Goal: Task Accomplishment & Management: Use online tool/utility

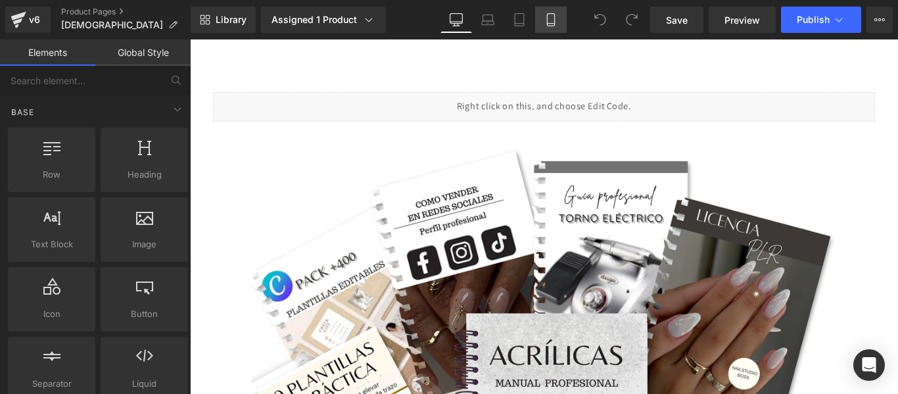
click at [558, 20] on icon at bounding box center [550, 19] width 13 height 13
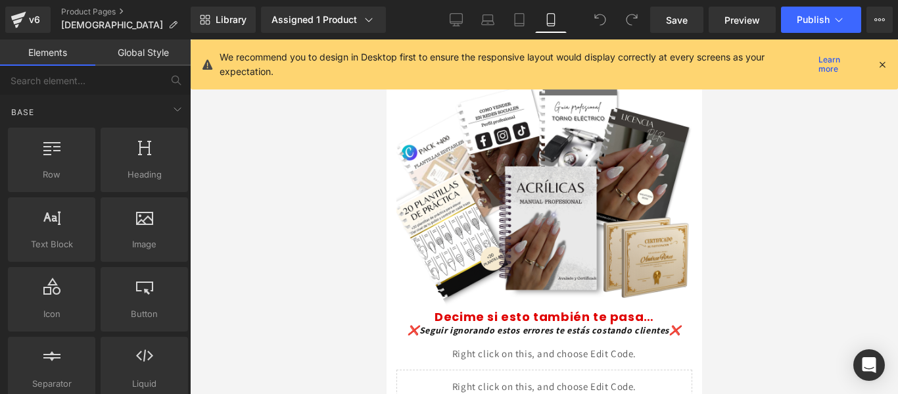
click at [882, 62] on icon at bounding box center [883, 65] width 12 height 12
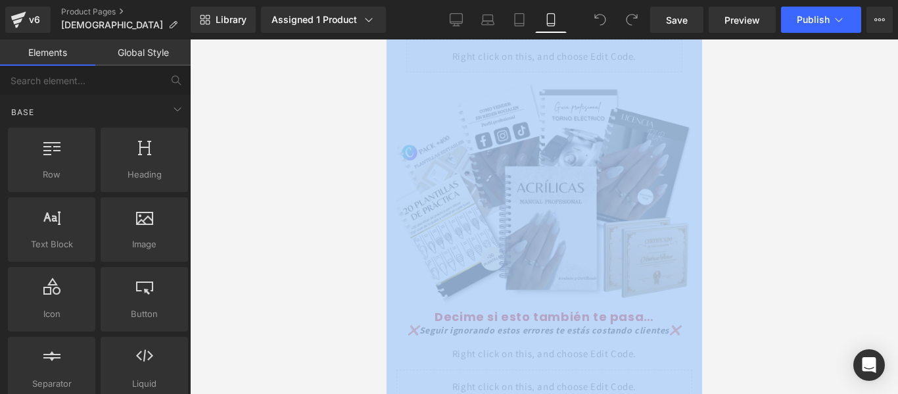
drag, startPoint x: 882, startPoint y: 62, endPoint x: 268, endPoint y: 11, distance: 616.3
click at [882, 62] on div at bounding box center [544, 216] width 708 height 354
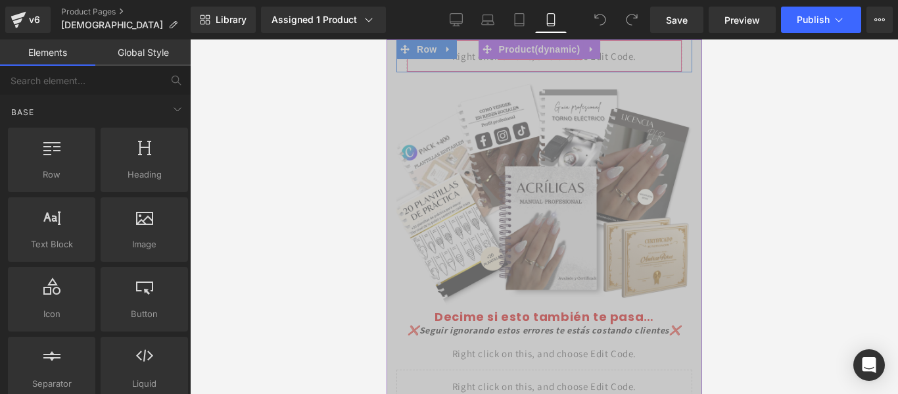
click at [615, 55] on div "Liquid" at bounding box center [544, 55] width 276 height 33
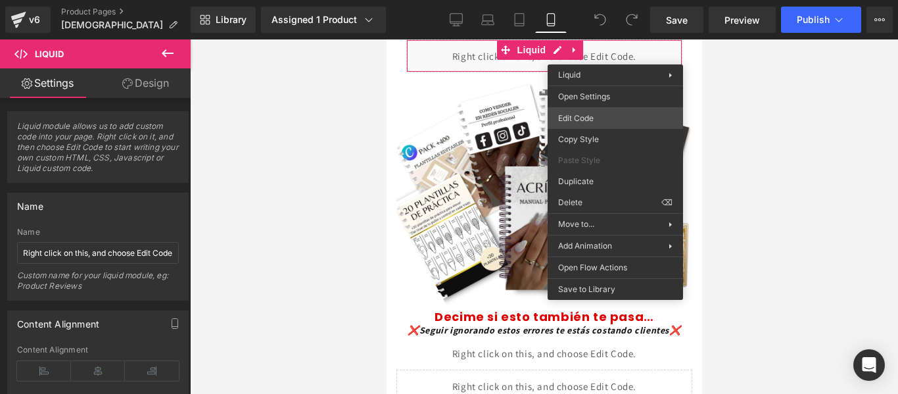
click at [590, 0] on div "You are previewing how the will restyle your page. You can not edit Elements in…" at bounding box center [449, 0] width 898 height 0
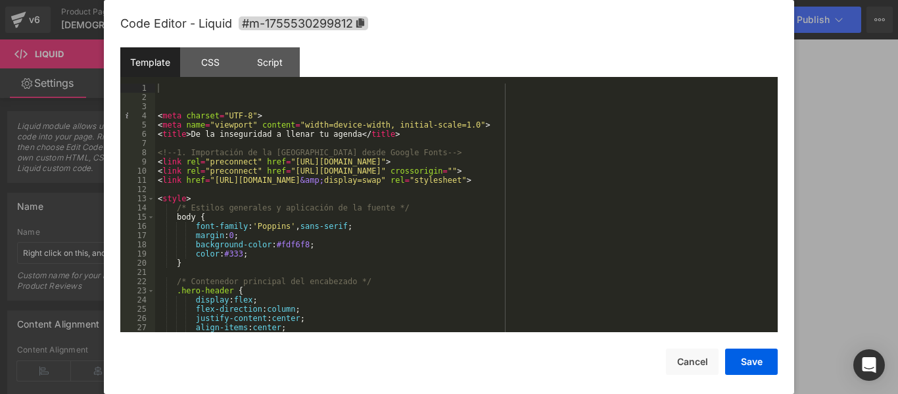
click at [156, 113] on div "< meta charset = "UTF-8" > < meta name = "viewport" content = "width=device-wid…" at bounding box center [463, 217] width 617 height 267
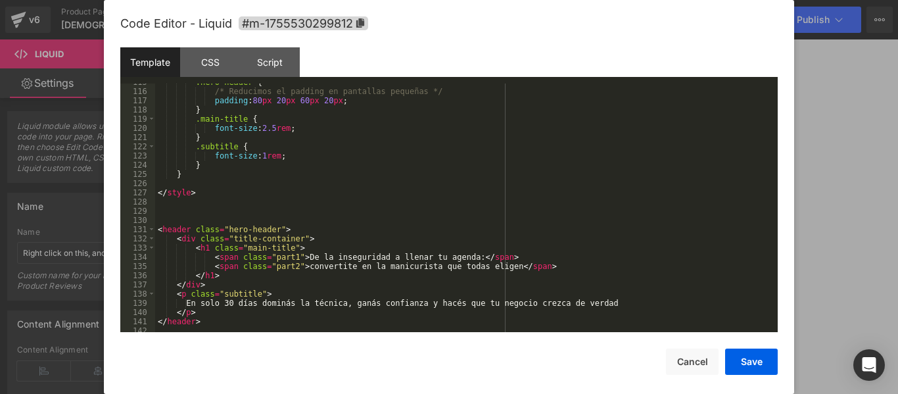
scroll to position [1077, 0]
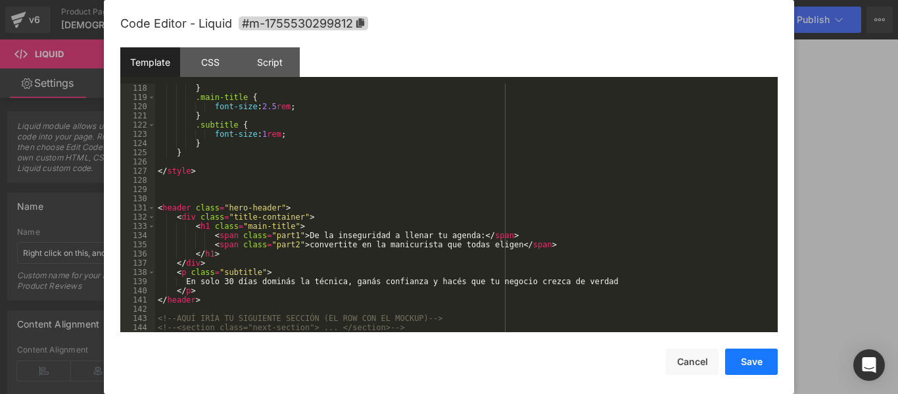
click at [755, 358] on button "Save" at bounding box center [751, 362] width 53 height 26
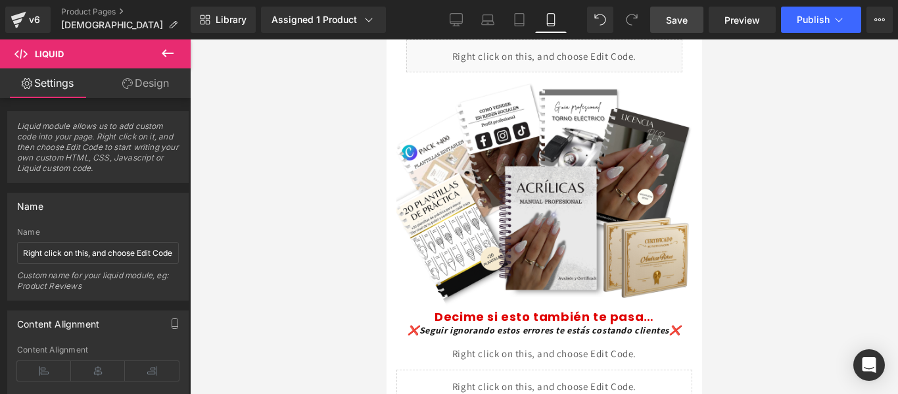
click at [674, 10] on link "Save" at bounding box center [676, 20] width 53 height 26
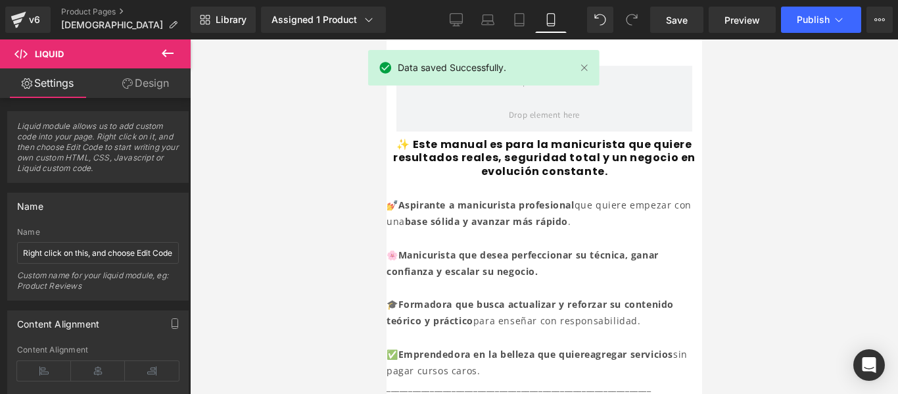
scroll to position [566, 0]
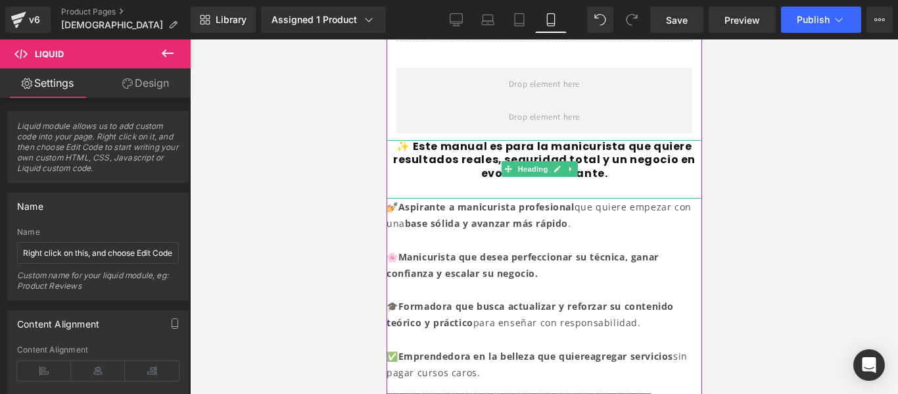
click at [621, 166] on h1 "✨ Este manual es para la manicurista que quiere resultados reales, seguridad to…" at bounding box center [544, 160] width 316 height 41
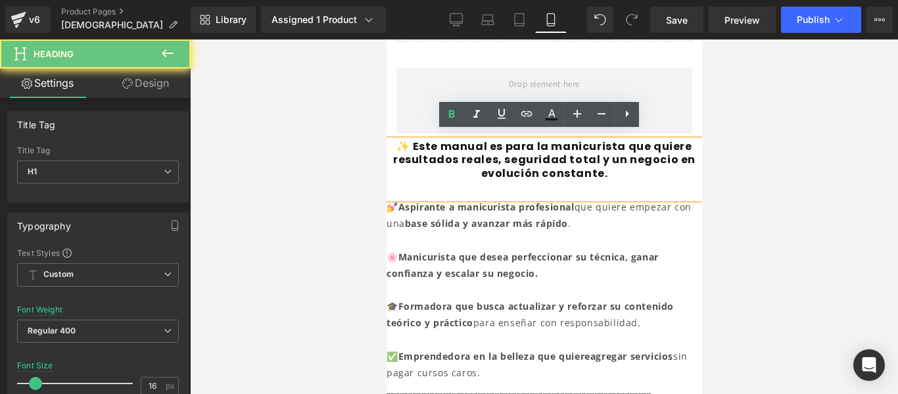
click at [602, 164] on h1 "✨ Este manual es para la manicurista que quiere resultados reales, seguridad to…" at bounding box center [544, 160] width 316 height 41
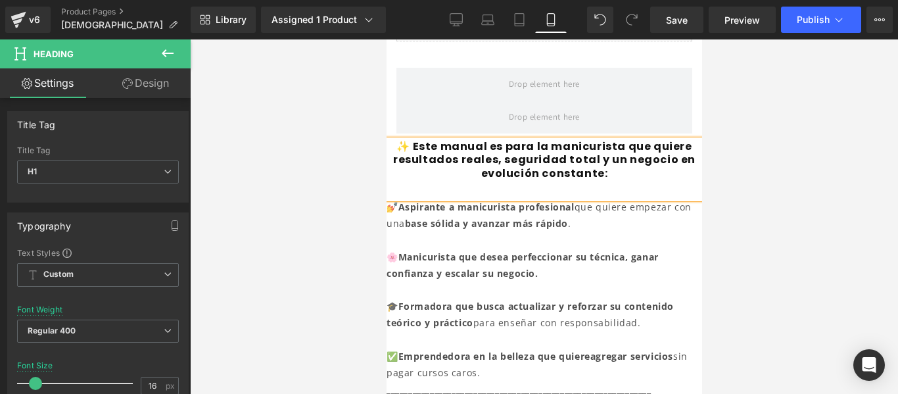
click at [739, 196] on div at bounding box center [544, 216] width 708 height 354
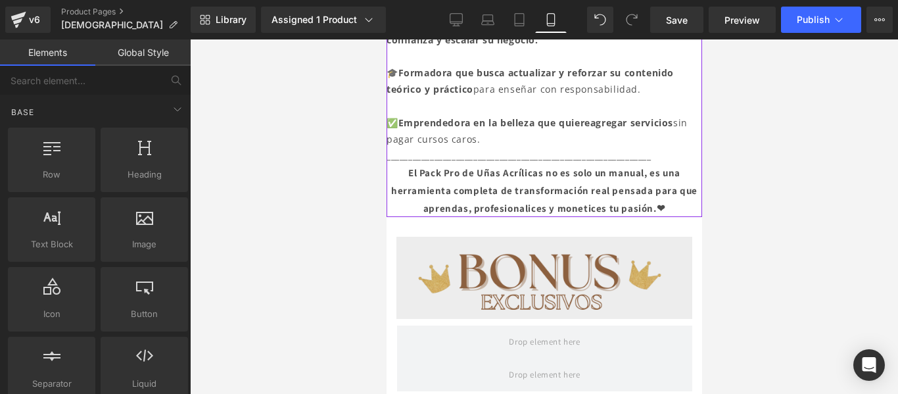
scroll to position [807, 0]
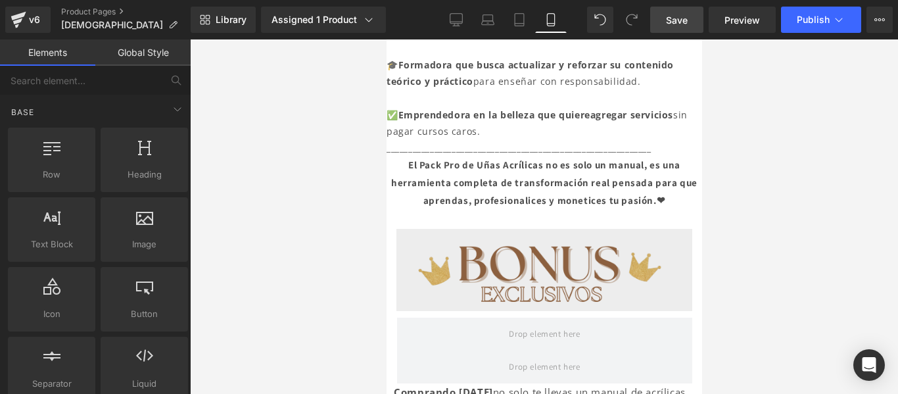
click at [673, 16] on span "Save" at bounding box center [677, 20] width 22 height 14
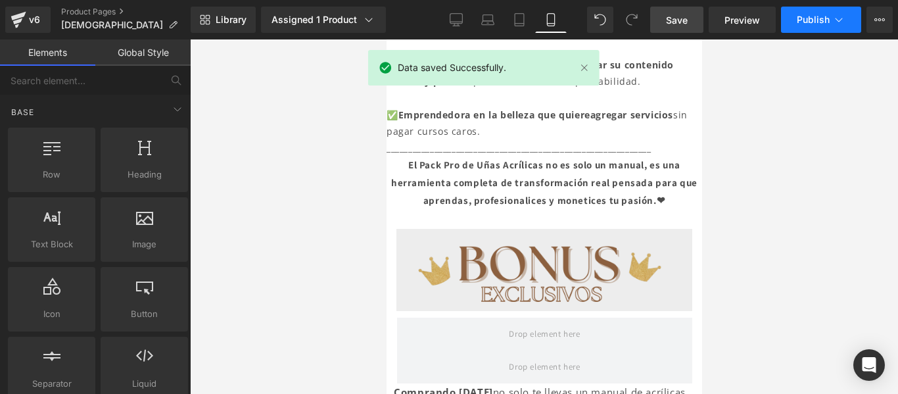
click at [829, 17] on span "Publish" at bounding box center [813, 19] width 33 height 11
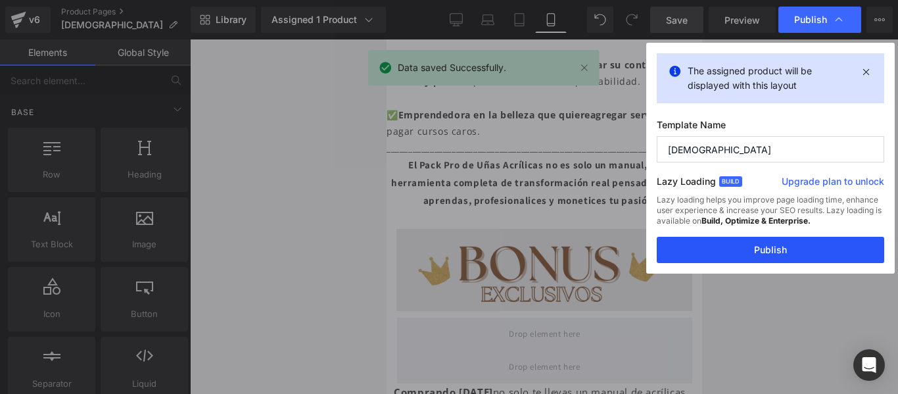
click at [765, 253] on button "Publish" at bounding box center [771, 250] width 228 height 26
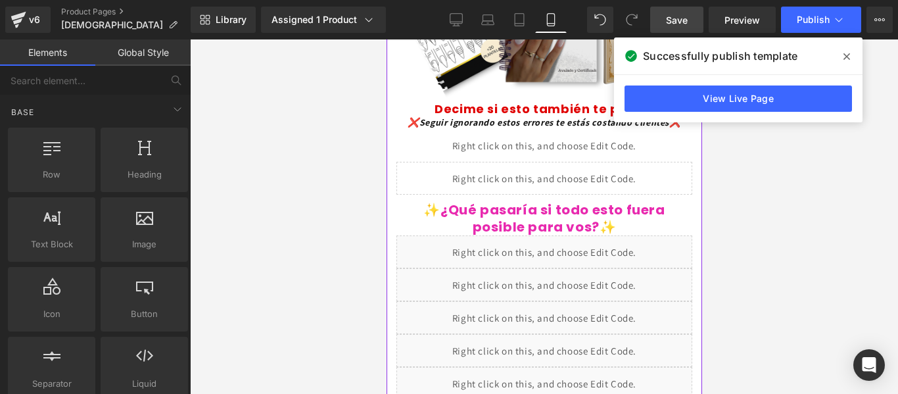
scroll to position [207, 0]
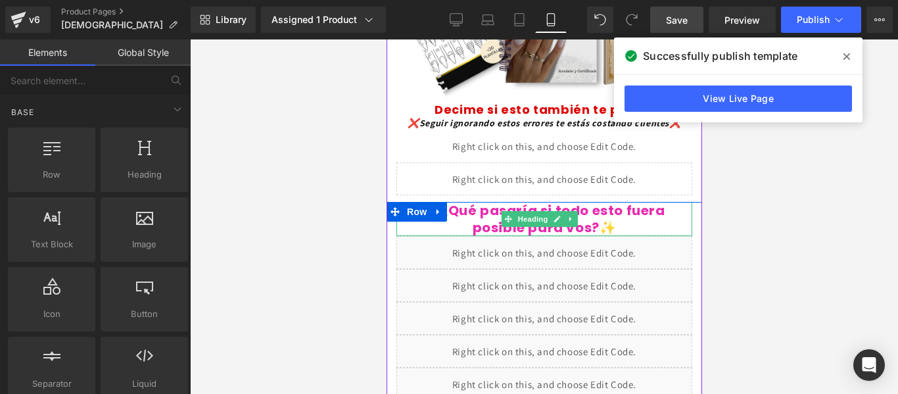
click at [594, 218] on font "✨¿Qué pasaría si todo esto fuera posible para vos?✨" at bounding box center [543, 219] width 241 height 36
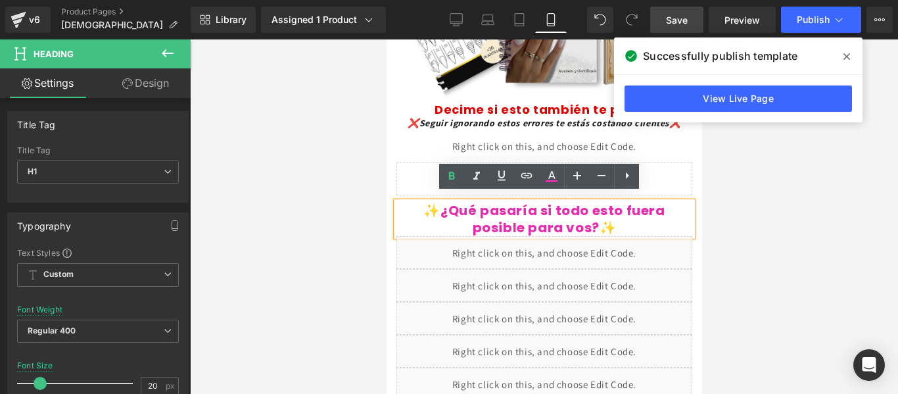
click at [757, 185] on div at bounding box center [544, 216] width 708 height 354
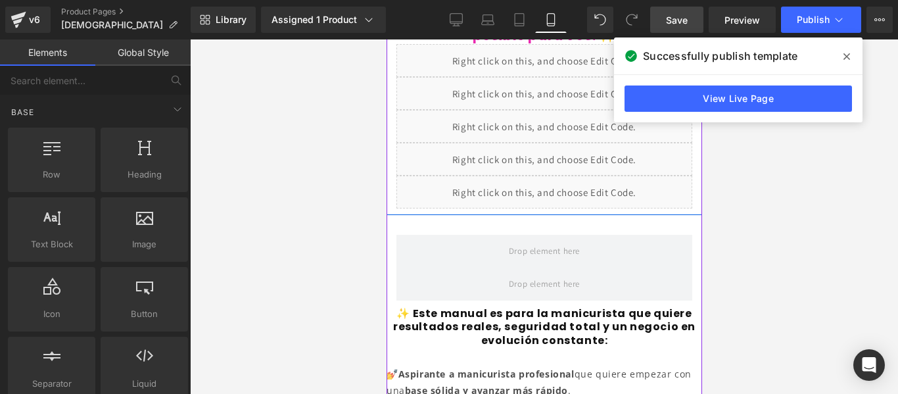
scroll to position [400, 0]
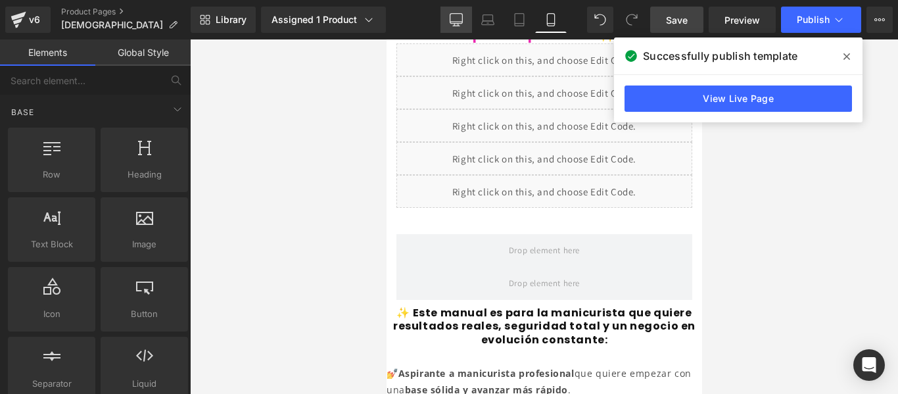
click at [454, 15] on icon at bounding box center [456, 19] width 13 height 13
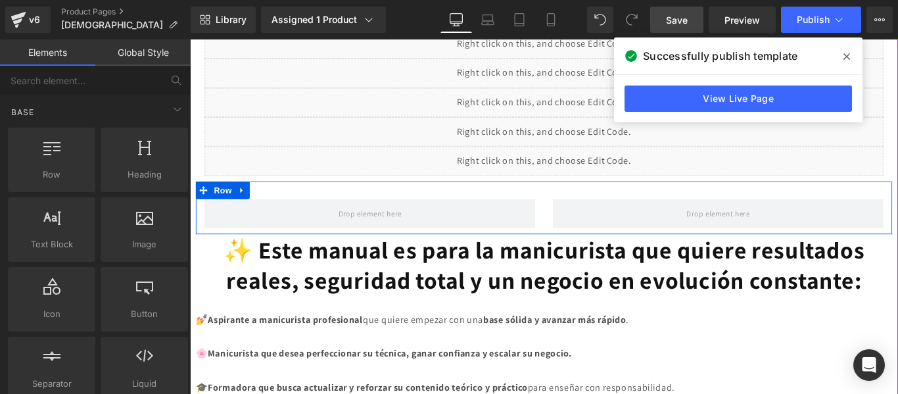
scroll to position [856, 0]
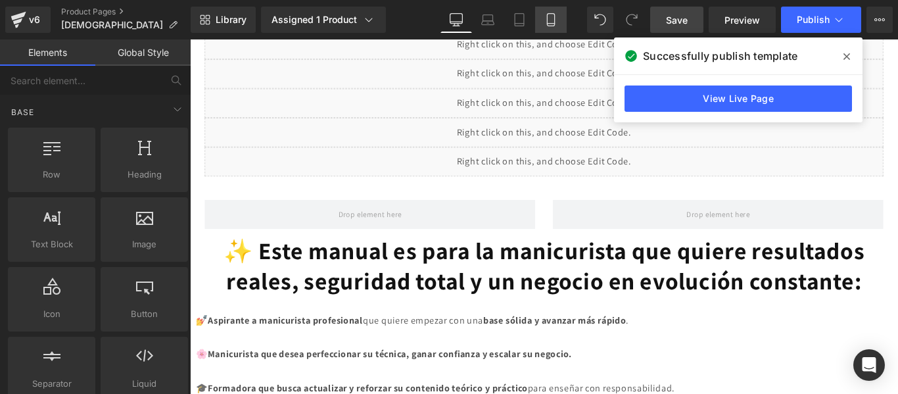
click at [552, 17] on icon at bounding box center [550, 19] width 13 height 13
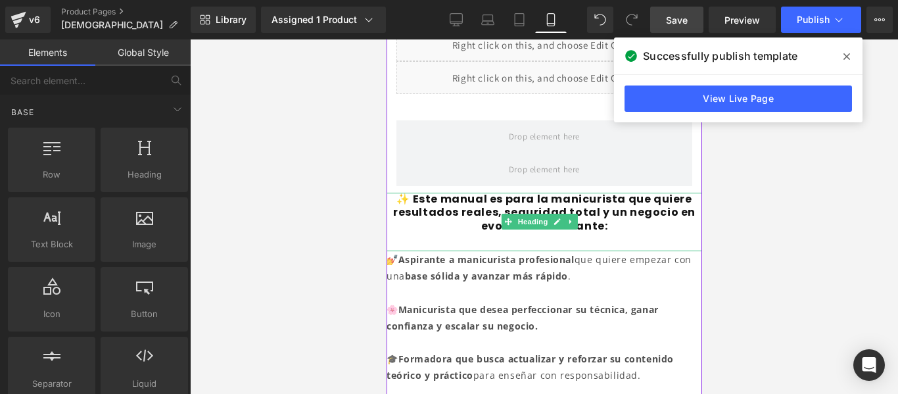
scroll to position [513, 0]
click at [596, 216] on font "✨ Este manual es para la manicurista que quiere resultados reales, seguridad to…" at bounding box center [544, 213] width 302 height 43
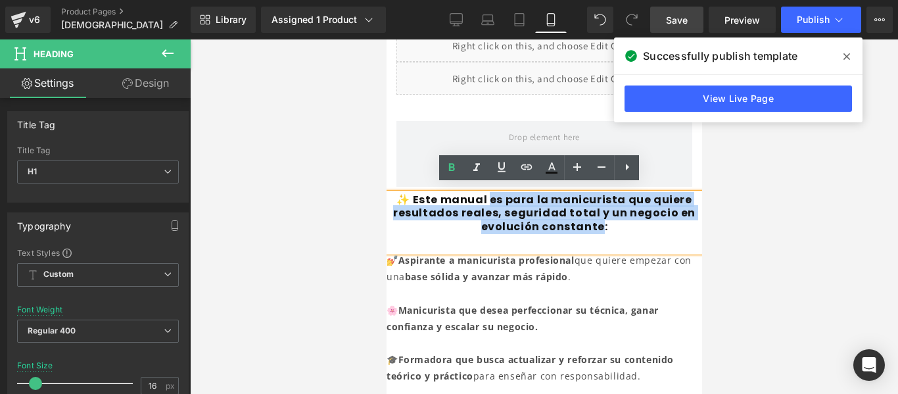
drag, startPoint x: 596, startPoint y: 216, endPoint x: 487, endPoint y: 191, distance: 112.8
click at [487, 192] on font "✨ Este manual es para la manicurista que quiere resultados reales, seguridad to…" at bounding box center [544, 213] width 302 height 43
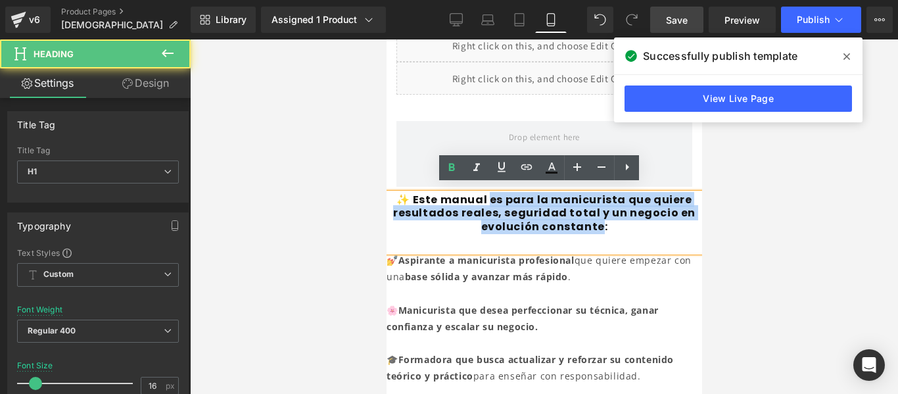
click at [596, 222] on font "✨ Este manual es para la manicurista que quiere resultados reales, seguridad to…" at bounding box center [544, 213] width 302 height 43
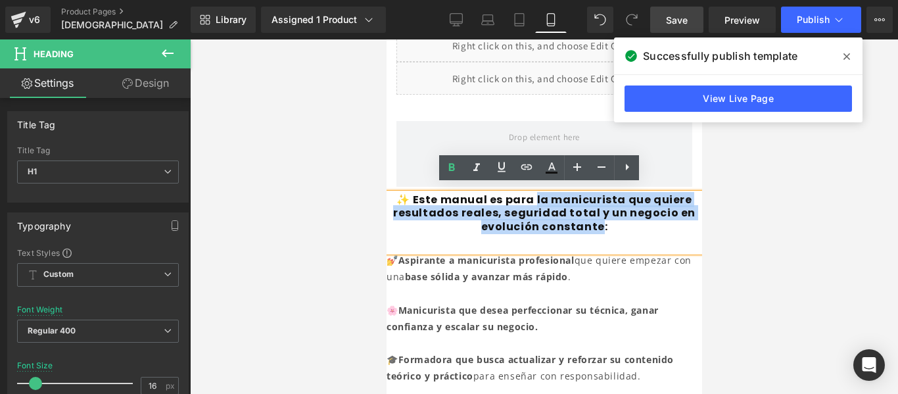
drag, startPoint x: 596, startPoint y: 222, endPoint x: 534, endPoint y: 190, distance: 70.3
click at [534, 192] on font "✨ Este manual es para la manicurista que quiere resultados reales, seguridad to…" at bounding box center [544, 213] width 302 height 43
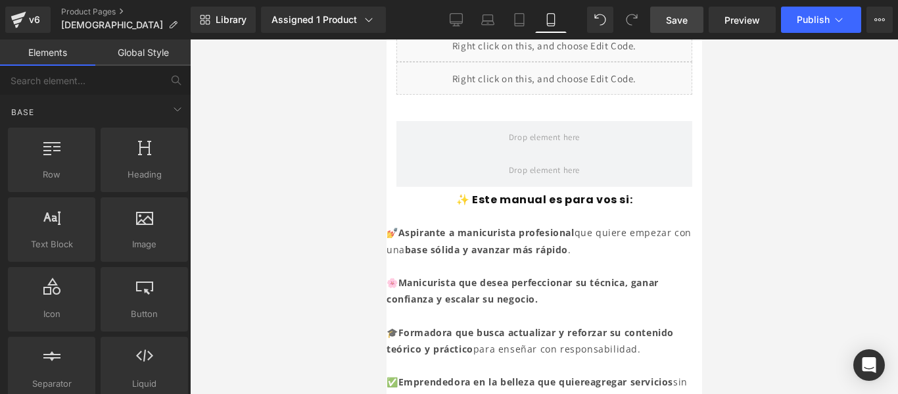
click at [725, 206] on div at bounding box center [544, 216] width 708 height 354
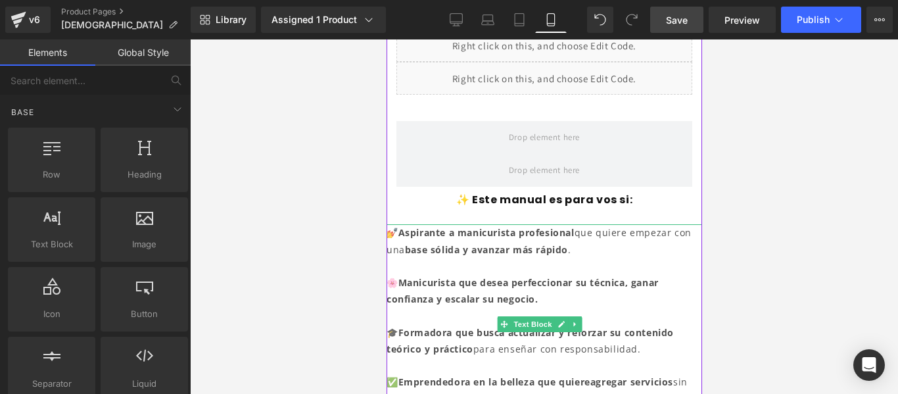
click at [448, 226] on strong "Aspirante a manicurista profesional" at bounding box center [486, 232] width 176 height 12
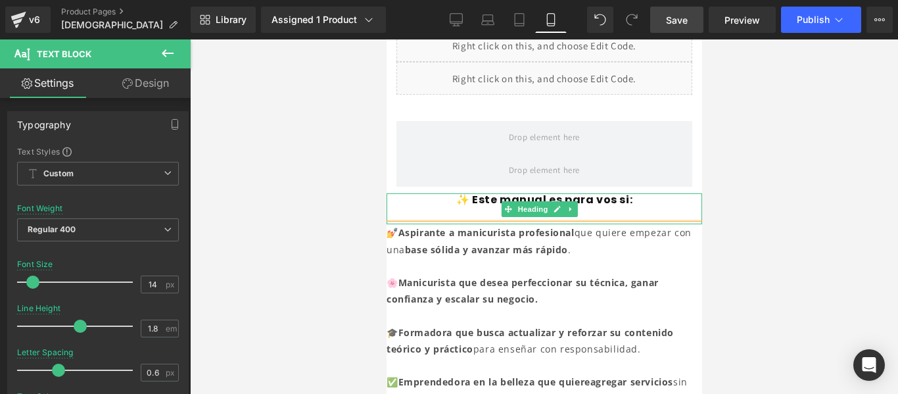
click at [623, 194] on font "✨ Este manual es para vos si:" at bounding box center [544, 199] width 176 height 15
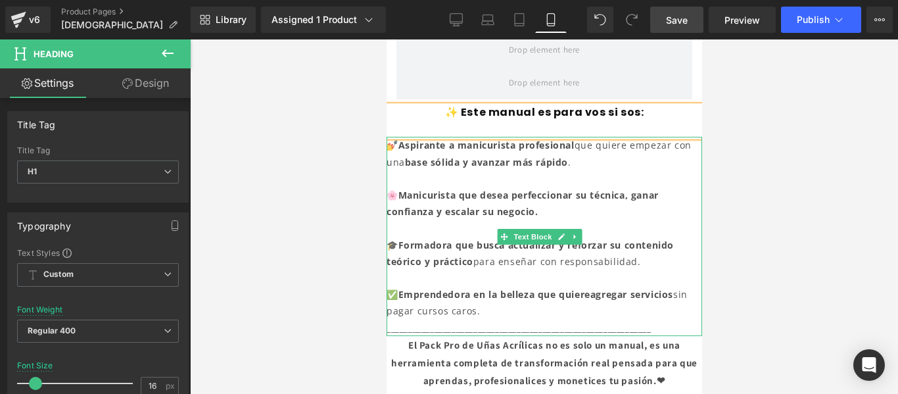
scroll to position [602, 0]
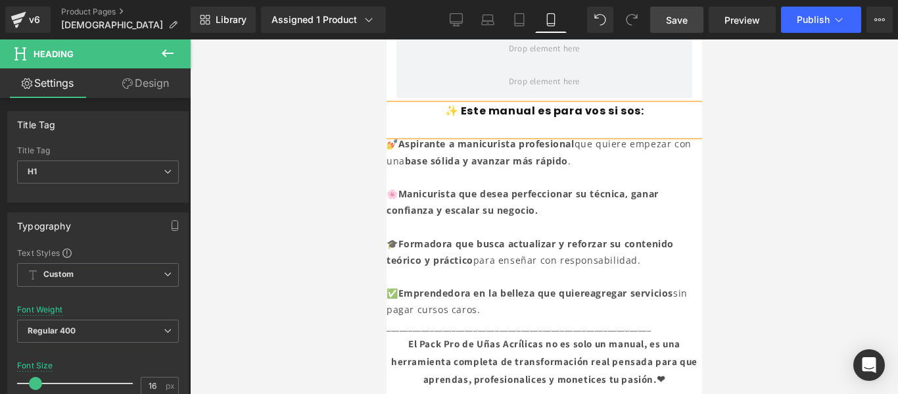
click at [739, 207] on div at bounding box center [544, 216] width 708 height 354
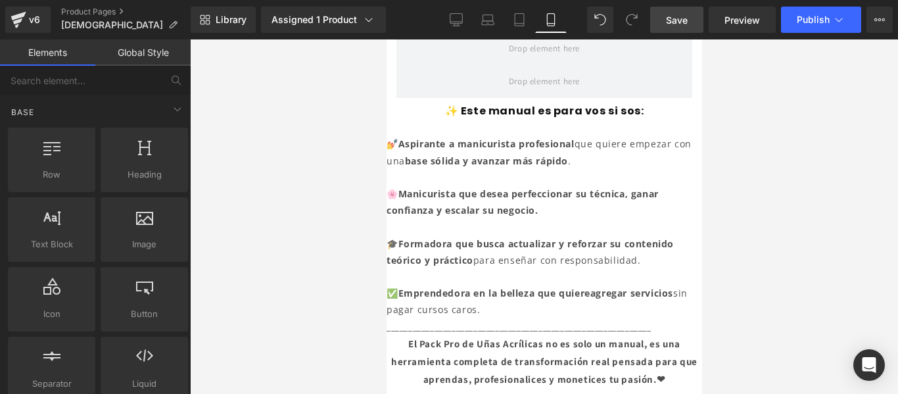
click at [736, 166] on div at bounding box center [544, 216] width 708 height 354
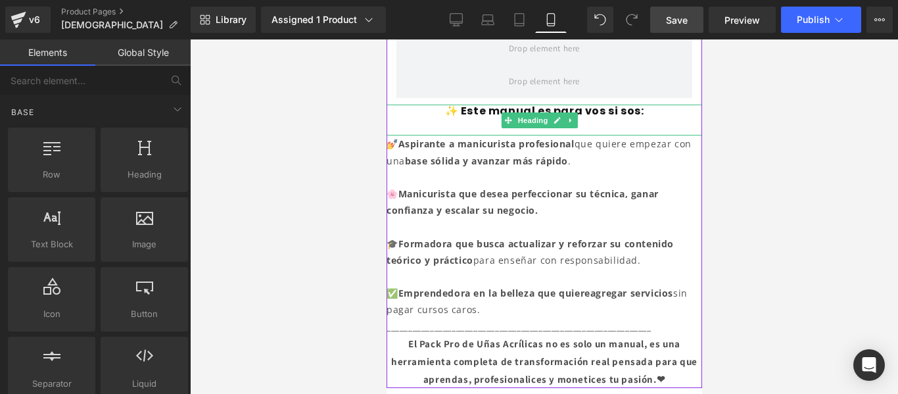
click at [608, 103] on font "✨ Este manual es para vos si sos:" at bounding box center [544, 110] width 199 height 15
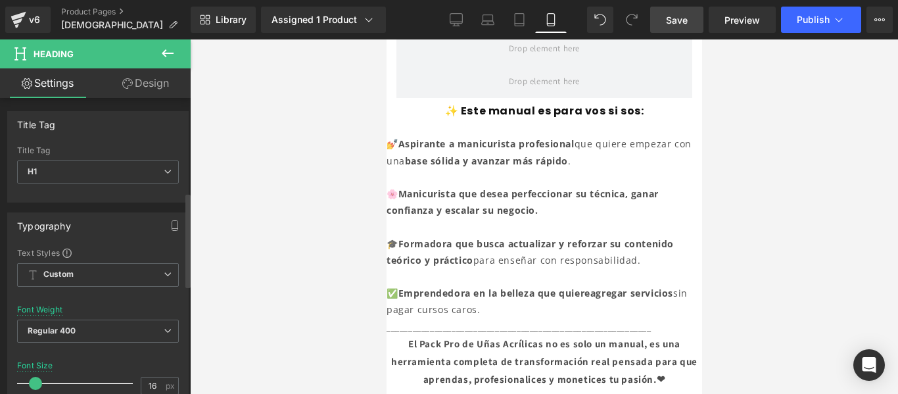
scroll to position [637, 0]
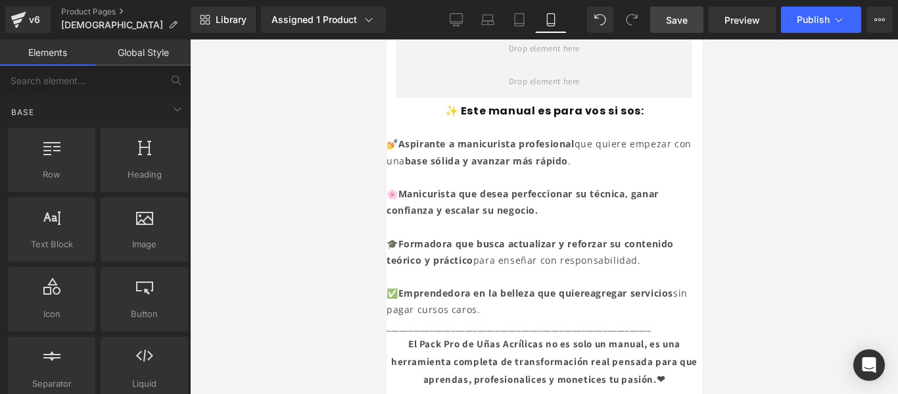
click at [345, 143] on div at bounding box center [544, 216] width 708 height 354
click at [443, 190] on strong "Manicurista que desea perfeccionar su técnica, ganar confianza y escalar su neg…" at bounding box center [522, 201] width 272 height 29
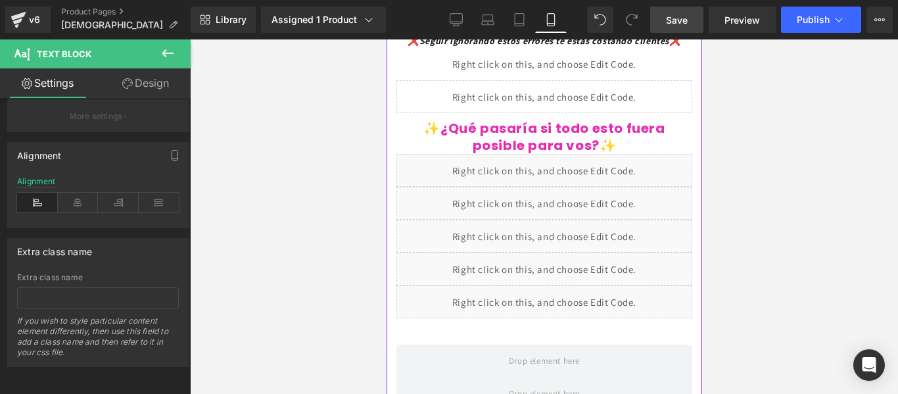
scroll to position [287, 0]
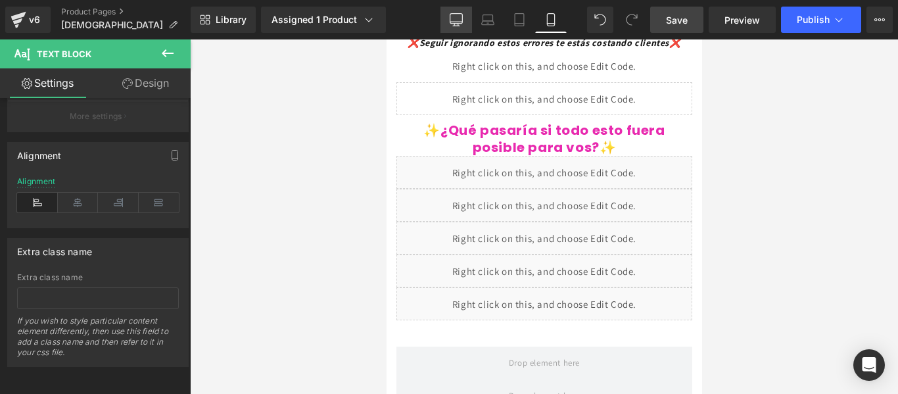
click at [454, 24] on icon at bounding box center [456, 19] width 13 height 13
type input "16"
type input "75"
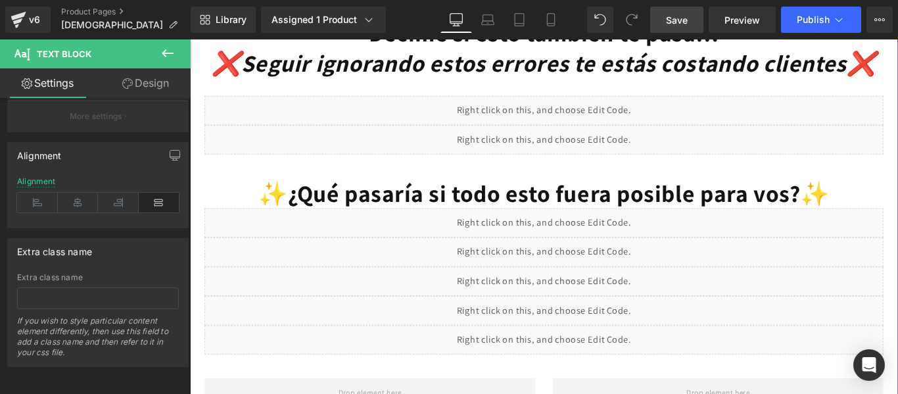
scroll to position [658, 0]
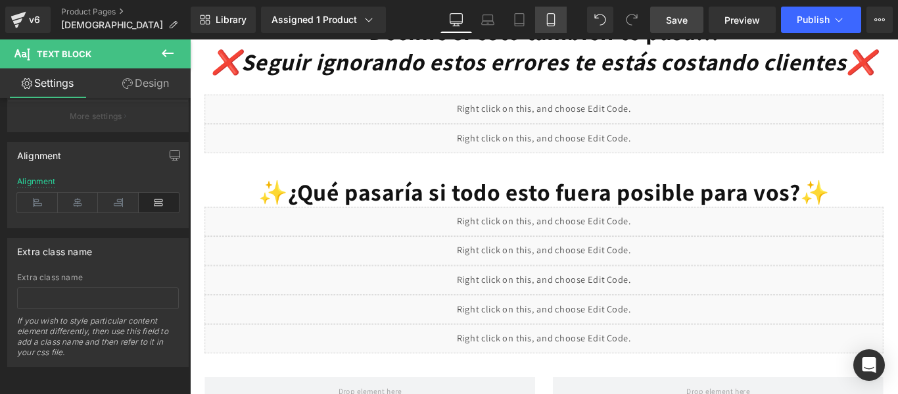
click at [552, 15] on icon at bounding box center [550, 19] width 13 height 13
type input "14"
type input "75"
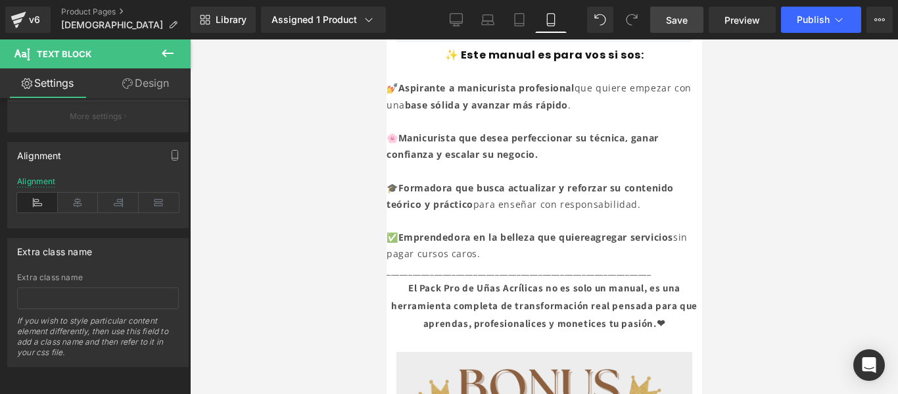
scroll to position [185, 0]
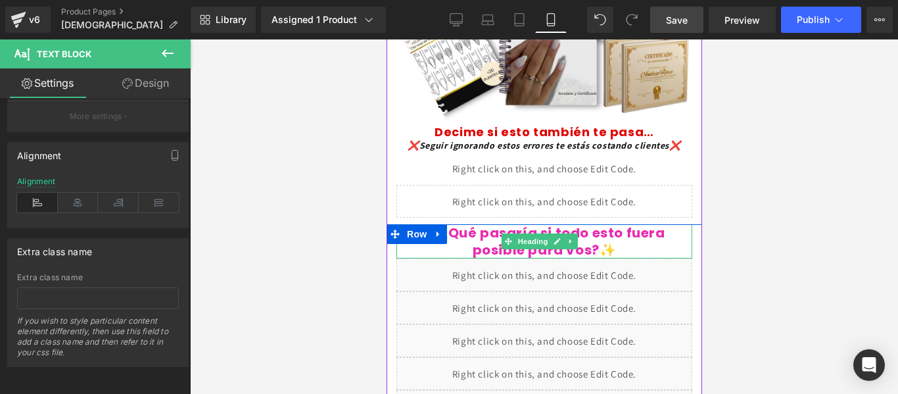
click at [592, 243] on font "✨¿Qué pasaría si todo esto fuera posible para vos?✨" at bounding box center [543, 242] width 241 height 36
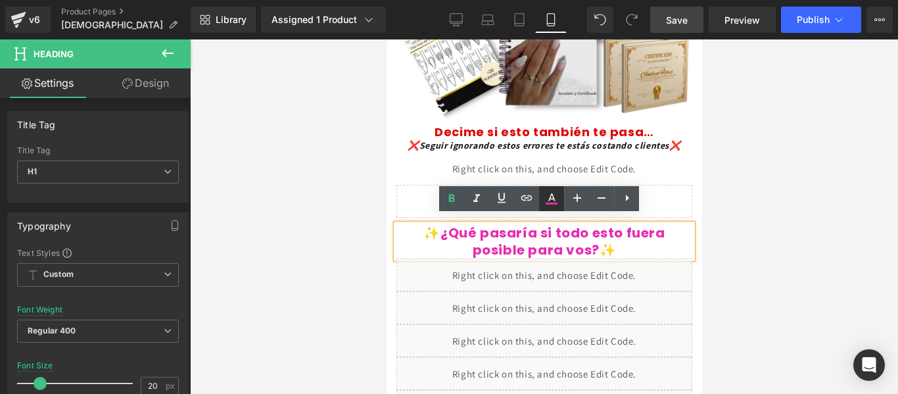
click at [552, 200] on icon at bounding box center [552, 199] width 16 height 16
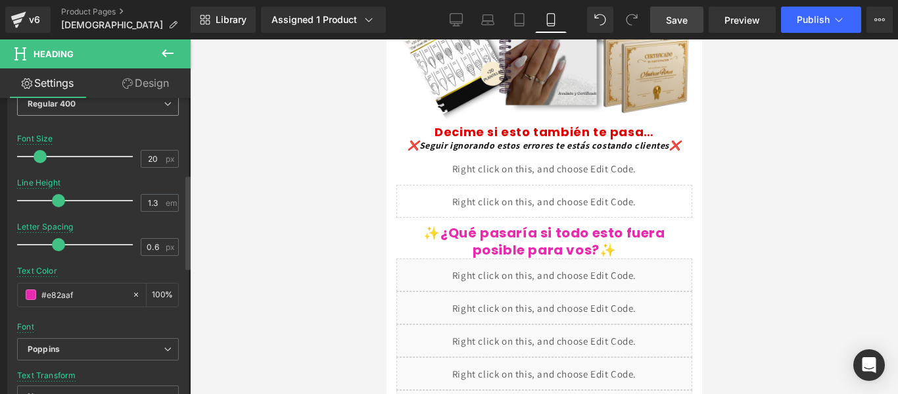
scroll to position [239, 0]
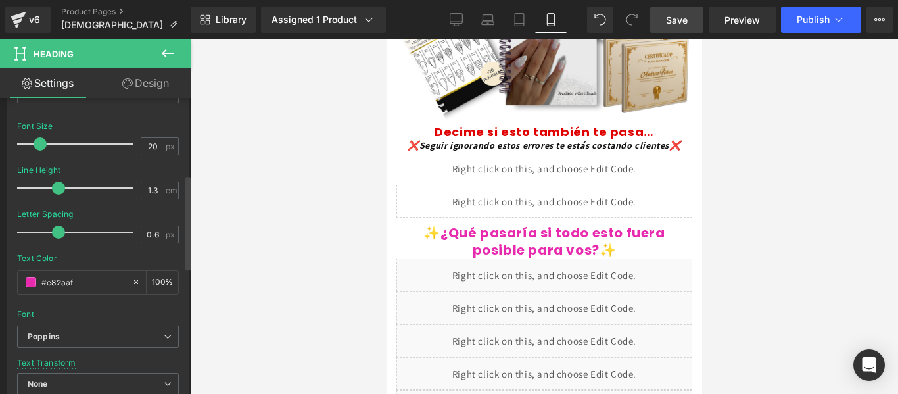
drag, startPoint x: 74, startPoint y: 282, endPoint x: 0, endPoint y: 279, distance: 74.4
click at [0, 279] on div "Typography Text Styles Custom Custom Setup Global Style Custom Setup Global Sty…" at bounding box center [98, 189] width 197 height 452
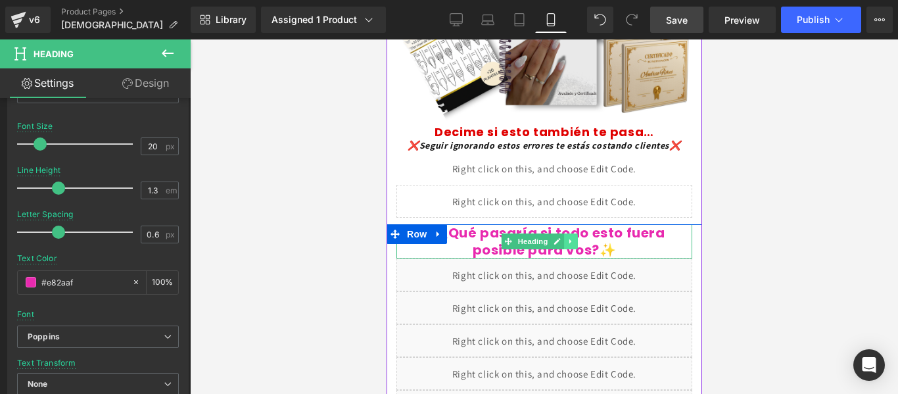
click at [572, 237] on link at bounding box center [571, 241] width 14 height 16
click at [605, 235] on font "✨¿Qué pasaría si todo esto fuera posible para vos?✨" at bounding box center [543, 242] width 241 height 36
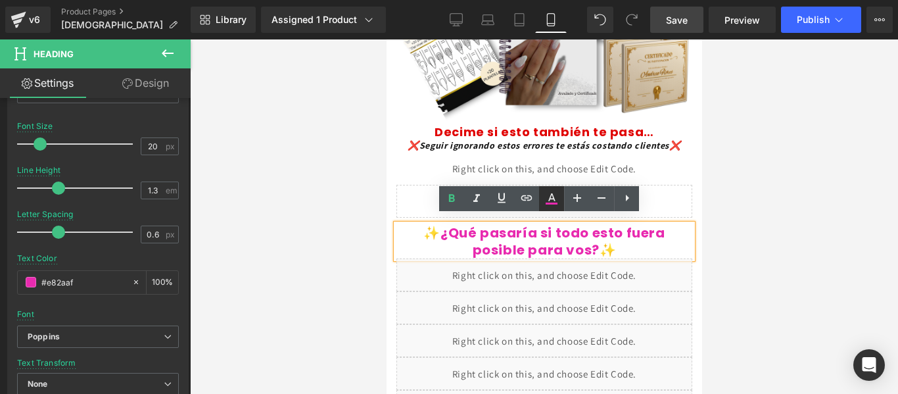
click at [550, 195] on icon at bounding box center [552, 199] width 16 height 16
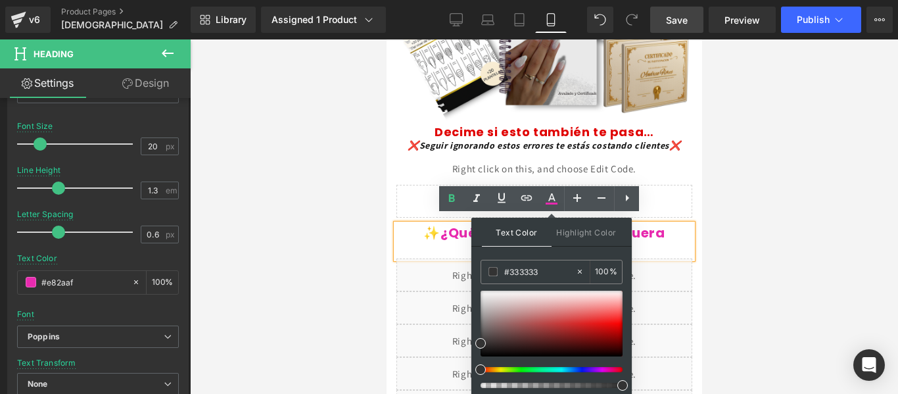
drag, startPoint x: 932, startPoint y: 314, endPoint x: 446, endPoint y: 279, distance: 487.2
paste input "e82aaf"
type input "#e82aaf"
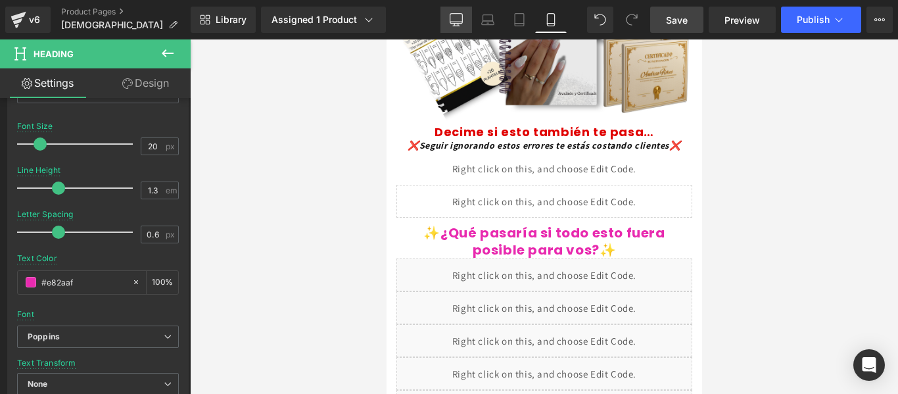
click at [460, 19] on icon at bounding box center [456, 19] width 13 height 13
type input "40"
type input "#121212"
type input "100"
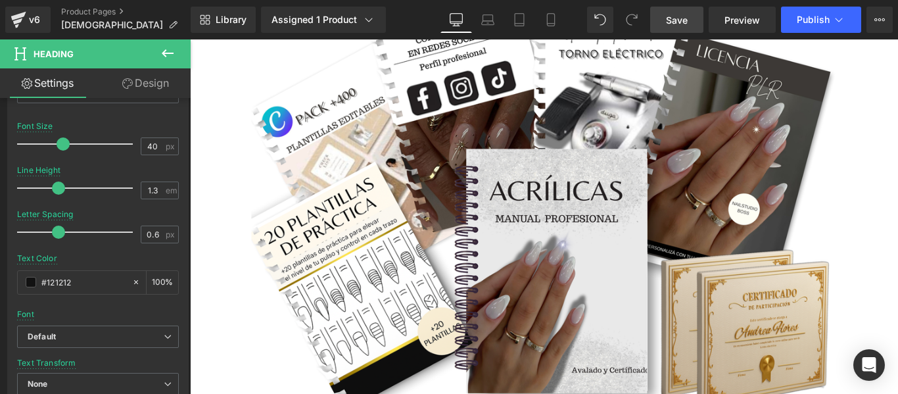
scroll to position [669, 0]
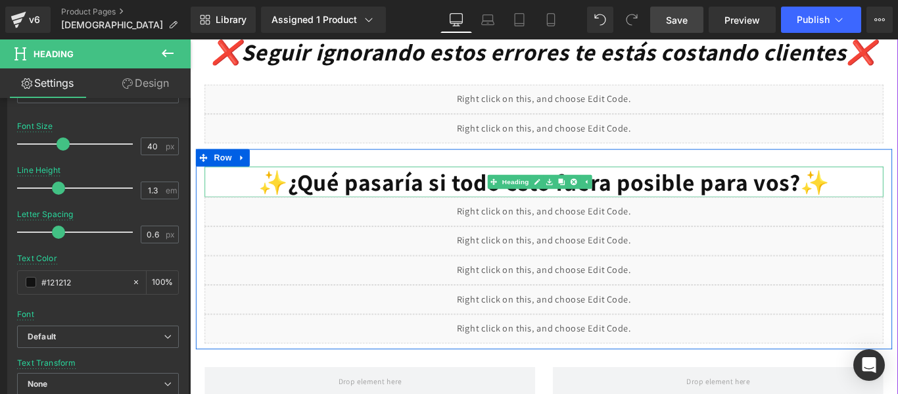
click at [485, 216] on font "✨¿Qué pasaría si todo esto fuera posible para vos?✨" at bounding box center [588, 199] width 642 height 34
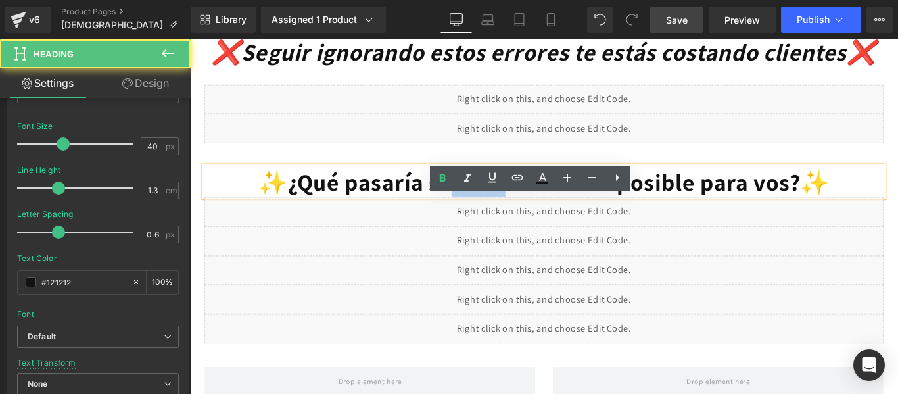
click at [485, 216] on font "✨¿Qué pasaría si todo esto fuera posible para vos?✨" at bounding box center [588, 199] width 642 height 34
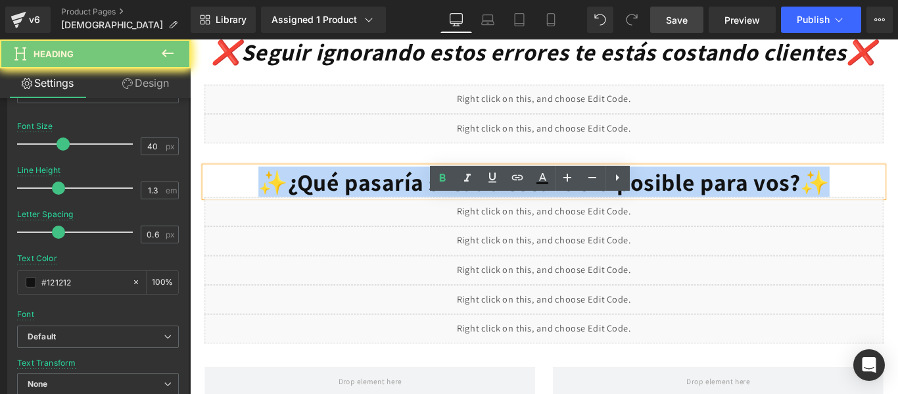
click at [485, 216] on font "✨¿Qué pasaría si todo esto fuera posible para vos?✨" at bounding box center [588, 199] width 642 height 34
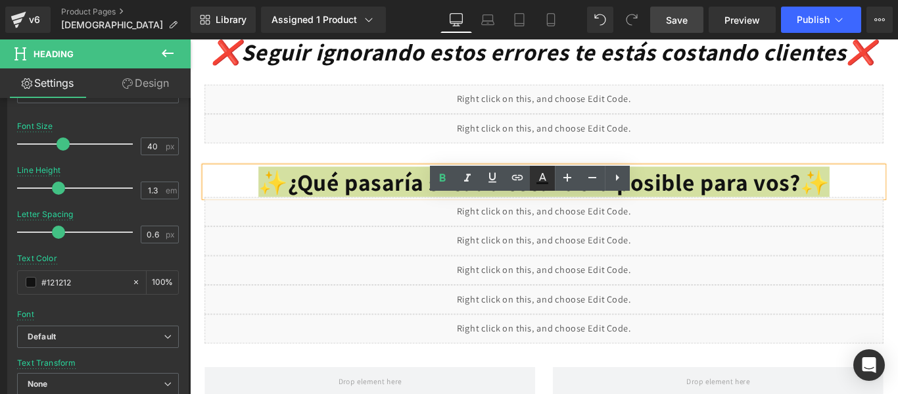
click at [552, 180] on link at bounding box center [542, 178] width 25 height 25
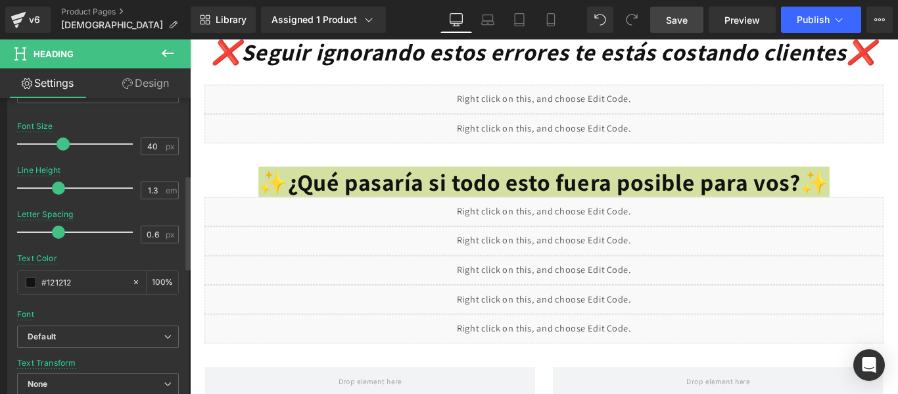
drag, startPoint x: 100, startPoint y: 279, endPoint x: 2, endPoint y: 274, distance: 98.1
click at [2, 274] on div "Typography Text Styles Custom Custom Setup Global Style Custom Setup Global Sty…" at bounding box center [98, 189] width 197 height 452
paste input "e82aaf"
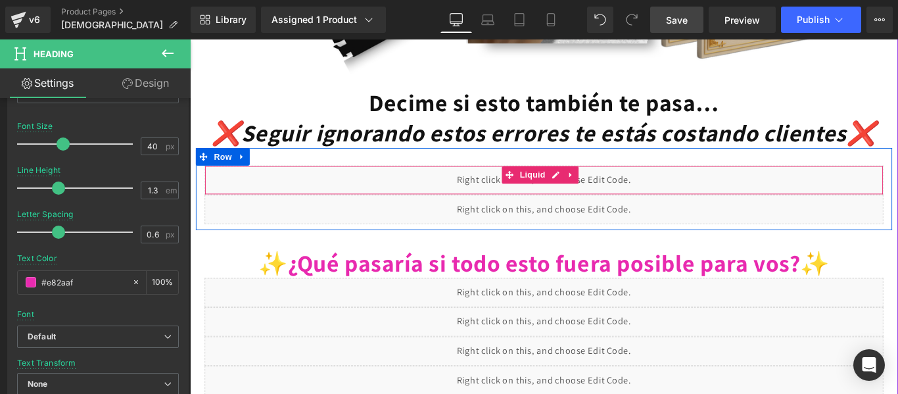
scroll to position [575, 0]
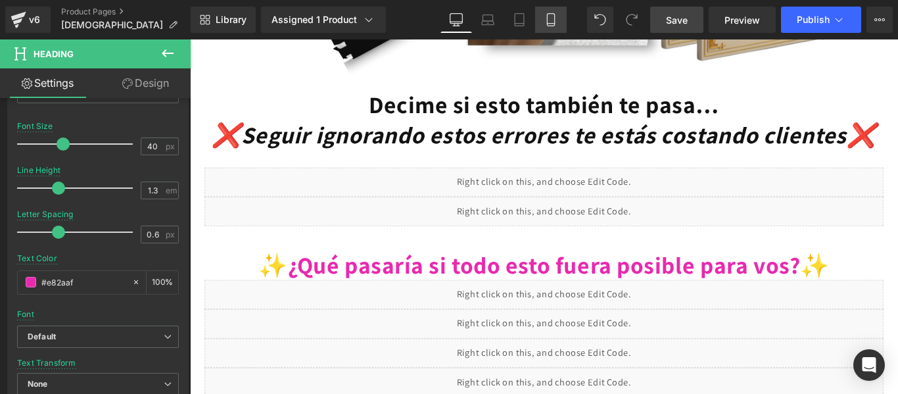
type input "#e82aaf"
click at [546, 16] on icon at bounding box center [550, 19] width 13 height 13
type input "20"
type input "100"
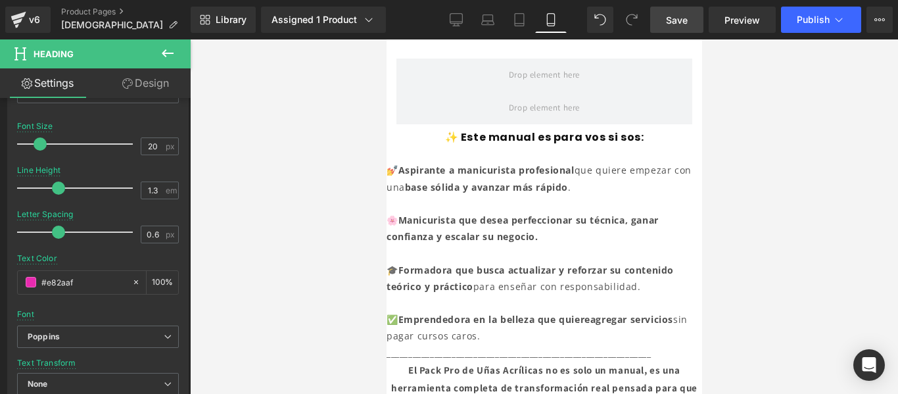
scroll to position [91, 0]
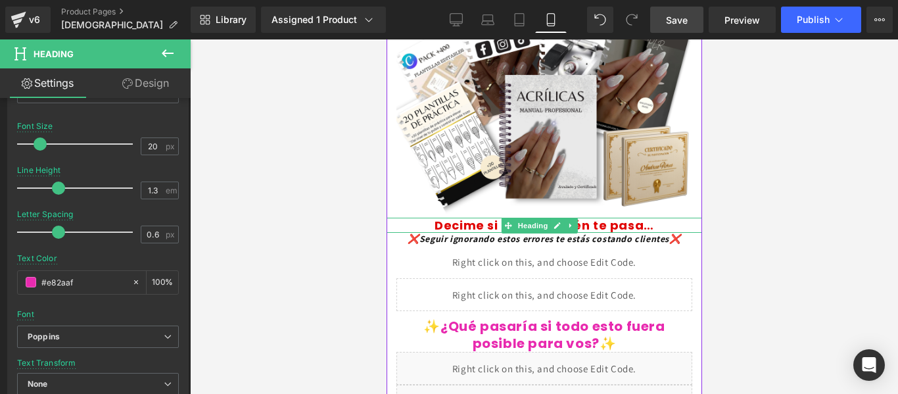
click at [478, 218] on font "Decime si esto también te pasa…" at bounding box center [544, 225] width 220 height 16
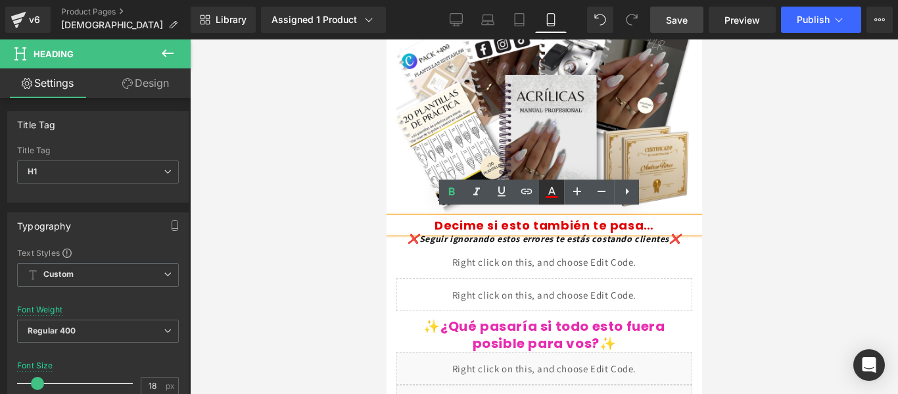
click at [558, 186] on icon at bounding box center [552, 192] width 16 height 16
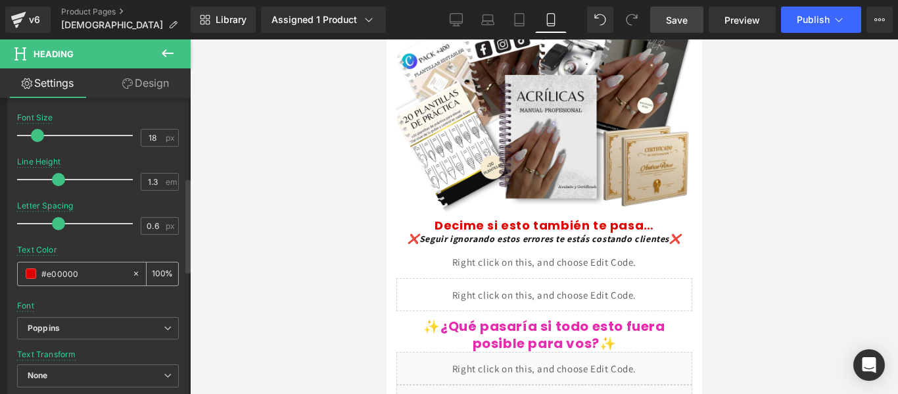
scroll to position [249, 0]
drag, startPoint x: 80, startPoint y: 270, endPoint x: 40, endPoint y: 272, distance: 40.1
click at [40, 272] on div "#e00000" at bounding box center [75, 273] width 114 height 23
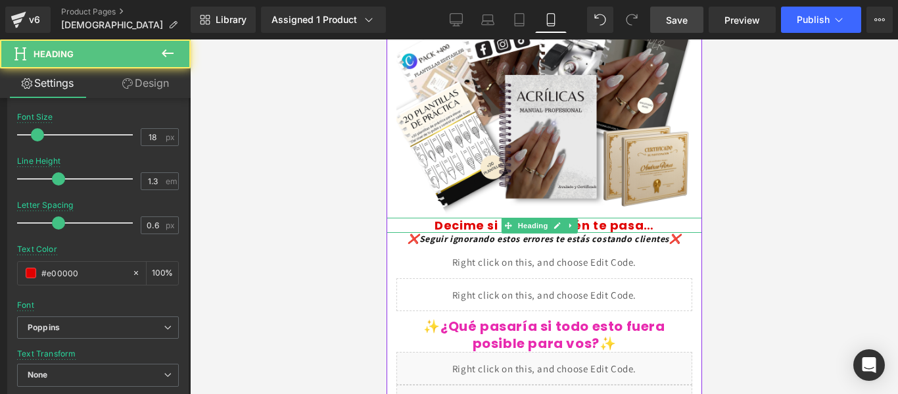
click at [481, 217] on font "Decime si esto también te pasa…" at bounding box center [544, 225] width 220 height 16
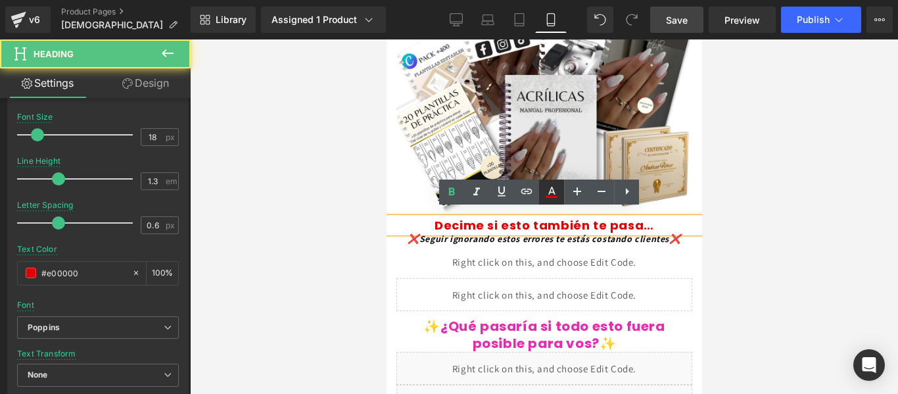
click at [552, 187] on icon at bounding box center [551, 191] width 7 height 8
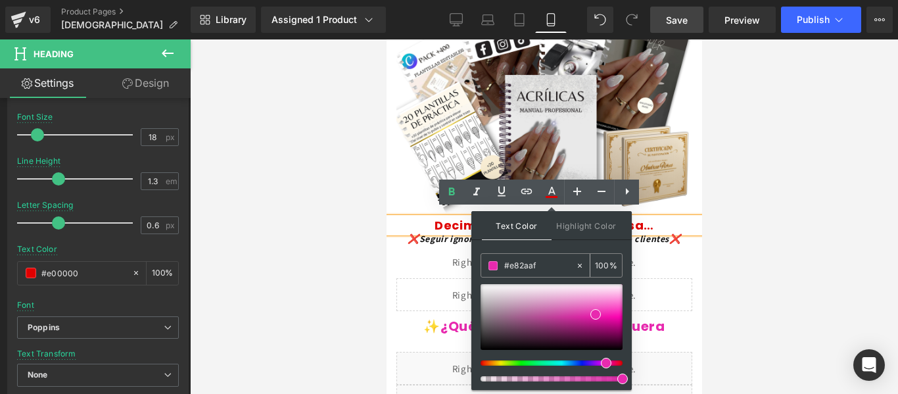
drag, startPoint x: 545, startPoint y: 257, endPoint x: 531, endPoint y: 259, distance: 14.6
click at [531, 259] on div "#e82aaf" at bounding box center [528, 265] width 94 height 23
drag, startPoint x: 542, startPoint y: 260, endPoint x: 477, endPoint y: 274, distance: 65.9
click at [477, 274] on div "Text Color Highlight Color rgb(232, 42, 175) #e82aaf 100 % none 0 %" at bounding box center [551, 300] width 160 height 179
paste input "00000"
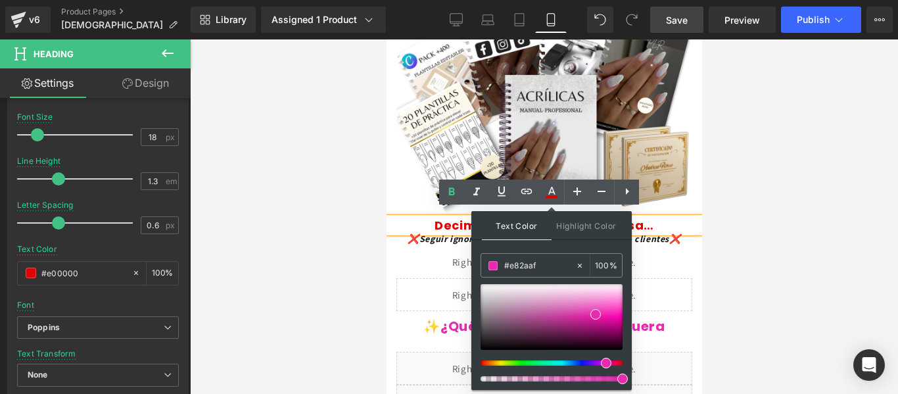
type input "#e00000"
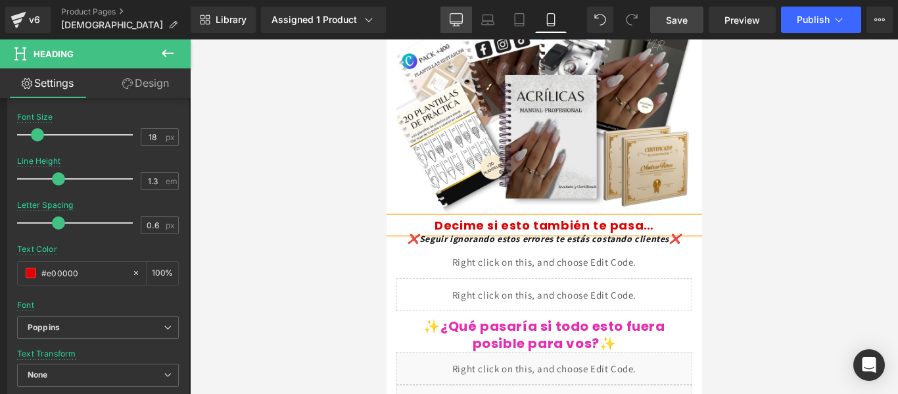
click at [458, 16] on icon at bounding box center [456, 19] width 13 height 13
type input "40"
type input "#121212"
type input "100"
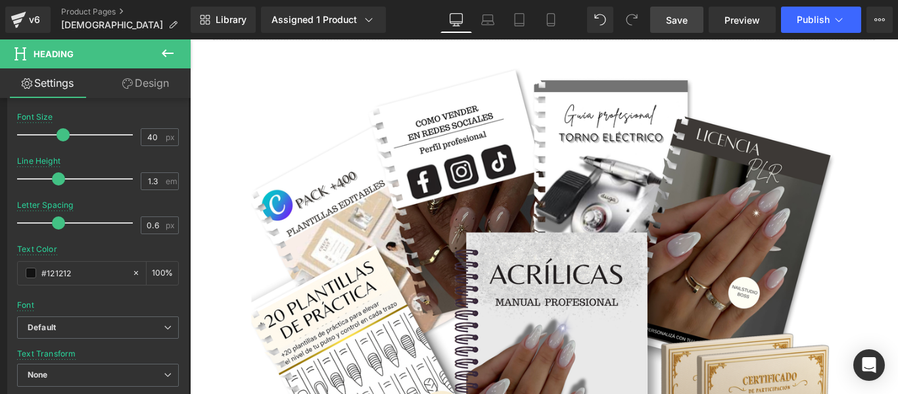
scroll to position [461, 0]
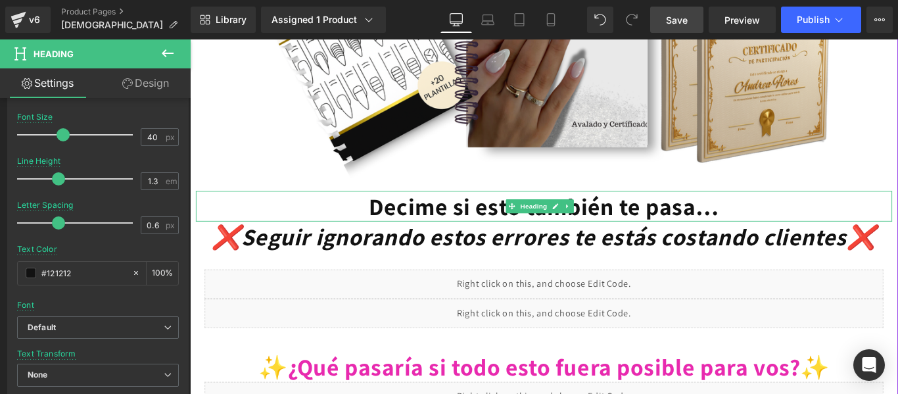
click at [455, 226] on font "Decime si esto también te pasa…" at bounding box center [588, 227] width 394 height 34
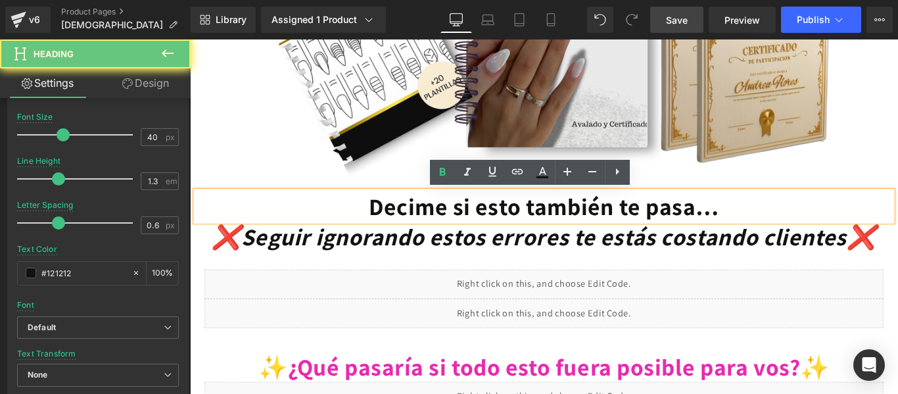
click at [455, 226] on font "Decime si esto también te pasa…" at bounding box center [588, 227] width 394 height 34
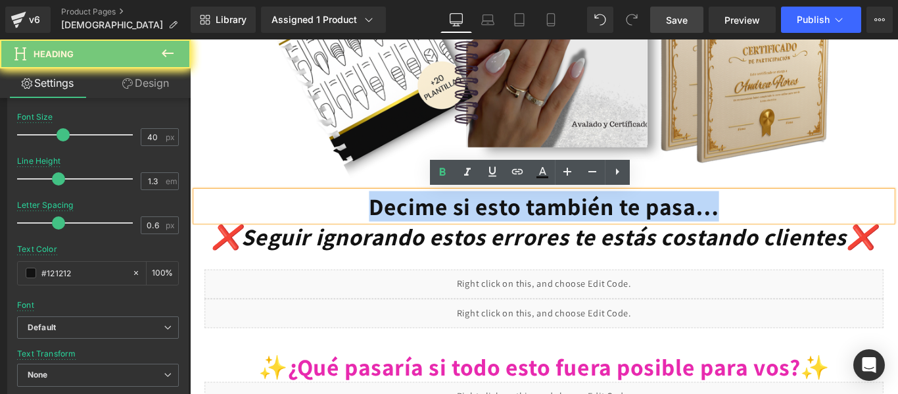
click at [455, 226] on font "Decime si esto también te pasa…" at bounding box center [588, 227] width 394 height 34
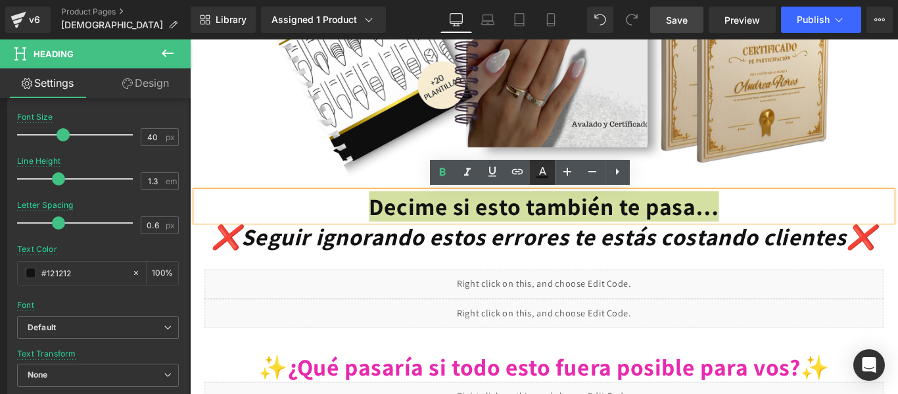
click at [543, 168] on icon at bounding box center [542, 171] width 7 height 8
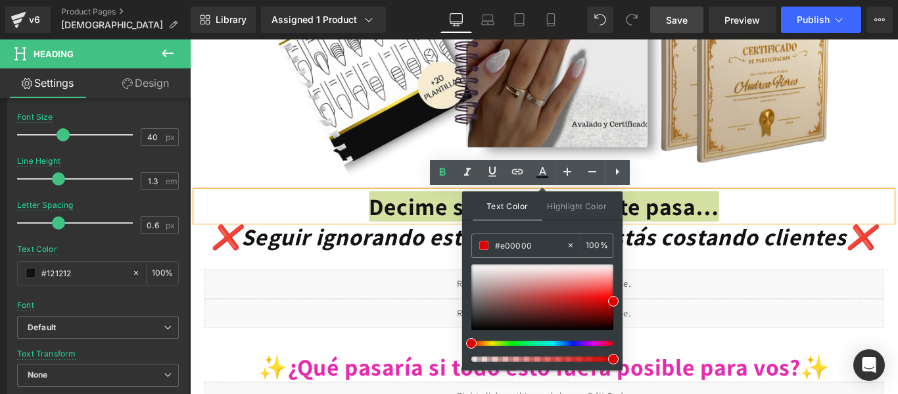
drag, startPoint x: 727, startPoint y: 285, endPoint x: 485, endPoint y: 279, distance: 241.4
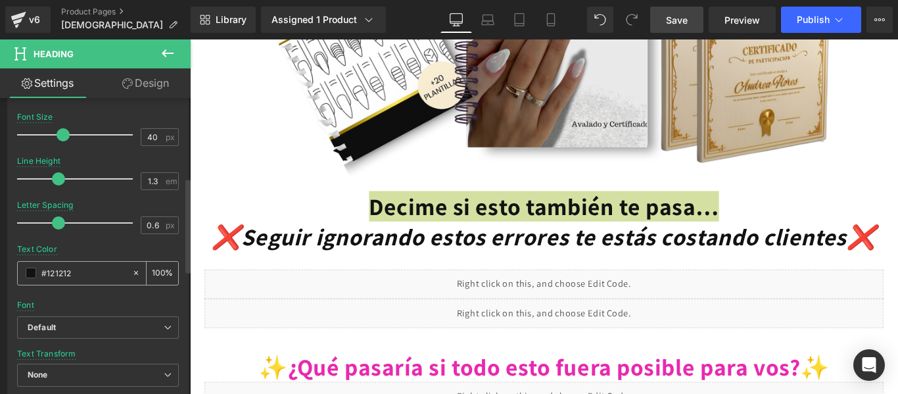
click at [132, 272] on icon at bounding box center [136, 272] width 9 height 9
type input "none"
type input "0"
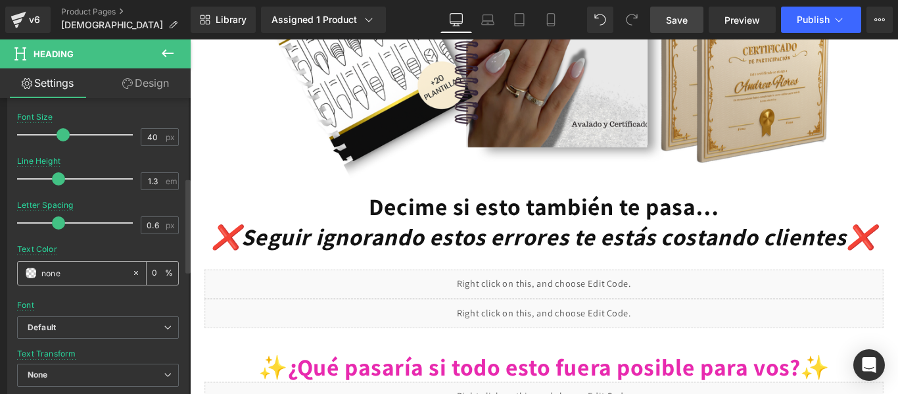
click at [92, 271] on input "none" at bounding box center [83, 273] width 84 height 14
paste input "#e00000"
click at [66, 274] on input "none#e00000" at bounding box center [83, 273] width 84 height 14
type input "e00000"
type input "100"
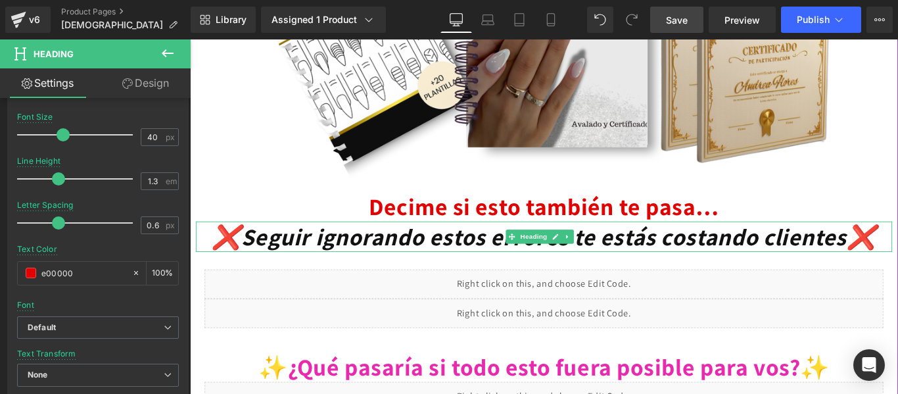
click at [397, 268] on font "❌Seguir ignorando estos errores te estás costando clientes❌" at bounding box center [587, 261] width 746 height 34
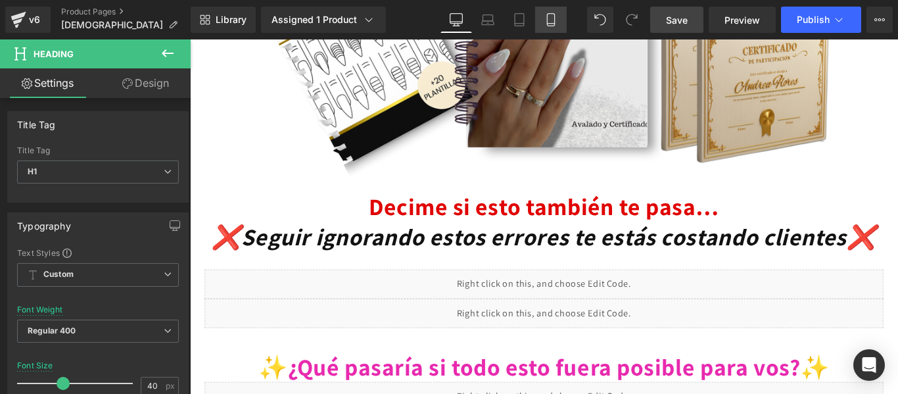
click at [554, 9] on link "Mobile" at bounding box center [551, 20] width 32 height 26
type input "14"
type input "100"
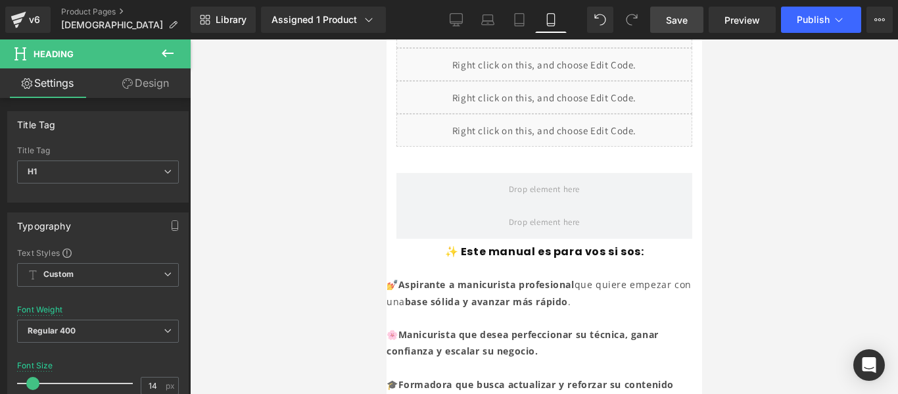
scroll to position [72, 0]
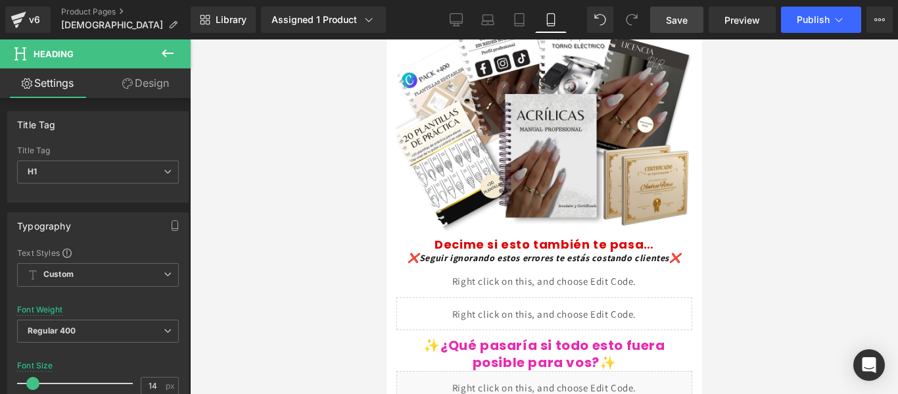
click at [676, 18] on span "Save" at bounding box center [677, 20] width 22 height 14
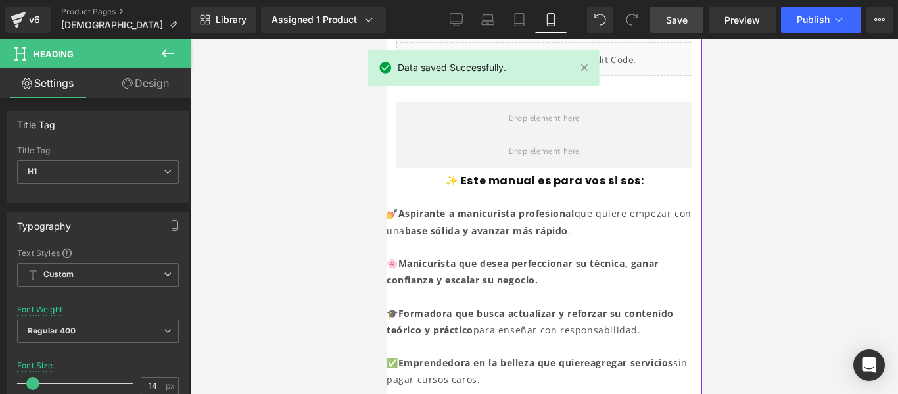
scroll to position [483, 0]
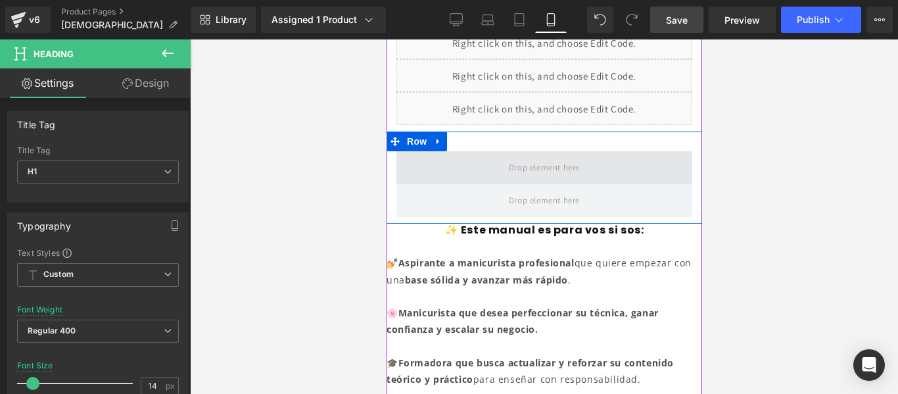
click at [519, 156] on span at bounding box center [544, 167] width 80 height 22
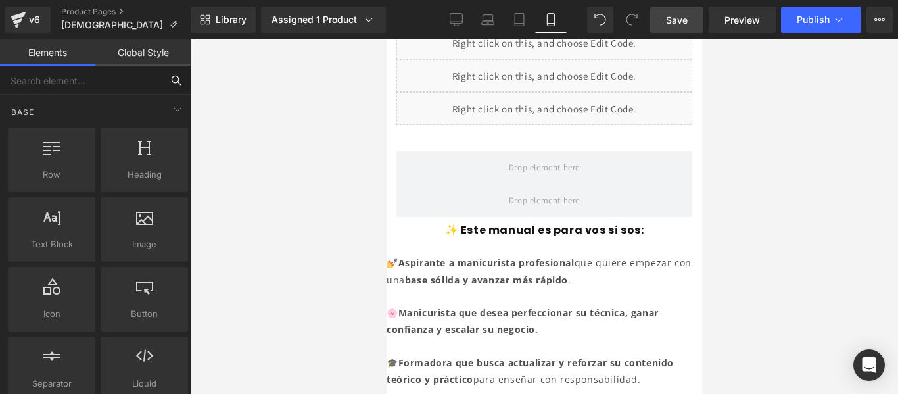
click at [108, 77] on input "text" at bounding box center [81, 80] width 162 height 29
type input "liqu"
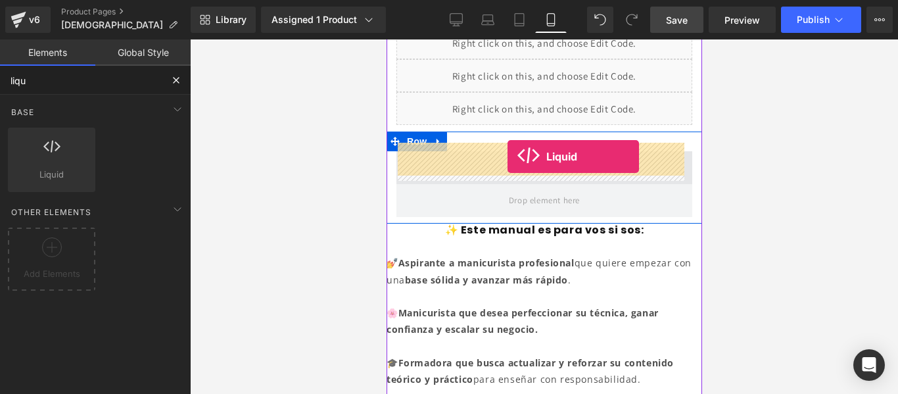
drag, startPoint x: 423, startPoint y: 203, endPoint x: 507, endPoint y: 156, distance: 96.2
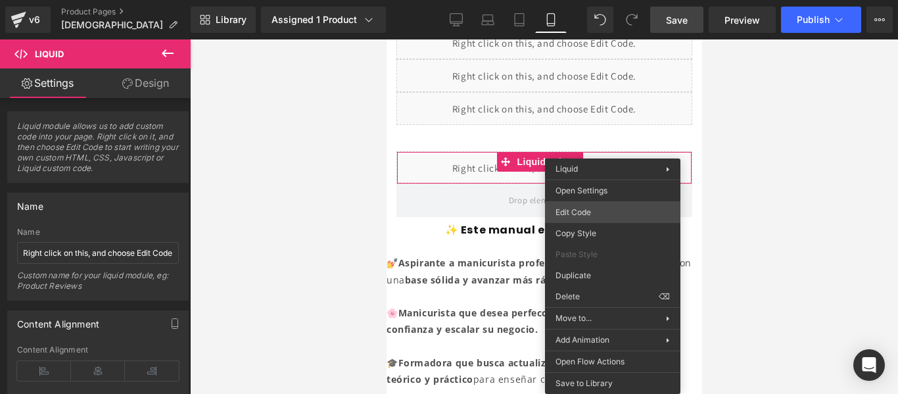
click at [589, 0] on div "Liquid You are previewing how the will restyle your page. You can not edit Elem…" at bounding box center [449, 0] width 898 height 0
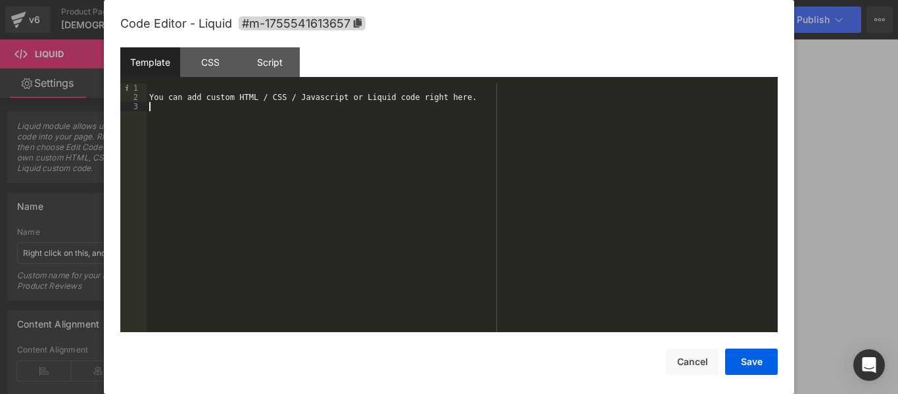
click at [398, 107] on div "You can add custom HTML / CSS / Javascript or Liquid code right here." at bounding box center [462, 217] width 631 height 267
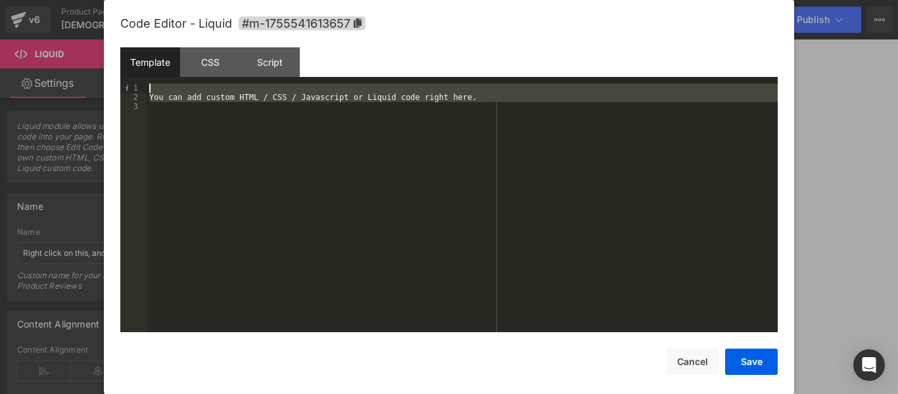
drag, startPoint x: 245, startPoint y: 153, endPoint x: 149, endPoint y: 86, distance: 117.1
click at [149, 86] on div "You can add custom HTML / CSS / Javascript or Liquid code right here." at bounding box center [462, 217] width 631 height 267
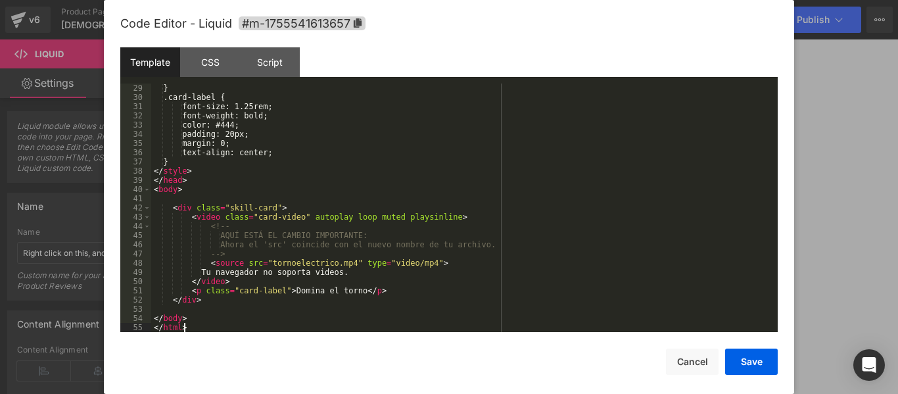
scroll to position [258, 0]
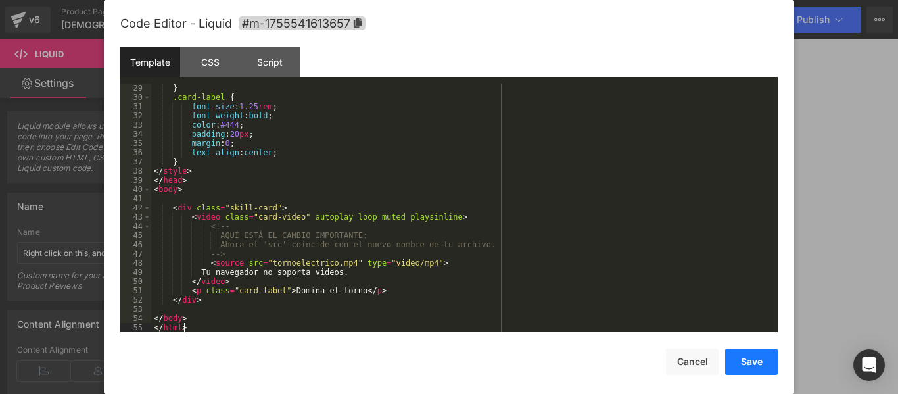
click at [744, 360] on button "Save" at bounding box center [751, 362] width 53 height 26
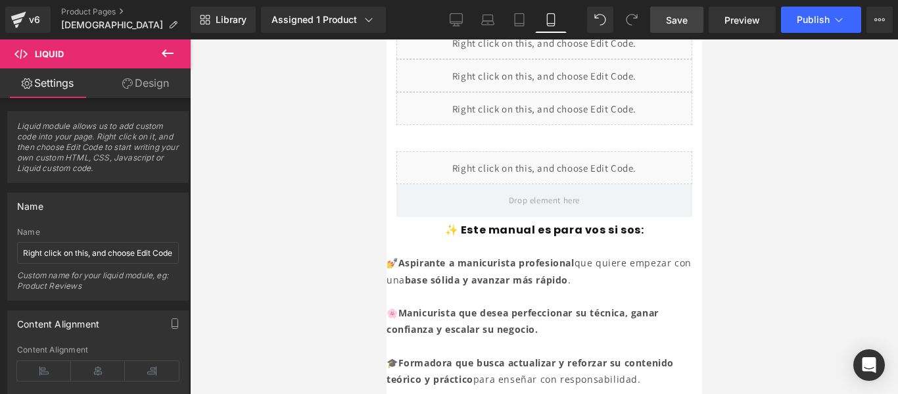
click at [677, 13] on span "Save" at bounding box center [677, 20] width 22 height 14
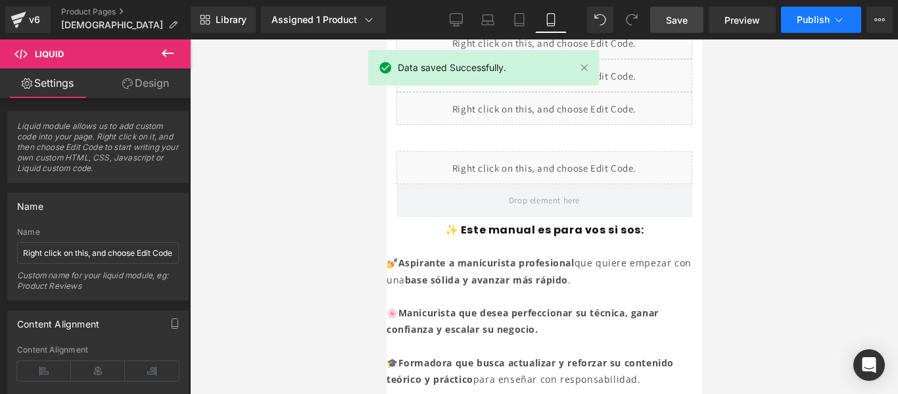
click at [811, 16] on span "Publish" at bounding box center [813, 19] width 33 height 11
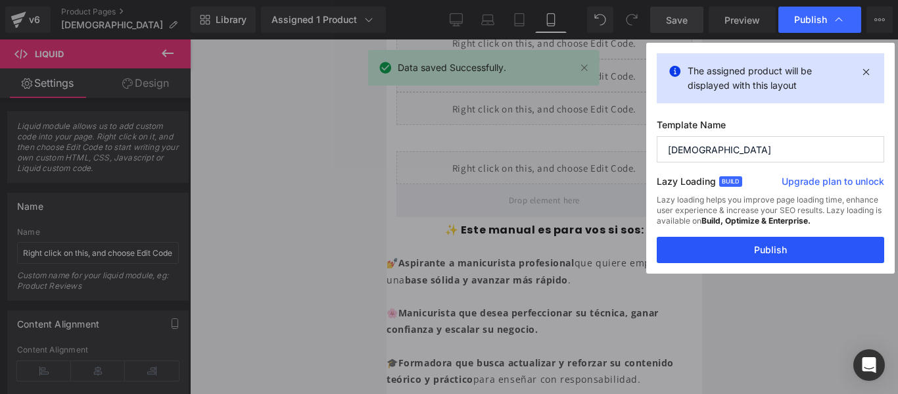
click at [755, 241] on button "Publish" at bounding box center [771, 250] width 228 height 26
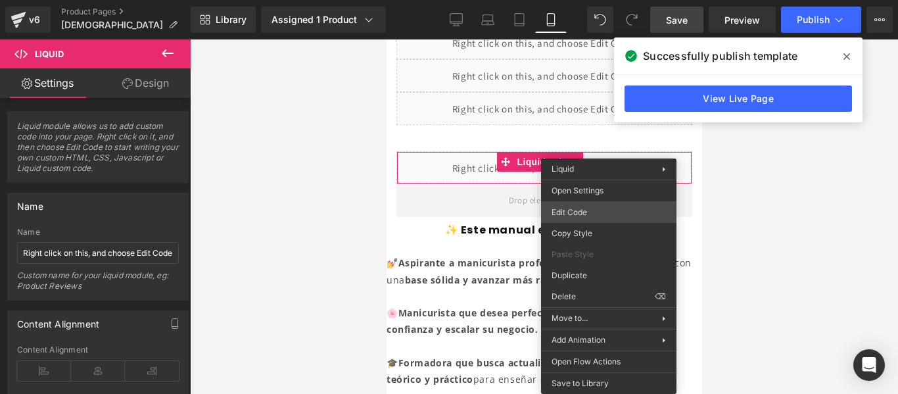
click at [593, 0] on div "Liquid You are previewing how the will restyle your page. You can not edit Elem…" at bounding box center [449, 0] width 898 height 0
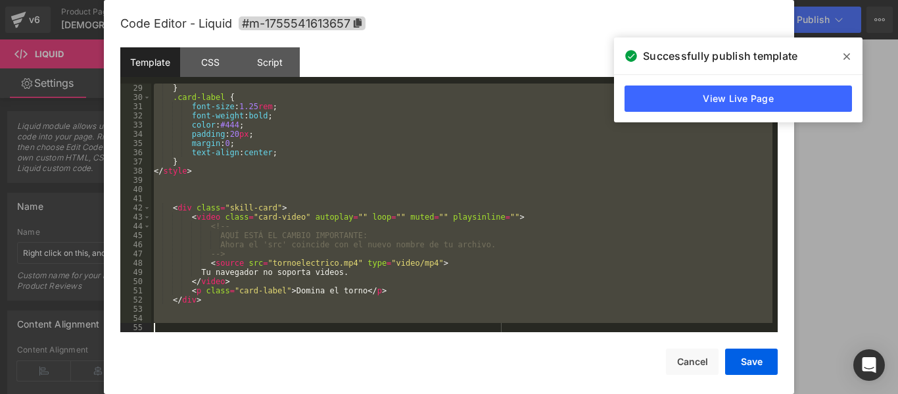
drag, startPoint x: 156, startPoint y: 87, endPoint x: 425, endPoint y: 425, distance: 431.0
click at [425, 393] on html "Liquid You are previewing how the will restyle your page. You can not edit Elem…" at bounding box center [449, 197] width 898 height 394
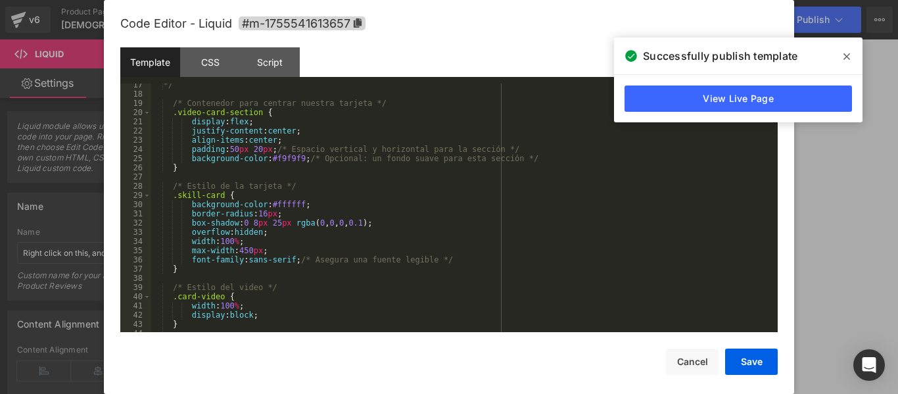
scroll to position [0, 0]
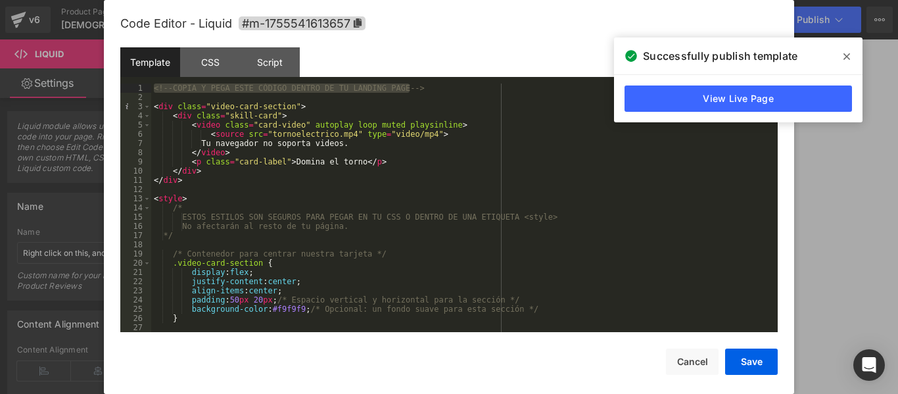
drag, startPoint x: 422, startPoint y: 89, endPoint x: 191, endPoint y: 78, distance: 231.7
click at [191, 78] on div "Template CSS Script Data 1 2 3 4 5 6 7 8 9 10 11 12 13 14 15 16 17 18 19 20 21 …" at bounding box center [449, 189] width 658 height 285
click at [153, 105] on div "< div class = "video-card-section" > < div class = "skill-card" > < video class…" at bounding box center [461, 217] width 621 height 267
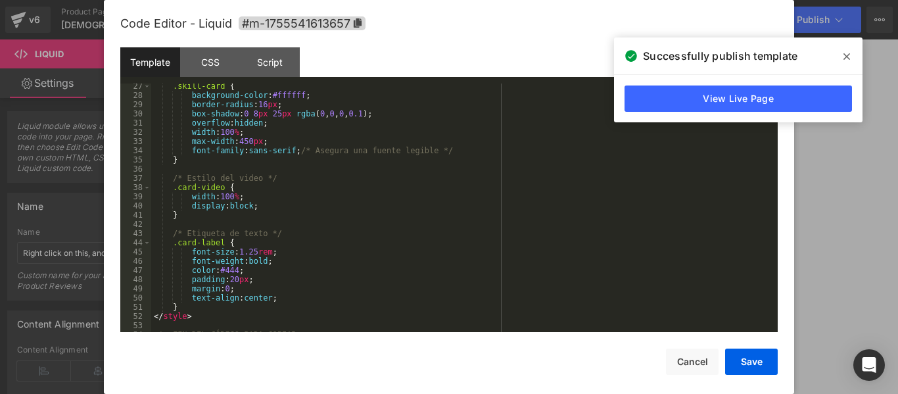
scroll to position [249, 0]
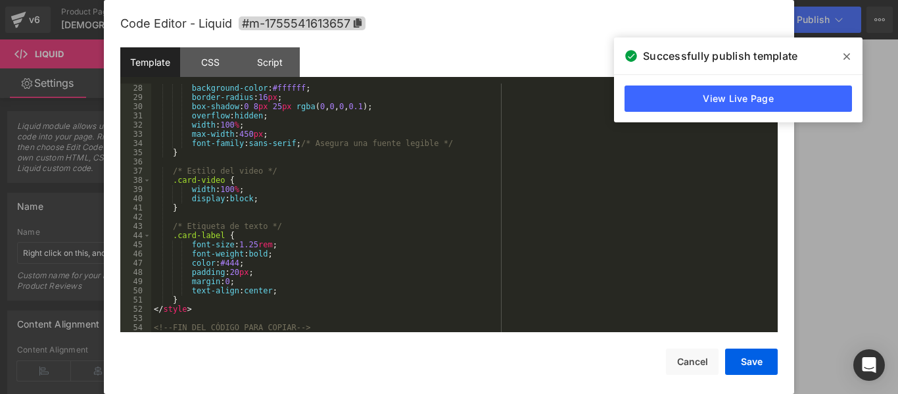
click at [266, 330] on div "background-color : #ffffff ; border-radius : 16 px ; box-shadow : 0 8 px 25 px …" at bounding box center [461, 217] width 621 height 267
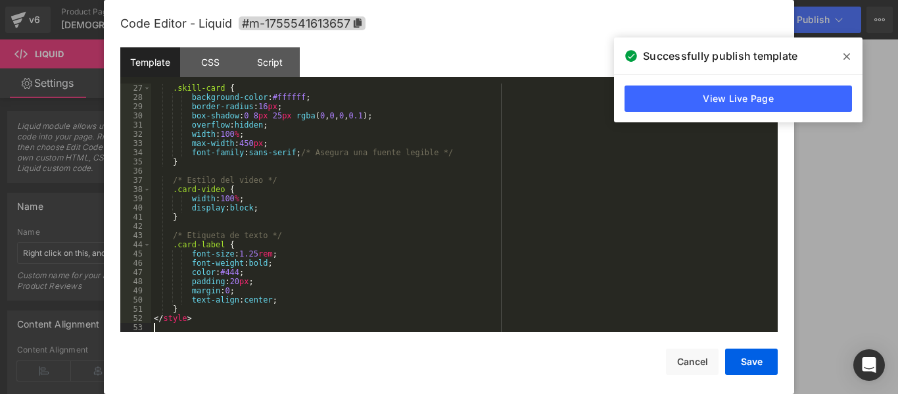
scroll to position [230, 0]
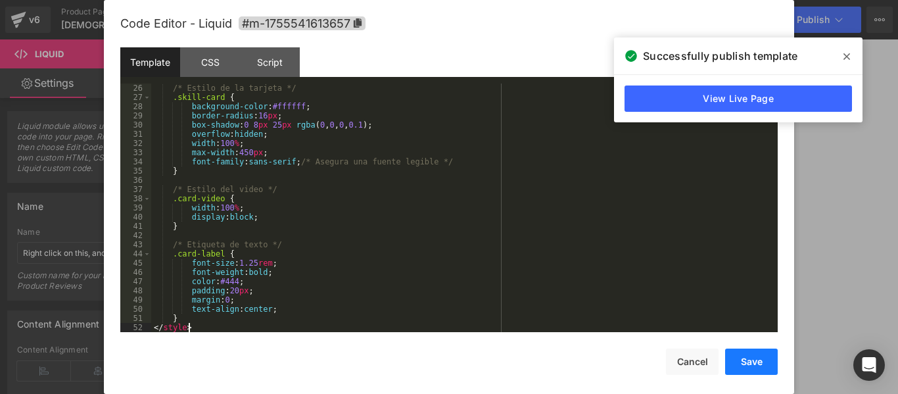
click at [750, 365] on button "Save" at bounding box center [751, 362] width 53 height 26
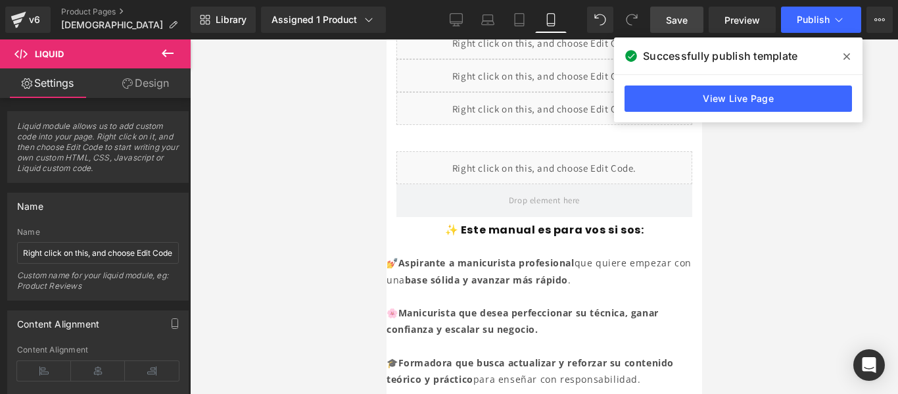
click at [681, 24] on span "Save" at bounding box center [677, 20] width 22 height 14
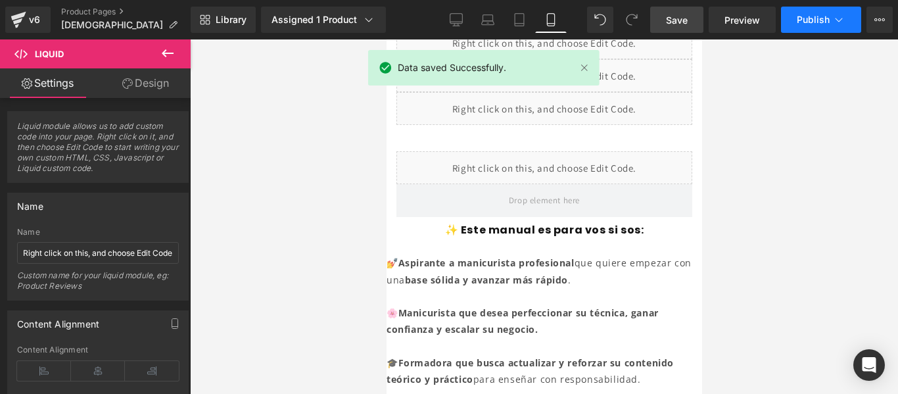
click at [814, 12] on button "Publish" at bounding box center [821, 20] width 80 height 26
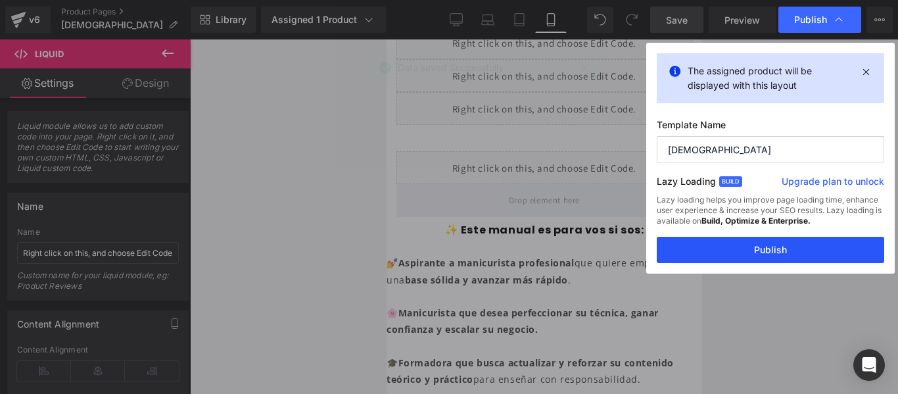
drag, startPoint x: 755, startPoint y: 250, endPoint x: 304, endPoint y: 132, distance: 466.2
click at [755, 250] on button "Publish" at bounding box center [771, 250] width 228 height 26
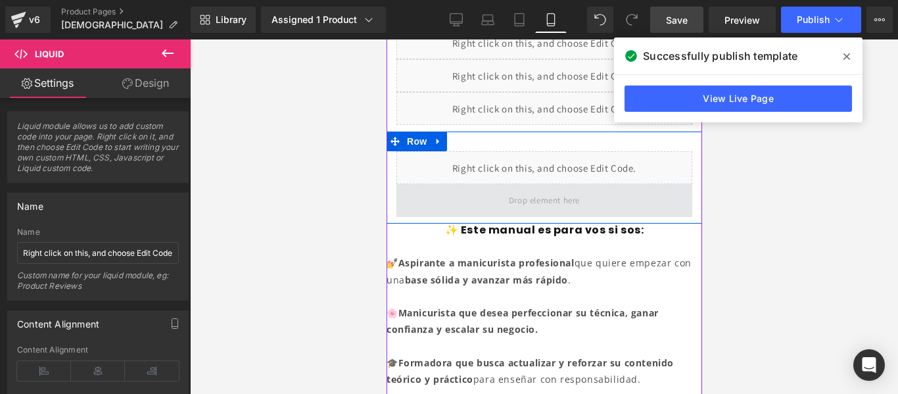
scroll to position [465, 0]
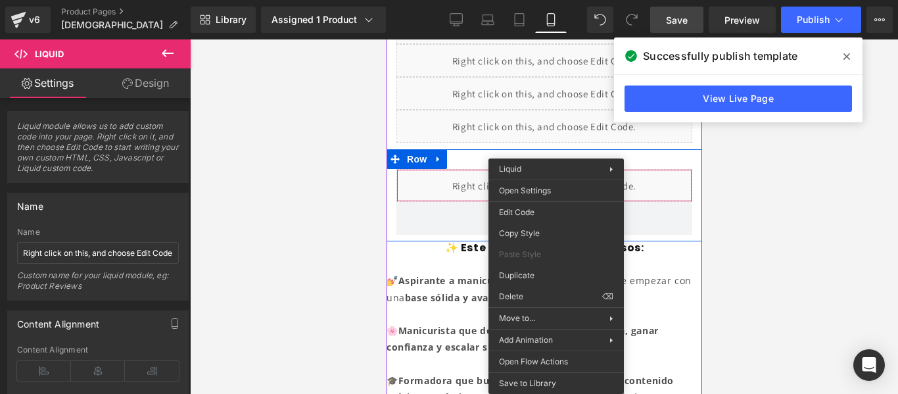
click at [473, 175] on div "Liquid" at bounding box center [544, 185] width 296 height 33
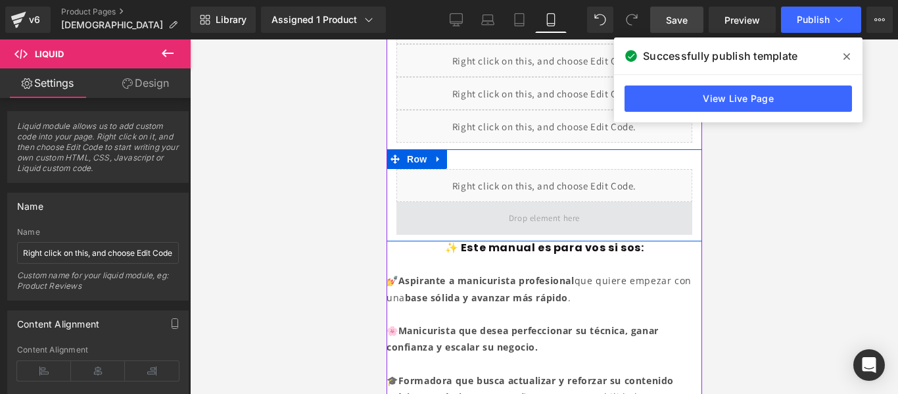
click at [581, 212] on span at bounding box center [544, 218] width 80 height 22
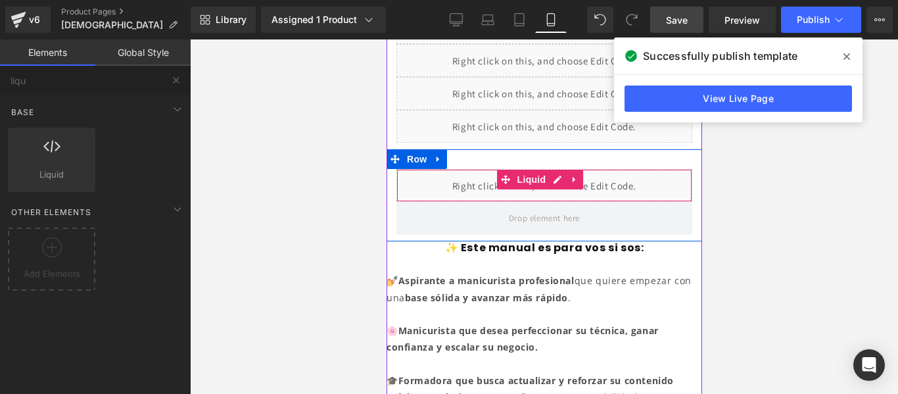
click at [600, 176] on div "Liquid" at bounding box center [544, 185] width 296 height 33
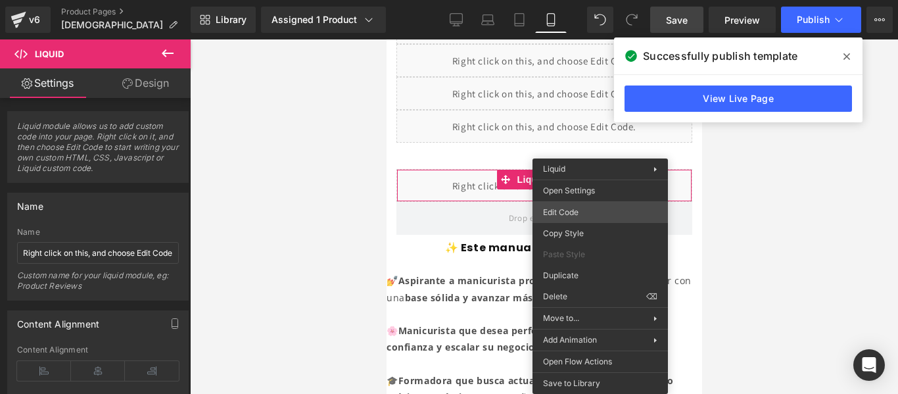
click at [588, 0] on div "Liquid You are previewing how the will restyle your page. You can not edit Elem…" at bounding box center [449, 0] width 898 height 0
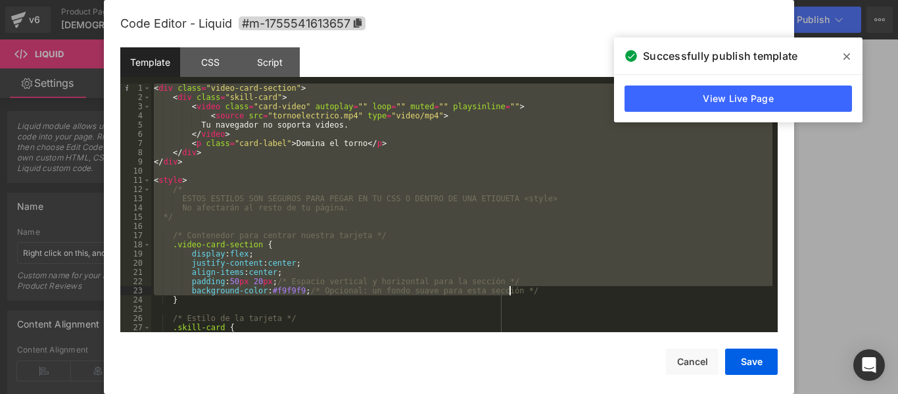
scroll to position [230, 0]
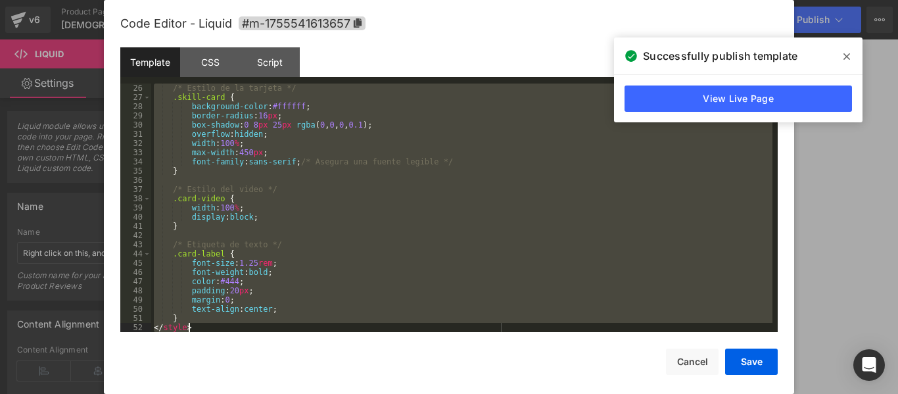
drag, startPoint x: 153, startPoint y: 85, endPoint x: 625, endPoint y: 425, distance: 581.4
click at [625, 393] on html "Liquid You are previewing how the will restyle your page. You can not edit Elem…" at bounding box center [449, 197] width 898 height 394
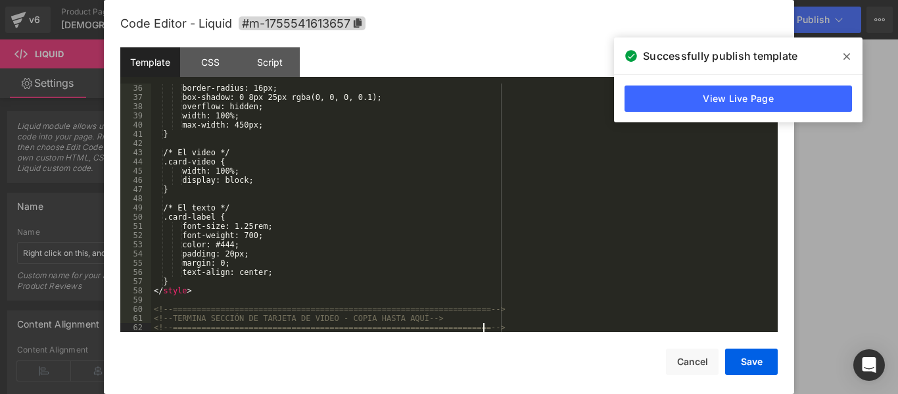
scroll to position [322, 0]
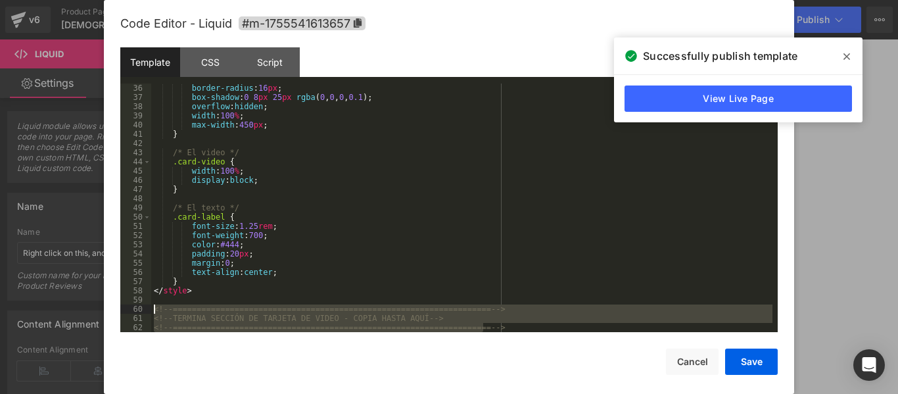
drag, startPoint x: 493, startPoint y: 323, endPoint x: 145, endPoint y: 311, distance: 347.4
click at [145, 311] on pre "36 37 38 39 40 41 42 43 44 45 46 47 48 49 50 51 52 53 54 55 56 57 58 59 60 61 6…" at bounding box center [449, 208] width 658 height 249
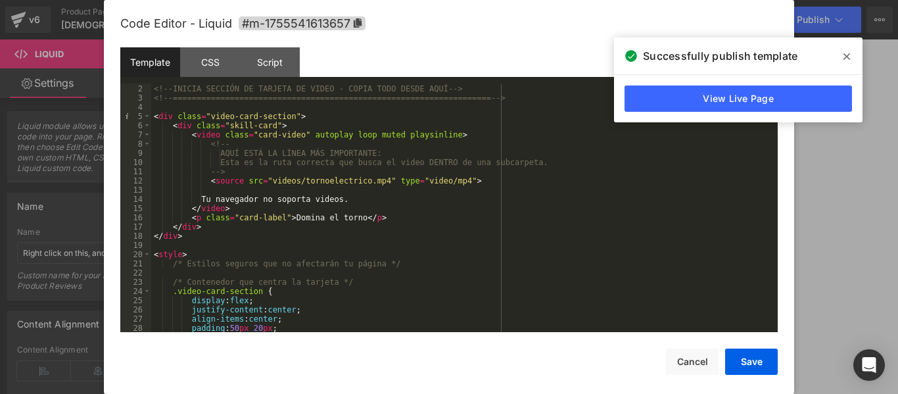
scroll to position [0, 0]
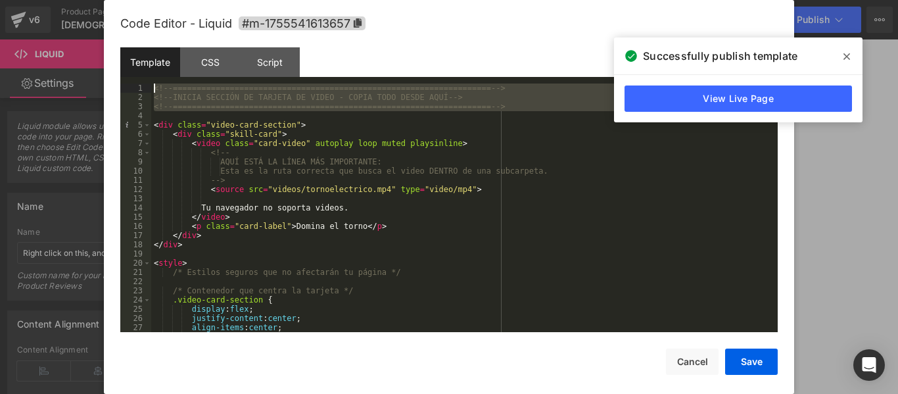
drag, startPoint x: 497, startPoint y: 112, endPoint x: 135, endPoint y: 84, distance: 363.4
click at [135, 84] on pre "1 2 3 4 5 6 7 8 9 10 11 12 13 14 15 16 17 18 19 20 21 22 23 24 25 26 27 28 <!--…" at bounding box center [449, 208] width 658 height 249
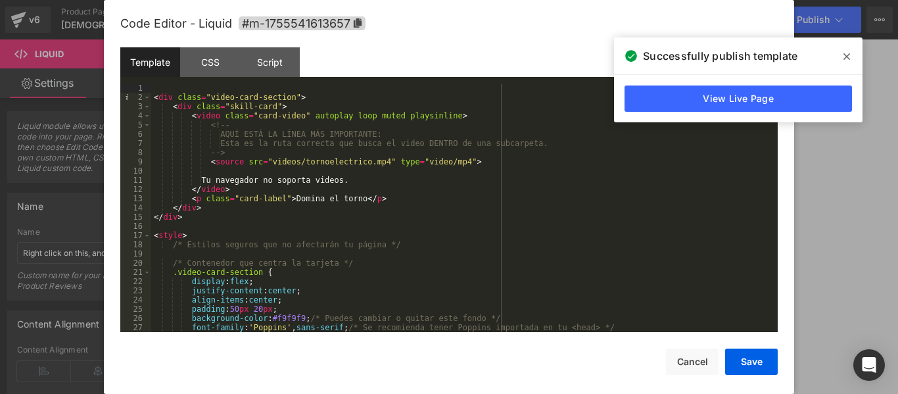
click at [153, 96] on div "< div class = "video-card-section" > < div class = "skill-card" > < video class…" at bounding box center [461, 217] width 621 height 267
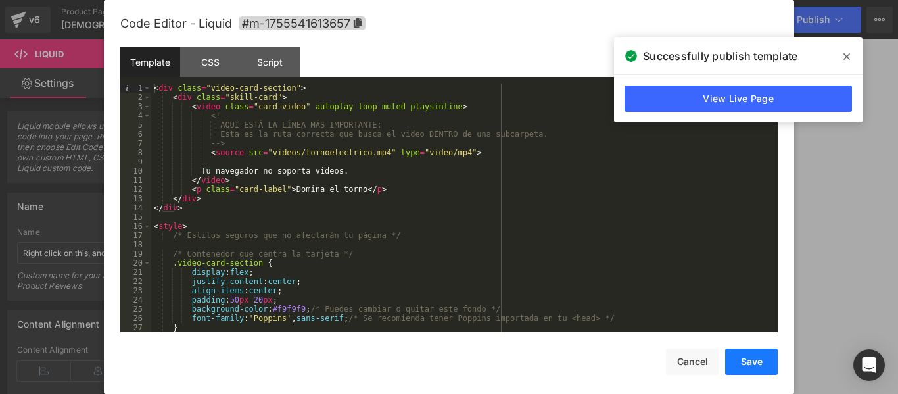
click at [748, 363] on button "Save" at bounding box center [751, 362] width 53 height 26
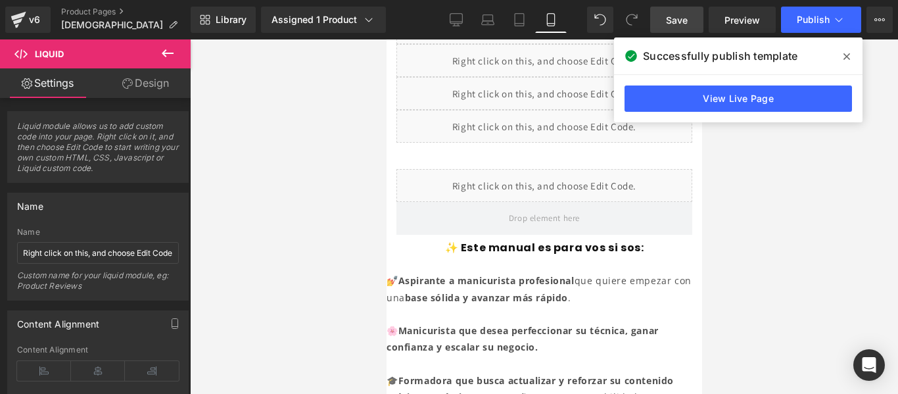
click at [679, 22] on span "Save" at bounding box center [677, 20] width 22 height 14
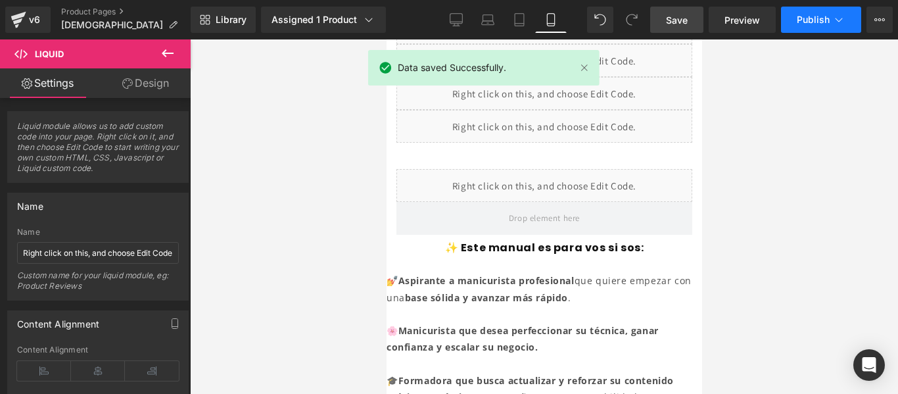
click at [820, 18] on span "Publish" at bounding box center [813, 19] width 33 height 11
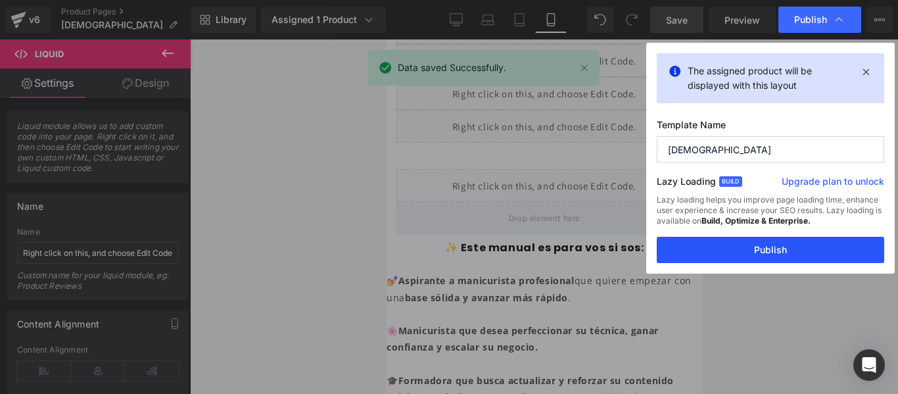
click at [758, 251] on button "Publish" at bounding box center [771, 250] width 228 height 26
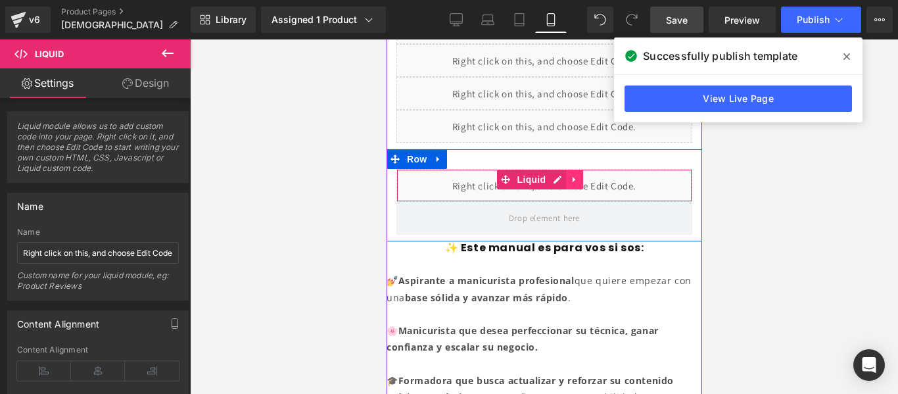
click at [576, 174] on icon at bounding box center [573, 179] width 9 height 10
click at [582, 175] on icon at bounding box center [582, 179] width 9 height 9
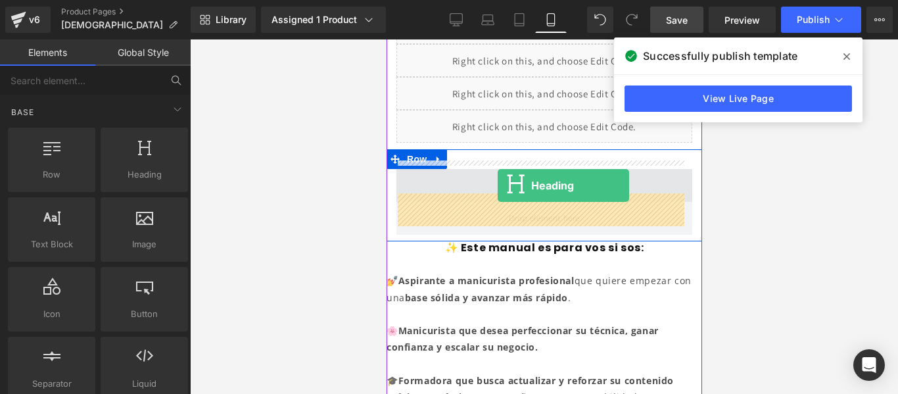
drag, startPoint x: 533, startPoint y: 205, endPoint x: 497, endPoint y: 185, distance: 40.6
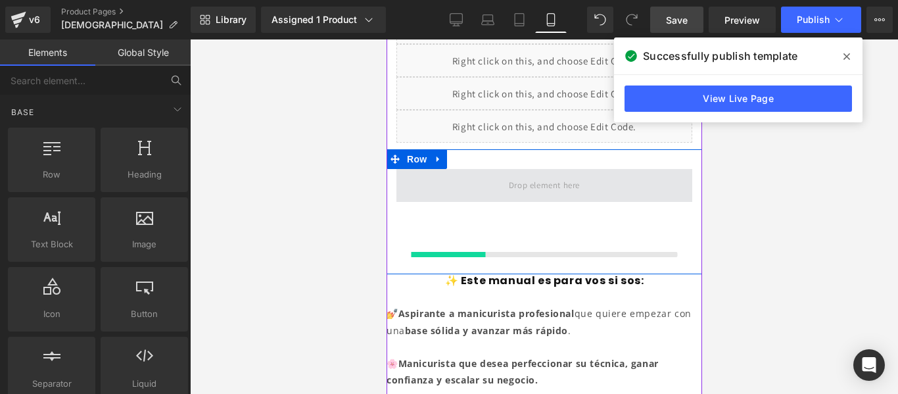
click at [504, 185] on span at bounding box center [544, 185] width 80 height 22
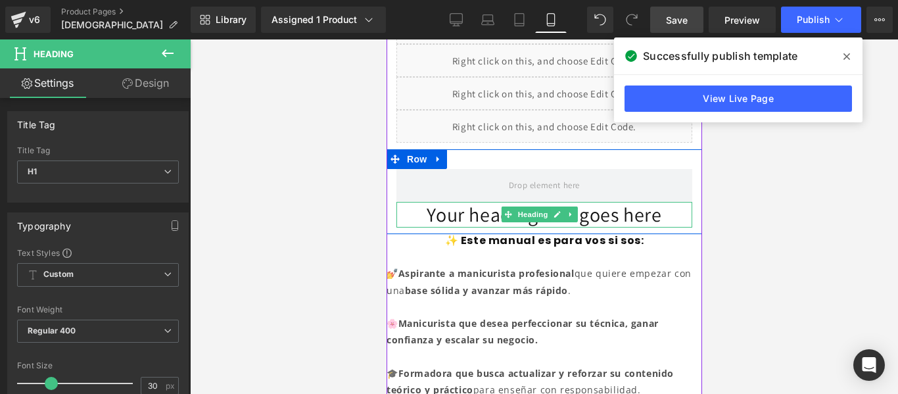
click at [481, 206] on h1 "Your heading text goes here" at bounding box center [544, 215] width 296 height 26
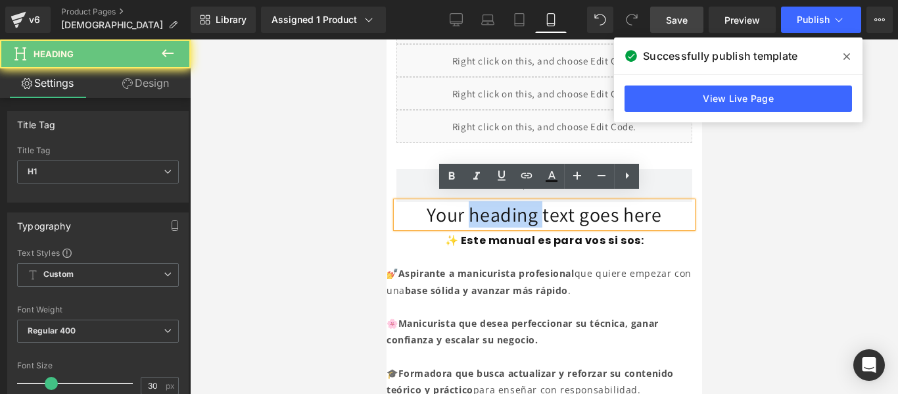
click at [481, 206] on h1 "Your heading text goes here" at bounding box center [544, 215] width 296 height 26
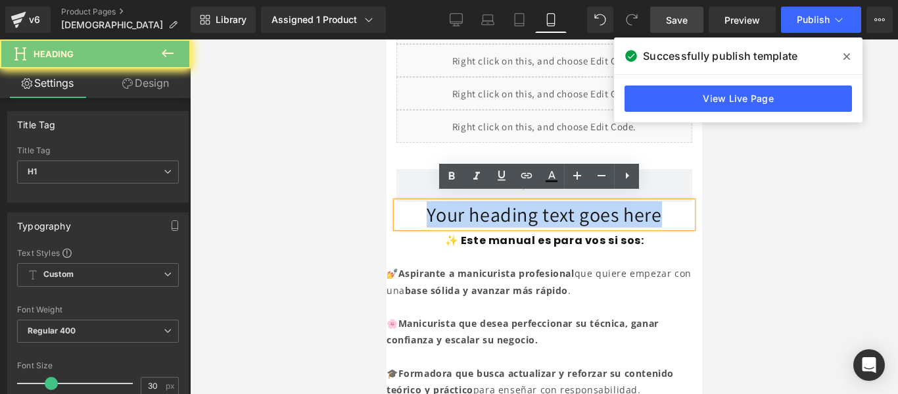
click at [481, 206] on h1 "Your heading text goes here" at bounding box center [544, 215] width 296 height 26
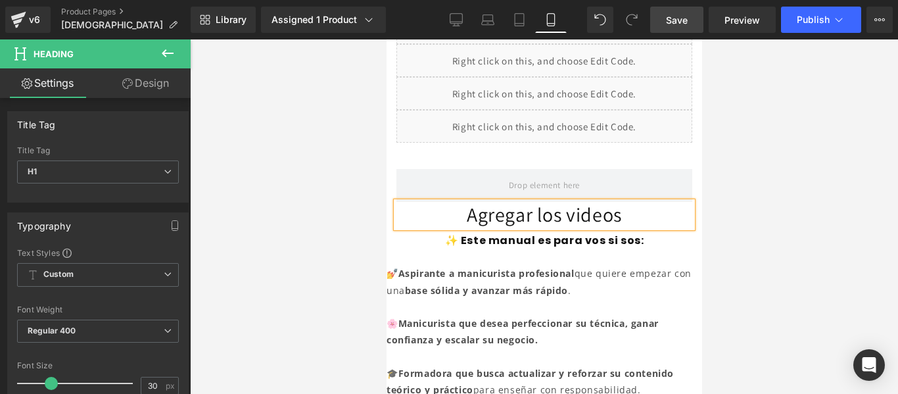
click at [547, 155] on div "Agregar los videos Heading Row" at bounding box center [544, 191] width 316 height 85
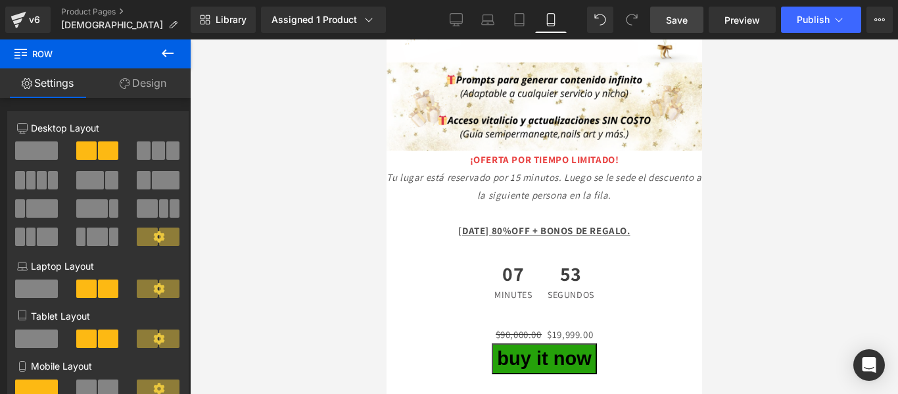
scroll to position [2895, 0]
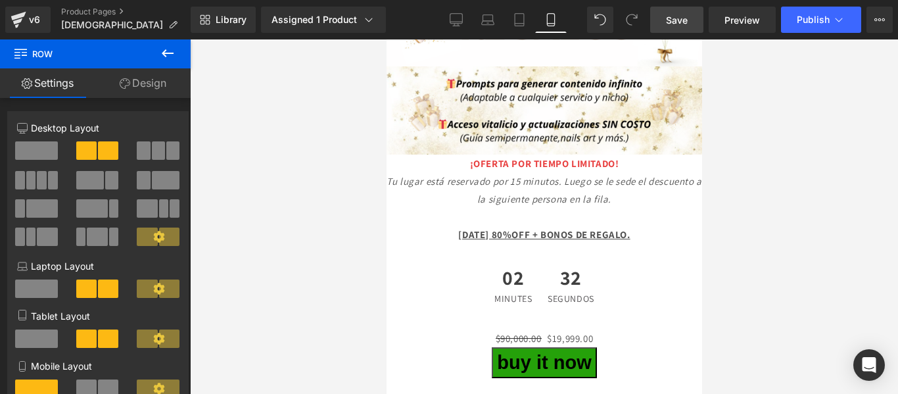
click at [167, 49] on icon at bounding box center [168, 53] width 16 height 16
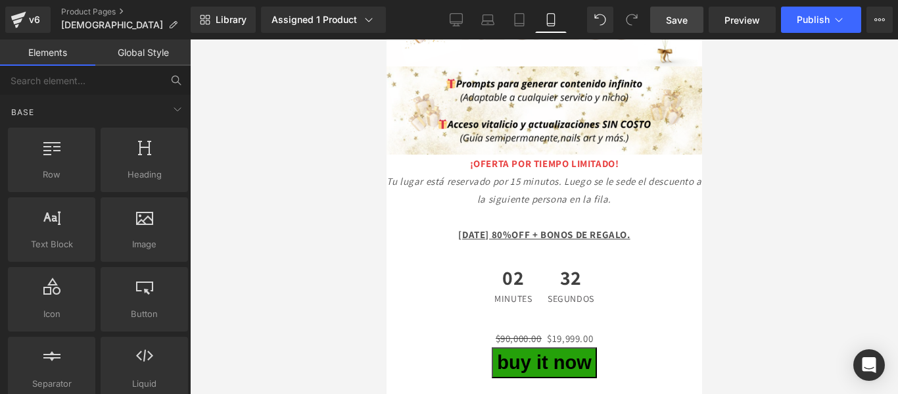
click at [167, 49] on link "Global Style" at bounding box center [142, 52] width 95 height 26
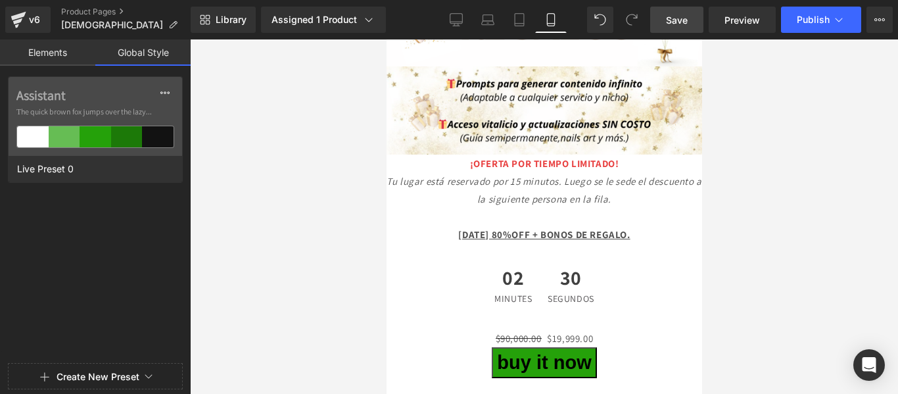
click at [55, 51] on link "Elements" at bounding box center [47, 52] width 95 height 26
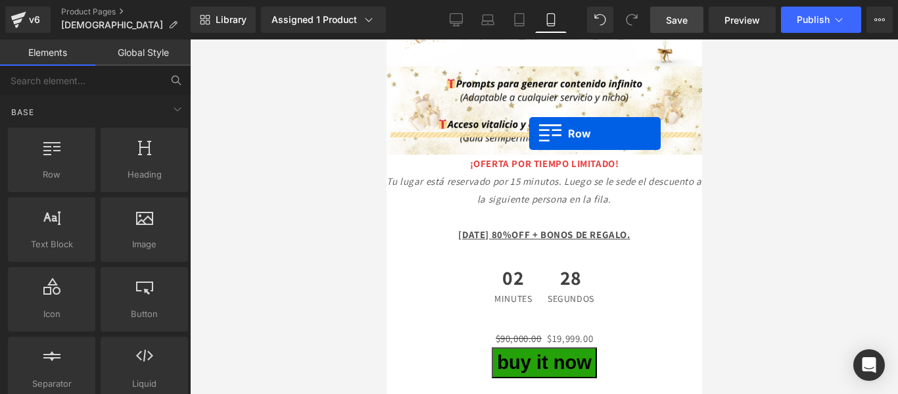
drag, startPoint x: 437, startPoint y: 206, endPoint x: 529, endPoint y: 133, distance: 117.1
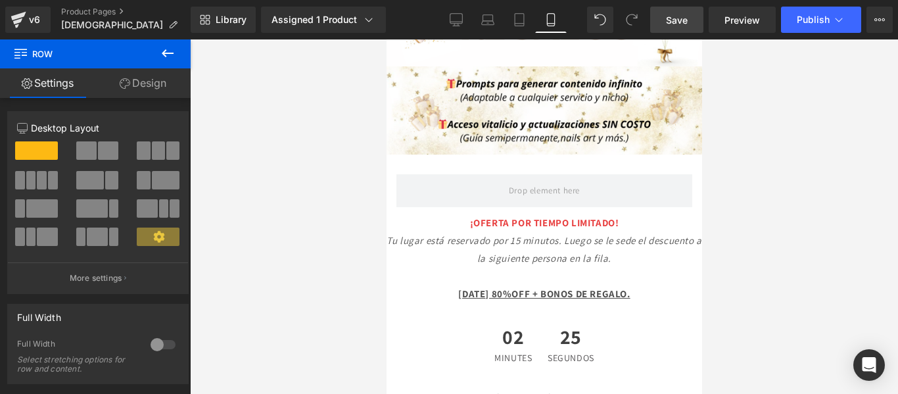
click at [170, 53] on icon at bounding box center [168, 53] width 12 height 8
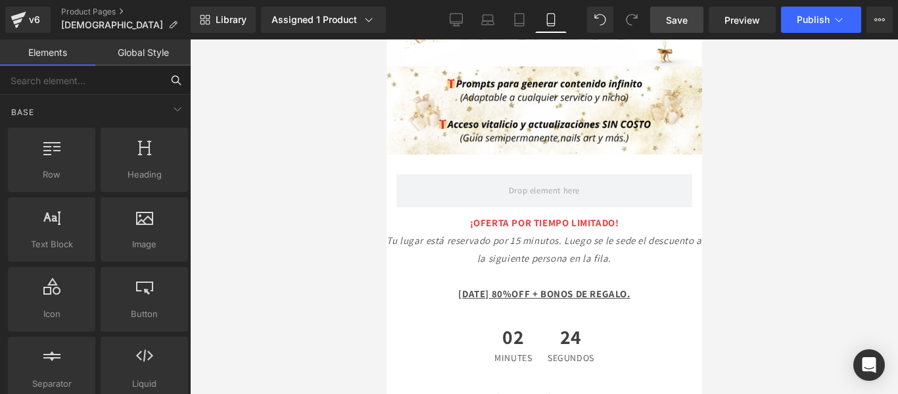
click at [128, 87] on input "text" at bounding box center [81, 80] width 162 height 29
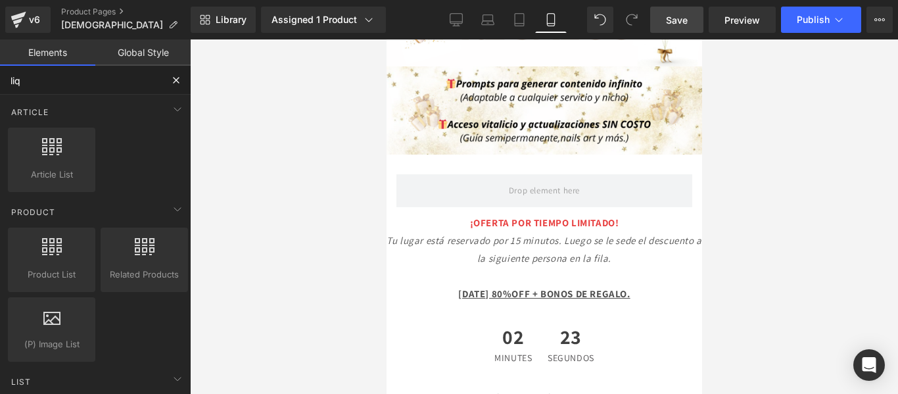
type input "liqu"
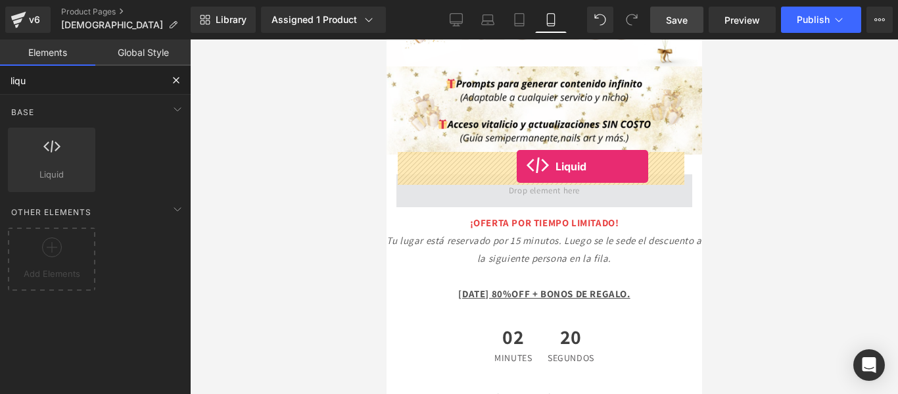
drag, startPoint x: 446, startPoint y: 200, endPoint x: 516, endPoint y: 166, distance: 77.9
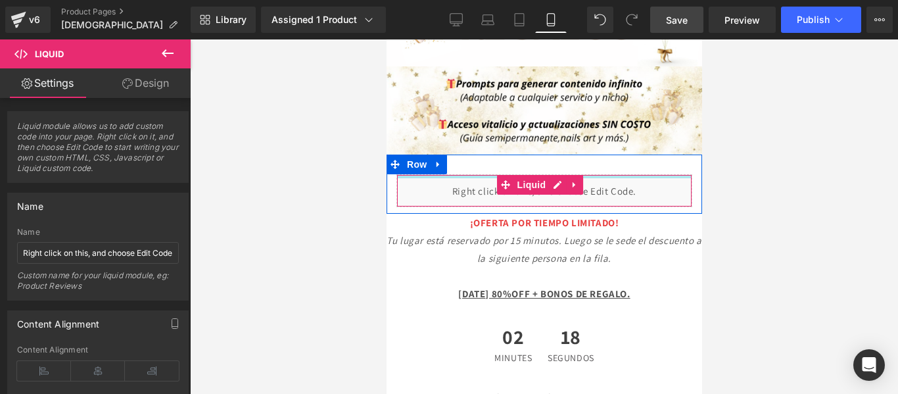
click at [492, 175] on div at bounding box center [544, 176] width 295 height 3
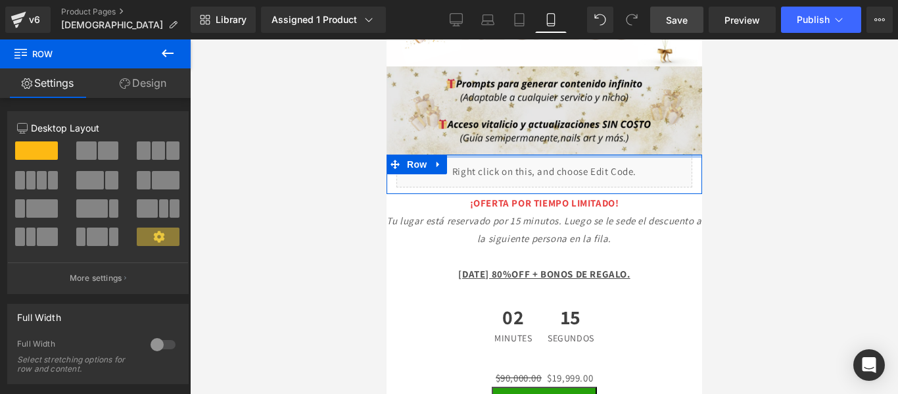
drag, startPoint x: 484, startPoint y: 133, endPoint x: 484, endPoint y: 108, distance: 25.0
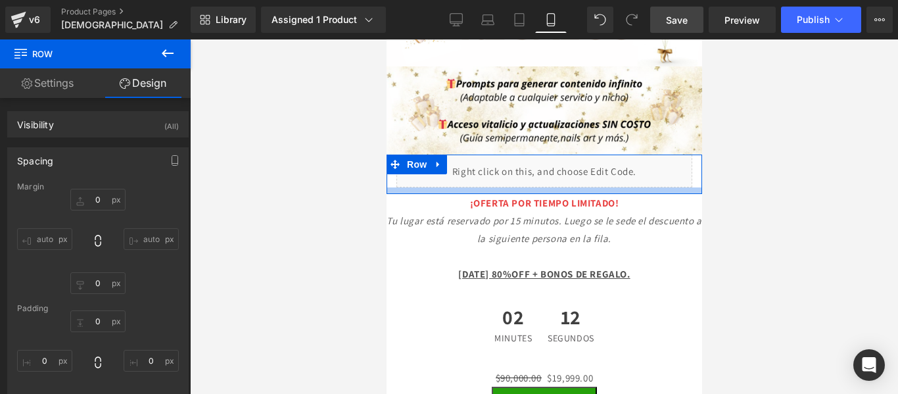
type input "0px"
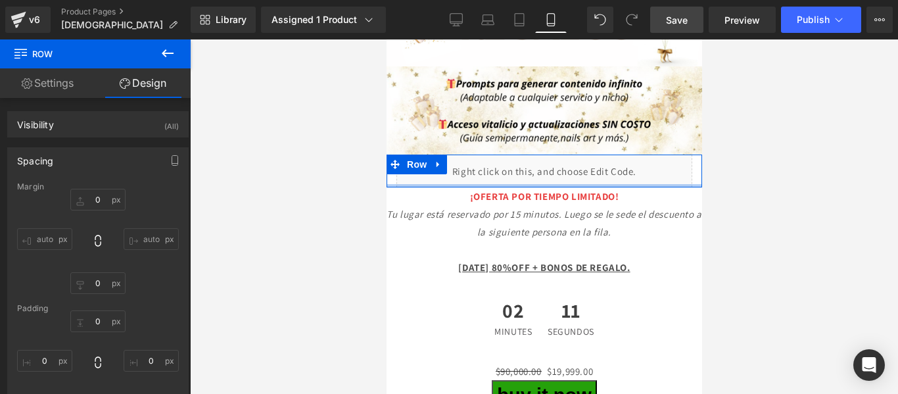
drag, startPoint x: 483, startPoint y: 169, endPoint x: 485, endPoint y: 162, distance: 7.4
click at [485, 184] on div at bounding box center [544, 185] width 316 height 3
drag, startPoint x: 690, startPoint y: 145, endPoint x: 711, endPoint y: 145, distance: 21.1
type input "1px"
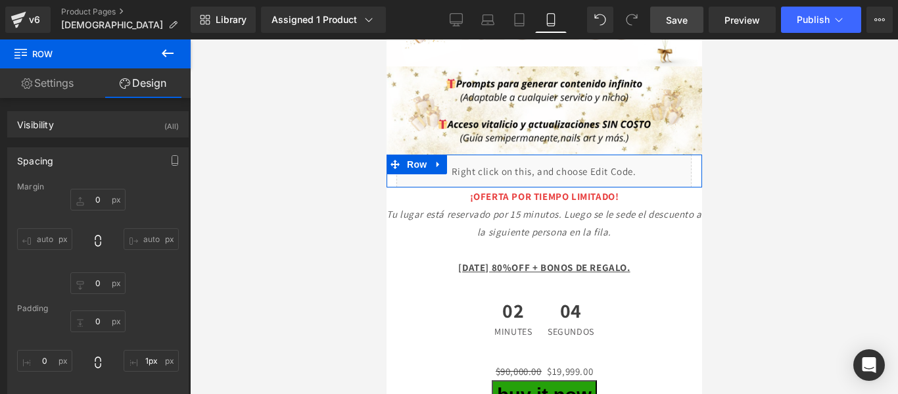
click at [689, 155] on div "Liquid" at bounding box center [543, 171] width 315 height 33
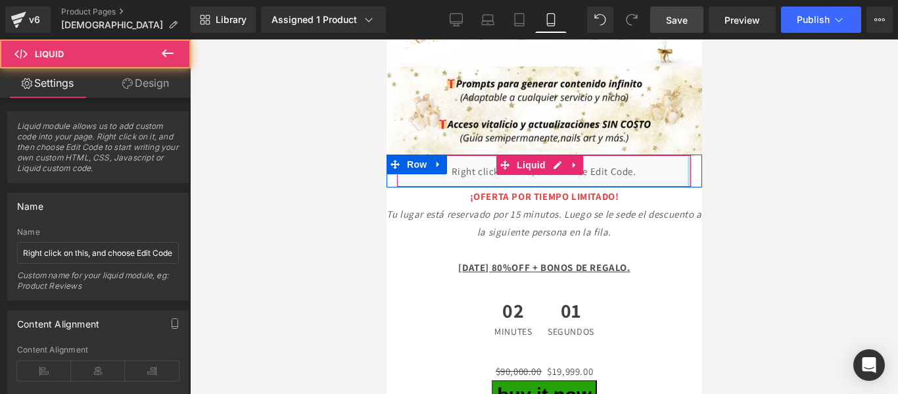
drag, startPoint x: 680, startPoint y: 146, endPoint x: 690, endPoint y: 147, distance: 9.9
click at [690, 155] on div "Liquid" at bounding box center [543, 171] width 315 height 33
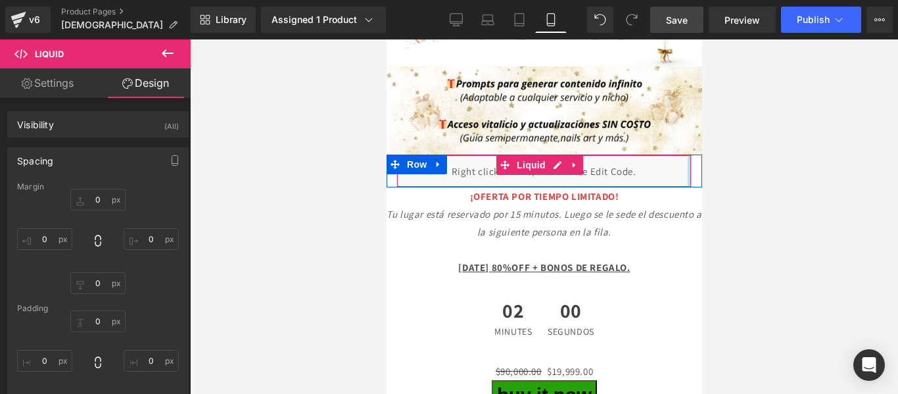
type input "0"
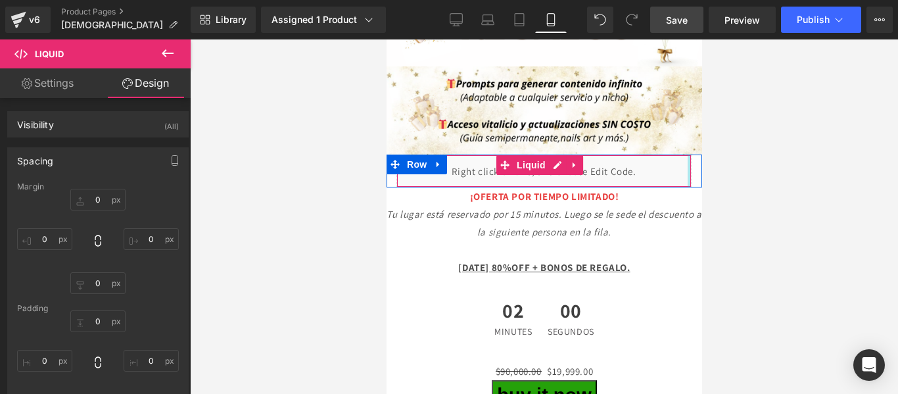
type input "0"
type input "0px"
drag, startPoint x: 679, startPoint y: 144, endPoint x: 689, endPoint y: 149, distance: 11.5
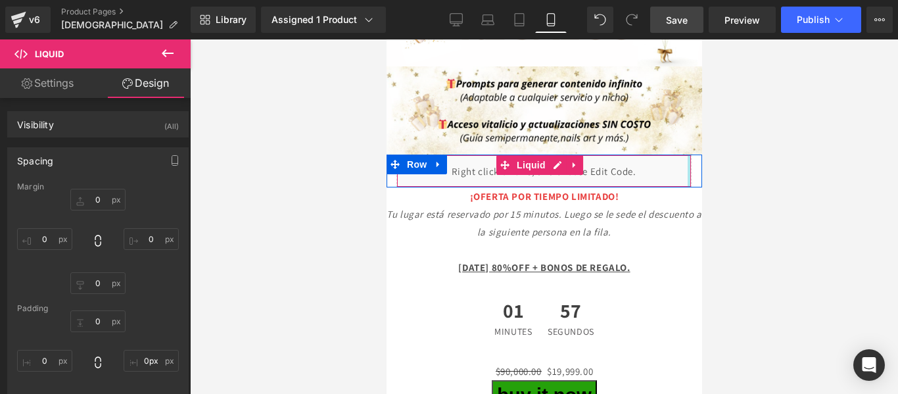
click at [689, 155] on div "Liquid" at bounding box center [543, 171] width 315 height 33
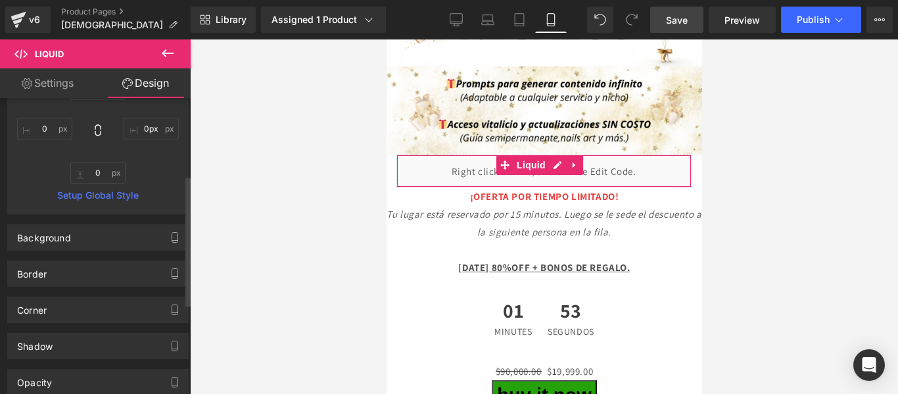
scroll to position [0, 0]
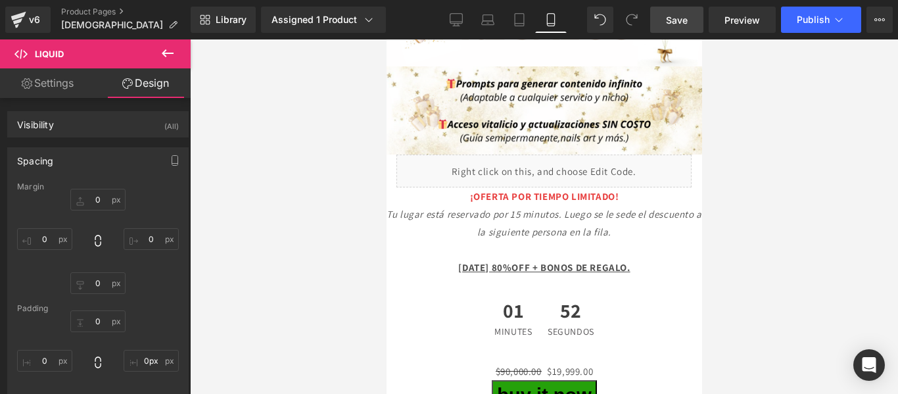
click at [708, 142] on div at bounding box center [544, 216] width 708 height 354
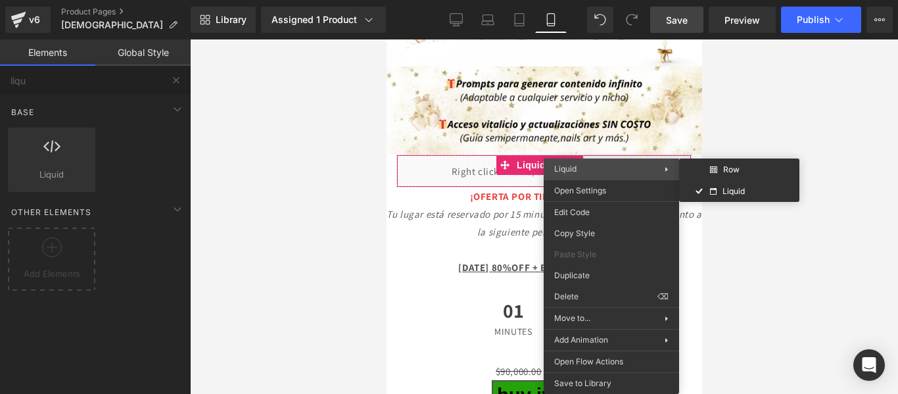
click at [584, 168] on span "Liquid" at bounding box center [609, 169] width 110 height 12
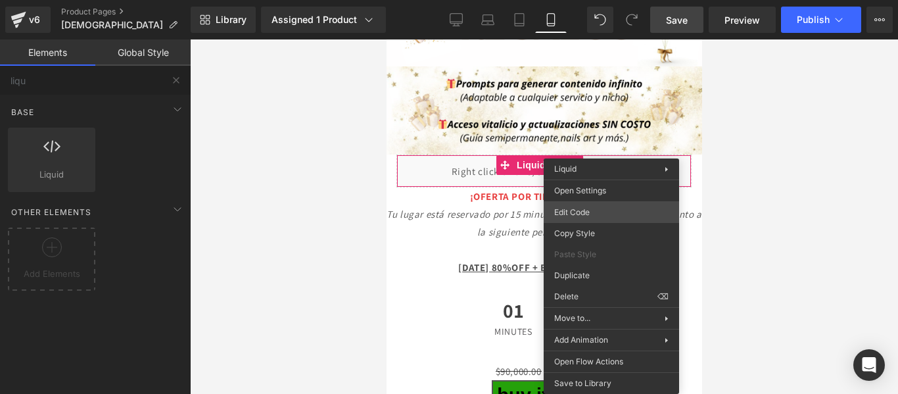
click at [589, 0] on div "Liquid You are previewing how the will restyle your page. You can not edit Elem…" at bounding box center [449, 0] width 898 height 0
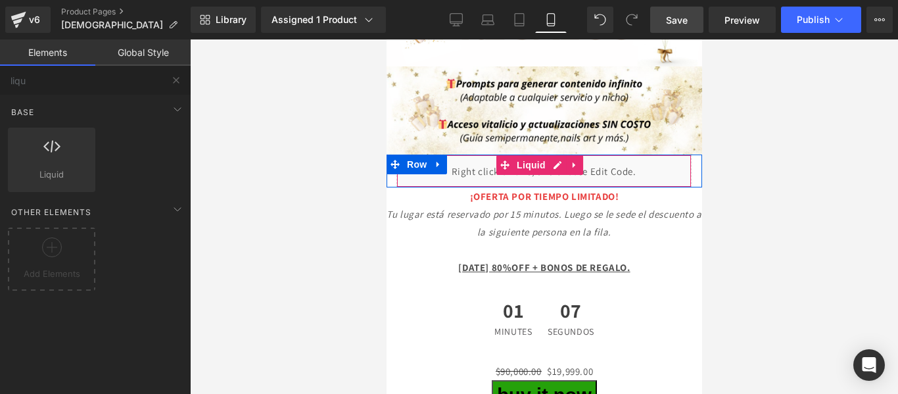
click at [602, 155] on div "Liquid" at bounding box center [543, 171] width 295 height 33
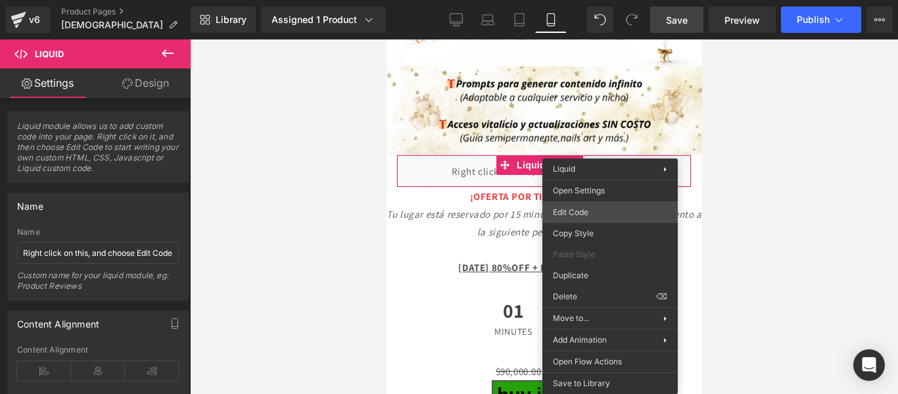
click at [586, 0] on div "Liquid You are previewing how the will restyle your page. You can not edit Elem…" at bounding box center [449, 0] width 898 height 0
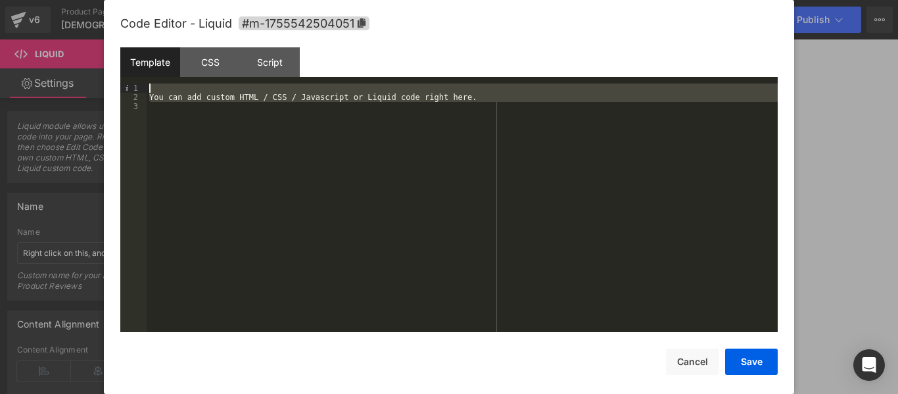
drag, startPoint x: 239, startPoint y: 190, endPoint x: 152, endPoint y: 83, distance: 138.3
click at [152, 83] on div "Template CSS Script Data 1 2 3 You can add custom HTML / CSS / Javascript or Li…" at bounding box center [449, 189] width 658 height 285
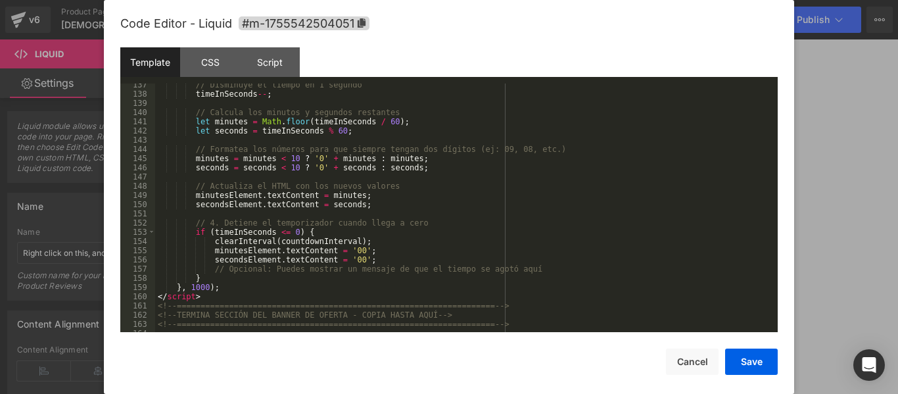
scroll to position [1289, 0]
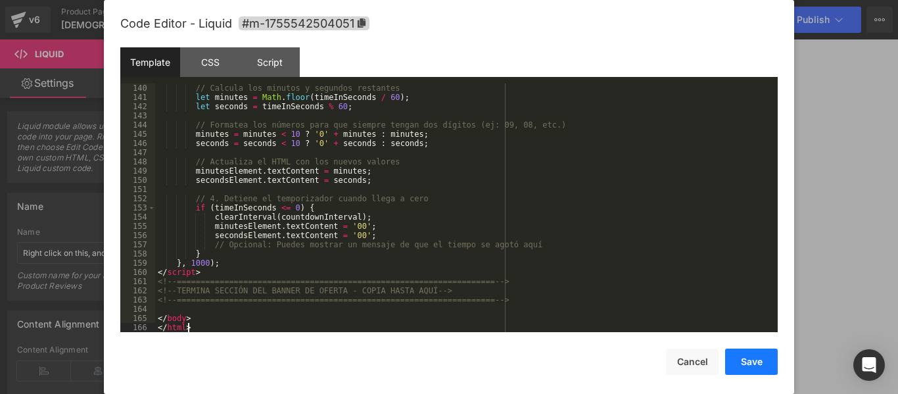
click at [749, 358] on button "Save" at bounding box center [751, 362] width 53 height 26
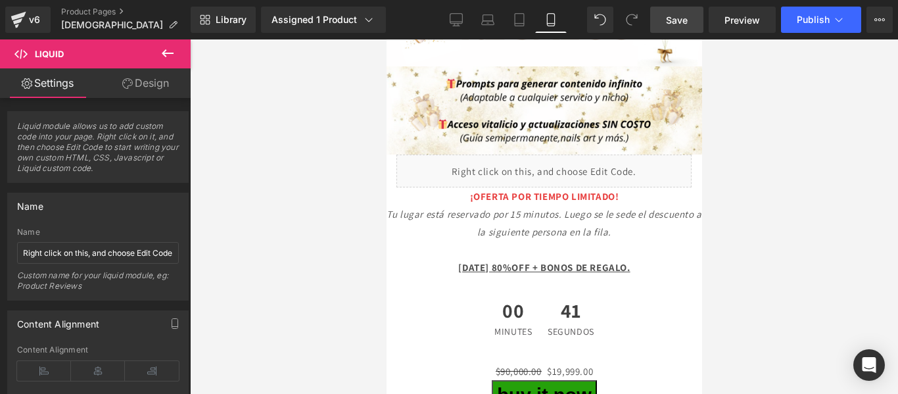
click at [675, 22] on span "Save" at bounding box center [677, 20] width 22 height 14
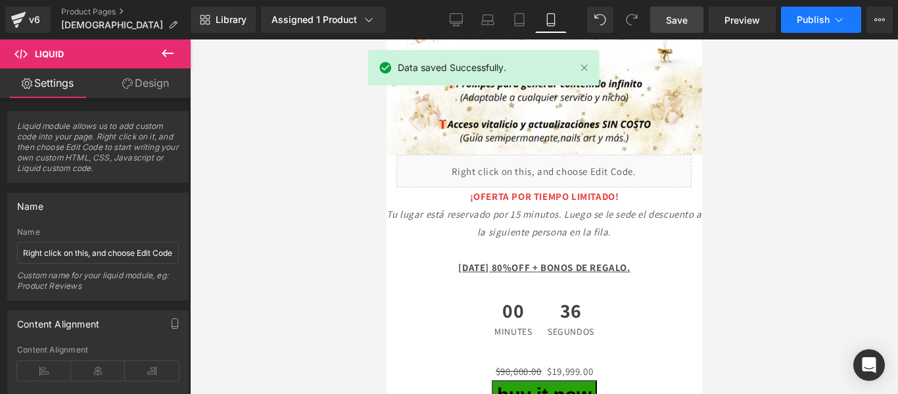
click at [817, 18] on span "Publish" at bounding box center [813, 19] width 33 height 11
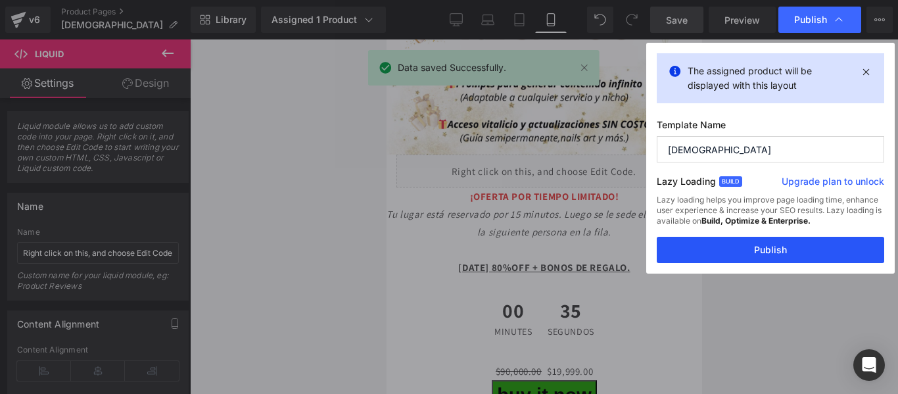
click at [763, 249] on button "Publish" at bounding box center [771, 250] width 228 height 26
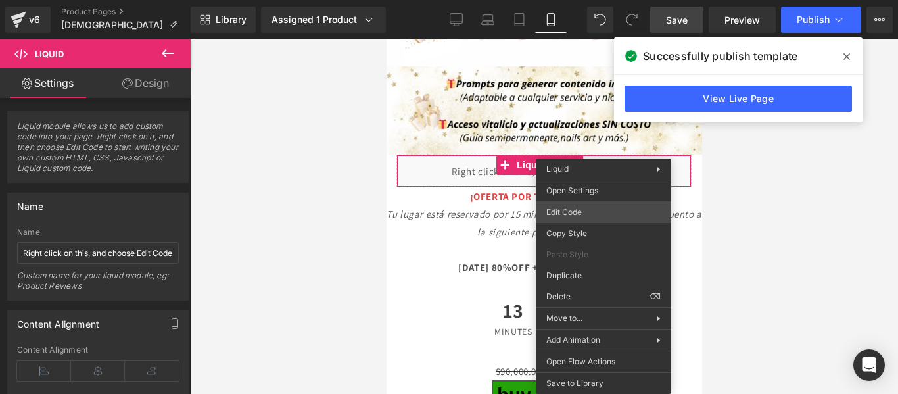
click at [587, 0] on div "Liquid You are previewing how the will restyle your page. You can not edit Elem…" at bounding box center [449, 0] width 898 height 0
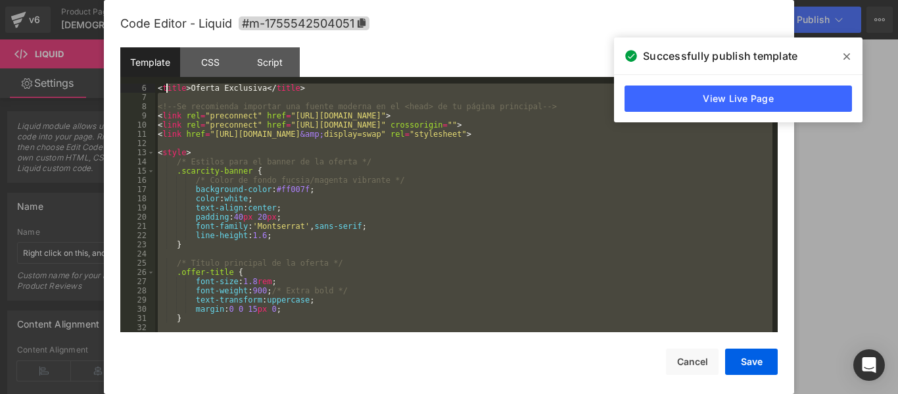
scroll to position [0, 0]
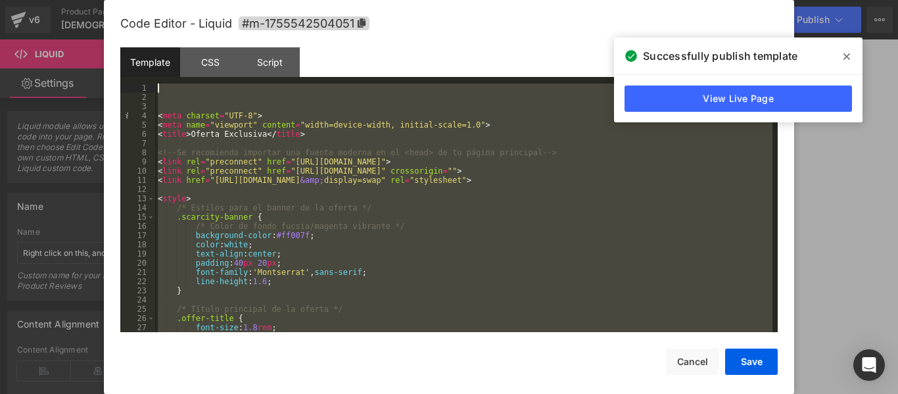
drag, startPoint x: 301, startPoint y: 326, endPoint x: 164, endPoint y: 81, distance: 280.5
click at [164, 81] on div "Template CSS Script Data 1 2 3 4 5 6 7 8 9 10 11 12 13 14 15 16 17 18 19 20 21 …" at bounding box center [449, 189] width 658 height 285
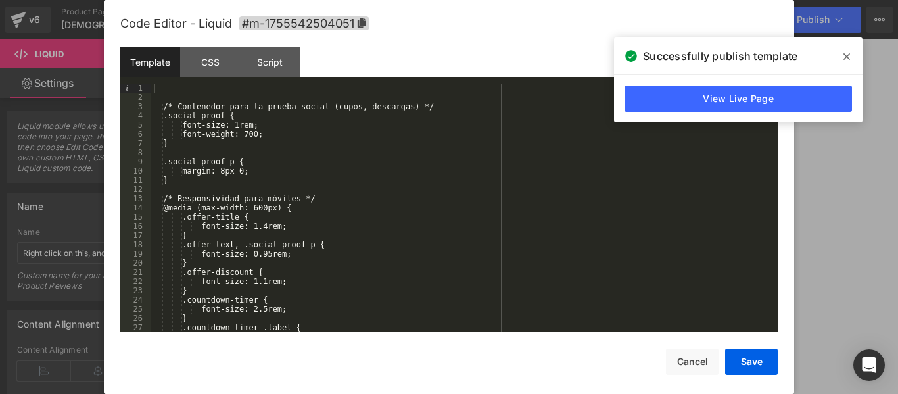
drag, startPoint x: 163, startPoint y: 82, endPoint x: 313, endPoint y: 198, distance: 189.4
click at [313, 198] on div "Template CSS Script Data 1 2 3 4 5 6 7 8 9 10 11 12 13 14 15 16 17 18 19 20 21 …" at bounding box center [449, 189] width 658 height 285
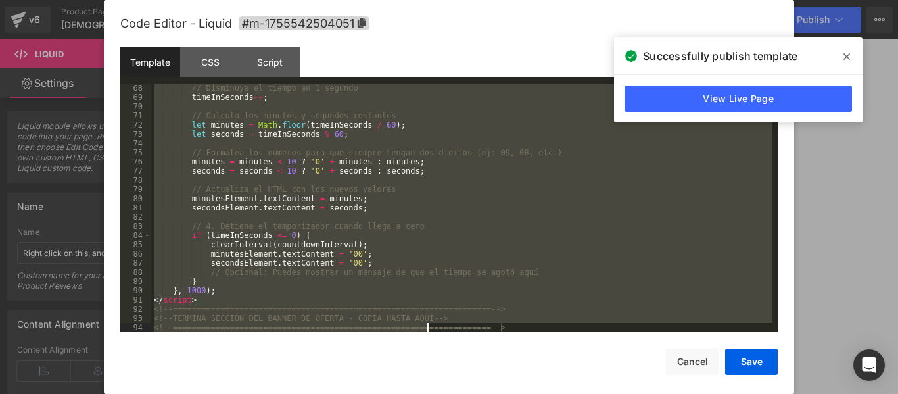
scroll to position [654, 0]
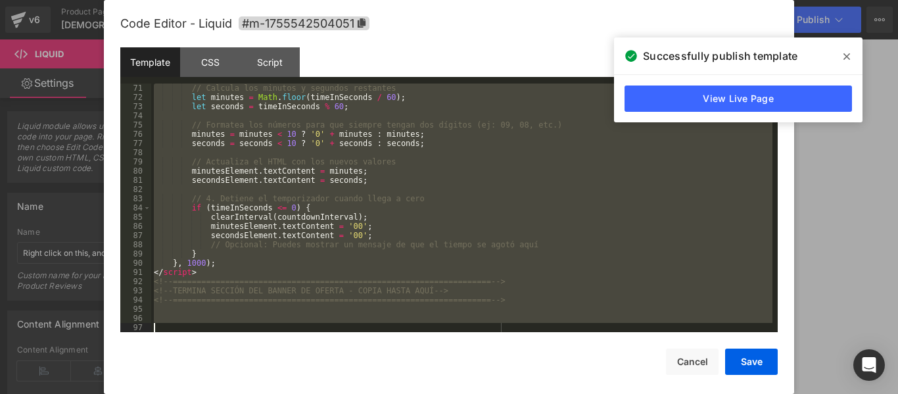
drag, startPoint x: 160, startPoint y: 89, endPoint x: 428, endPoint y: 384, distance: 398.5
click at [428, 384] on div "Code Editor - Liquid #m-1755542504051 Template CSS Script Data 71 72 73 74 75 7…" at bounding box center [449, 208] width 658 height 417
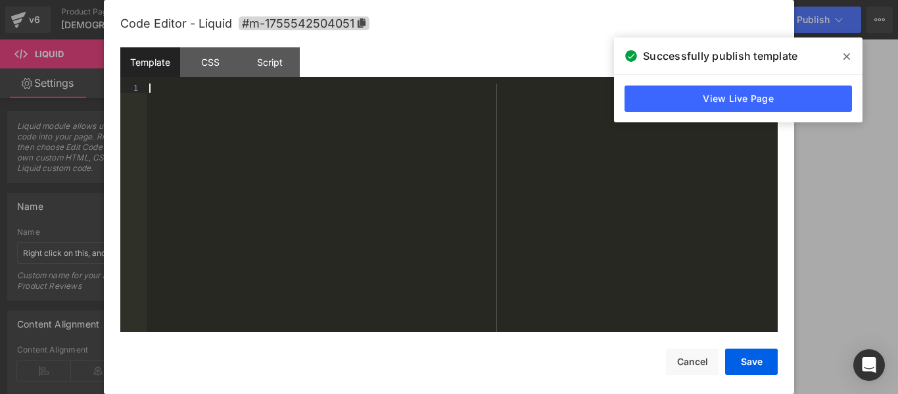
scroll to position [1362, 0]
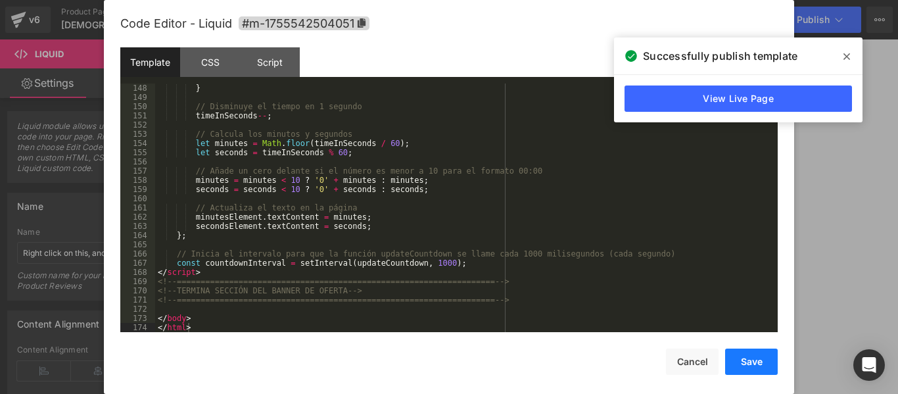
click at [742, 367] on button "Save" at bounding box center [751, 362] width 53 height 26
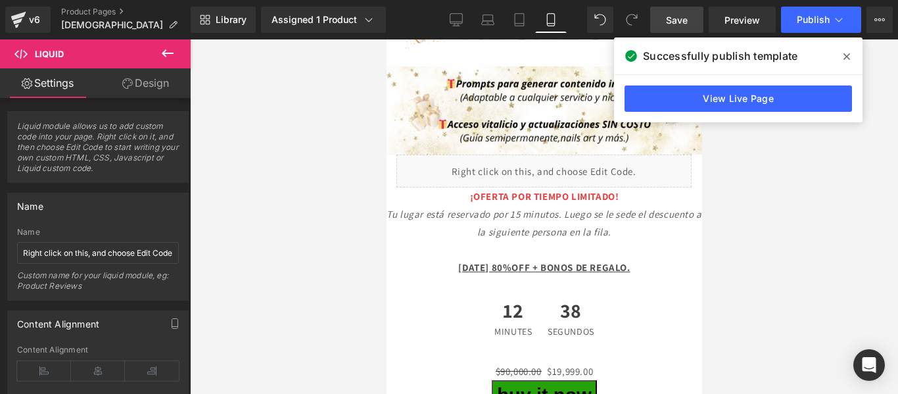
click at [687, 24] on span "Save" at bounding box center [677, 20] width 22 height 14
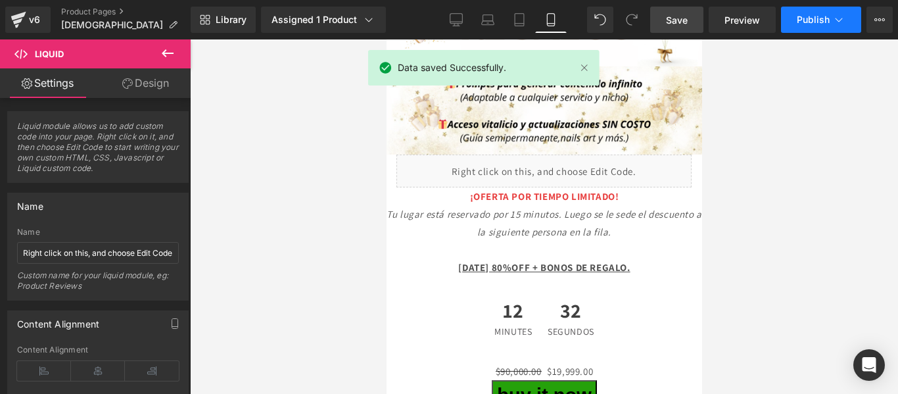
click at [814, 20] on span "Publish" at bounding box center [813, 19] width 33 height 11
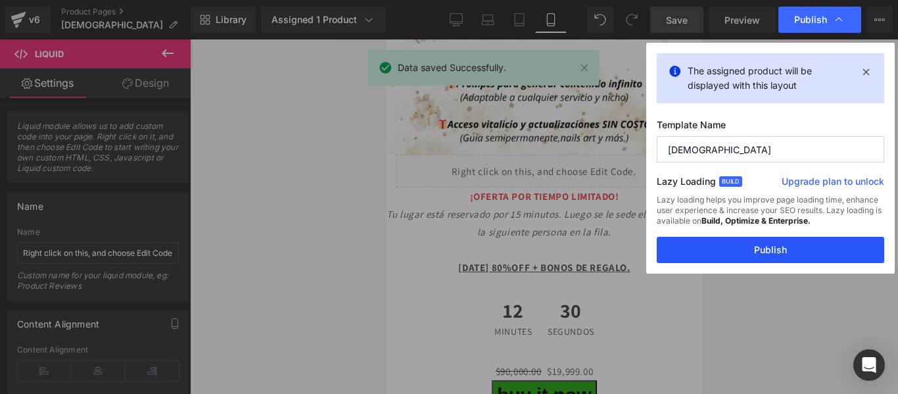
click at [763, 245] on button "Publish" at bounding box center [771, 250] width 228 height 26
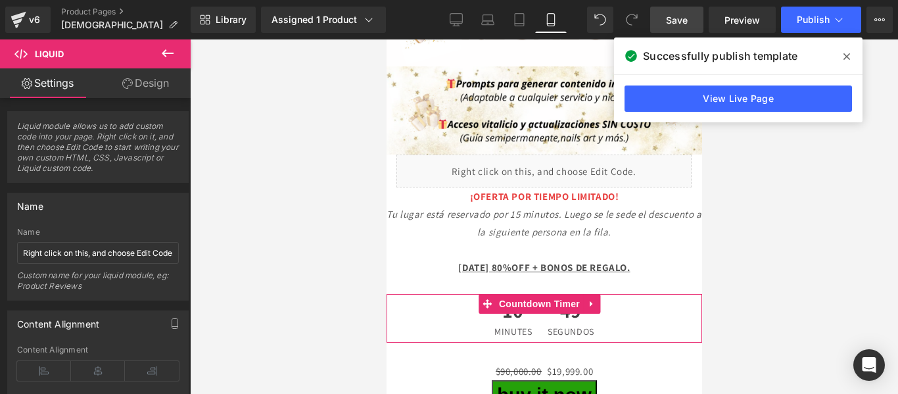
click at [499, 301] on span "10" at bounding box center [512, 314] width 37 height 26
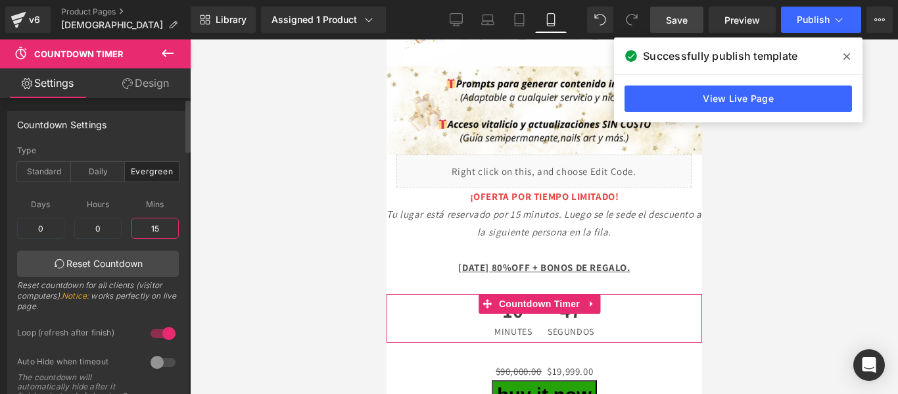
click at [158, 226] on input "15" at bounding box center [155, 228] width 47 height 21
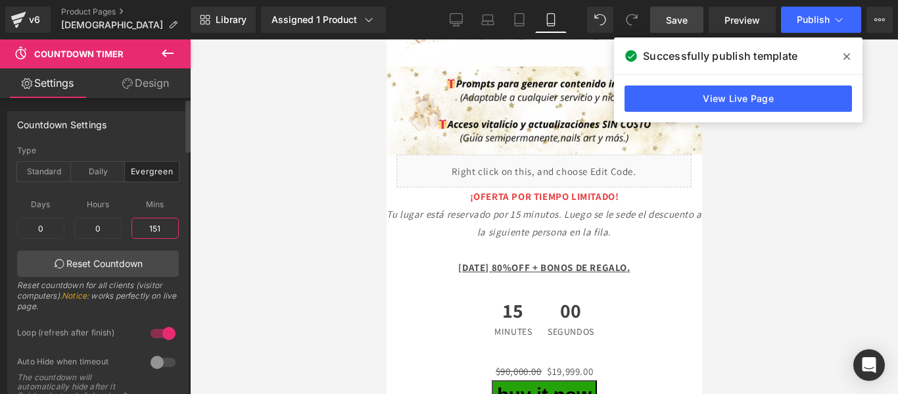
type input "1510"
type input "1"
type input "1010"
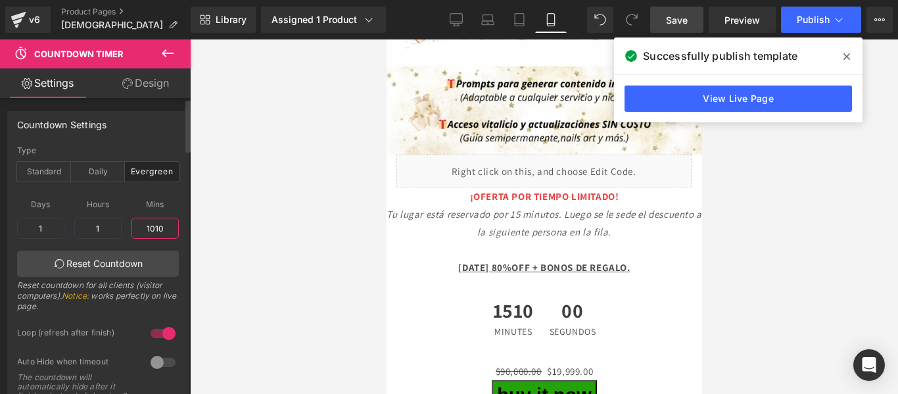
type input "0"
type input "16"
type input "5"
type input "501"
type input "8"
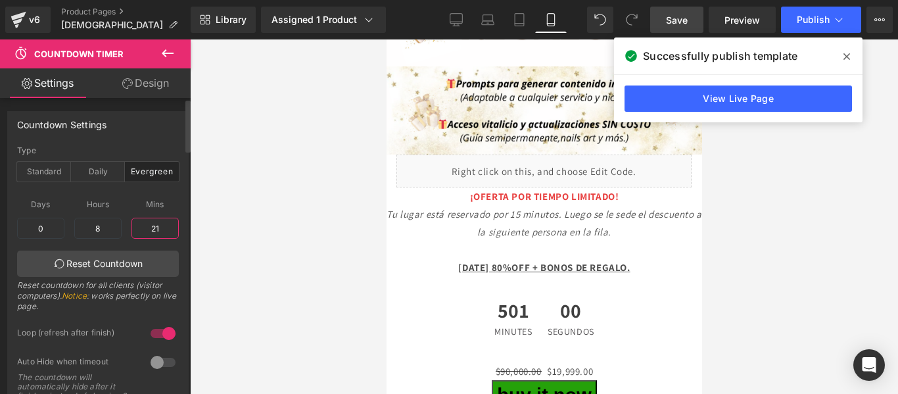
type input "210"
type input "3"
type input "30"
click at [103, 227] on input "3" at bounding box center [97, 228] width 47 height 21
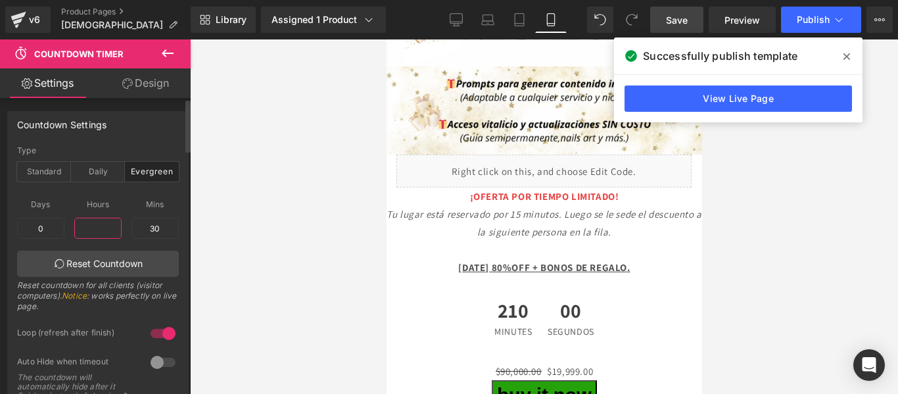
type input "3"
type input "0"
click at [152, 228] on input "30" at bounding box center [155, 228] width 47 height 21
type input "15"
click at [174, 202] on div "evergreen Type Standard Daily Evergreen 2025/8/14 14:19:50 Date 2025/8/14 14:19…" at bounding box center [98, 283] width 180 height 274
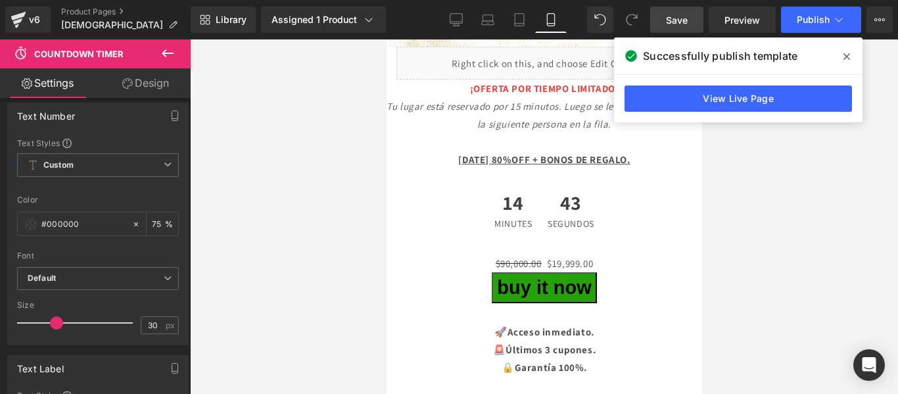
scroll to position [3013, 0]
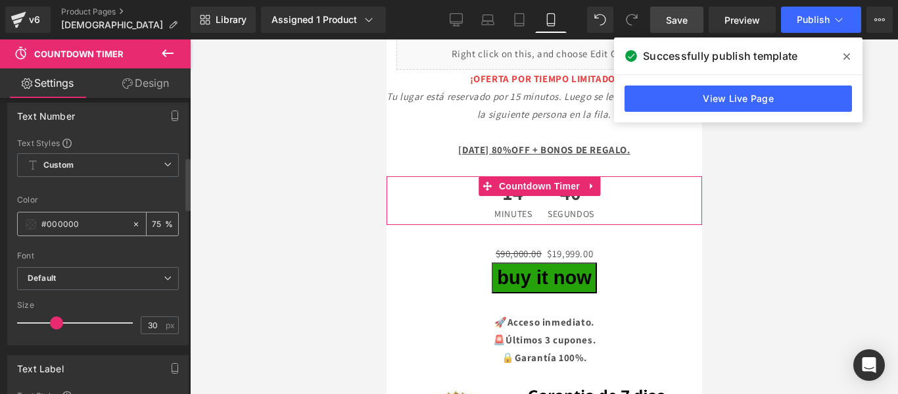
click at [134, 224] on icon at bounding box center [136, 224] width 4 height 4
type input "none"
type input "0"
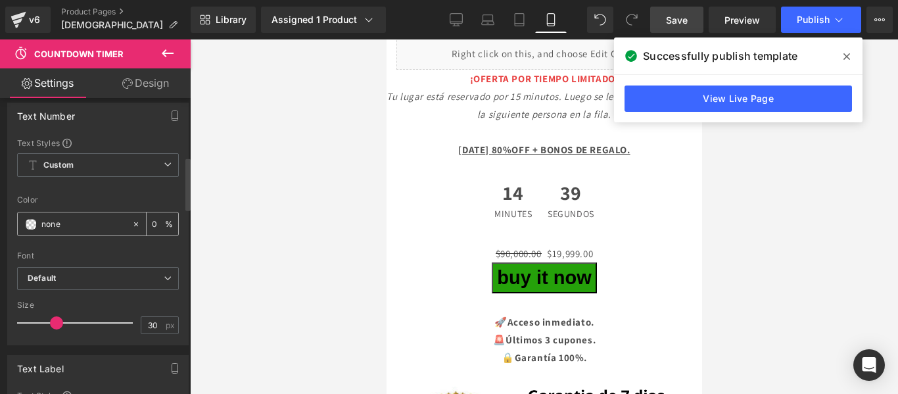
click at [28, 224] on span at bounding box center [31, 224] width 11 height 11
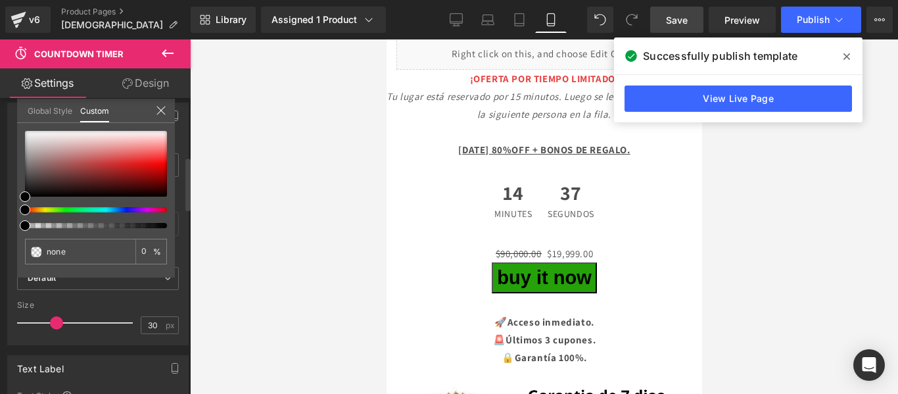
click at [147, 208] on div at bounding box center [91, 209] width 142 height 5
type input "#000000"
type input "100"
type input "#000000"
type input "100"
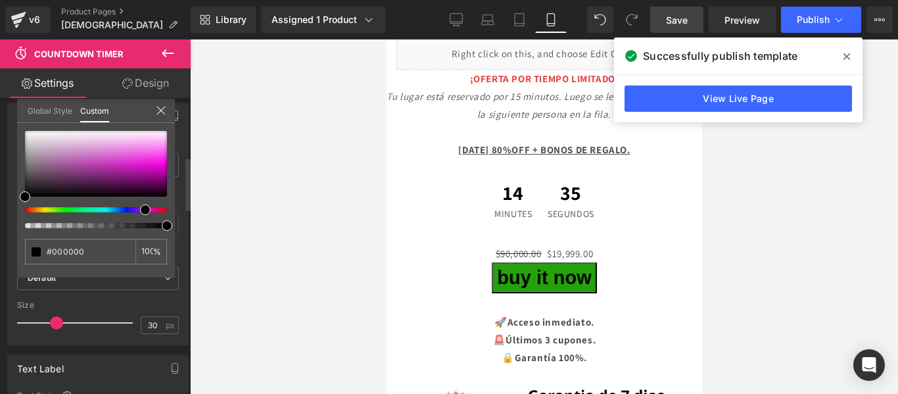
click at [140, 210] on div at bounding box center [91, 209] width 142 height 5
type input "#312f31"
type input "#bf53bf"
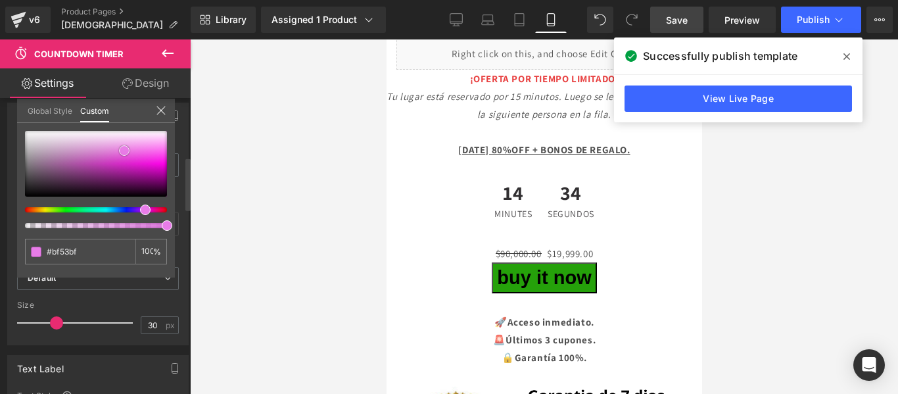
type input "#f489f4"
type input "#f56ff5"
type input "#f55ff5"
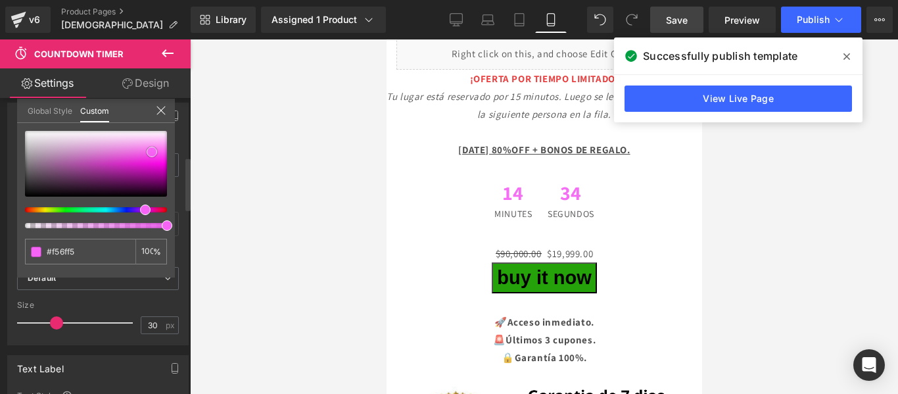
type input "#f55ff5"
type input "#f83ff8"
type input "#f82ff8"
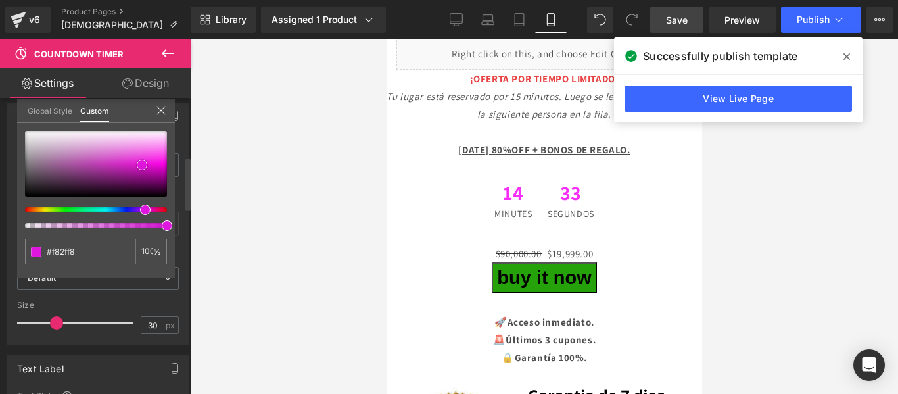
type input "#de16de"
type input "#e316e3"
type input "#ed16ed"
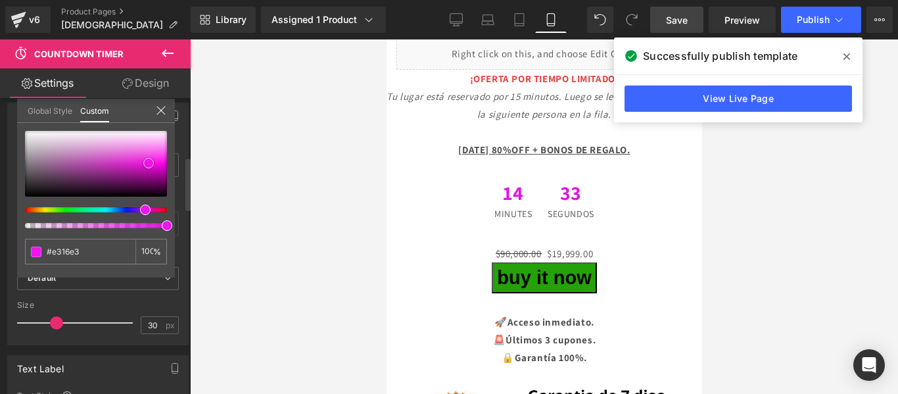
type input "#ed16ed"
type input "#f117f1"
type input "#f320f3"
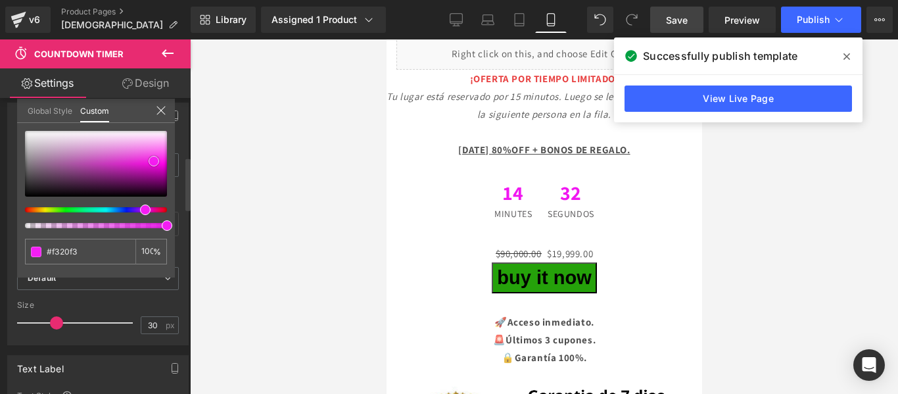
drag, startPoint x: 28, startPoint y: 184, endPoint x: 155, endPoint y: 161, distance: 129.0
click at [155, 161] on div at bounding box center [96, 164] width 142 height 66
type input "#f41ef4"
type input "#f41eb7"
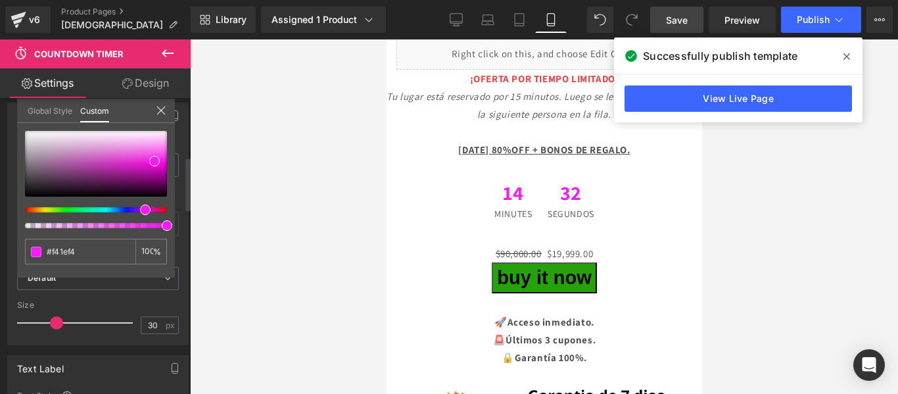
type input "#f41eb7"
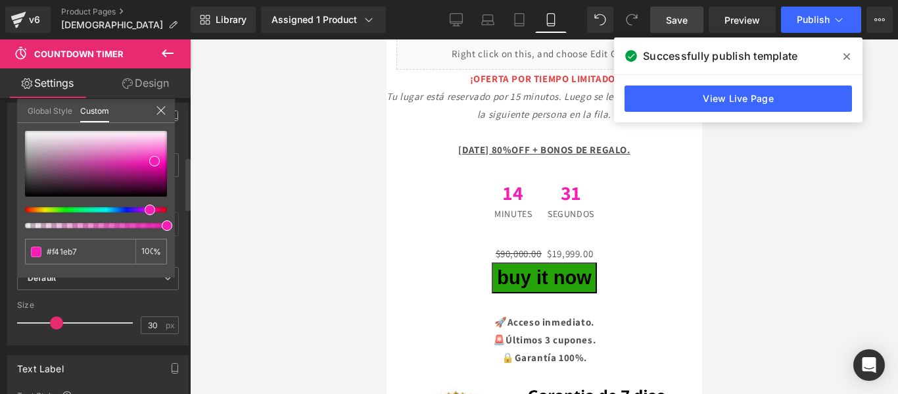
type input "#f41eb4"
type input "#f41e90"
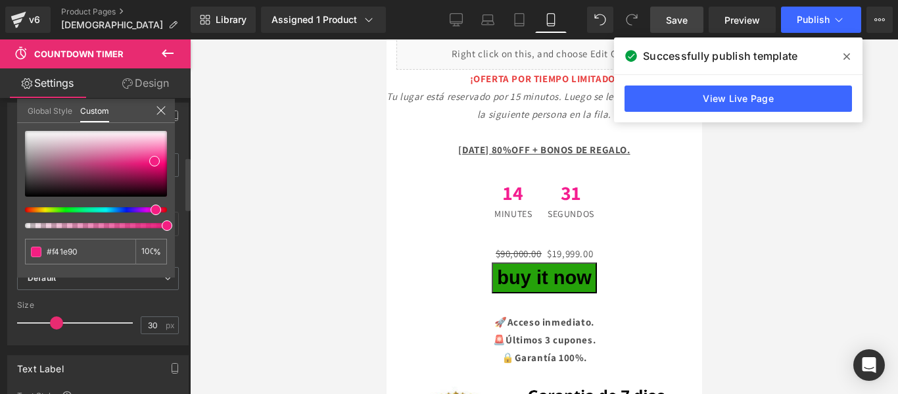
type input "#f41e82"
type input "#f41e7f"
type input "#f41e77"
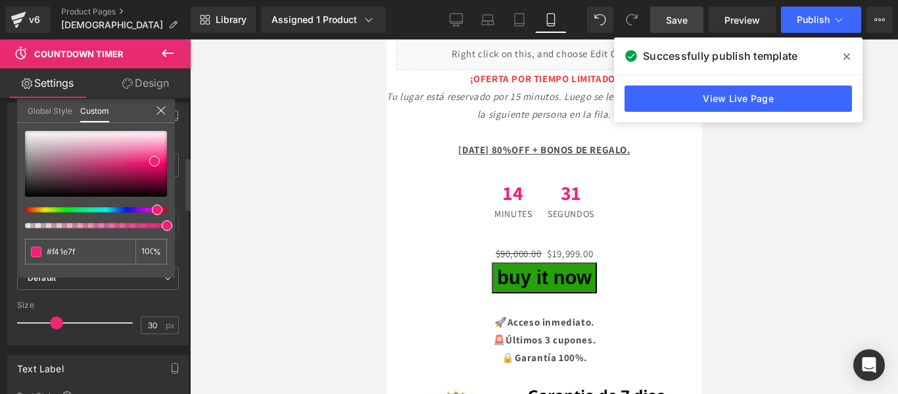
type input "#f41e77"
type input "#f41e70"
type input "#f41e77"
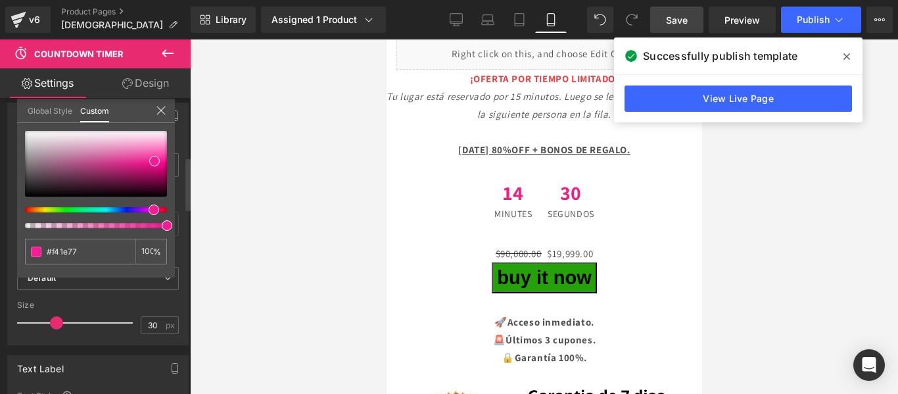
type input "#f41e82"
type input "#f41e90"
type input "#f41e9b"
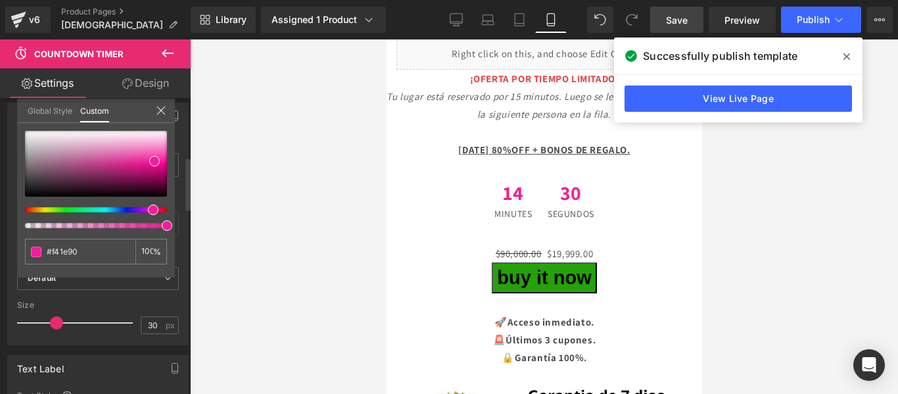
type input "#f41e9b"
click at [150, 212] on span at bounding box center [153, 209] width 11 height 11
type input "#f41e94"
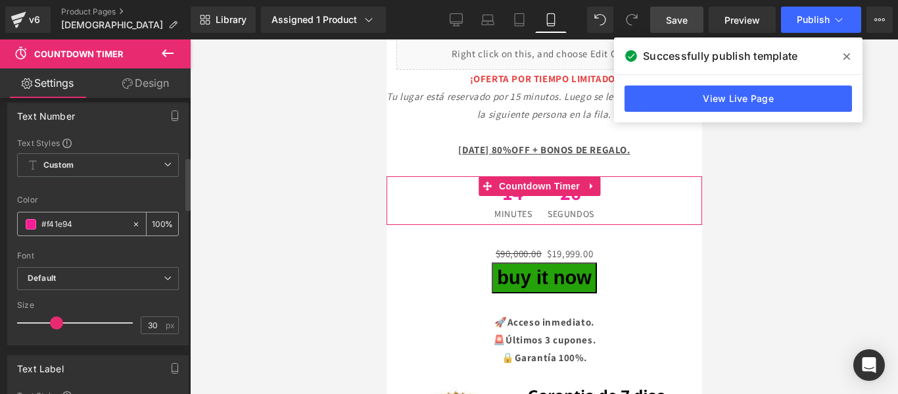
click at [113, 223] on input "#f41e94" at bounding box center [83, 224] width 84 height 14
click at [30, 229] on div "#f41e94" at bounding box center [75, 223] width 114 height 23
click at [30, 228] on span at bounding box center [31, 224] width 11 height 11
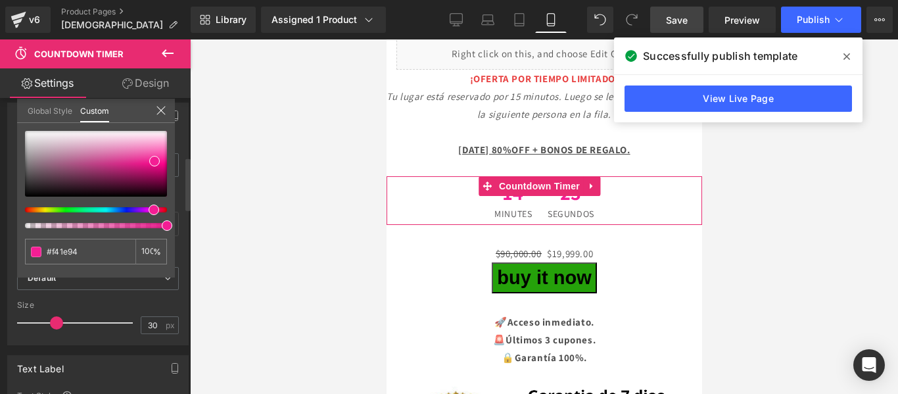
click at [46, 209] on div at bounding box center [91, 209] width 142 height 5
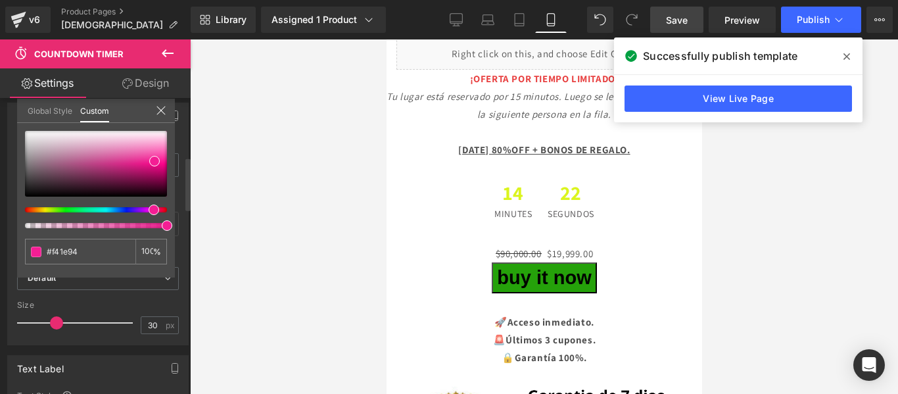
type input "#dbf41e"
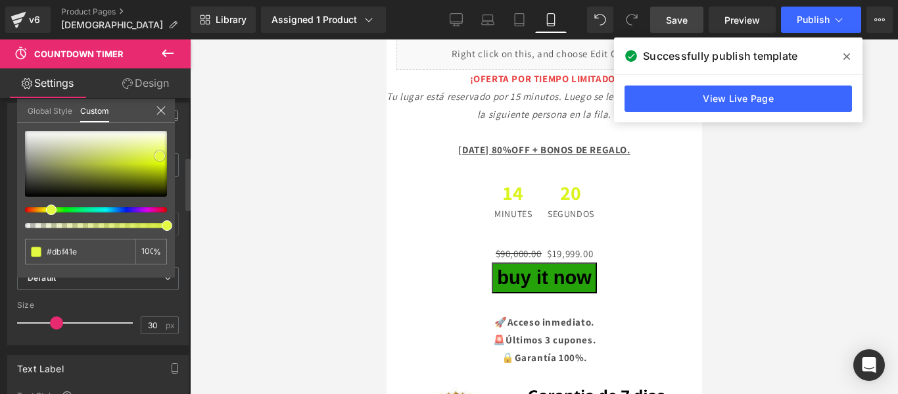
type input "#e3f93e"
type input "#ebfd67"
type input "#efff7a"
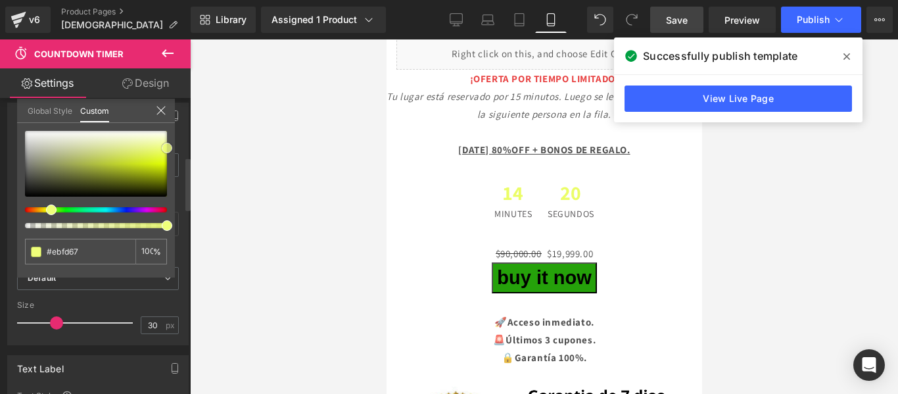
type input "#efff7a"
type input "#f0ff7f"
type input "#effd80"
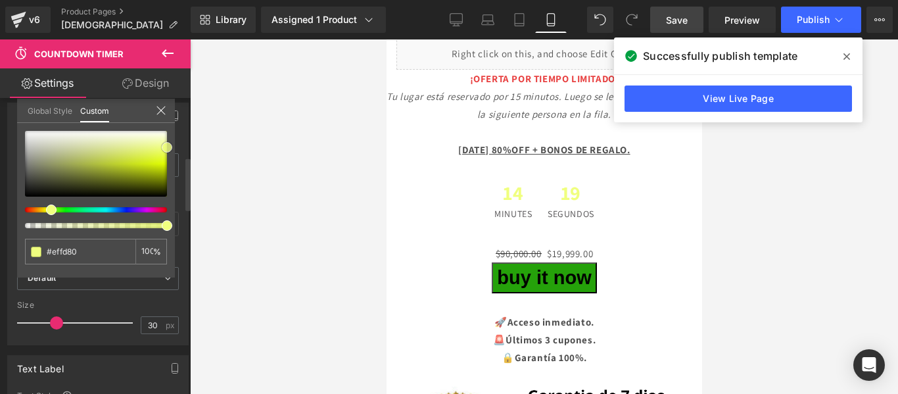
type input "#ebfa74"
type input "#e4f55f"
type input "#e2f35c"
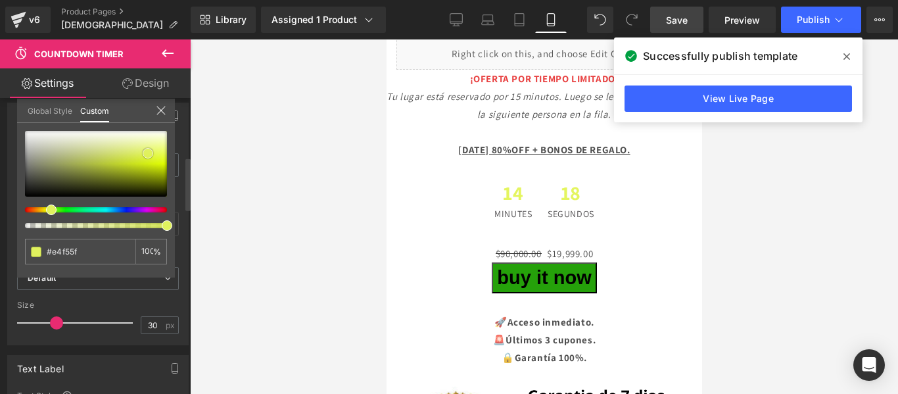
type input "#e2f35c"
type input "#def056"
type input "#def050"
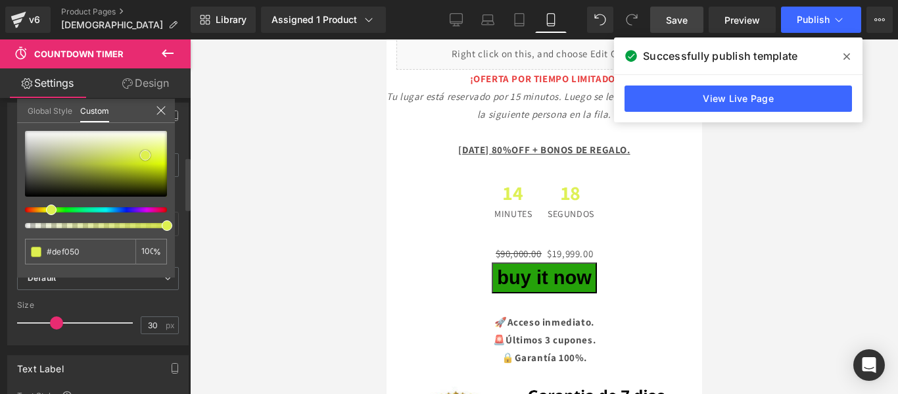
type input "#dbee4d"
type input "#dbef48"
type input "#d9ed44"
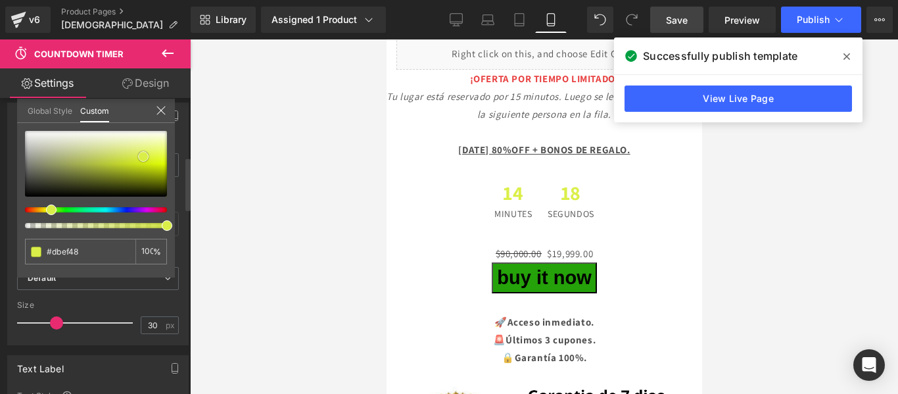
type input "#d9ed44"
drag, startPoint x: 154, startPoint y: 161, endPoint x: 141, endPoint y: 157, distance: 13.1
click at [141, 157] on span at bounding box center [143, 156] width 11 height 11
type input "#d8eb46"
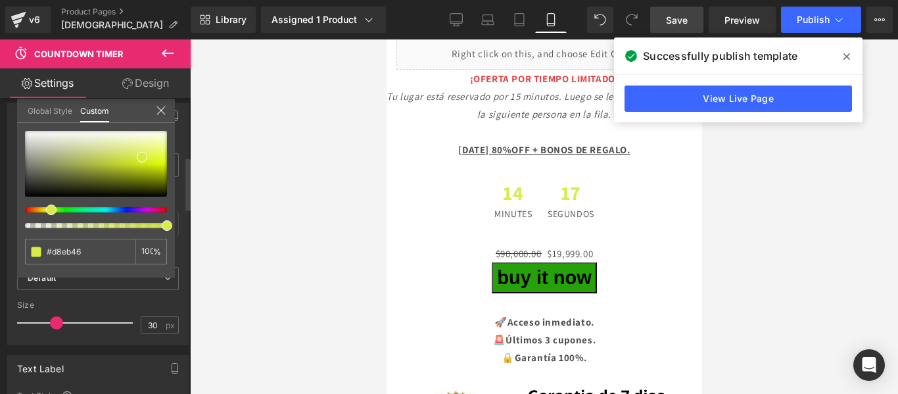
type input "#bcea47"
type input "#c1ea47"
type input "#c4ea47"
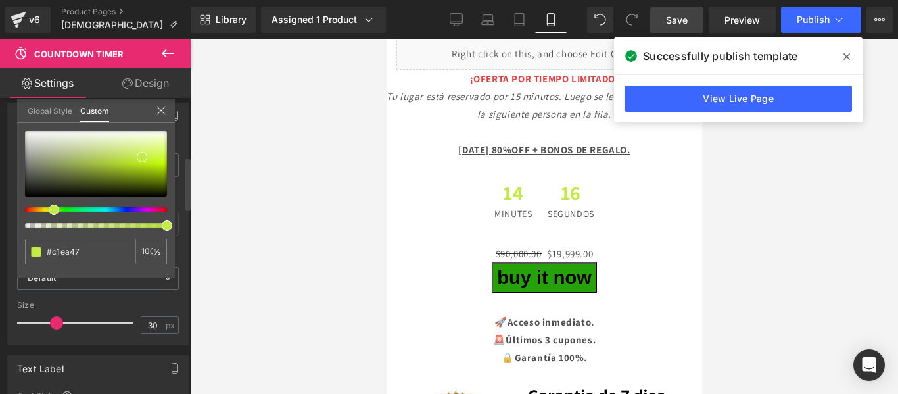
type input "#c4ea47"
type input "#cfea47"
type input "#d2ea47"
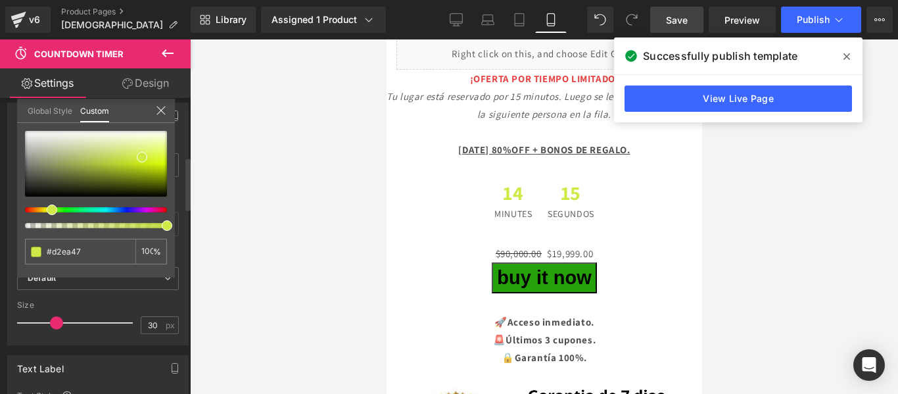
type input "#d7ea47"
type input "#d2ea47"
type input "#c1ea47"
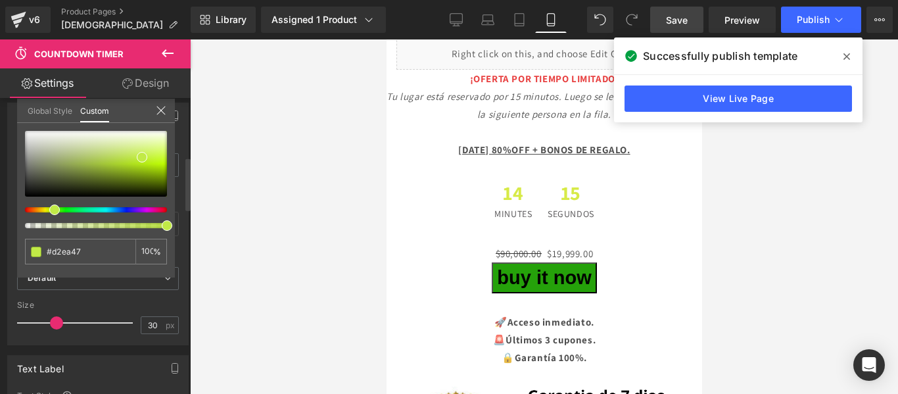
type input "#c1ea47"
type input "#aeea47"
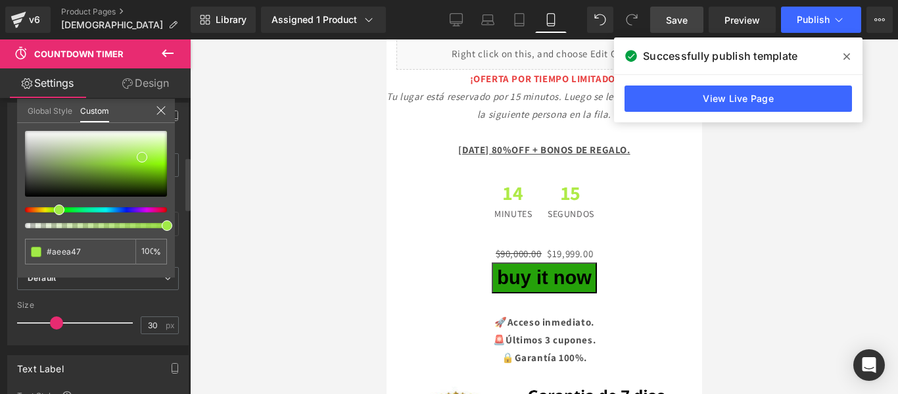
type input "#a1ea47"
type input "#9bea47"
type input "#99ea47"
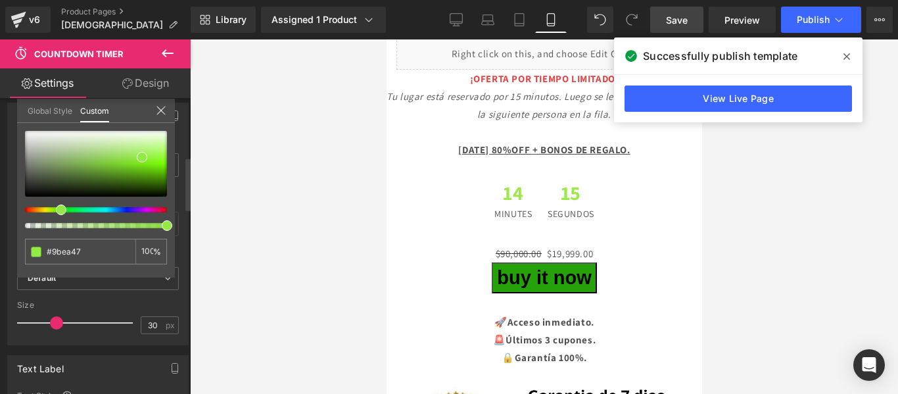
type input "#99ea47"
type input "#8eea47"
type input "#8bea47"
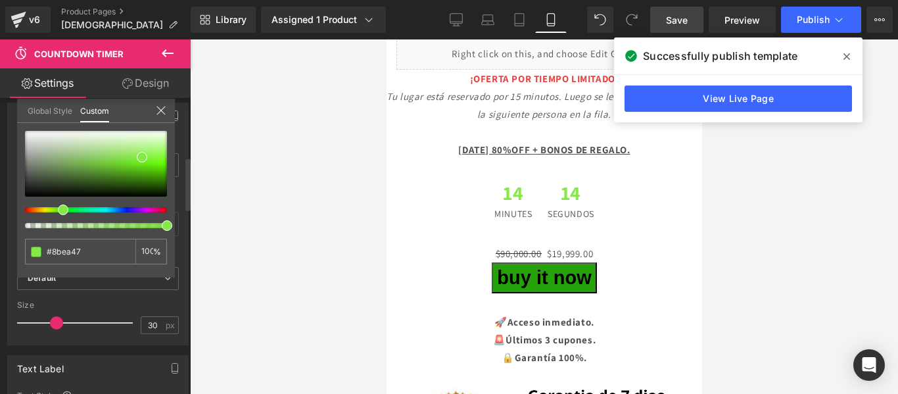
type input "#85ea47"
type input "#8bea47"
type input "#99ea47"
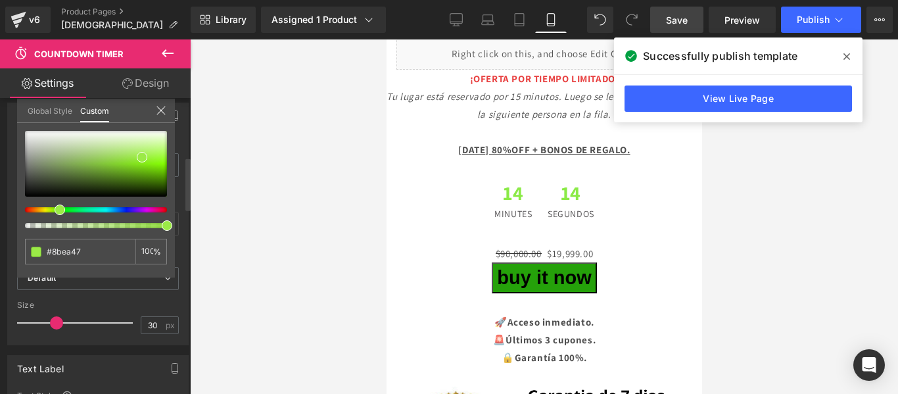
type input "#99ea47"
type input "#a6ea47"
type input "#a9ea47"
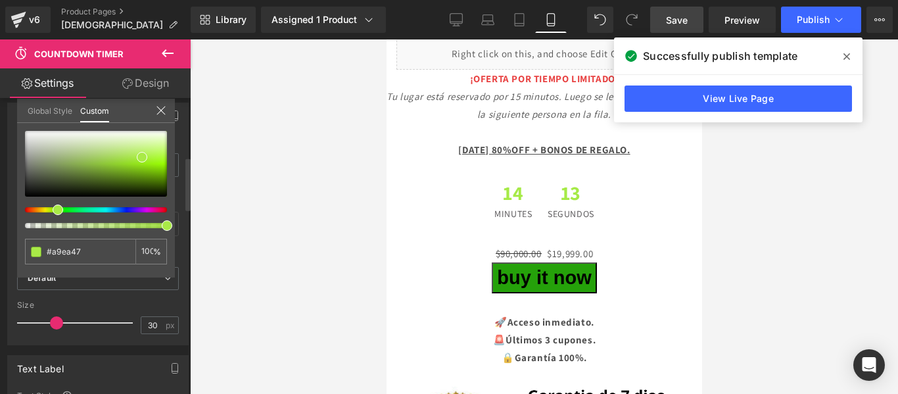
type input "#aeea47"
type input "#b4ea47"
type input "#b6ea47"
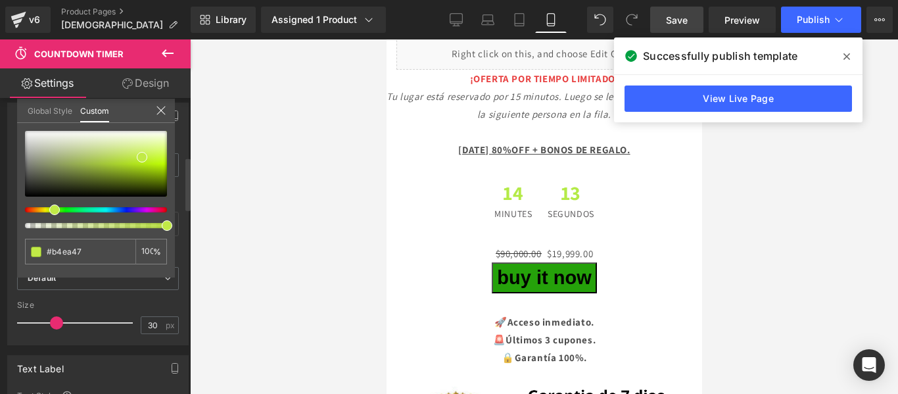
type input "#b6ea47"
type input "#c1ea47"
type input "#c4ea47"
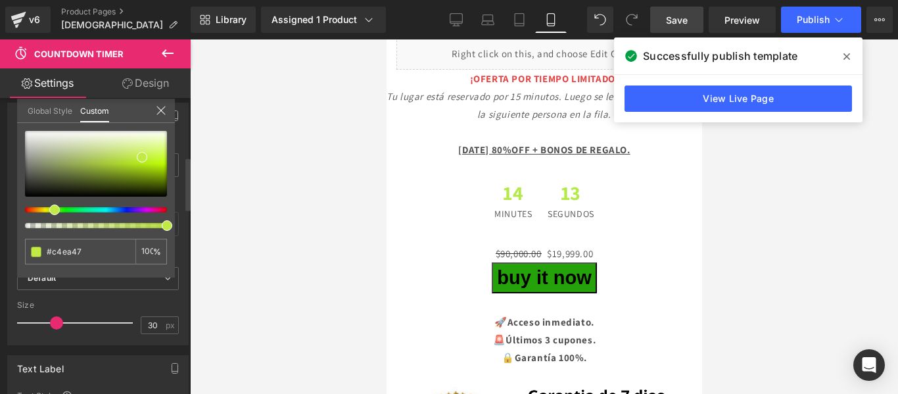
type input "#cfea47"
type input "#d2ea47"
type input "#d7ea47"
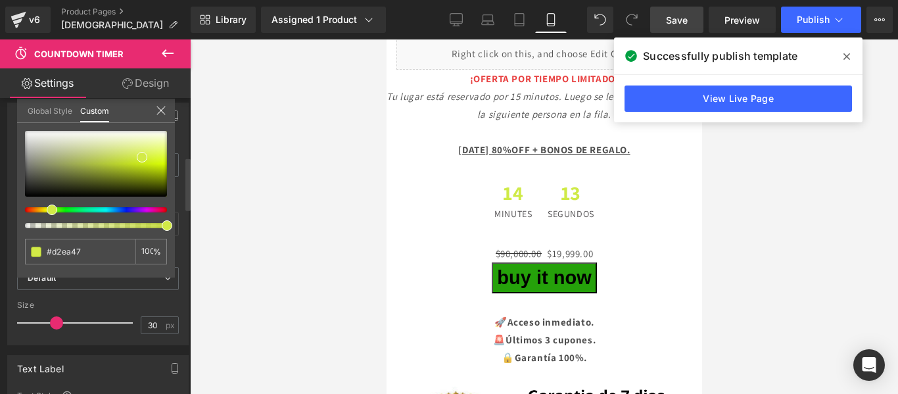
type input "#d7ea47"
type input "#ddea47"
type input "#dfea47"
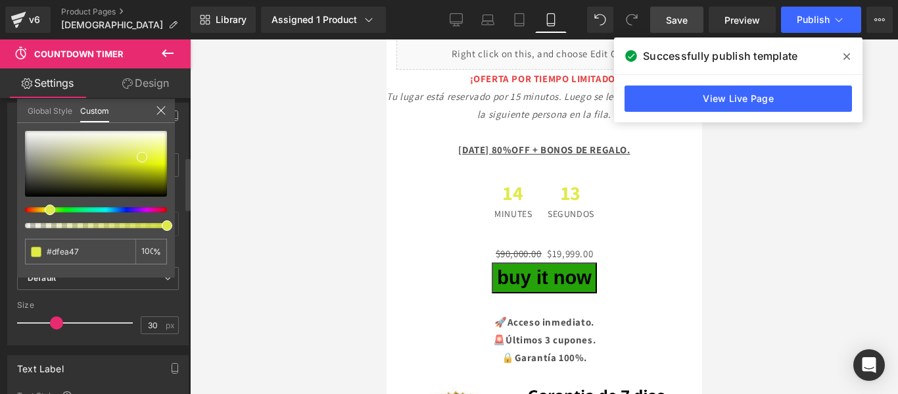
type input "#e5ea47"
drag, startPoint x: 52, startPoint y: 210, endPoint x: 45, endPoint y: 213, distance: 7.4
click at [45, 213] on span at bounding box center [49, 209] width 11 height 11
type input "#e7ed39"
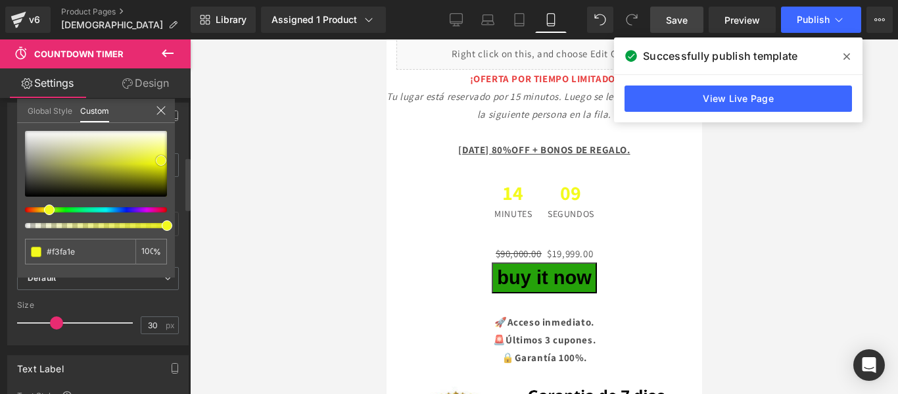
drag, startPoint x: 143, startPoint y: 156, endPoint x: 162, endPoint y: 159, distance: 19.4
click at [162, 159] on span at bounding box center [161, 160] width 11 height 11
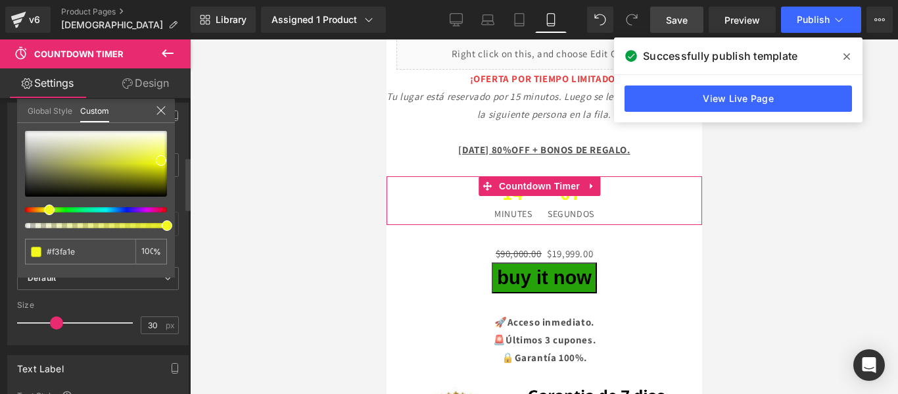
click at [160, 108] on icon at bounding box center [161, 110] width 11 height 11
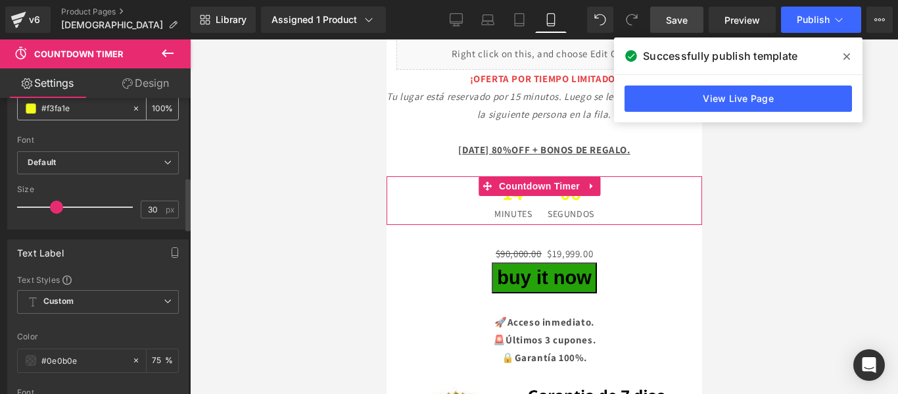
scroll to position [445, 0]
drag, startPoint x: 84, startPoint y: 356, endPoint x: 30, endPoint y: 360, distance: 54.7
click at [32, 362] on span at bounding box center [31, 359] width 11 height 11
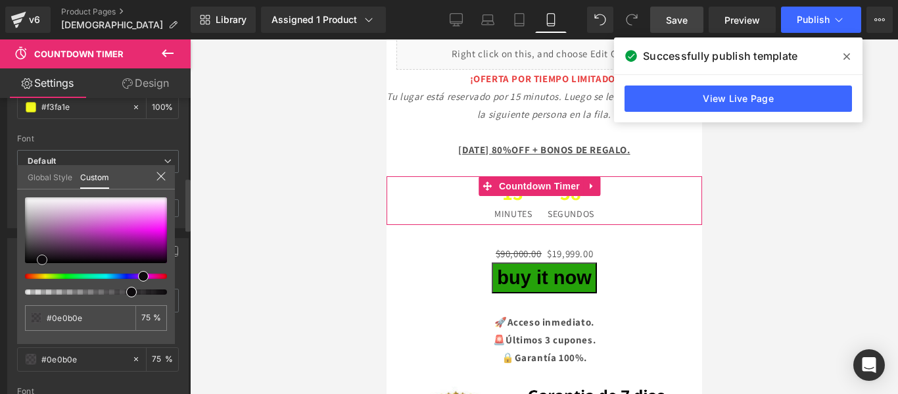
click at [158, 230] on div at bounding box center [96, 230] width 142 height 66
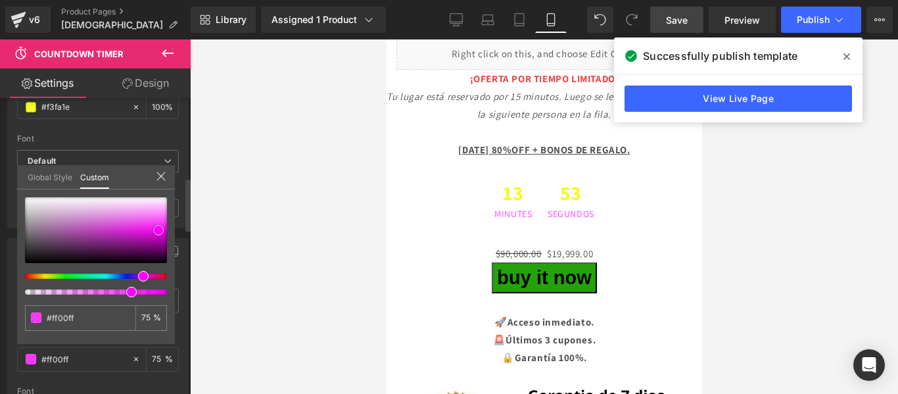
click at [131, 199] on div at bounding box center [96, 230] width 142 height 66
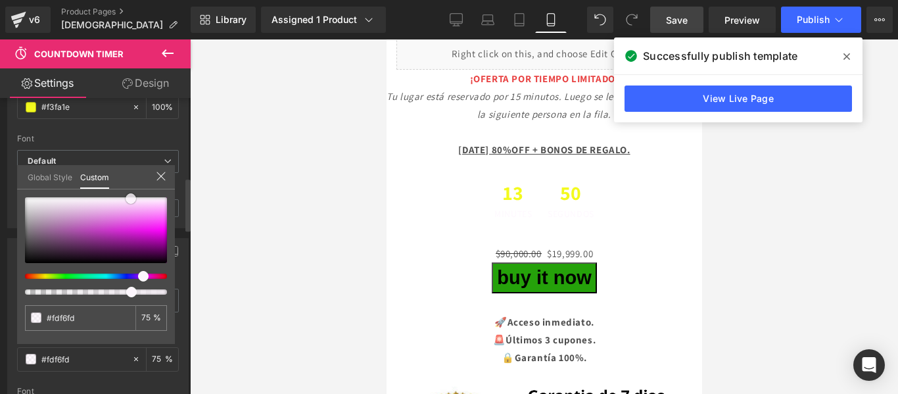
click at [37, 259] on div at bounding box center [96, 230] width 142 height 66
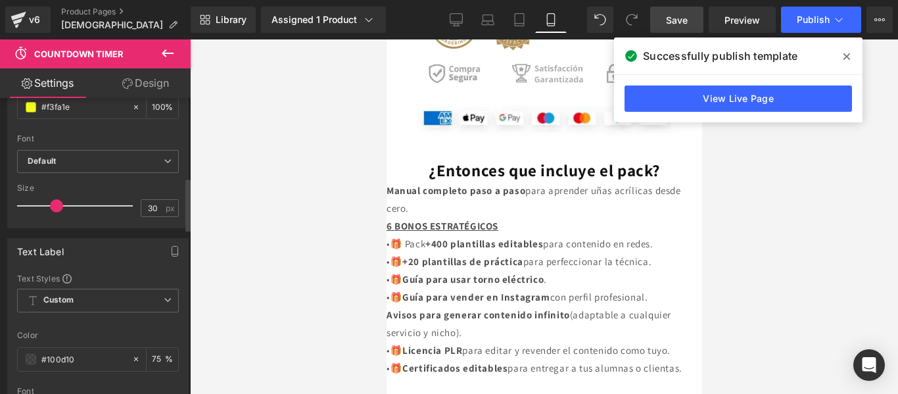
scroll to position [3504, 0]
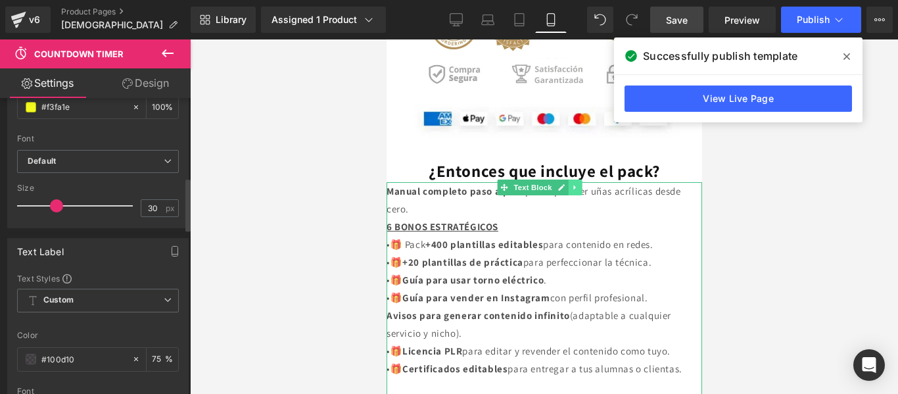
click at [571, 183] on icon at bounding box center [574, 187] width 7 height 8
click at [583, 183] on icon at bounding box center [580, 186] width 7 height 7
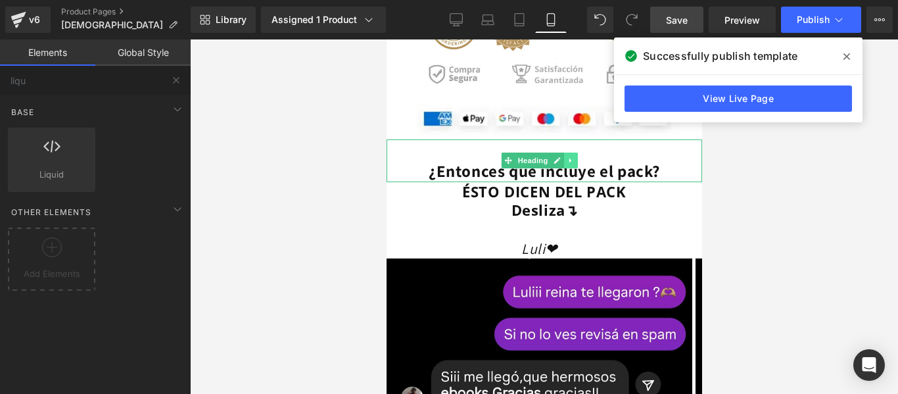
click at [569, 158] on icon at bounding box center [570, 160] width 2 height 5
click at [578, 157] on icon at bounding box center [576, 160] width 7 height 7
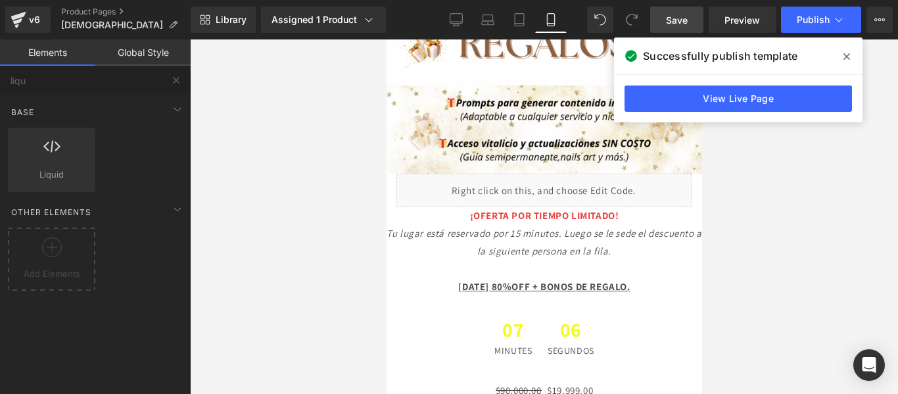
scroll to position [2875, 0]
click at [583, 174] on div "Liquid" at bounding box center [543, 190] width 295 height 33
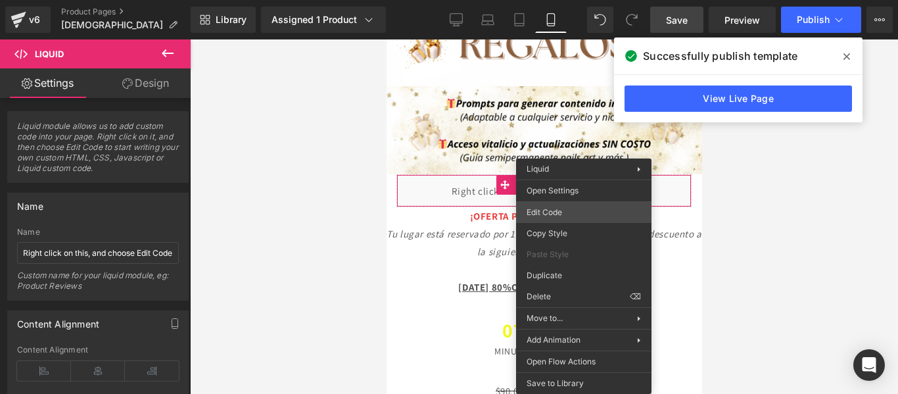
click at [583, 0] on div "Liquid You are previewing how the will restyle your page. You can not edit Elem…" at bounding box center [449, 0] width 898 height 0
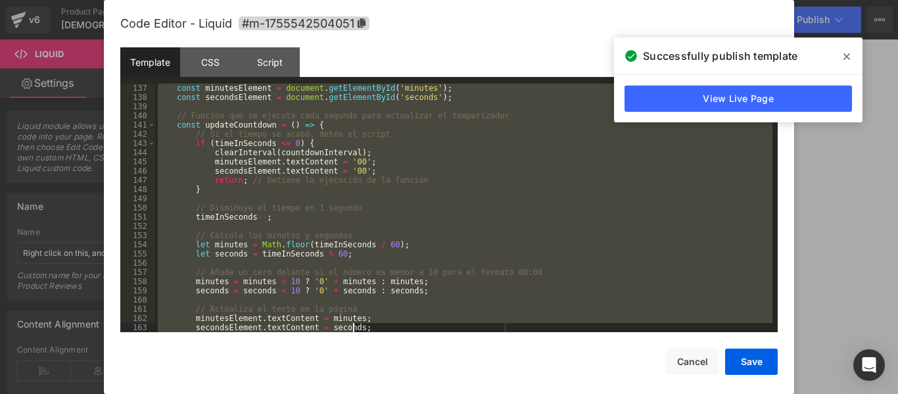
scroll to position [1362, 0]
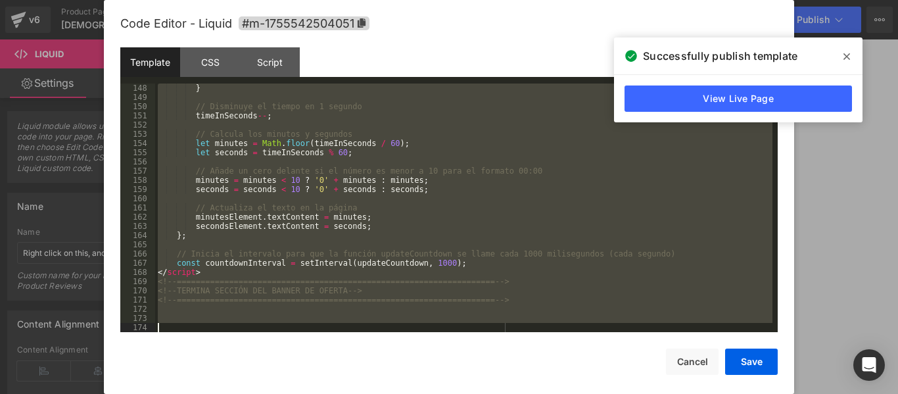
drag, startPoint x: 163, startPoint y: 84, endPoint x: 489, endPoint y: 425, distance: 471.1
click at [489, 393] on html "Liquid You are previewing how the will restyle your page. You can not edit Elem…" at bounding box center [449, 197] width 898 height 394
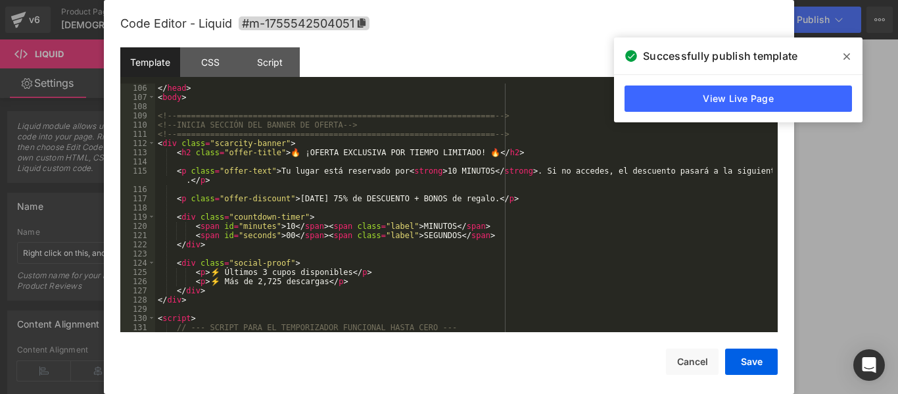
scroll to position [967, 0]
click at [742, 356] on button "Save" at bounding box center [751, 362] width 53 height 26
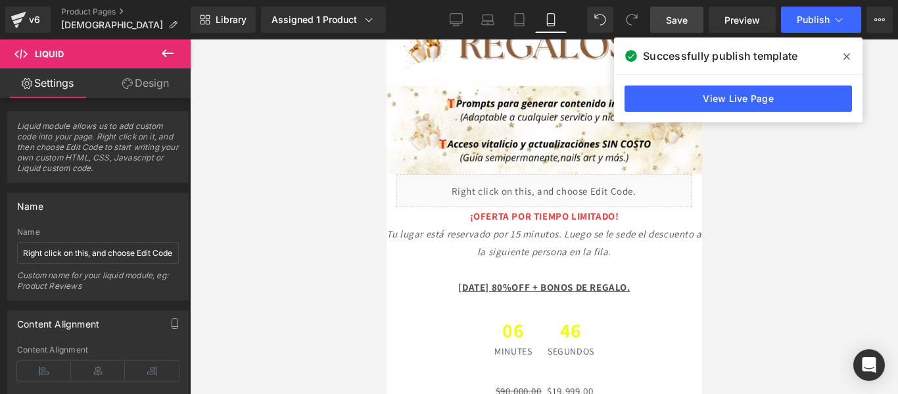
click at [678, 20] on span "Save" at bounding box center [677, 20] width 22 height 14
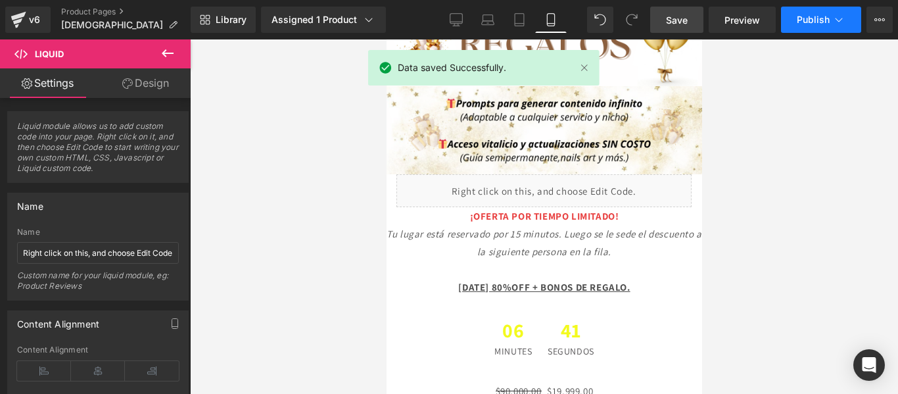
click at [823, 15] on span "Publish" at bounding box center [813, 19] width 33 height 11
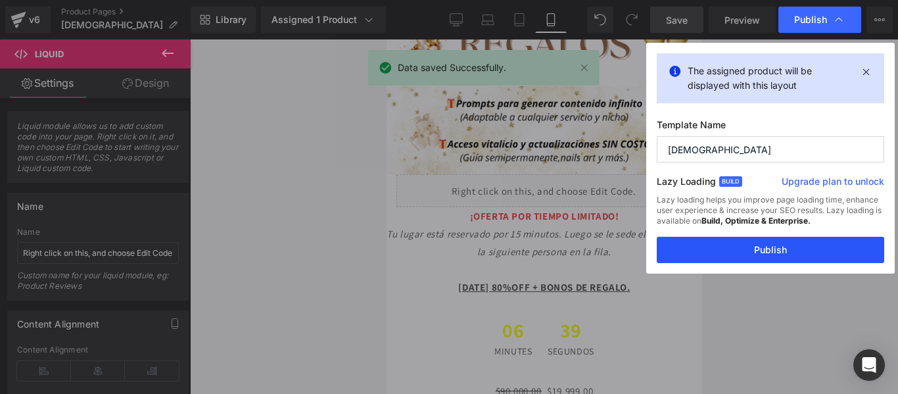
click at [733, 248] on button "Publish" at bounding box center [771, 250] width 228 height 26
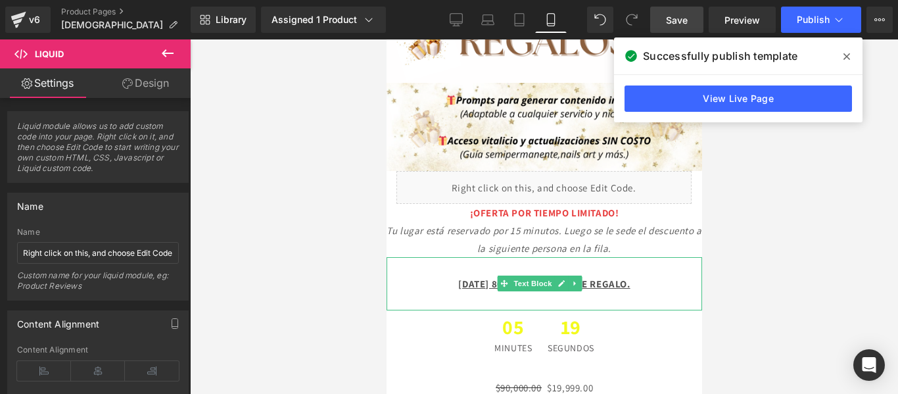
scroll to position [2873, 0]
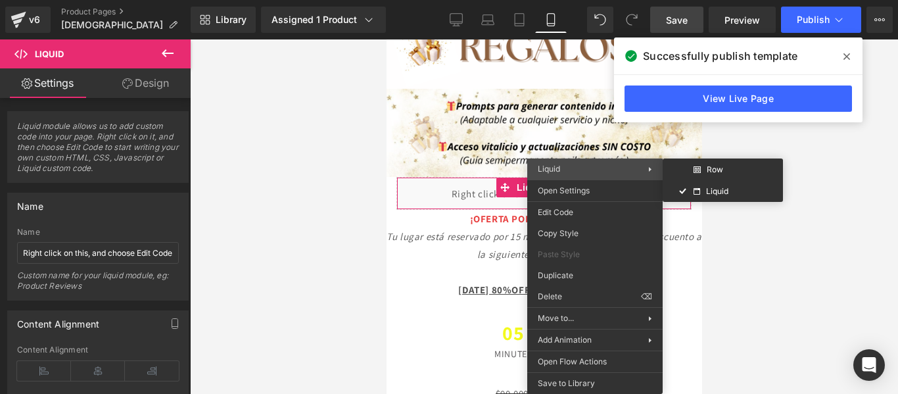
click at [581, 173] on span "Liquid" at bounding box center [593, 169] width 110 height 12
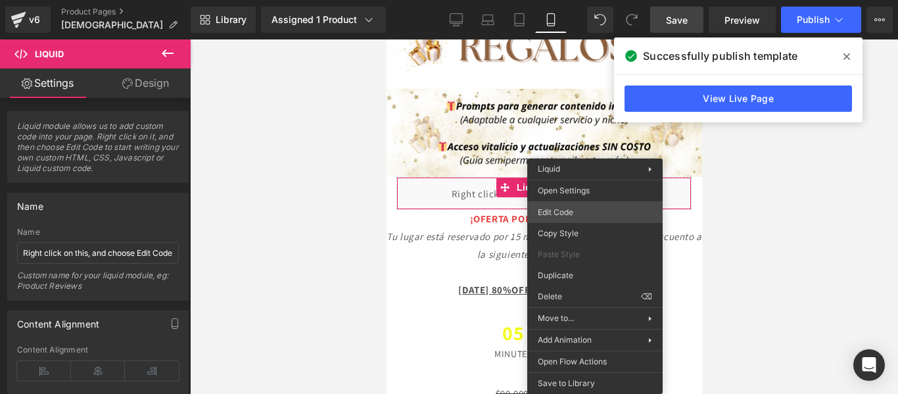
click at [583, 0] on div "Liquid You are previewing how the will restyle your page. You can not edit Elem…" at bounding box center [449, 0] width 898 height 0
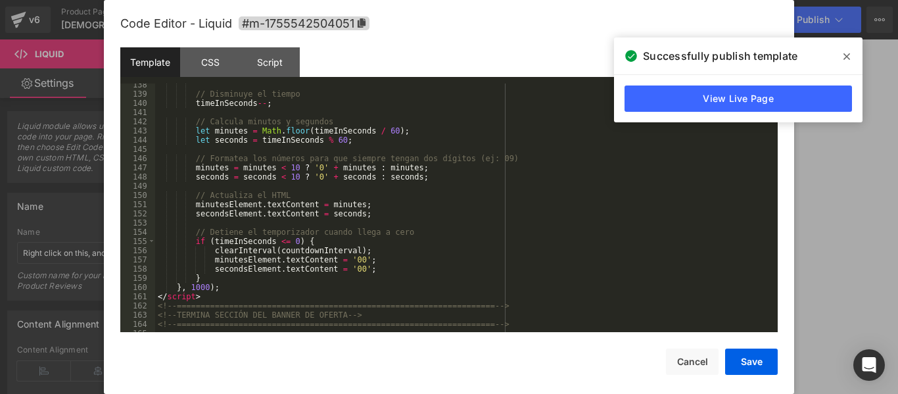
scroll to position [1445, 0]
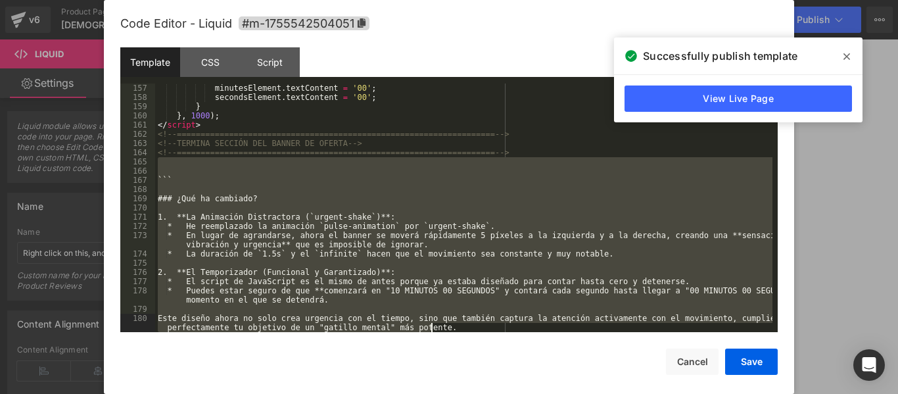
drag, startPoint x: 158, startPoint y: 165, endPoint x: 579, endPoint y: 418, distance: 491.7
click at [579, 393] on html "Liquid You are previewing how the will restyle your page. You can not edit Elem…" at bounding box center [449, 197] width 898 height 394
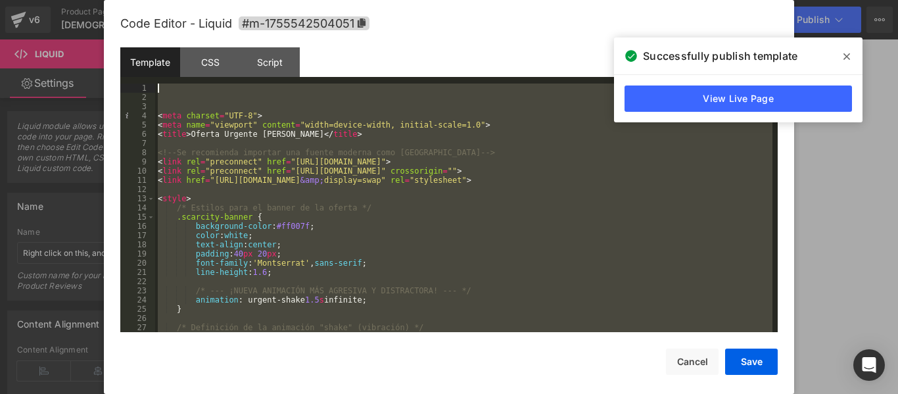
scroll to position [0, 0]
drag, startPoint x: 497, startPoint y: 326, endPoint x: 150, endPoint y: 65, distance: 434.4
click at [150, 65] on div "Template CSS Script Data 1 2 3 4 5 6 7 8 9 10 11 12 13 14 15 16 17 18 19 20 21 …" at bounding box center [449, 189] width 658 height 285
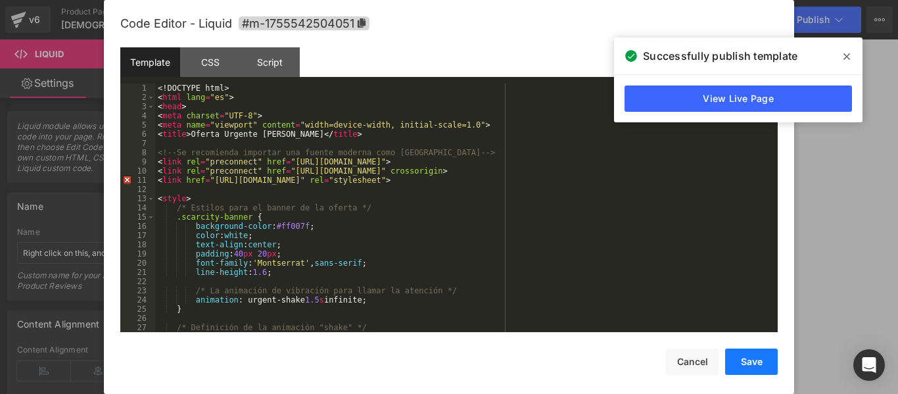
click at [757, 360] on button "Save" at bounding box center [751, 362] width 53 height 26
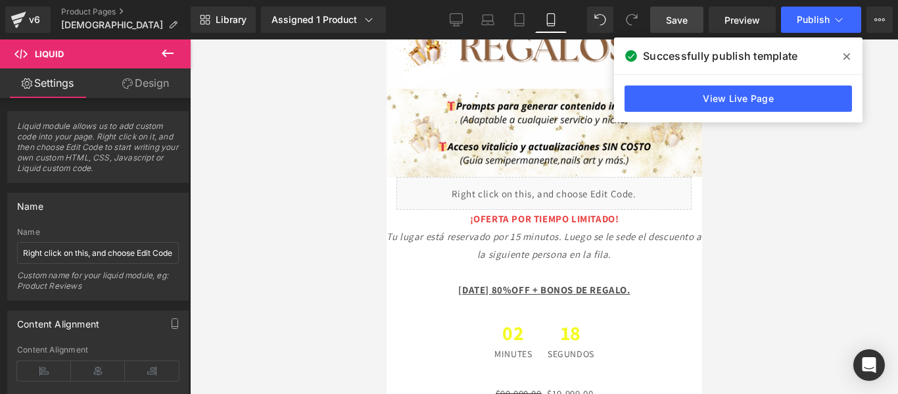
click at [673, 22] on span "Save" at bounding box center [677, 20] width 22 height 14
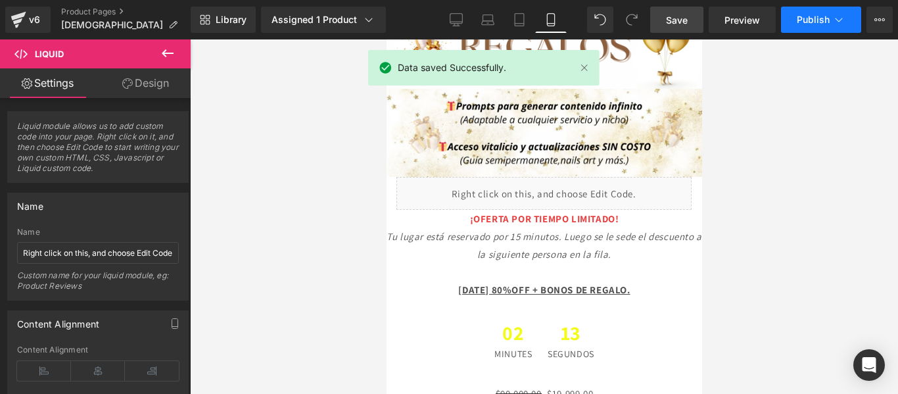
click at [817, 12] on button "Publish" at bounding box center [821, 20] width 80 height 26
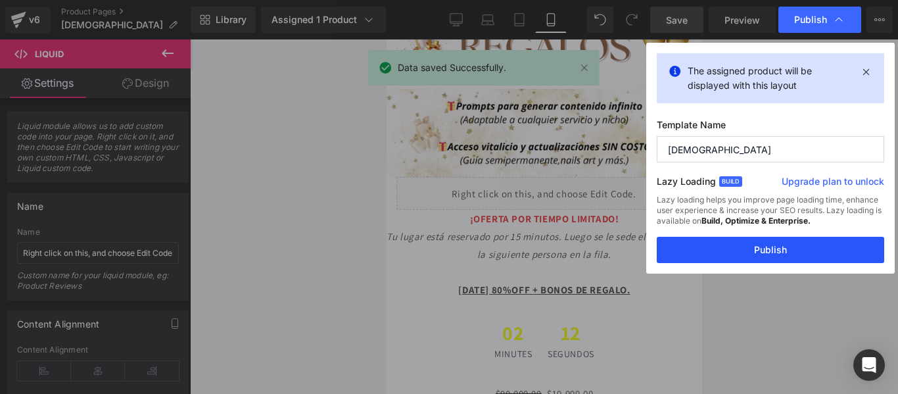
click at [727, 252] on button "Publish" at bounding box center [771, 250] width 228 height 26
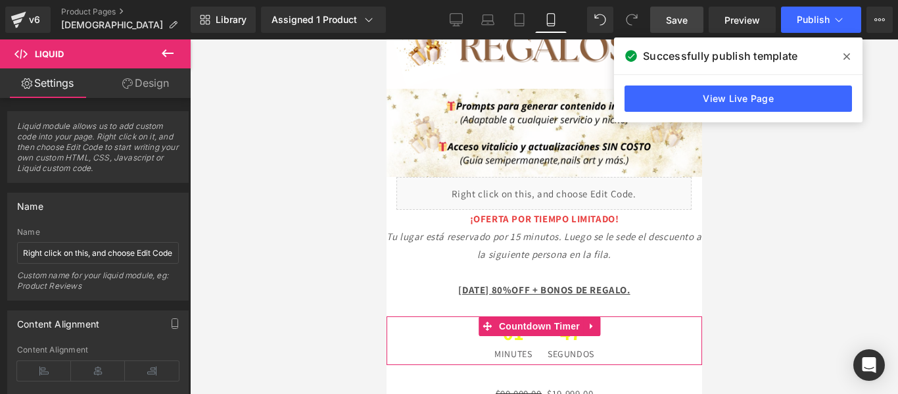
click at [422, 316] on div "01 Minutes 47 segundos" at bounding box center [544, 340] width 316 height 49
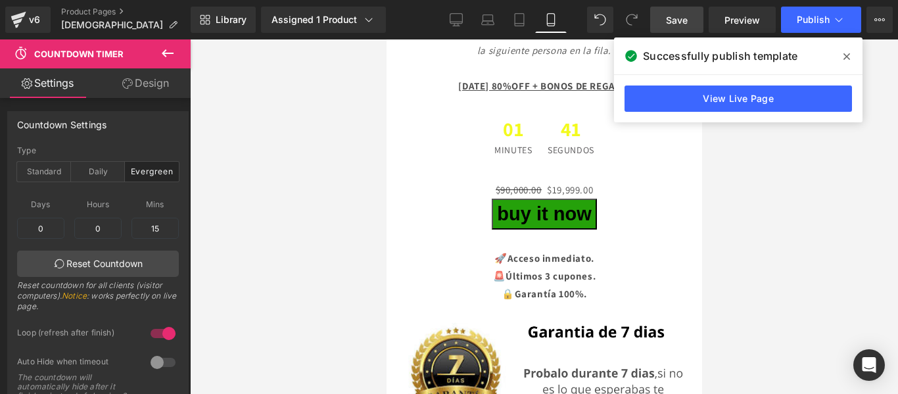
scroll to position [3080, 0]
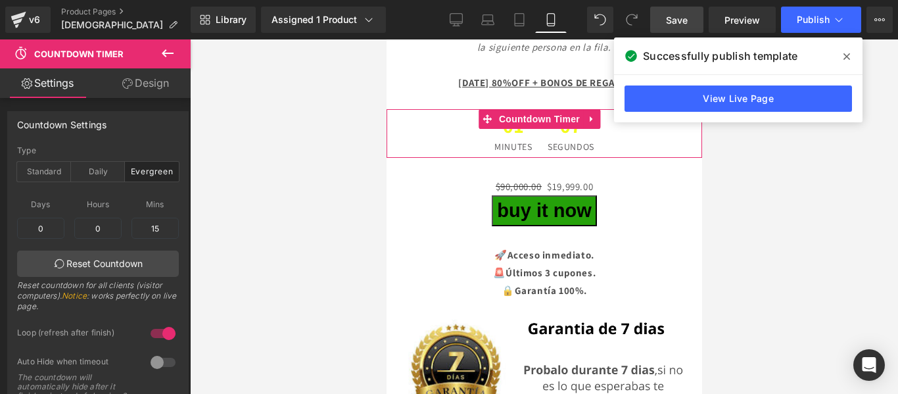
click at [445, 116] on div "01 Minutes 07 segundos" at bounding box center [544, 133] width 316 height 49
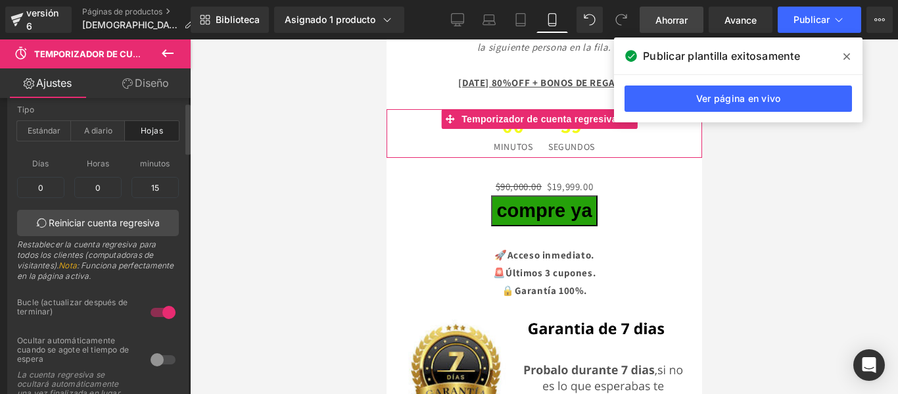
scroll to position [0, 0]
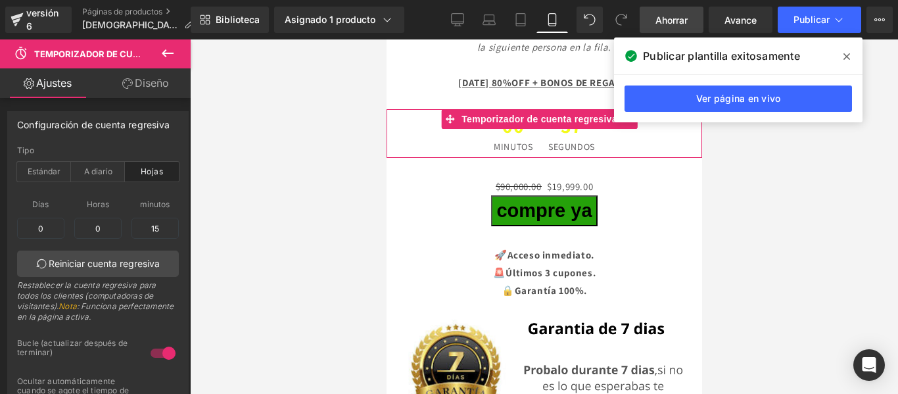
click at [153, 77] on font "Diseño" at bounding box center [152, 82] width 34 height 13
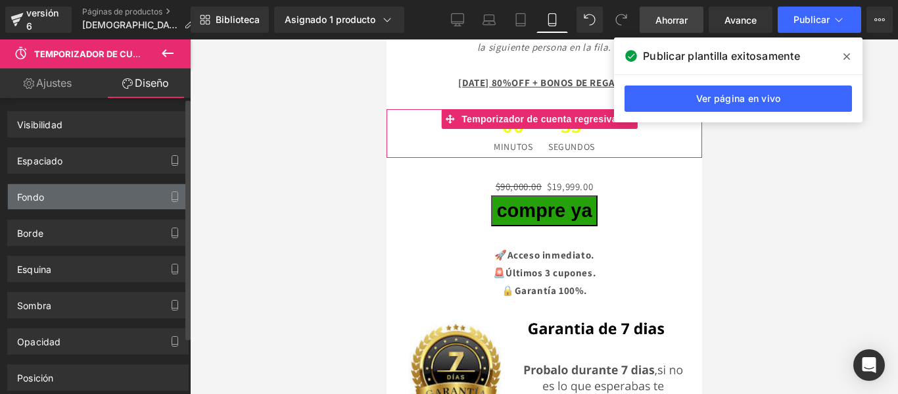
click at [120, 189] on div "Fondo" at bounding box center [98, 196] width 180 height 25
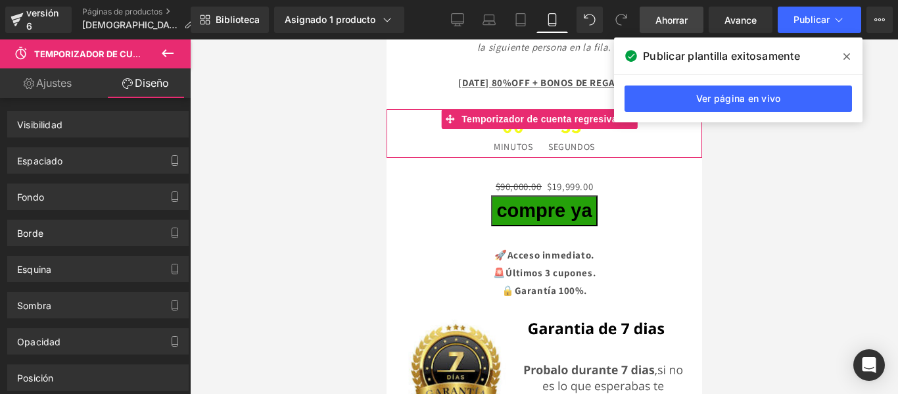
click at [416, 117] on div "00 Minutos 33 segundos" at bounding box center [544, 133] width 316 height 49
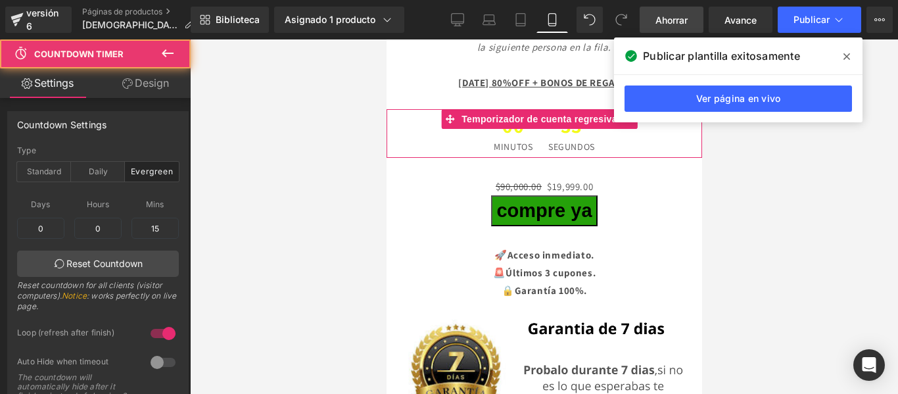
click at [416, 117] on div "00 Minutos 33 segundos" at bounding box center [544, 133] width 316 height 49
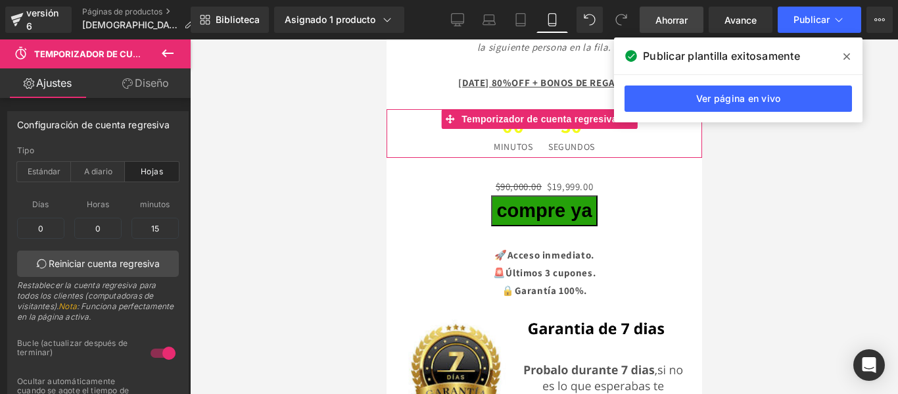
scroll to position [10, 0]
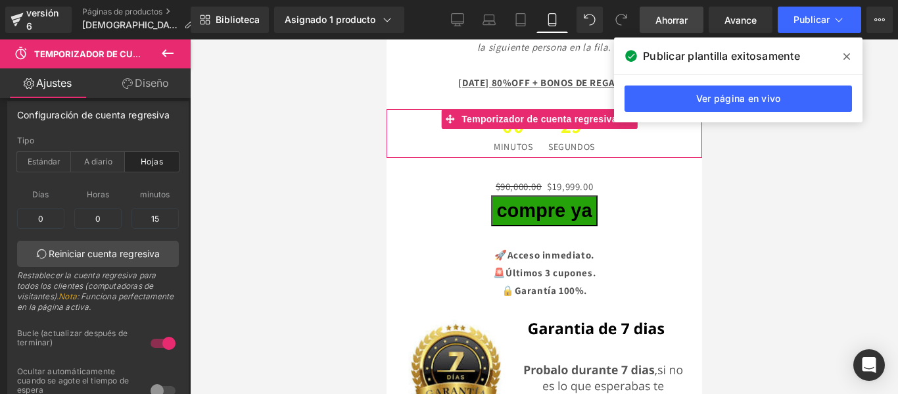
click at [153, 85] on font "Diseño" at bounding box center [152, 82] width 34 height 13
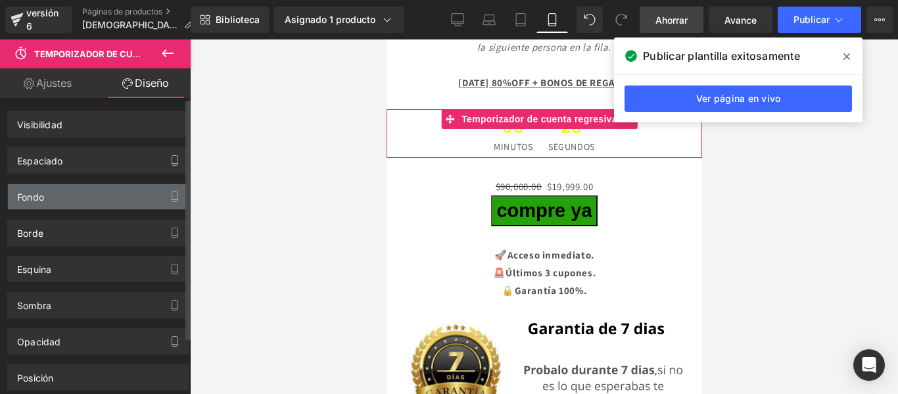
click at [118, 193] on div "Fondo" at bounding box center [98, 196] width 180 height 25
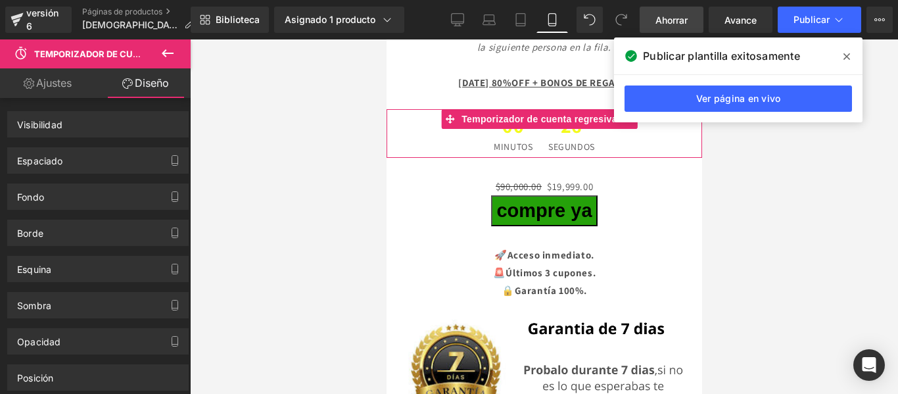
click at [409, 112] on div "00 Minutos 26 segundos" at bounding box center [544, 133] width 316 height 49
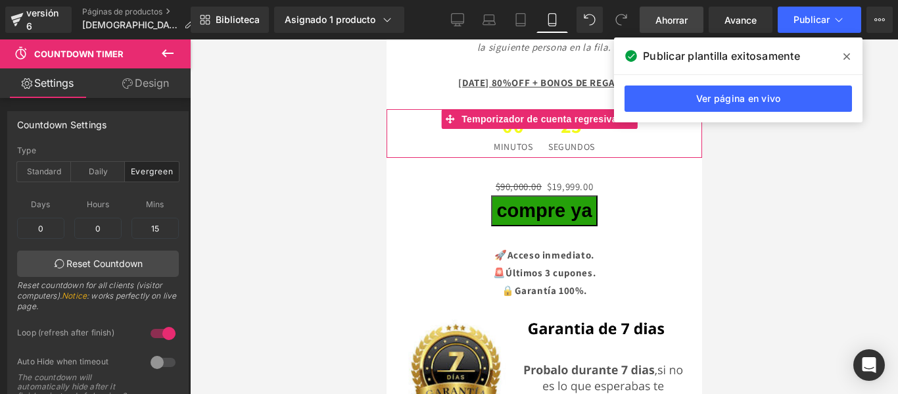
drag, startPoint x: 409, startPoint y: 112, endPoint x: 395, endPoint y: 113, distance: 13.9
click at [395, 113] on div "00 Minutos 25 segundos" at bounding box center [544, 133] width 316 height 49
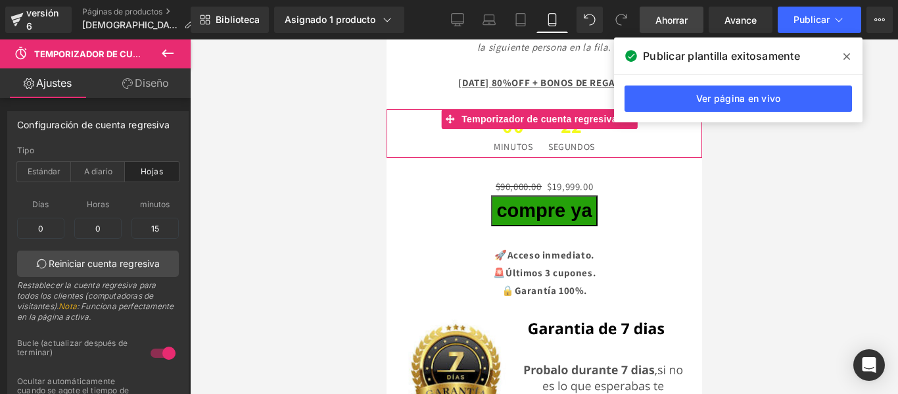
drag, startPoint x: 388, startPoint y: 114, endPoint x: 381, endPoint y: 113, distance: 7.3
click at [157, 87] on font "Diseño" at bounding box center [152, 82] width 34 height 13
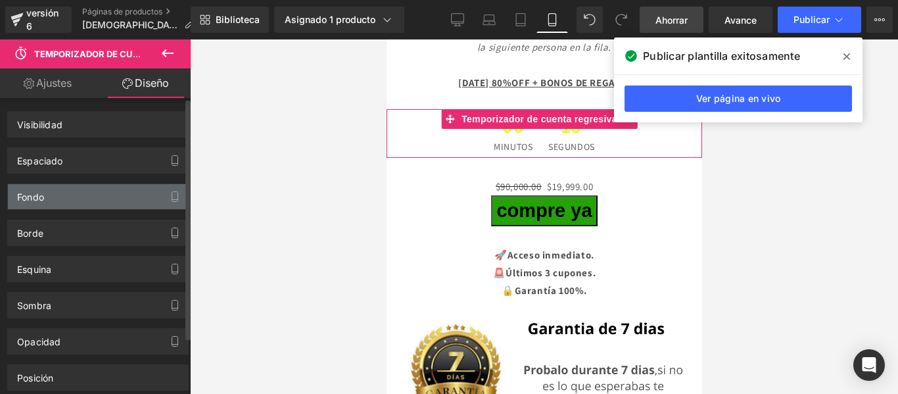
click at [127, 195] on div "Fondo" at bounding box center [98, 196] width 180 height 25
click at [170, 193] on icon "button" at bounding box center [175, 196] width 11 height 11
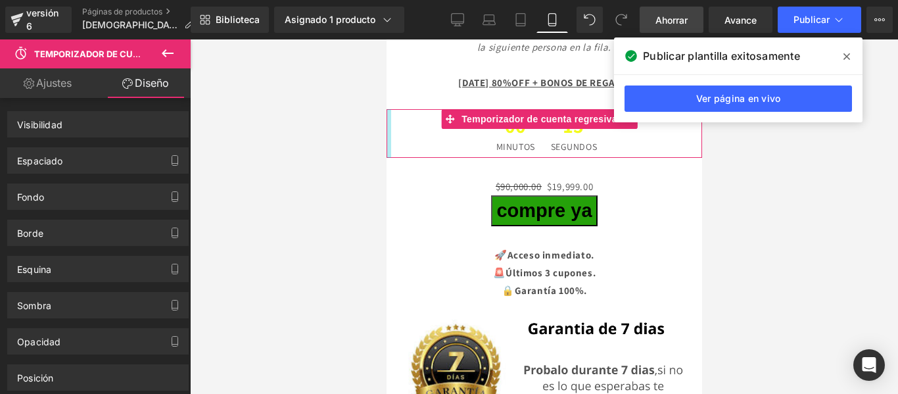
click at [393, 113] on div "00 Minutos 15 segundos" at bounding box center [546, 133] width 311 height 49
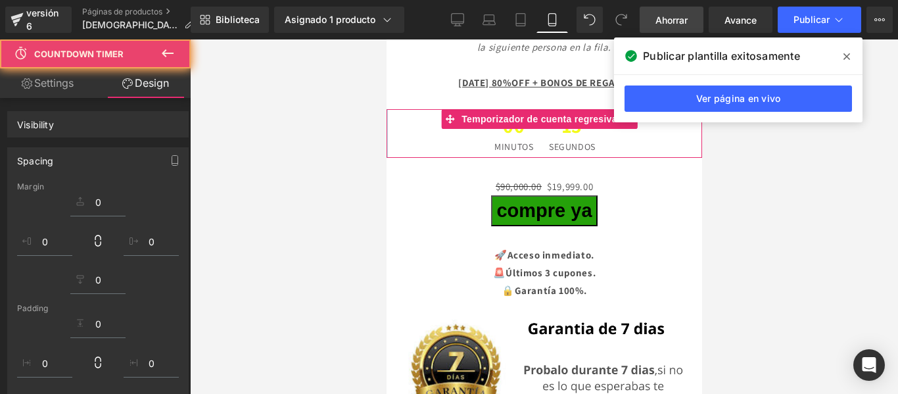
drag, startPoint x: 389, startPoint y: 110, endPoint x: 576, endPoint y: 152, distance: 191.3
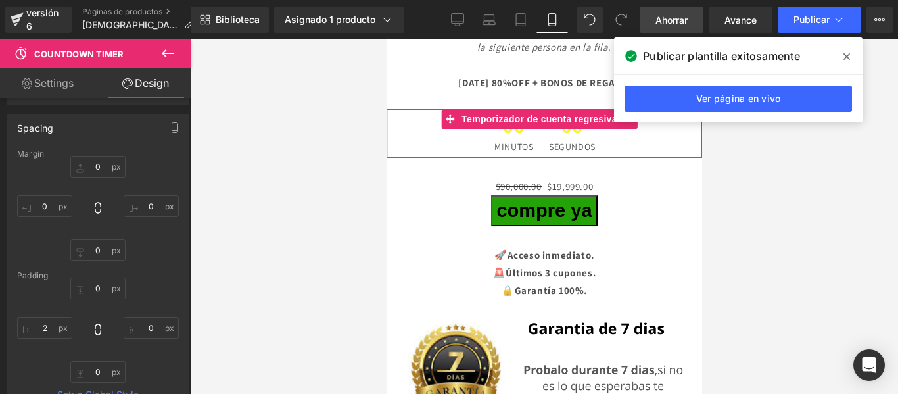
scroll to position [0, 0]
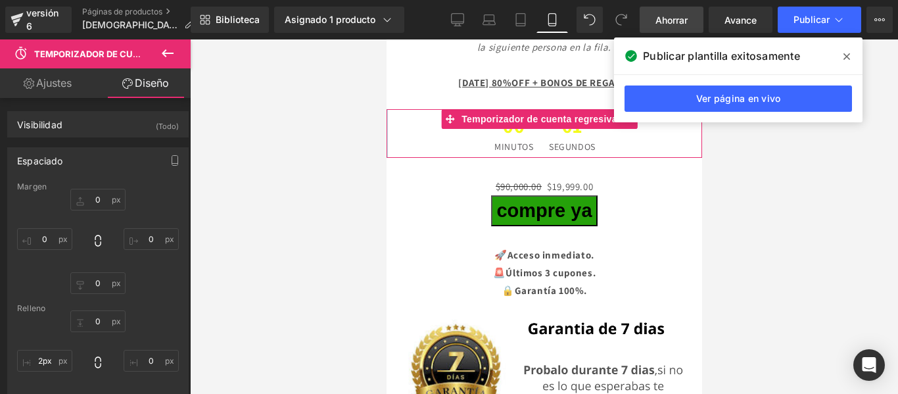
click at [387, 107] on iframe at bounding box center [545, 216] width 316 height 354
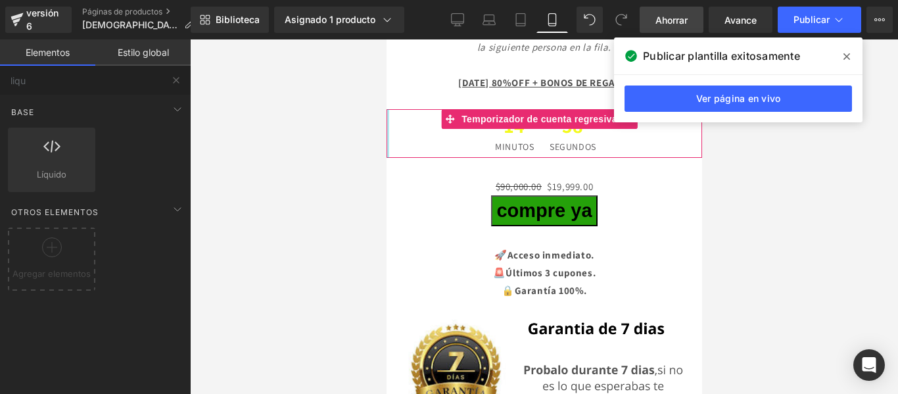
click at [387, 109] on div at bounding box center [387, 133] width 3 height 49
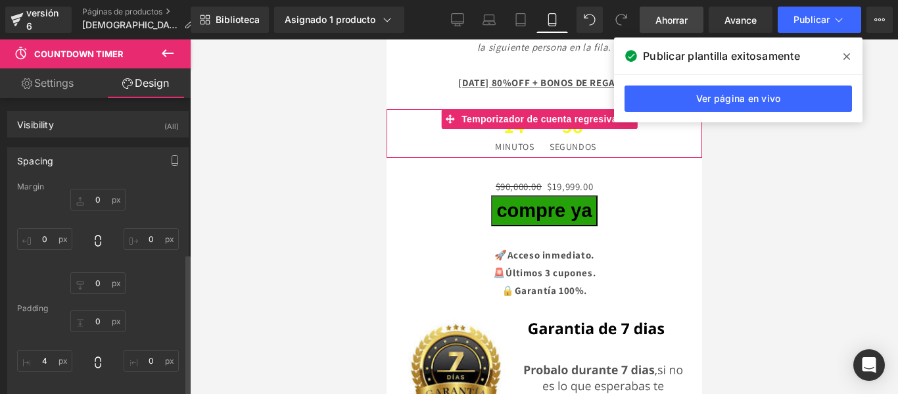
scroll to position [322, 0]
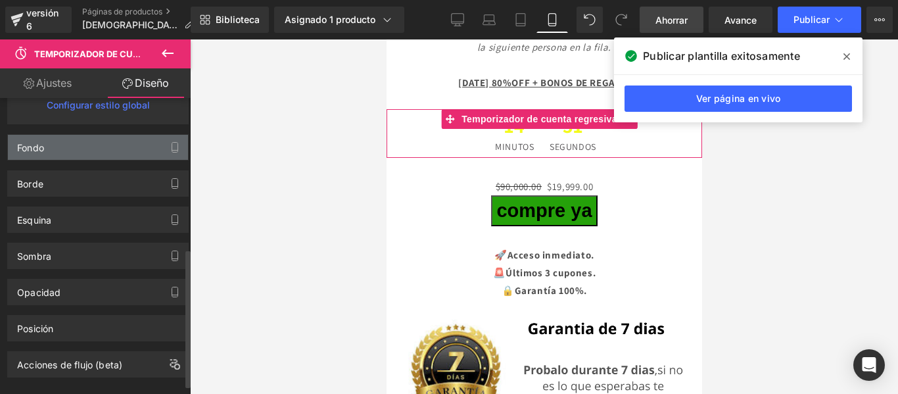
click at [124, 151] on div "Fondo" at bounding box center [98, 147] width 180 height 25
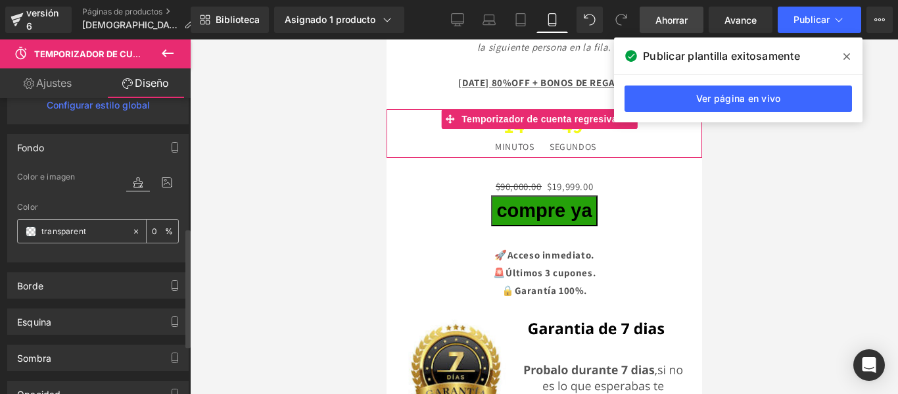
click at [132, 227] on icon at bounding box center [136, 231] width 9 height 9
click at [83, 227] on input "none" at bounding box center [83, 231] width 84 height 14
paste input "#ff007f"
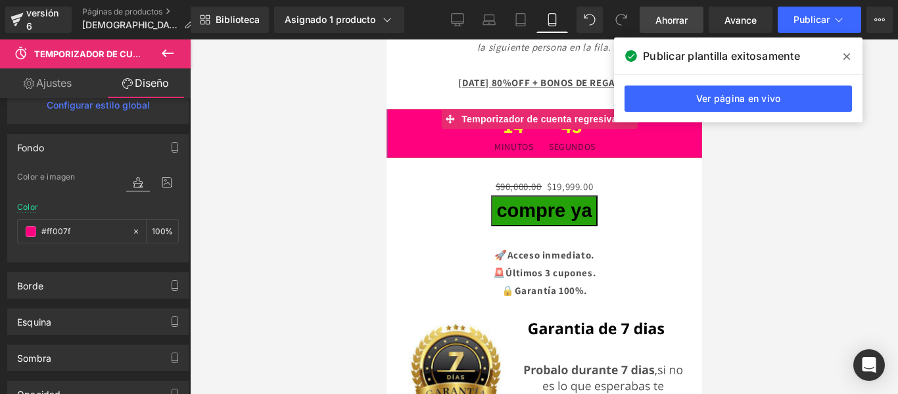
drag, startPoint x: 387, startPoint y: 110, endPoint x: 379, endPoint y: 110, distance: 7.9
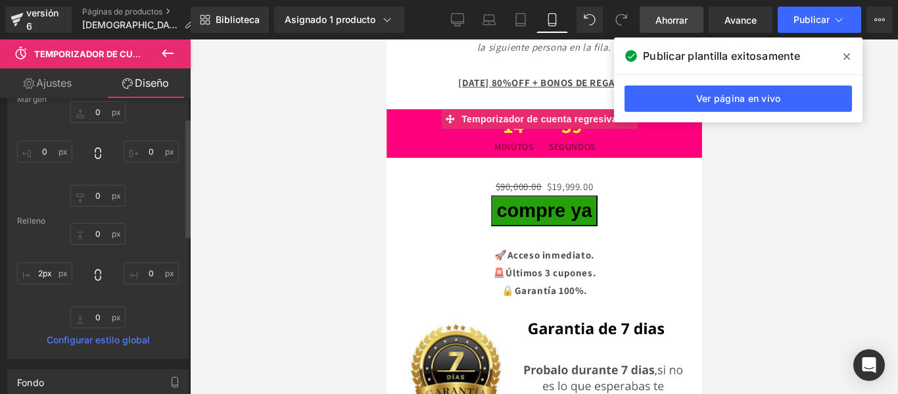
scroll to position [49, 0]
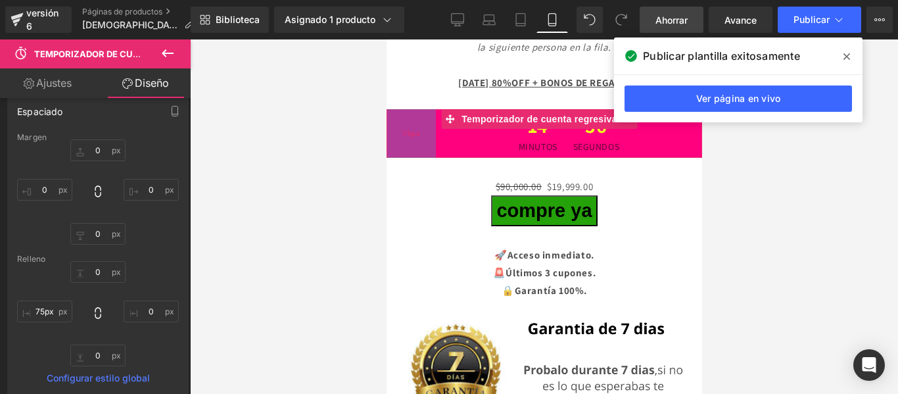
click at [433, 178] on div "$90,000.00 $19,999.00" at bounding box center [544, 187] width 302 height 18
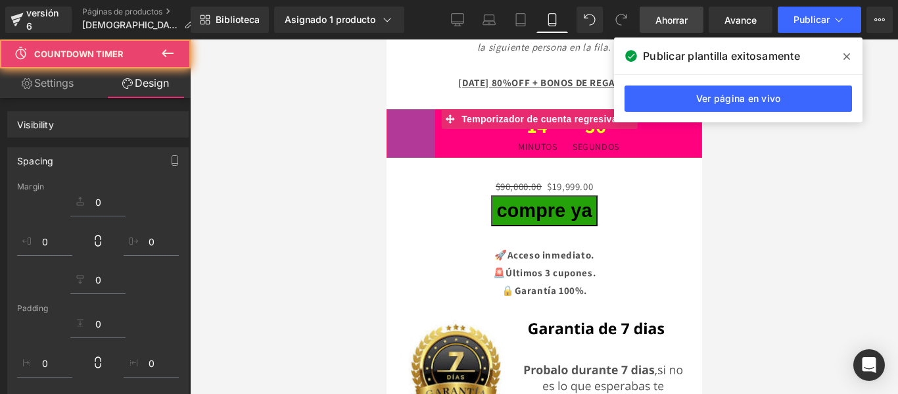
click at [435, 110] on div "14 Minutos 36 segundos" at bounding box center [568, 133] width 267 height 49
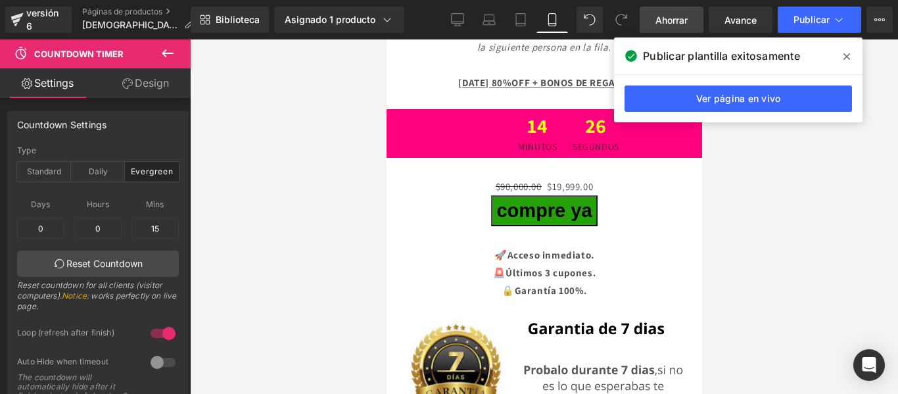
click at [848, 57] on icon at bounding box center [847, 56] width 7 height 7
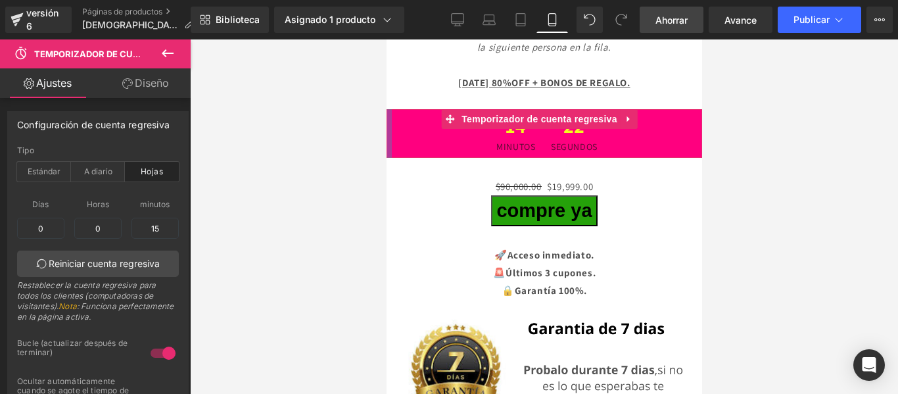
drag, startPoint x: 431, startPoint y: 110, endPoint x: 771, endPoint y: 147, distance: 341.3
click at [391, 109] on div at bounding box center [392, 133] width 12 height 49
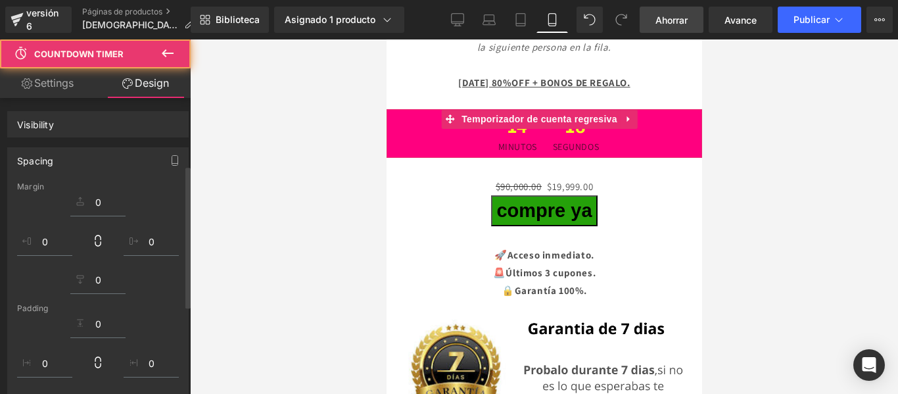
scroll to position [0, 0]
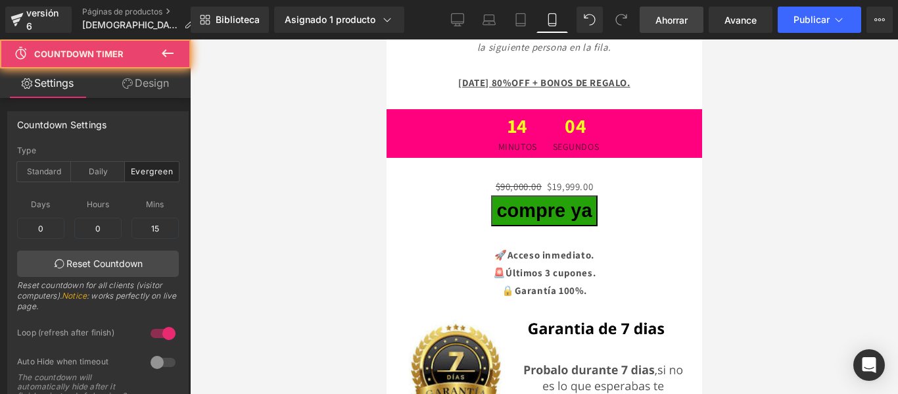
click at [498, 141] on font "Minutos" at bounding box center [517, 147] width 39 height 12
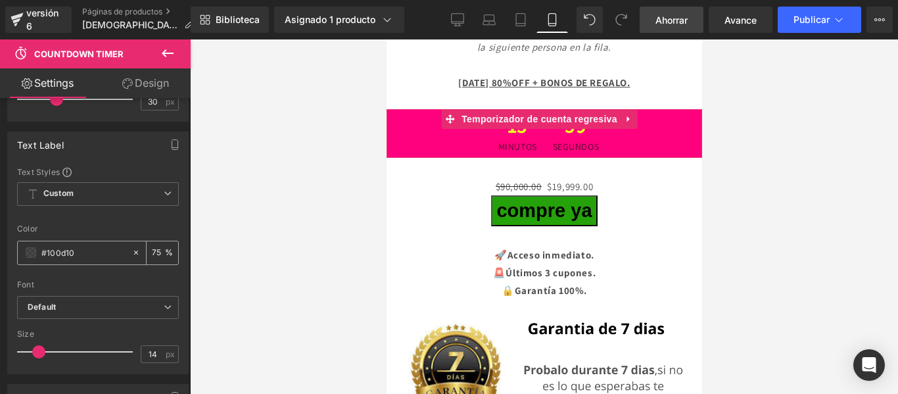
click at [59, 260] on input "#100d10" at bounding box center [83, 252] width 84 height 14
click at [31, 250] on span at bounding box center [31, 252] width 11 height 11
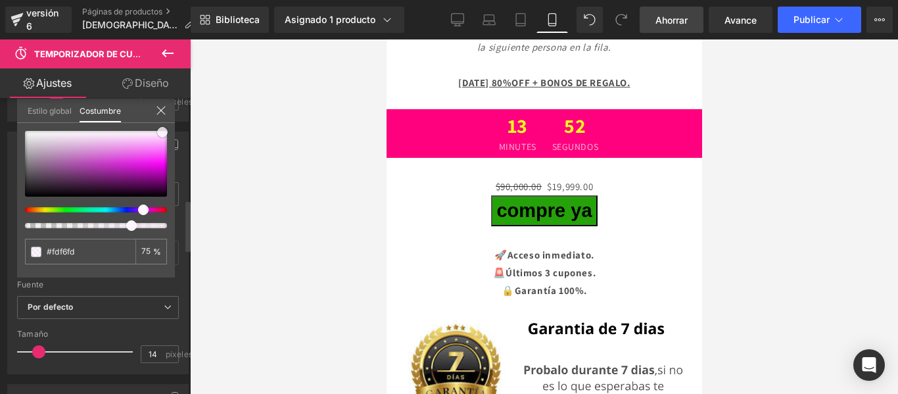
drag, startPoint x: 38, startPoint y: 187, endPoint x: 164, endPoint y: 127, distance: 139.4
click at [164, 127] on span at bounding box center [162, 132] width 11 height 11
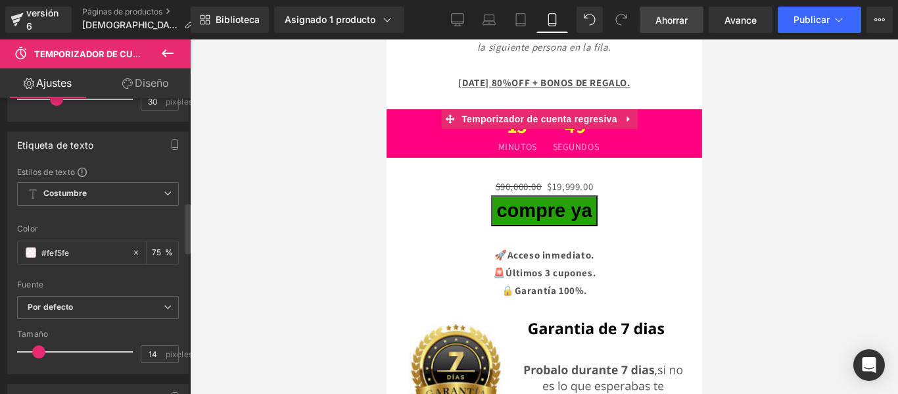
scroll to position [616, 0]
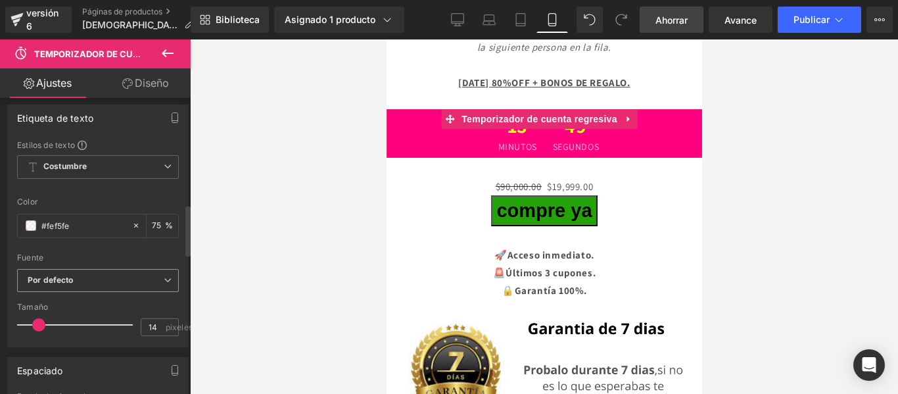
click at [111, 279] on b "Por defecto" at bounding box center [96, 280] width 136 height 11
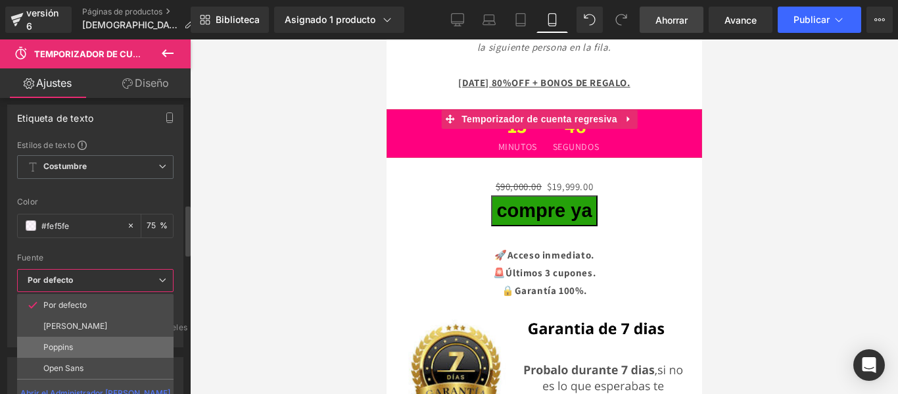
click at [89, 345] on li "Poppins" at bounding box center [95, 347] width 156 height 21
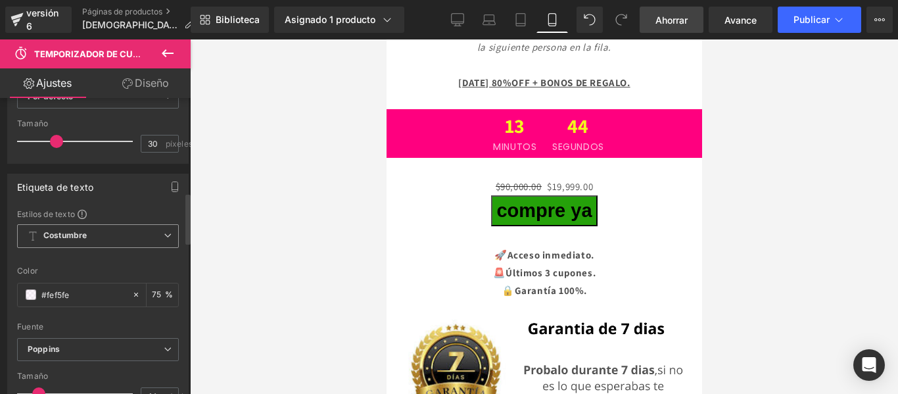
scroll to position [544, 0]
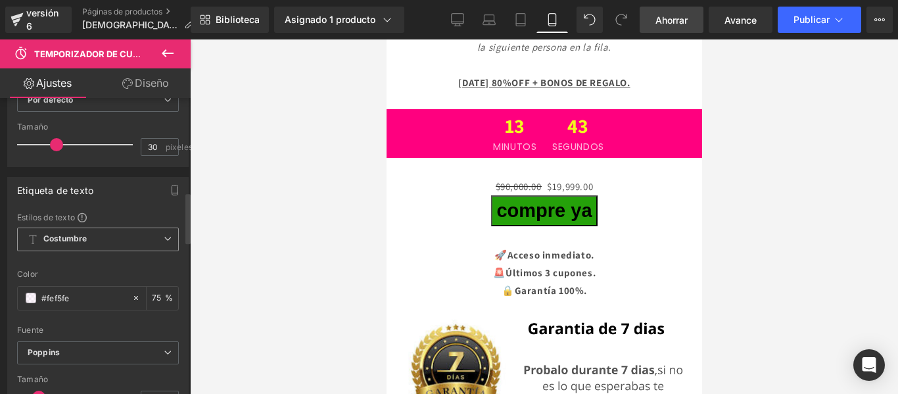
click at [103, 241] on span "Costumbre Configurar estilo global" at bounding box center [98, 240] width 162 height 24
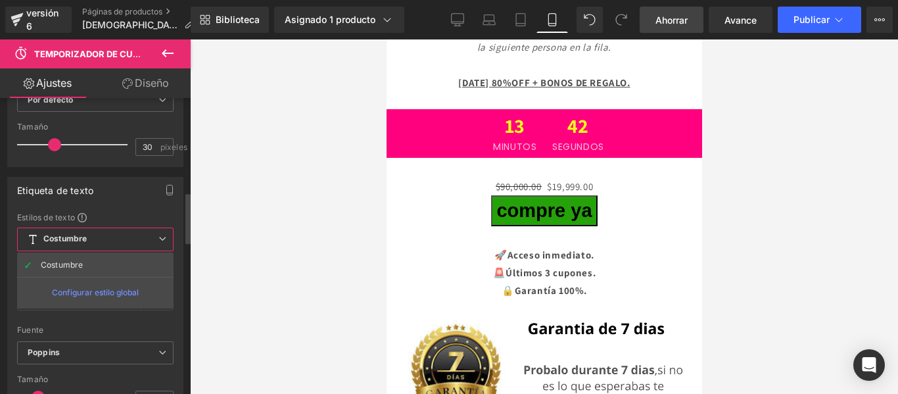
click at [123, 234] on span "Costumbre Configurar estilo global" at bounding box center [95, 240] width 156 height 24
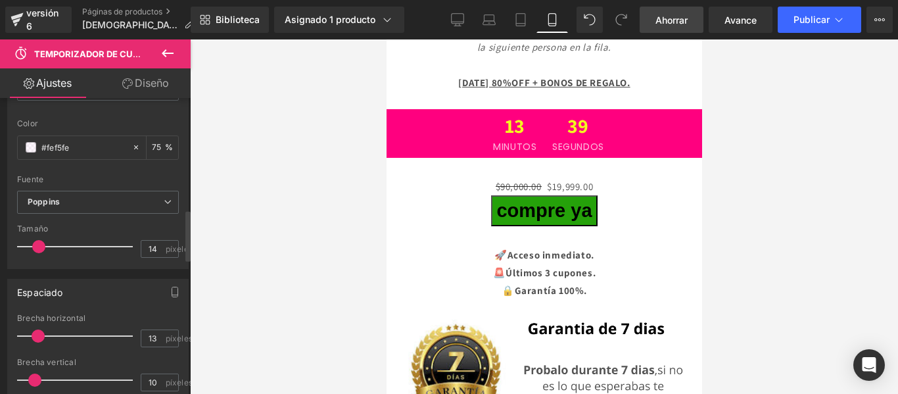
scroll to position [646, 0]
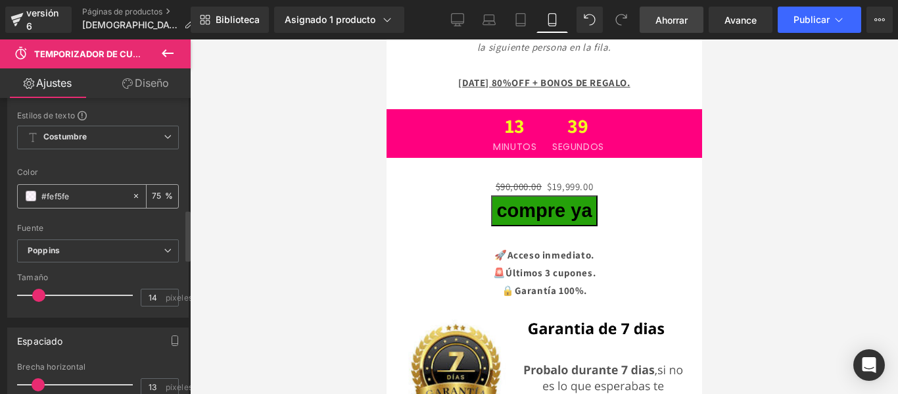
click at [49, 193] on input "#fef5fe" at bounding box center [83, 196] width 84 height 14
click at [27, 195] on span at bounding box center [31, 196] width 11 height 11
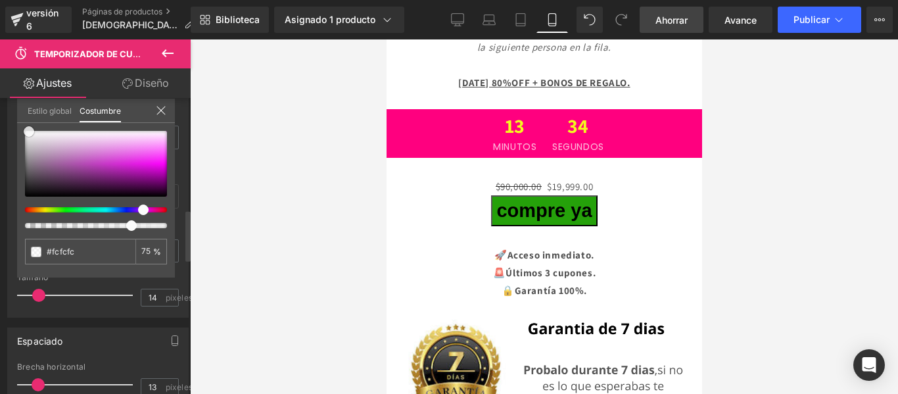
drag, startPoint x: 139, startPoint y: 133, endPoint x: 27, endPoint y: 133, distance: 112.4
click at [27, 133] on span at bounding box center [29, 131] width 11 height 11
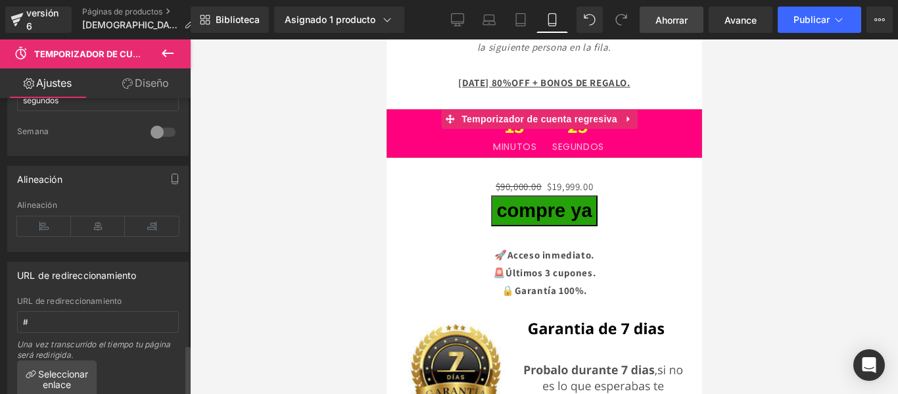
scroll to position [1433, 0]
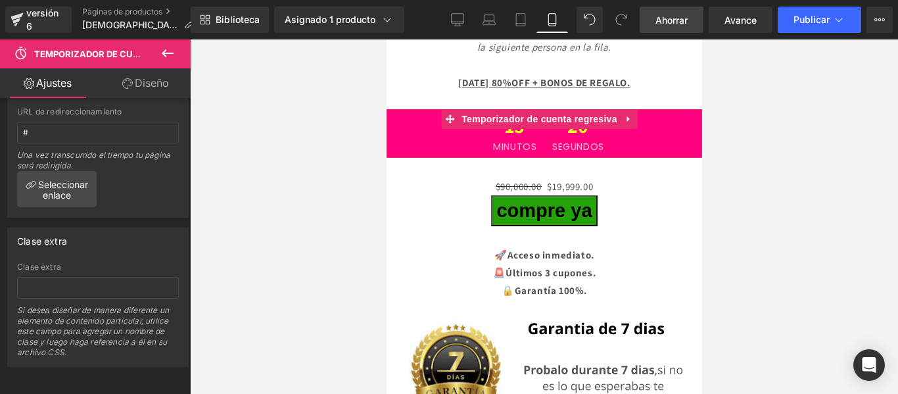
click at [510, 116] on span "13" at bounding box center [514, 129] width 43 height 26
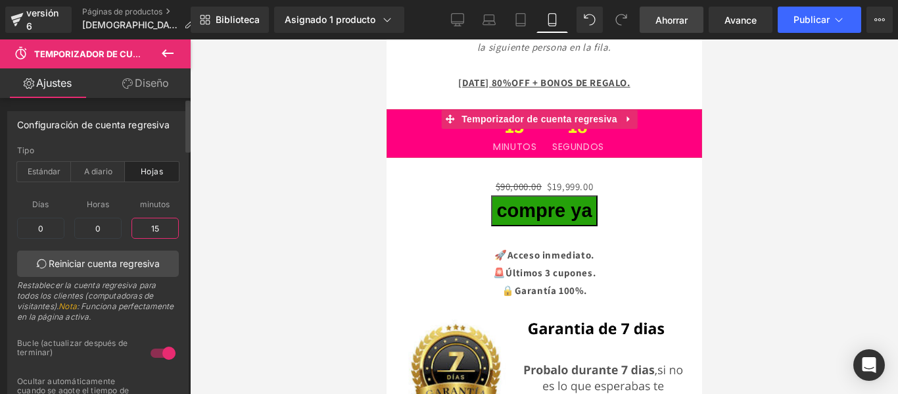
click at [155, 229] on input "15" at bounding box center [155, 228] width 47 height 21
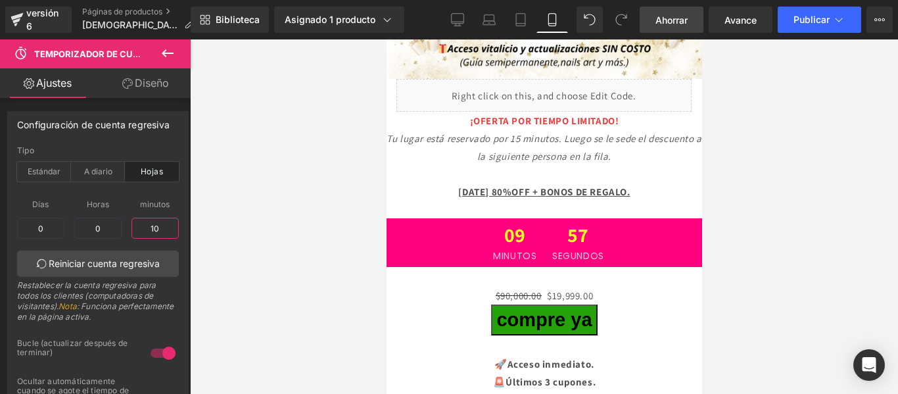
scroll to position [2914, 0]
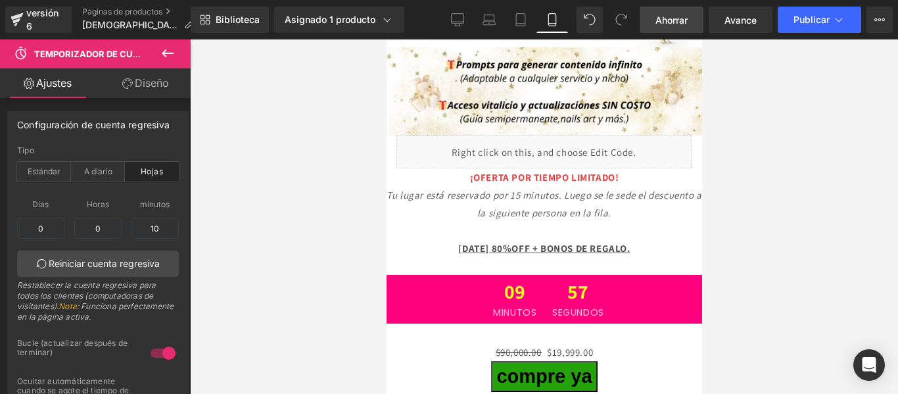
click at [622, 189] on font "Tu lugar está reservado por 15 minutos. Luego se le sede el descuento a la sigu…" at bounding box center [544, 204] width 316 height 30
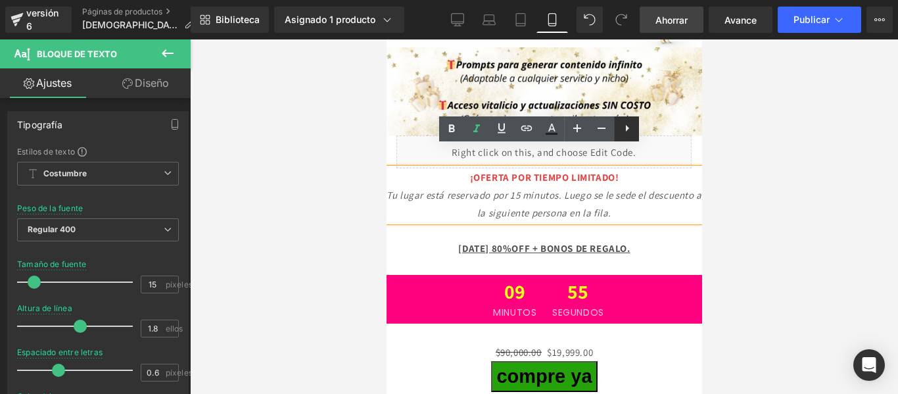
click at [627, 126] on icon at bounding box center [627, 128] width 16 height 16
click at [607, 194] on font "Tu lugar está reservado por 15 minutos. Luego se le sede el descuento a la sigu…" at bounding box center [544, 204] width 316 height 30
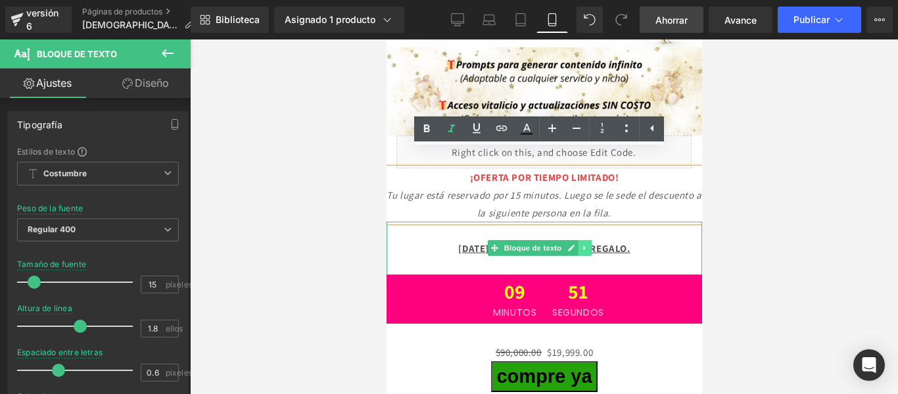
click at [581, 244] on icon at bounding box center [584, 248] width 7 height 8
click at [596, 240] on link at bounding box center [591, 248] width 14 height 16
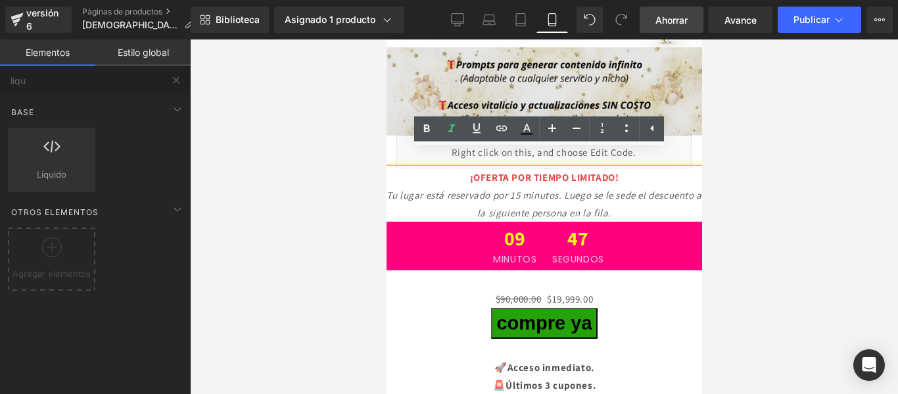
click at [604, 87] on img at bounding box center [544, 90] width 316 height 87
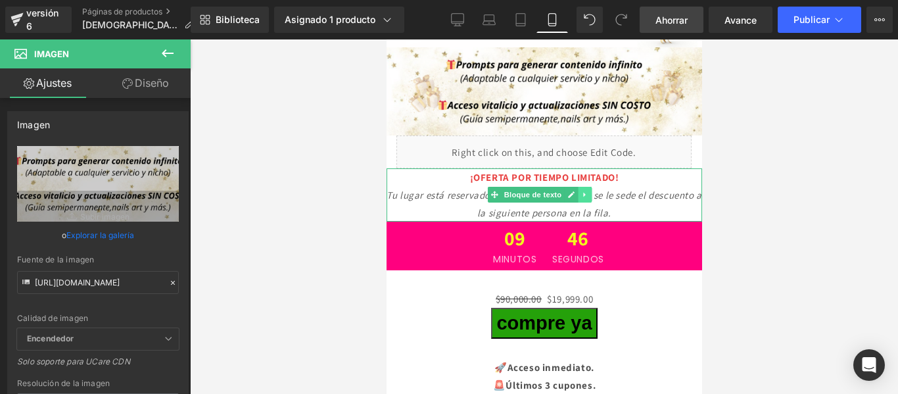
click at [582, 191] on icon at bounding box center [584, 195] width 7 height 8
click at [589, 191] on icon at bounding box center [590, 194] width 7 height 7
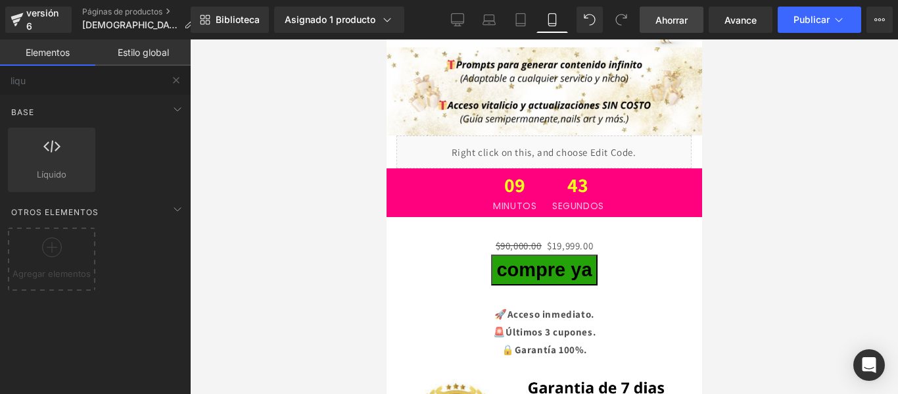
click at [667, 23] on font "Ahorrar" at bounding box center [672, 19] width 32 height 11
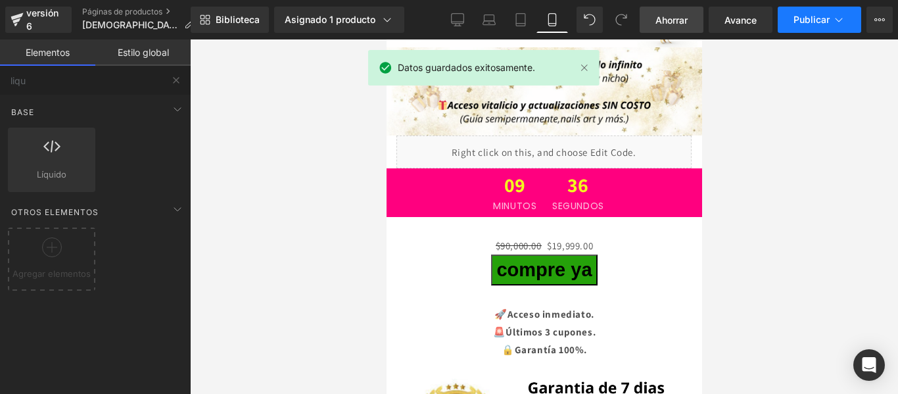
click at [802, 22] on font "Publicar" at bounding box center [812, 19] width 36 height 11
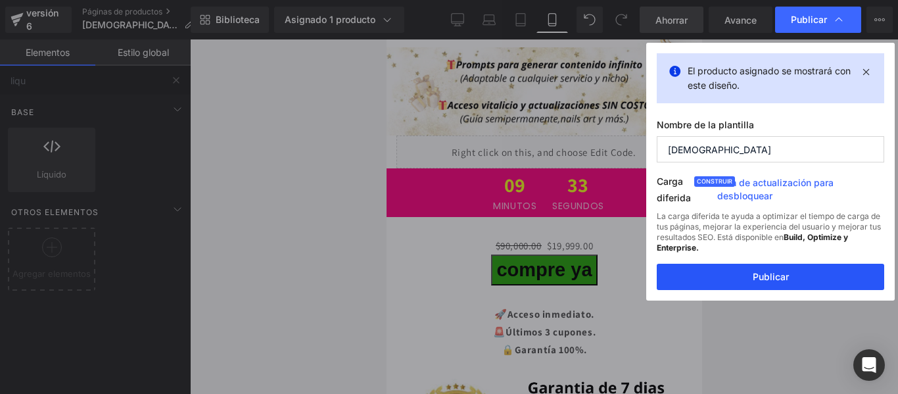
click at [785, 272] on font "Publicar" at bounding box center [771, 276] width 36 height 11
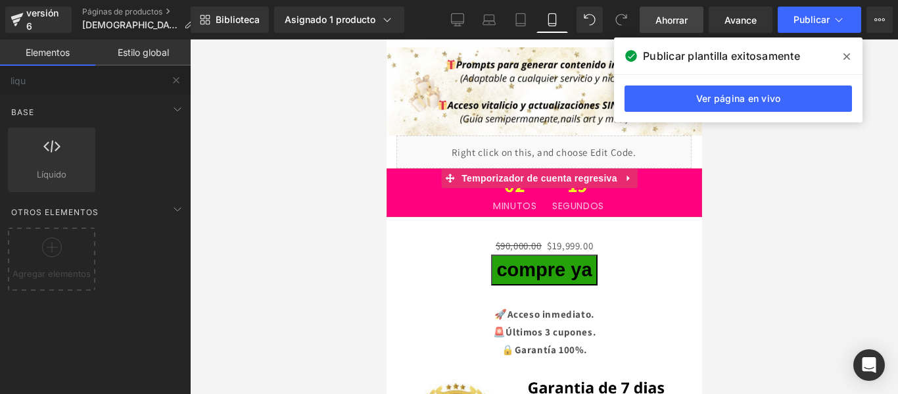
click at [439, 168] on div "02 Minutos 19 segundos" at bounding box center [548, 192] width 307 height 49
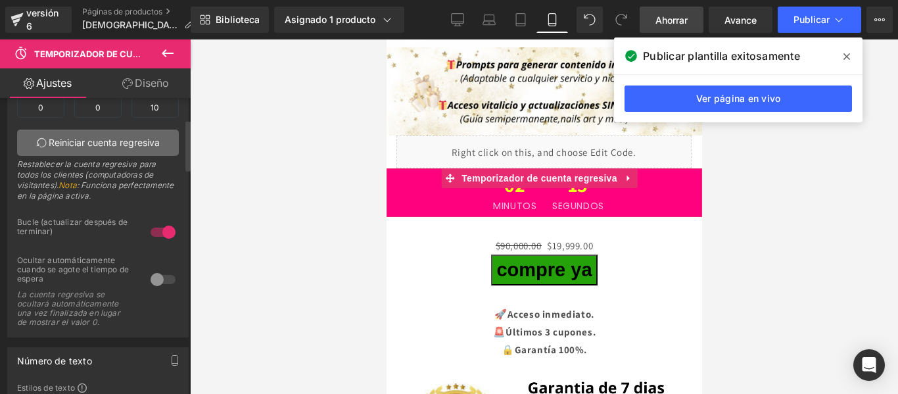
scroll to position [0, 0]
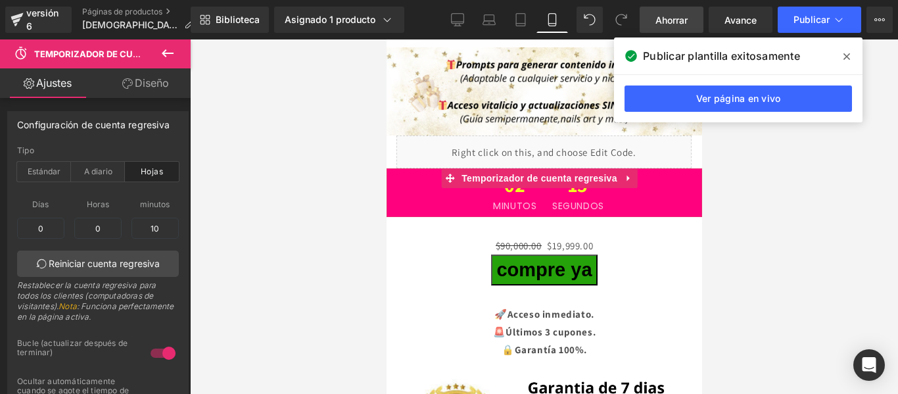
click at [154, 88] on font "Diseño" at bounding box center [152, 82] width 34 height 13
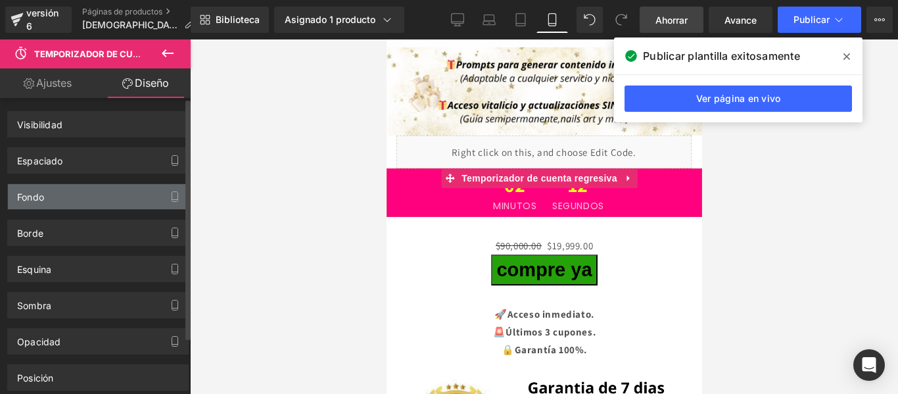
click at [116, 202] on div "Fondo" at bounding box center [98, 196] width 180 height 25
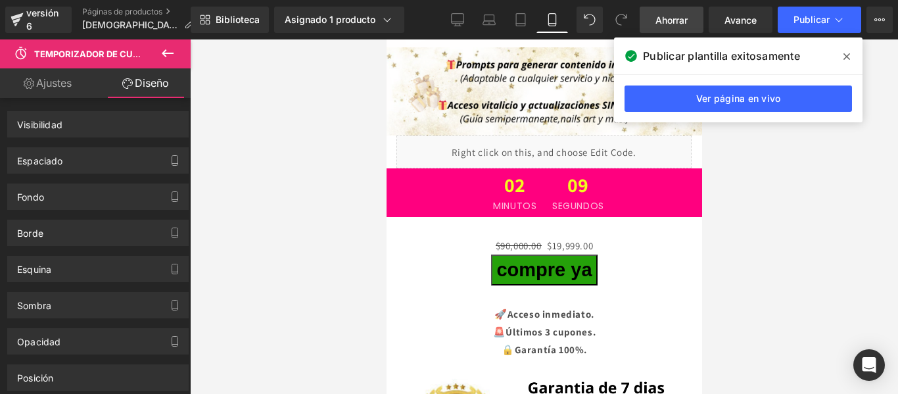
click at [439, 16] on div "Biblioteca Asignado 1 producto Vista previa del producto Manual Profesional Acr…" at bounding box center [545, 20] width 708 height 26
click at [454, 16] on icon at bounding box center [457, 19] width 13 height 13
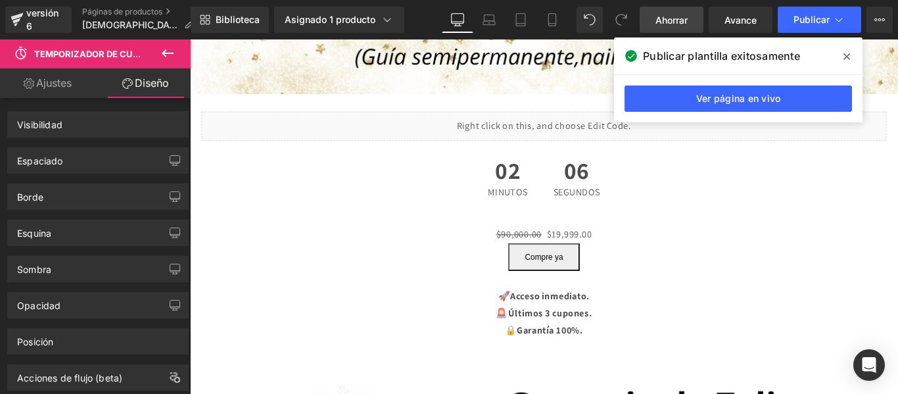
click at [440, 164] on div "02 Minutos 06 segundos" at bounding box center [588, 195] width 796 height 70
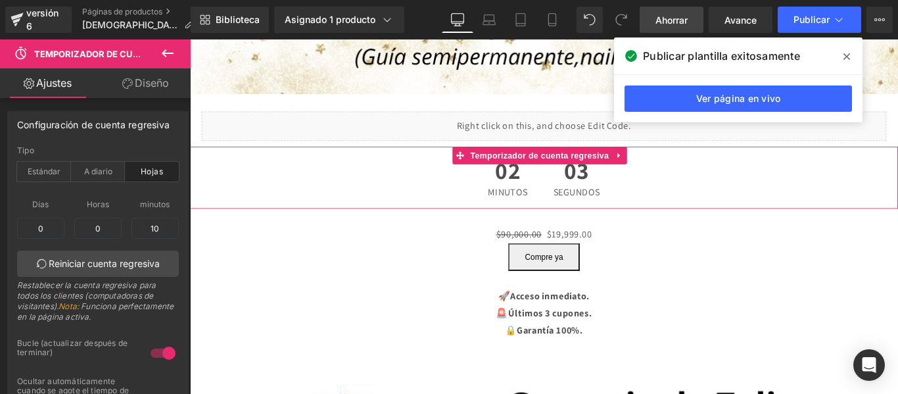
click at [481, 160] on div "02 Minutos 03 segundos" at bounding box center [588, 195] width 796 height 70
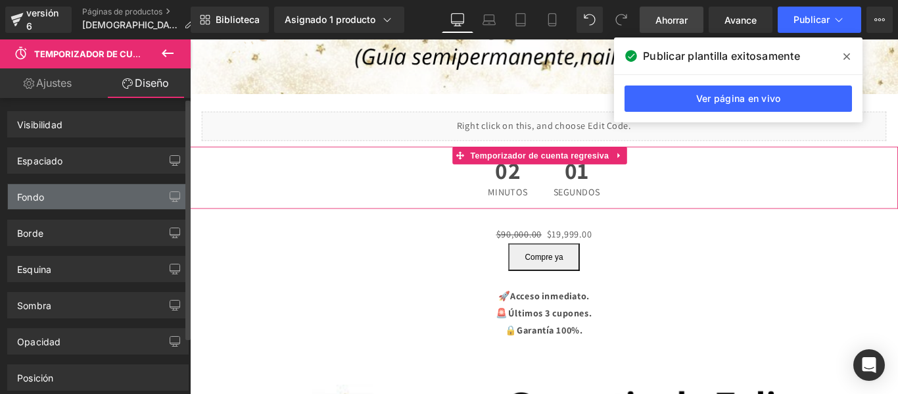
click at [130, 188] on div "Fondo" at bounding box center [98, 196] width 180 height 25
click at [164, 193] on button "button" at bounding box center [174, 196] width 21 height 25
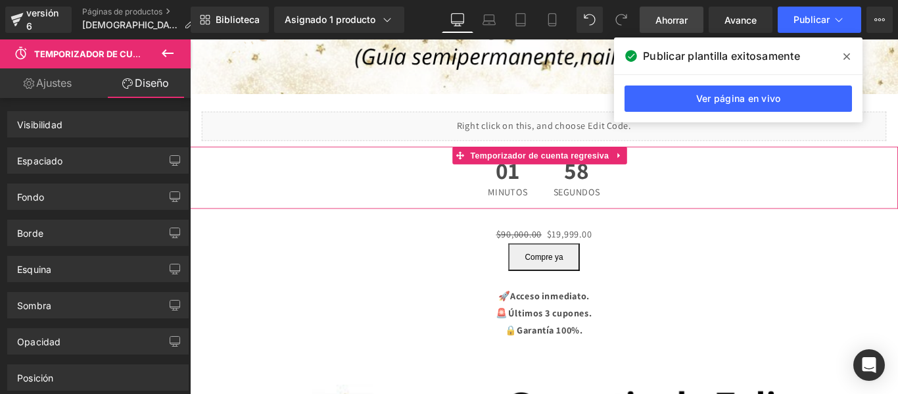
drag, startPoint x: 387, startPoint y: 170, endPoint x: 348, endPoint y: 162, distance: 39.7
click at [344, 163] on div "01 Minutos 58 segundos" at bounding box center [588, 195] width 796 height 70
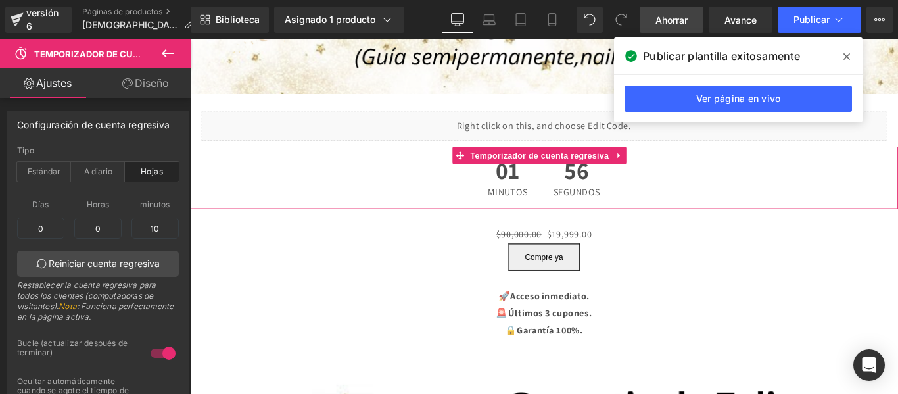
click at [160, 77] on font "Diseño" at bounding box center [152, 82] width 34 height 13
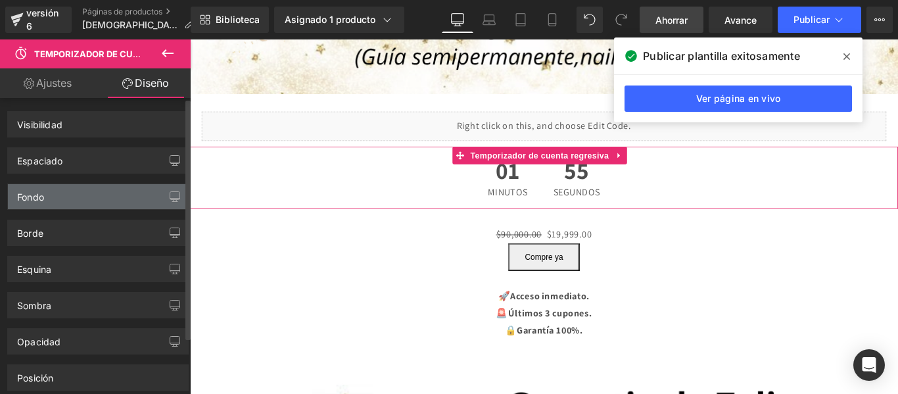
click at [132, 189] on div "Fondo" at bounding box center [98, 196] width 180 height 25
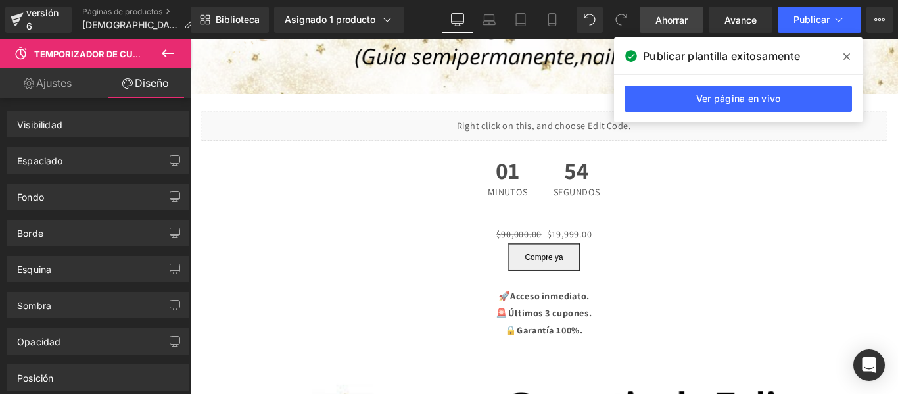
drag, startPoint x: 269, startPoint y: 174, endPoint x: 285, endPoint y: 199, distance: 29.6
click at [304, 210] on div "01 Minutos 54 segundos" at bounding box center [588, 195] width 796 height 70
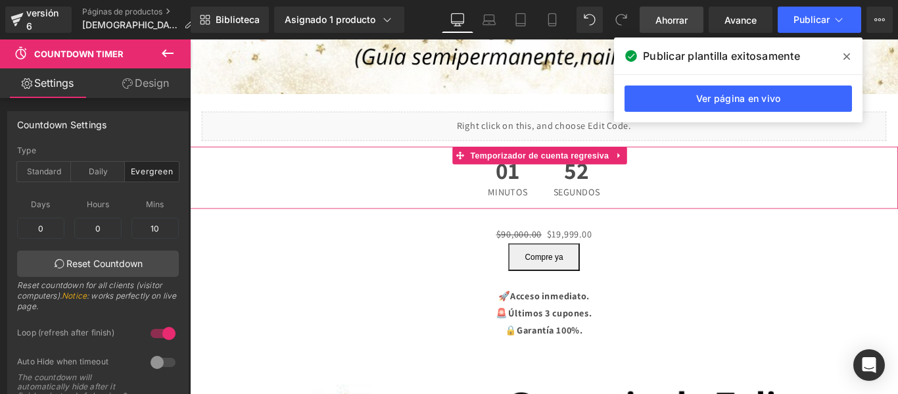
drag, startPoint x: 284, startPoint y: 191, endPoint x: 343, endPoint y: 186, distance: 59.4
click at [343, 186] on div "01 Minutos 52 segundos" at bounding box center [588, 195] width 796 height 70
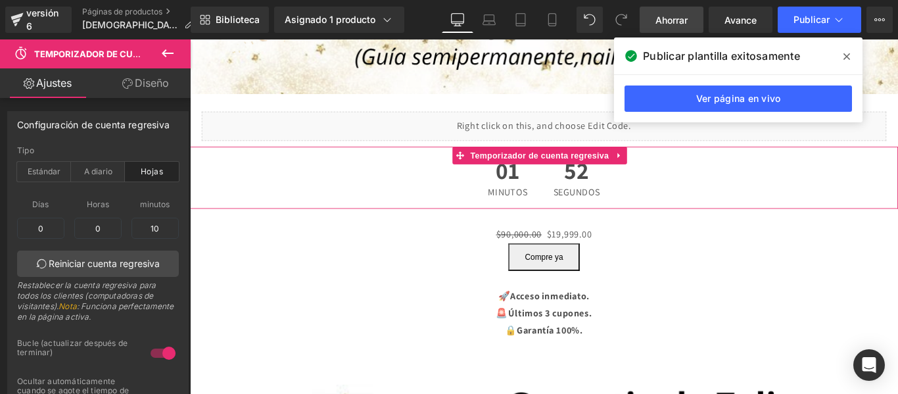
drag, startPoint x: 533, startPoint y: 178, endPoint x: 498, endPoint y: 169, distance: 35.9
click at [532, 178] on span "01" at bounding box center [547, 189] width 45 height 33
click at [190, 168] on div at bounding box center [191, 195] width 3 height 70
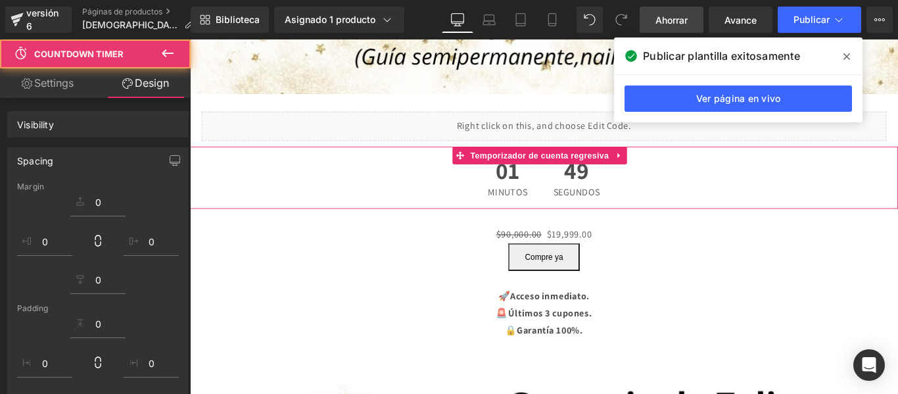
click at [190, 155] on div "Spacing Margin Padding" at bounding box center [98, 281] width 197 height 289
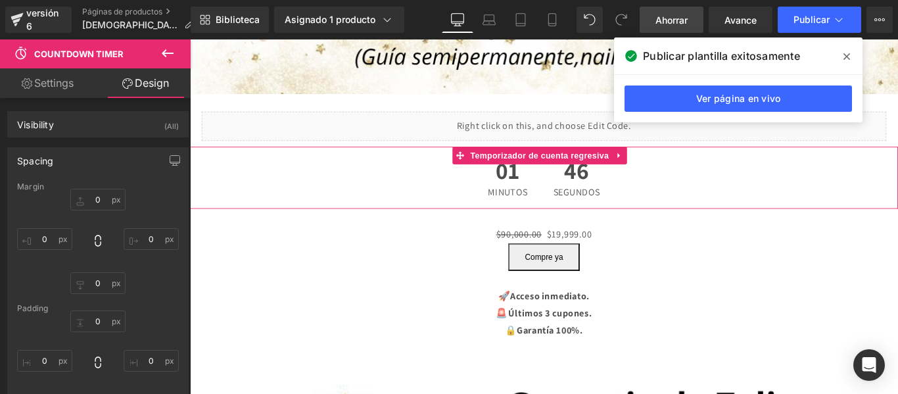
scroll to position [290, 0]
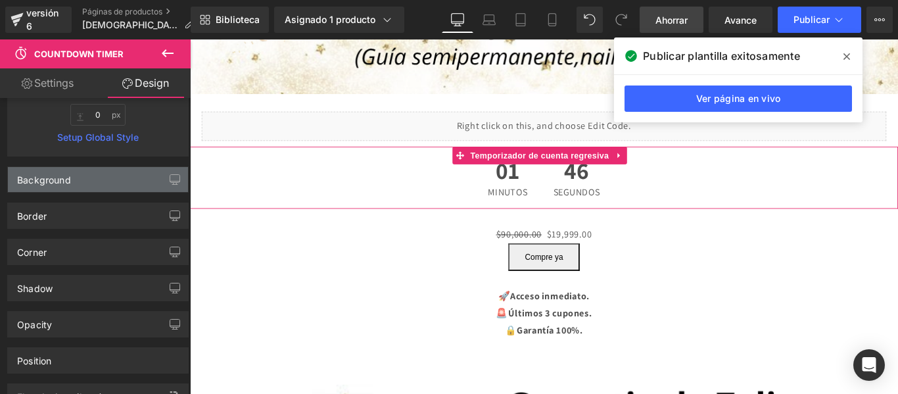
click at [124, 175] on div "Background" at bounding box center [98, 179] width 180 height 25
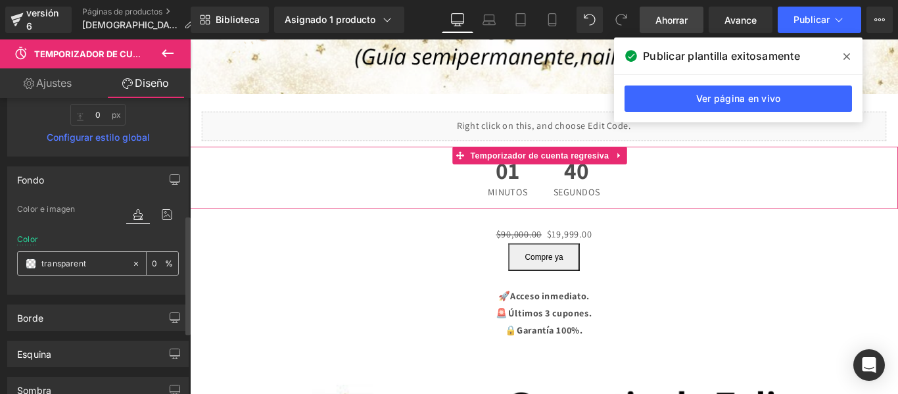
click at [134, 262] on icon at bounding box center [136, 263] width 4 height 4
click at [83, 262] on input "none" at bounding box center [83, 263] width 84 height 14
paste input "manicur"
click at [83, 262] on input "manicure" at bounding box center [83, 263] width 84 height 14
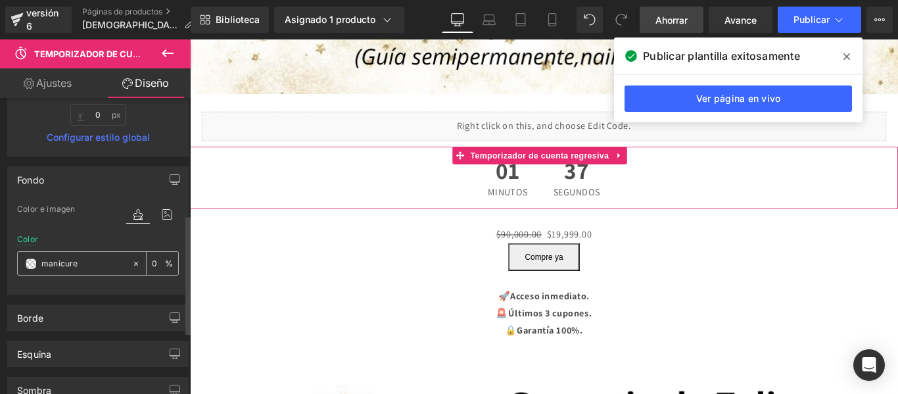
click at [83, 262] on input "manicure" at bounding box center [83, 263] width 84 height 14
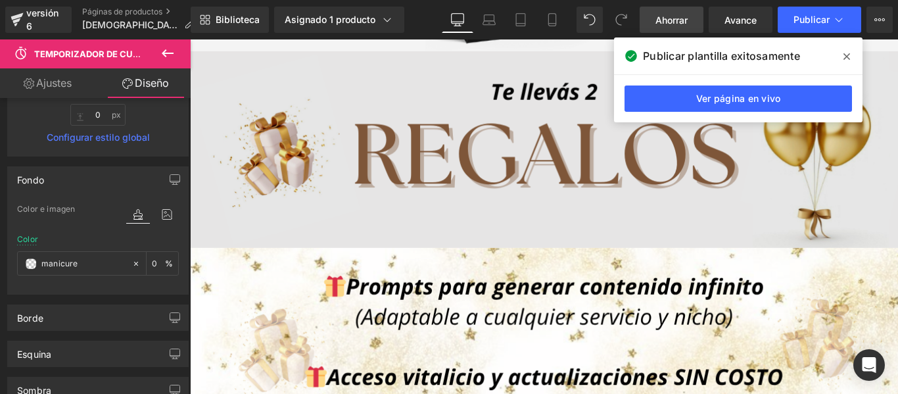
scroll to position [5884, 0]
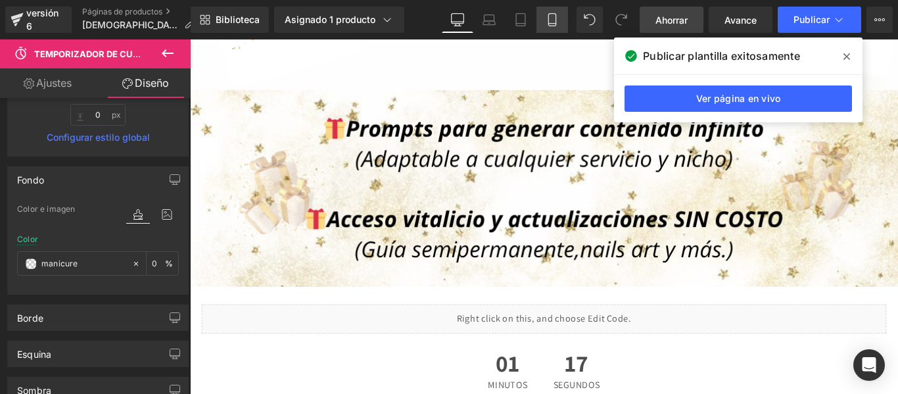
click at [554, 11] on link "Móvil" at bounding box center [553, 20] width 32 height 26
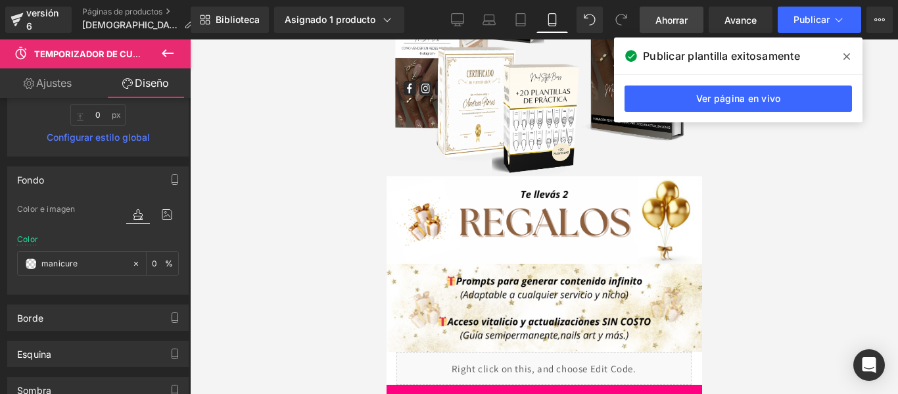
scroll to position [2854, 0]
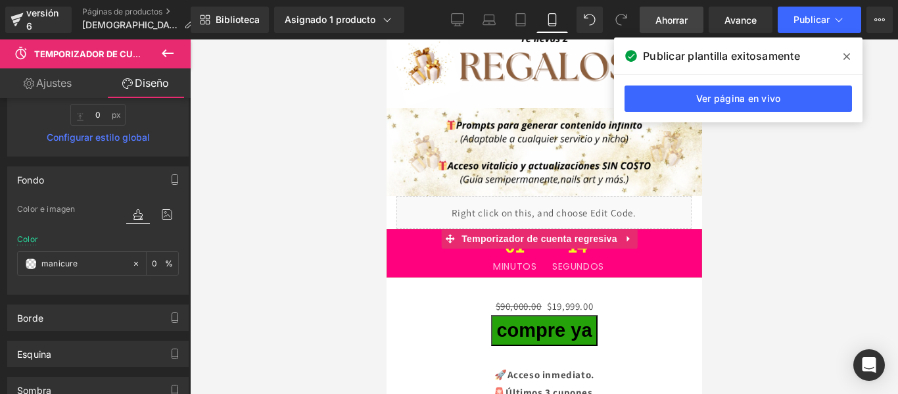
click at [418, 237] on div "01 Minutos 14 segundos" at bounding box center [548, 253] width 307 height 49
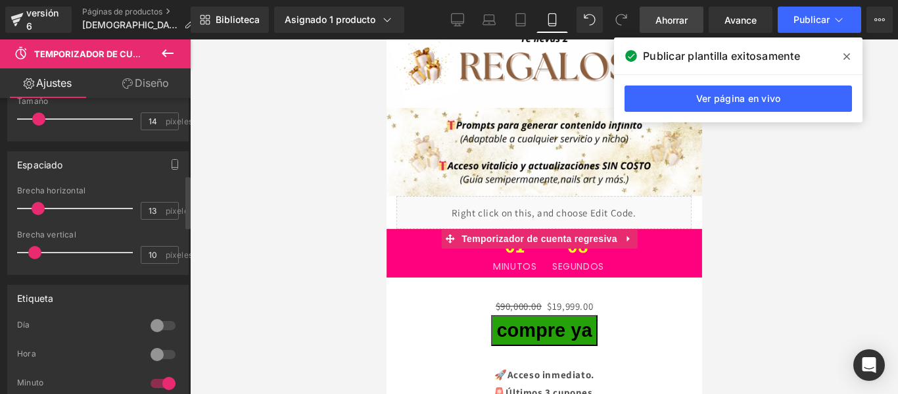
scroll to position [0, 0]
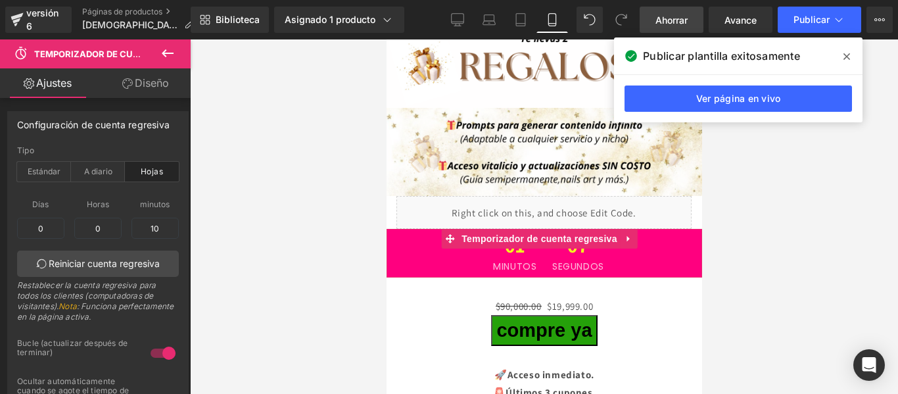
click at [160, 89] on font "Diseño" at bounding box center [152, 82] width 34 height 13
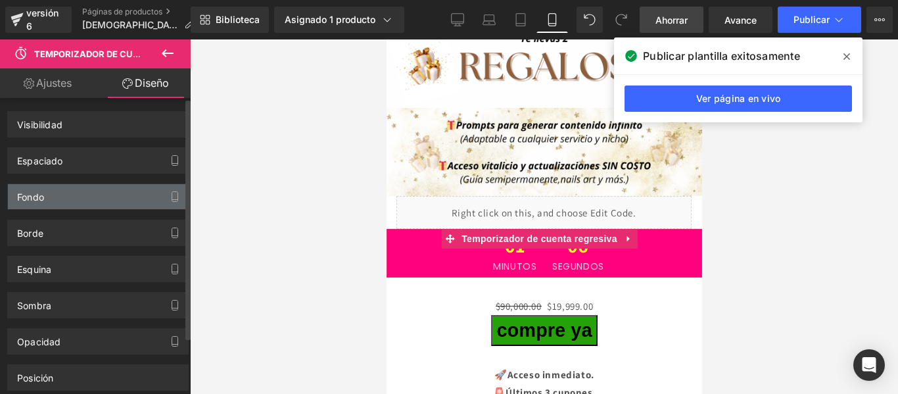
click at [130, 189] on div "Fondo" at bounding box center [98, 196] width 180 height 25
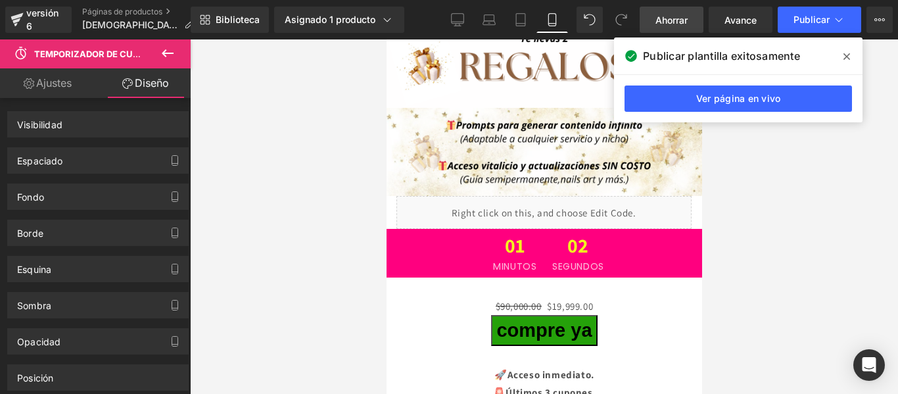
click at [387, 222] on iframe at bounding box center [545, 216] width 316 height 354
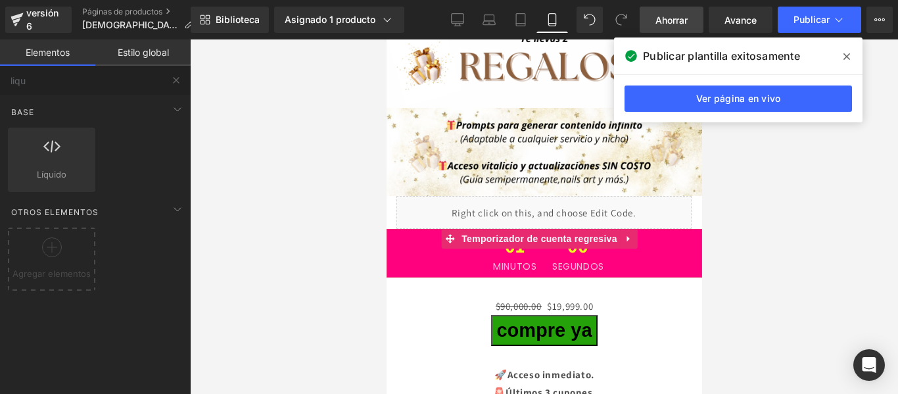
click at [395, 229] on div "01 Minutos 00 segundos" at bounding box center [548, 253] width 307 height 49
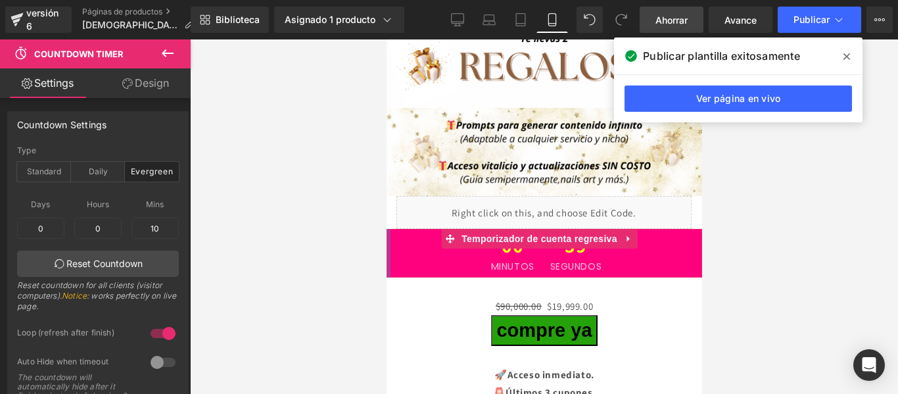
drag, startPoint x: 393, startPoint y: 222, endPoint x: 385, endPoint y: 222, distance: 7.9
click at [386, 229] on div at bounding box center [388, 253] width 4 height 49
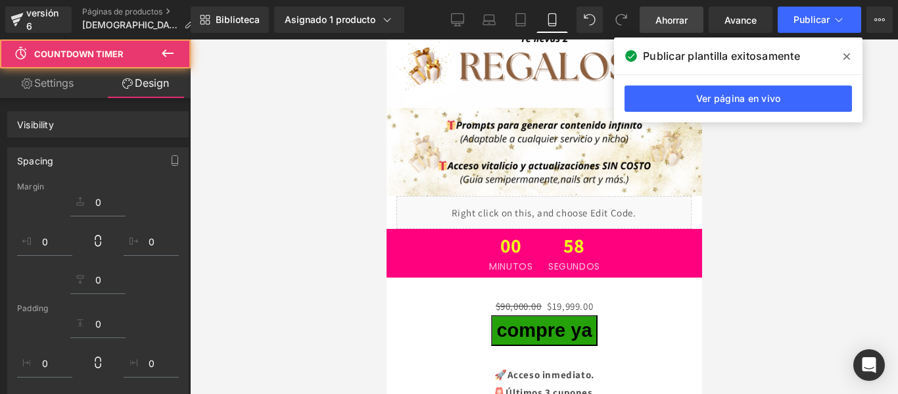
click at [387, 222] on iframe at bounding box center [545, 216] width 316 height 354
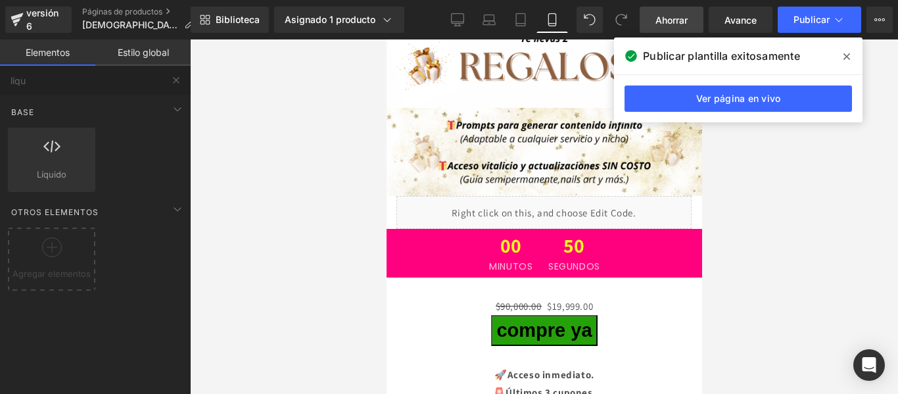
click at [414, 229] on div "00 Minutos 50 segundos" at bounding box center [544, 253] width 315 height 49
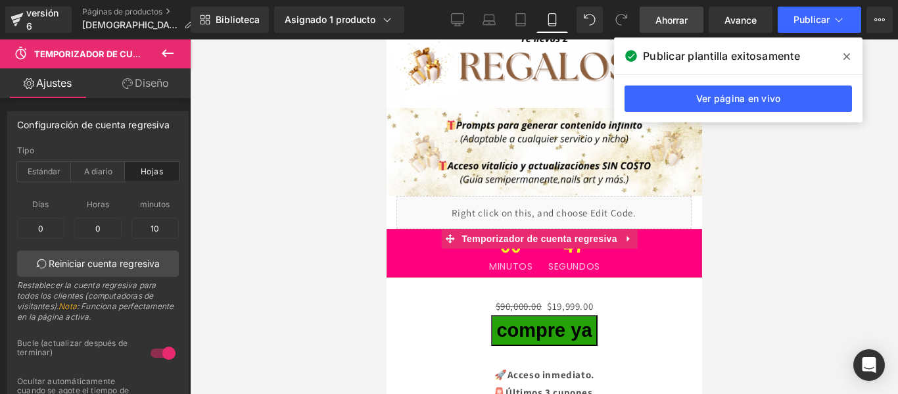
click at [150, 79] on font "Diseño" at bounding box center [152, 82] width 34 height 13
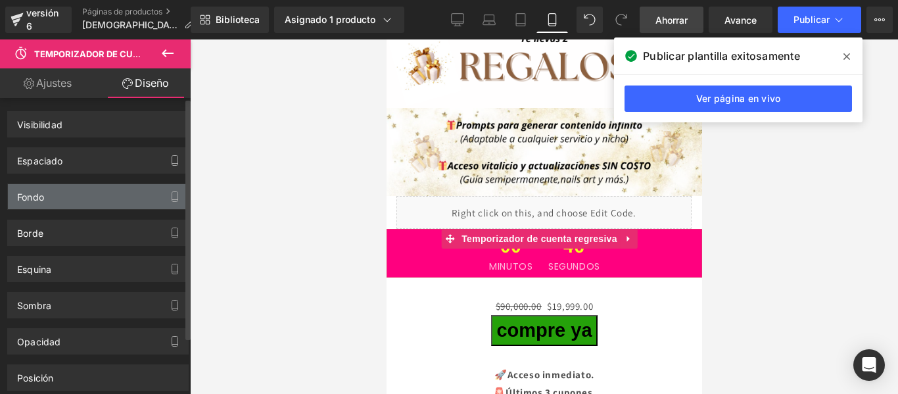
click at [111, 192] on div "Fondo" at bounding box center [98, 196] width 180 height 25
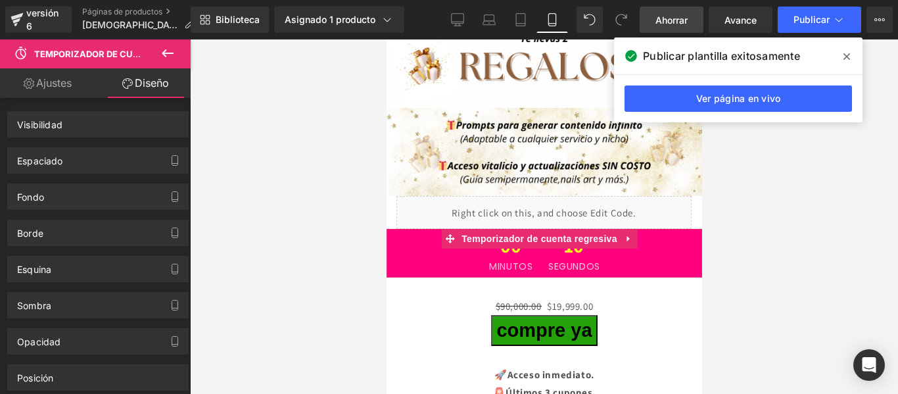
click at [389, 229] on div "00 Minutos 10 segundos" at bounding box center [544, 253] width 315 height 49
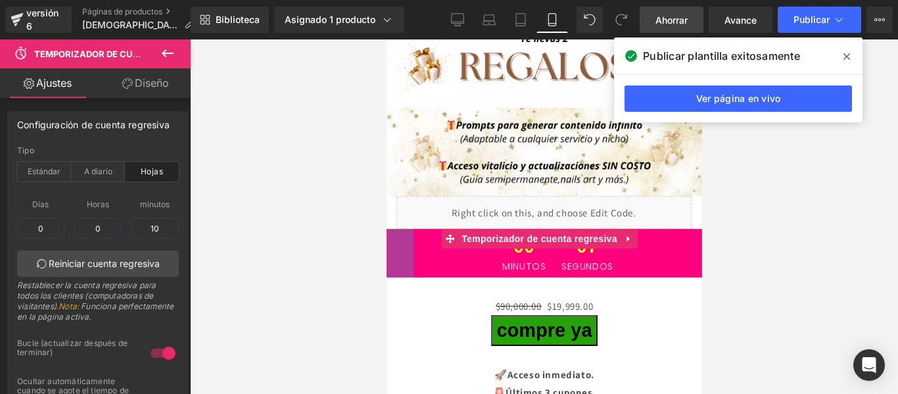
drag, startPoint x: 386, startPoint y: 223, endPoint x: 412, endPoint y: 224, distance: 26.3
click at [412, 229] on div "41px" at bounding box center [399, 253] width 27 height 49
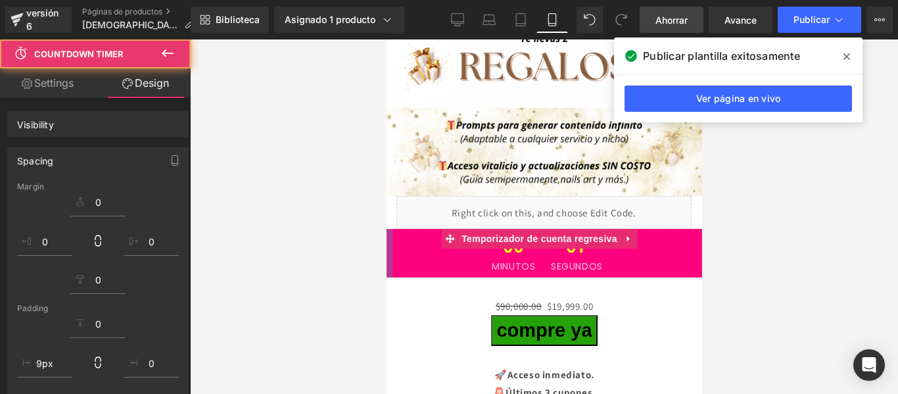
drag, startPoint x: 394, startPoint y: 227, endPoint x: 385, endPoint y: 227, distance: 8.5
click at [386, 229] on div at bounding box center [389, 253] width 6 height 49
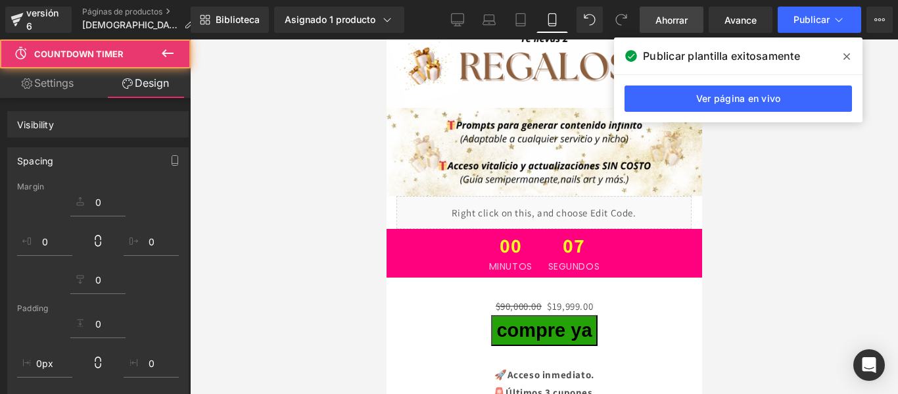
click at [387, 227] on iframe at bounding box center [545, 216] width 316 height 354
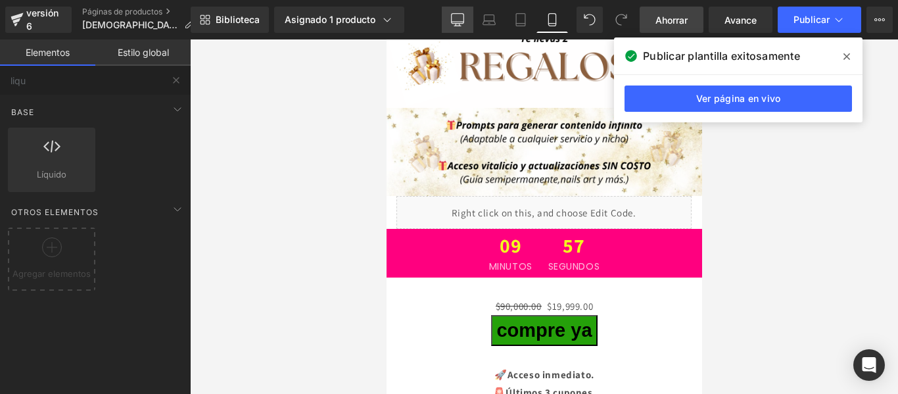
click at [455, 22] on icon at bounding box center [457, 19] width 13 height 13
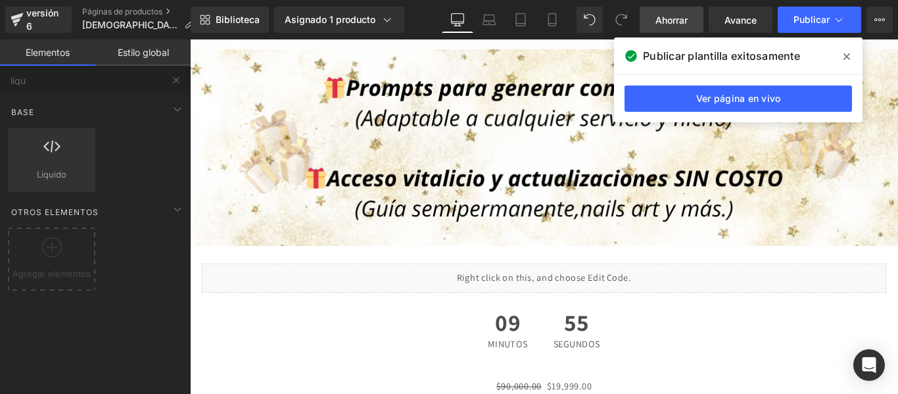
scroll to position [6001, 0]
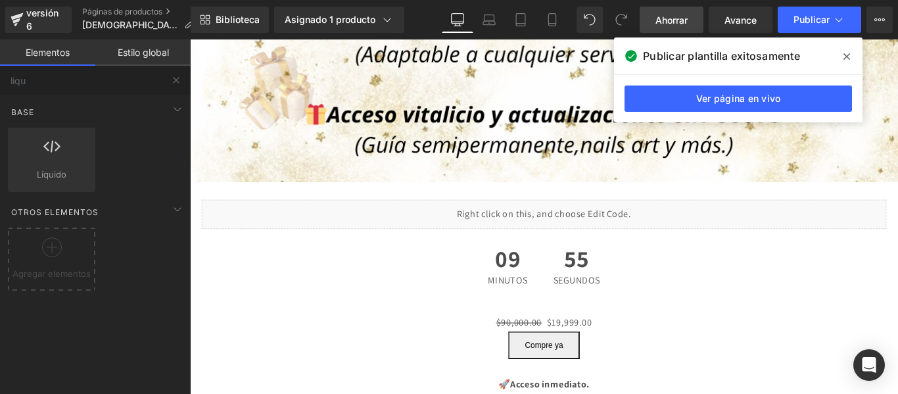
click at [472, 270] on div "09 Minutos 55 segundos" at bounding box center [588, 294] width 796 height 70
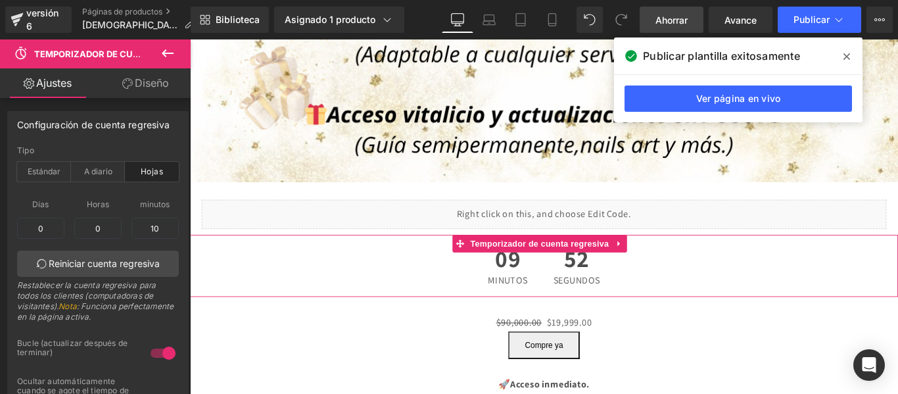
click at [154, 78] on font "Diseño" at bounding box center [152, 82] width 34 height 13
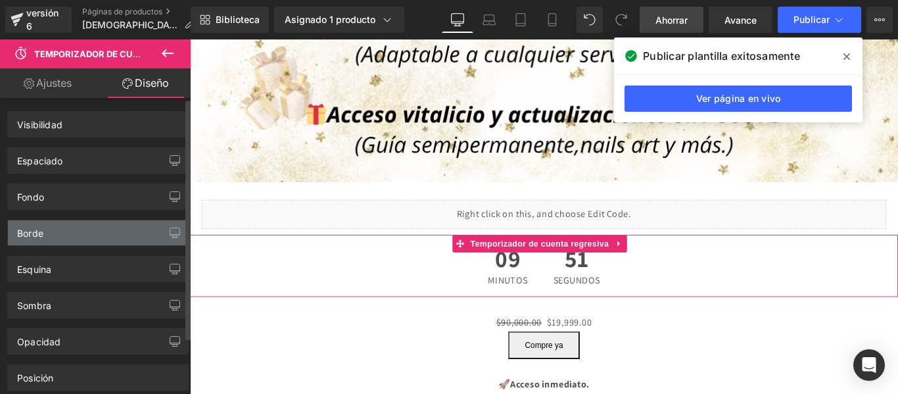
click at [66, 232] on div "Borde" at bounding box center [98, 232] width 180 height 25
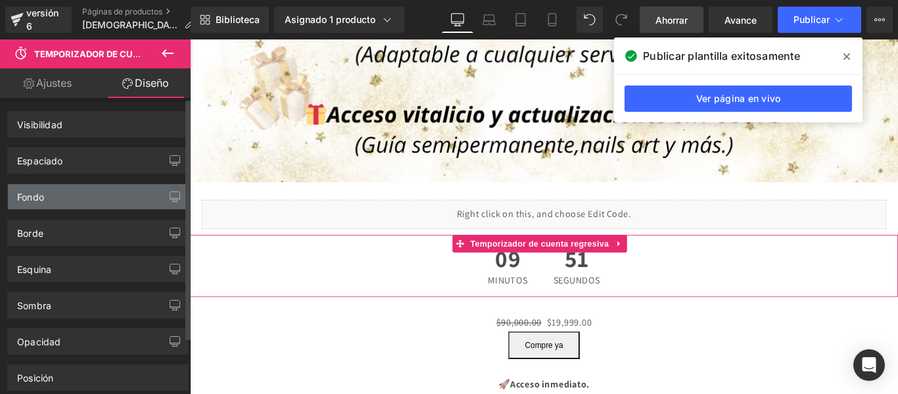
click at [103, 198] on div "Fondo" at bounding box center [98, 196] width 180 height 25
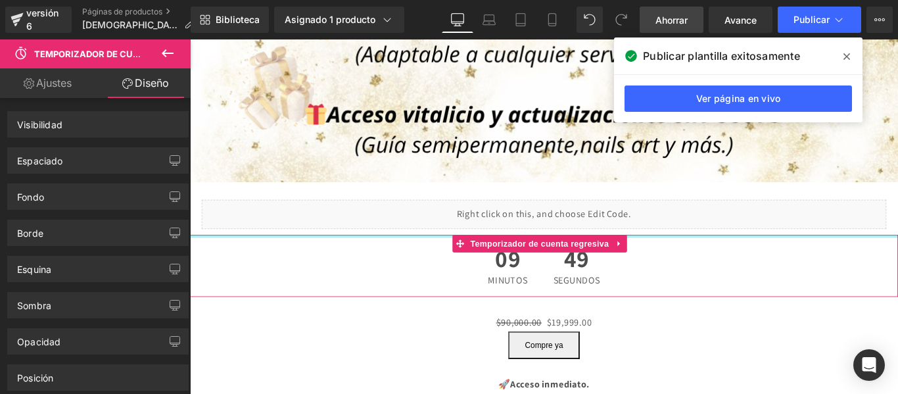
drag, startPoint x: 231, startPoint y: 245, endPoint x: 243, endPoint y: 266, distance: 24.1
click at [243, 262] on div at bounding box center [588, 260] width 796 height 3
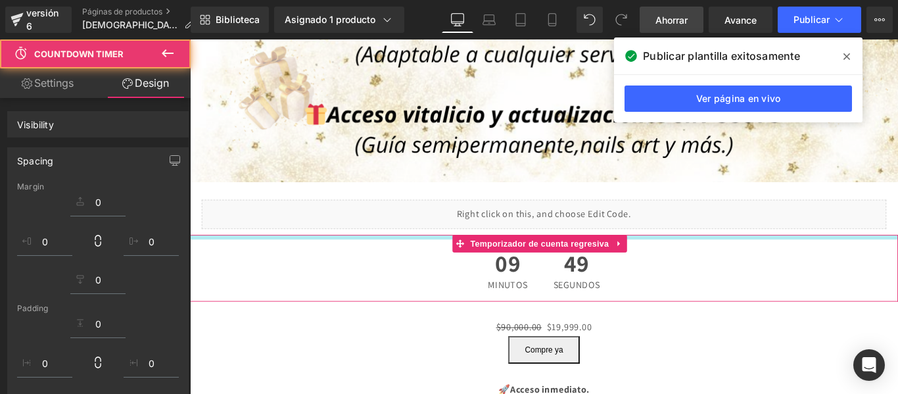
drag, startPoint x: 243, startPoint y: 266, endPoint x: 311, endPoint y: 275, distance: 69.0
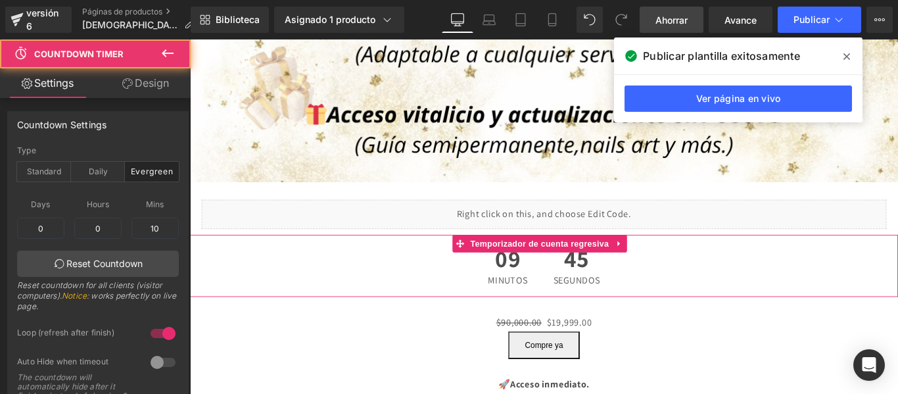
click at [281, 266] on div "09 Minutos 45 segundos" at bounding box center [588, 294] width 796 height 70
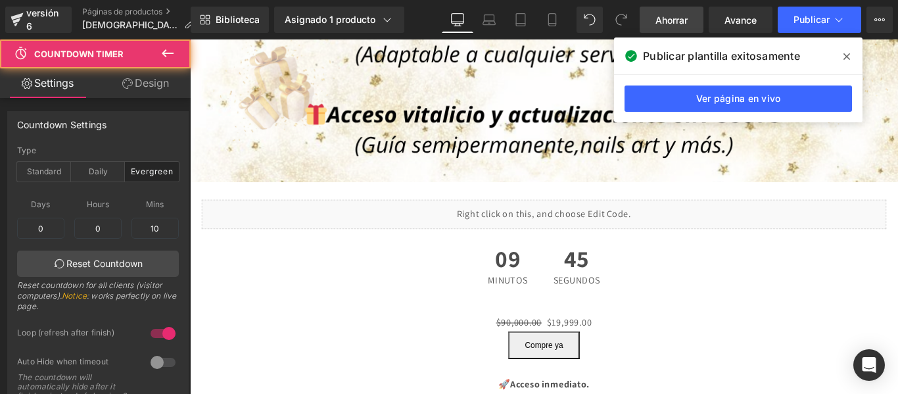
click at [331, 274] on div "09 Minutos 45 segundos" at bounding box center [588, 294] width 796 height 70
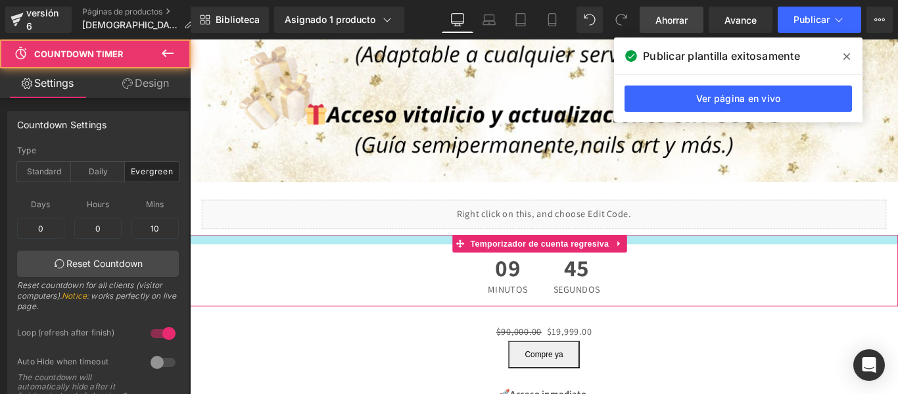
drag, startPoint x: 325, startPoint y: 245, endPoint x: 328, endPoint y: 255, distance: 11.0
click at [328, 259] on div at bounding box center [588, 264] width 796 height 11
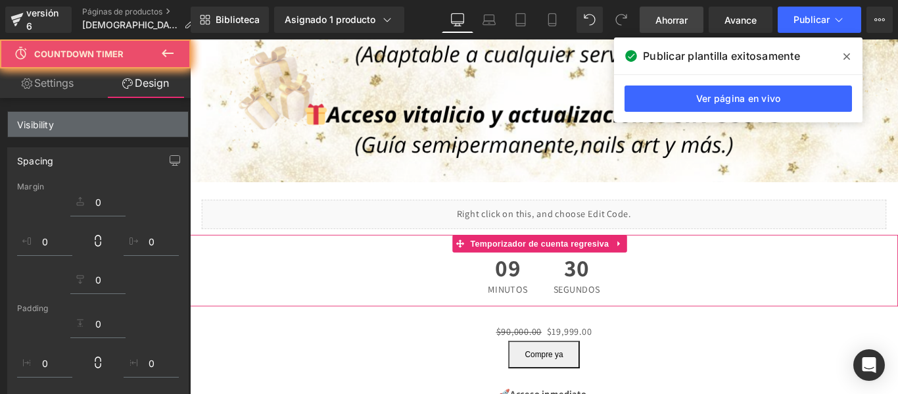
click at [132, 132] on div "Visibility" at bounding box center [98, 124] width 180 height 25
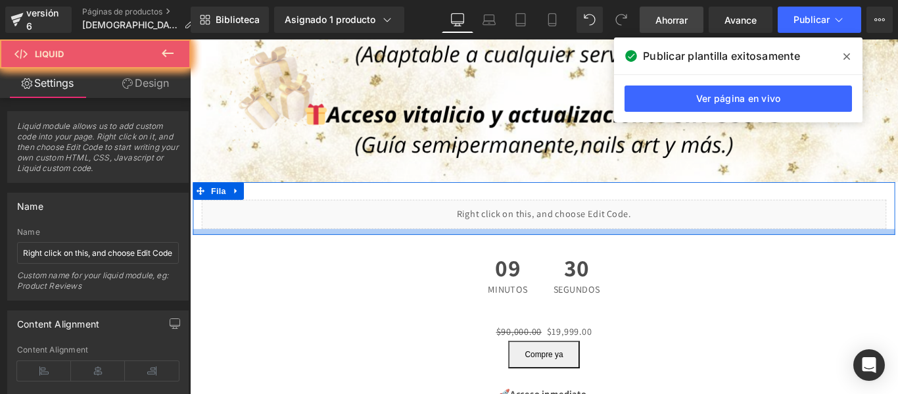
click at [325, 241] on div "Líquido Fila" at bounding box center [587, 229] width 789 height 59
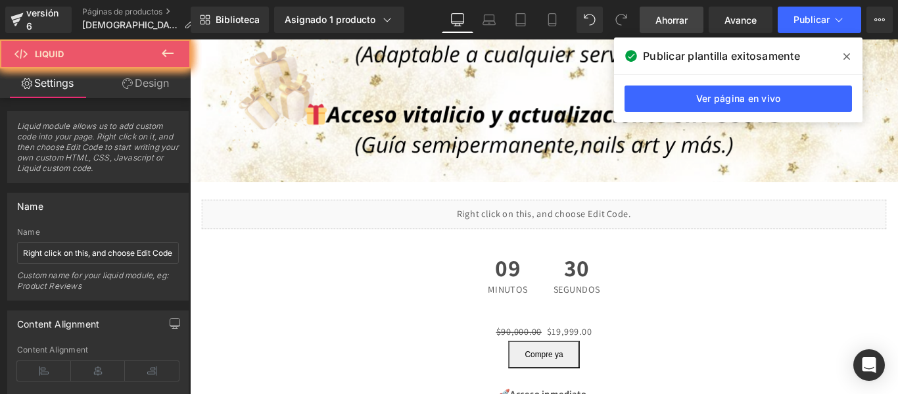
click at [355, 270] on div "09 Minutos 30 segundos" at bounding box center [588, 305] width 796 height 70
click at [364, 270] on div "09 Minutos 30 segundos" at bounding box center [588, 305] width 796 height 70
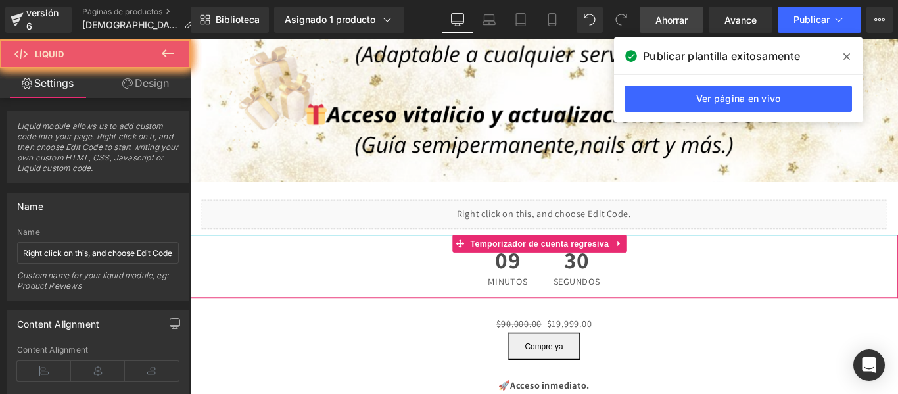
drag, startPoint x: 372, startPoint y: 247, endPoint x: 337, endPoint y: 239, distance: 35.1
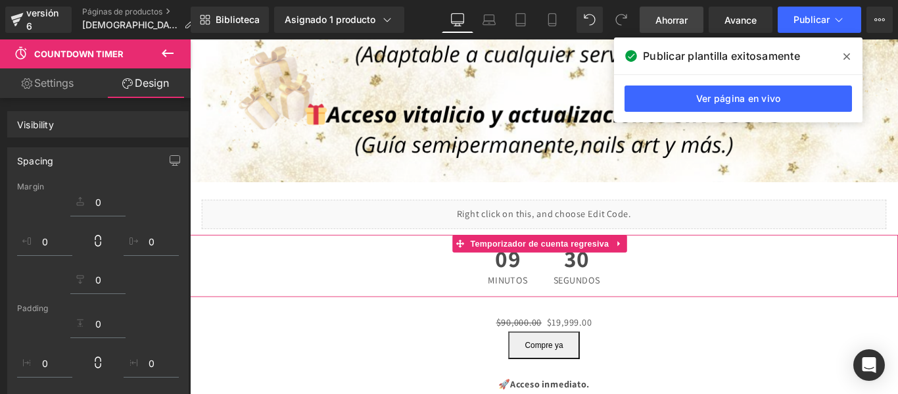
drag, startPoint x: 164, startPoint y: 286, endPoint x: 338, endPoint y: 4, distance: 331.2
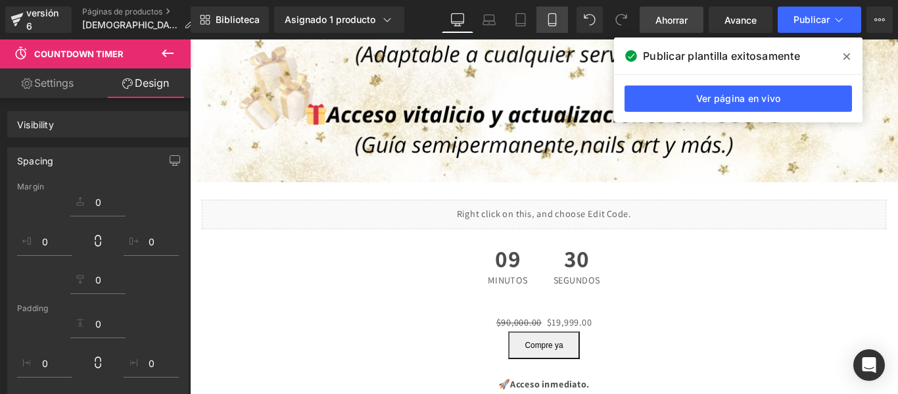
click at [552, 20] on icon at bounding box center [552, 19] width 13 height 13
click at [548, 16] on icon at bounding box center [552, 19] width 13 height 13
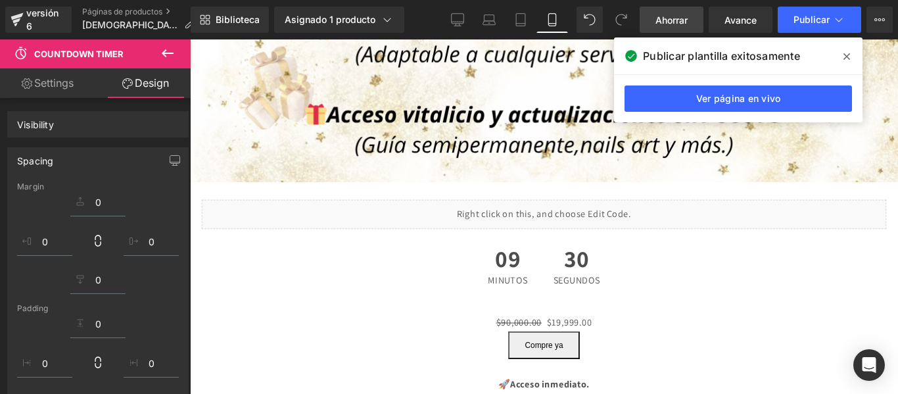
click at [548, 16] on icon at bounding box center [552, 19] width 13 height 13
drag, startPoint x: 164, startPoint y: 101, endPoint x: 167, endPoint y: 53, distance: 47.5
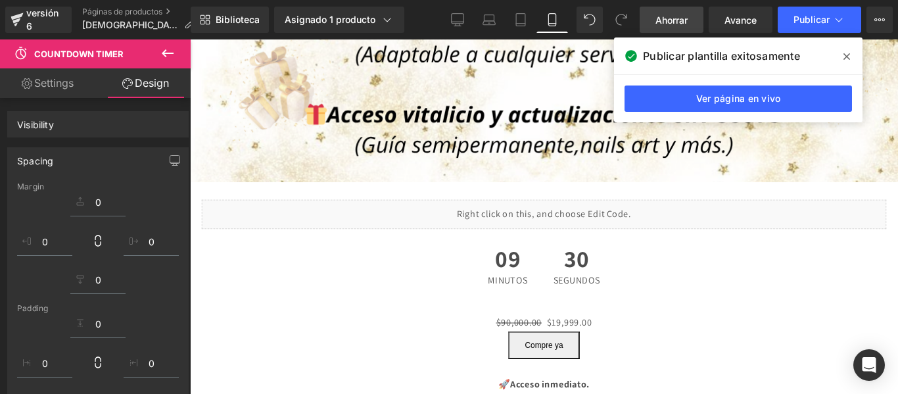
click at [167, 53] on icon at bounding box center [168, 53] width 12 height 8
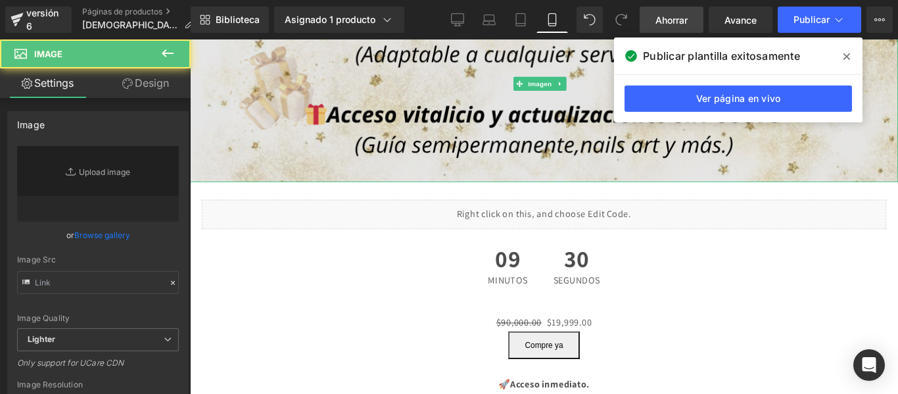
drag, startPoint x: 484, startPoint y: 178, endPoint x: 576, endPoint y: 71, distance: 140.8
click at [484, 178] on img at bounding box center [588, 89] width 796 height 221
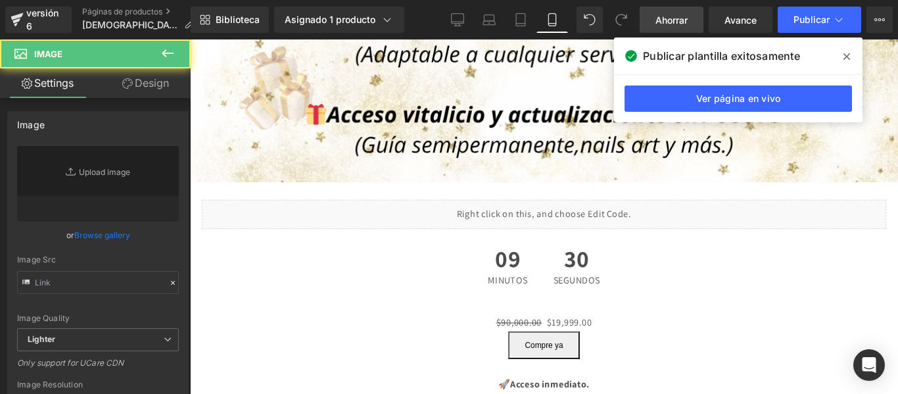
click at [552, 16] on icon at bounding box center [552, 19] width 13 height 13
click at [466, 15] on link "De oficina" at bounding box center [458, 20] width 32 height 26
click at [539, 16] on link "Móvil" at bounding box center [553, 20] width 32 height 26
drag, startPoint x: 842, startPoint y: 57, endPoint x: 729, endPoint y: 17, distance: 120.4
click at [842, 57] on span at bounding box center [846, 56] width 21 height 21
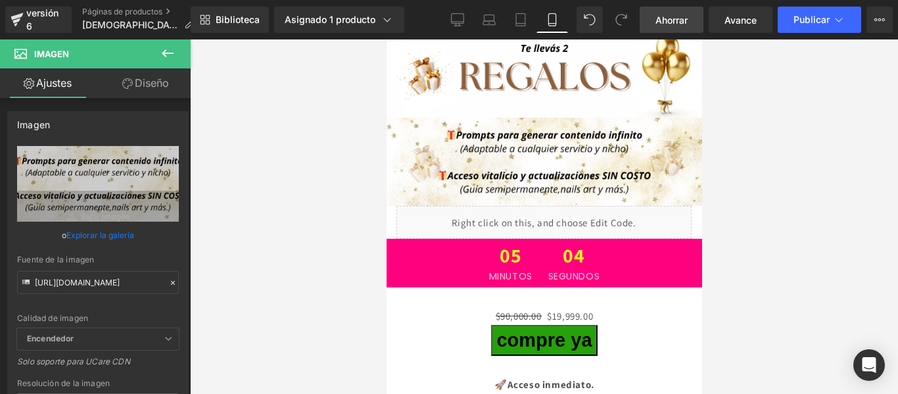
scroll to position [2952, 0]
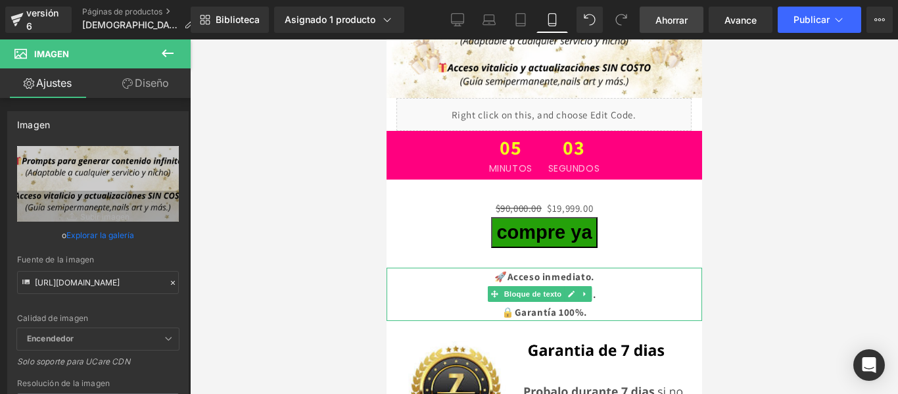
click at [539, 270] on font "🚀Acceso inmediato." at bounding box center [544, 276] width 100 height 12
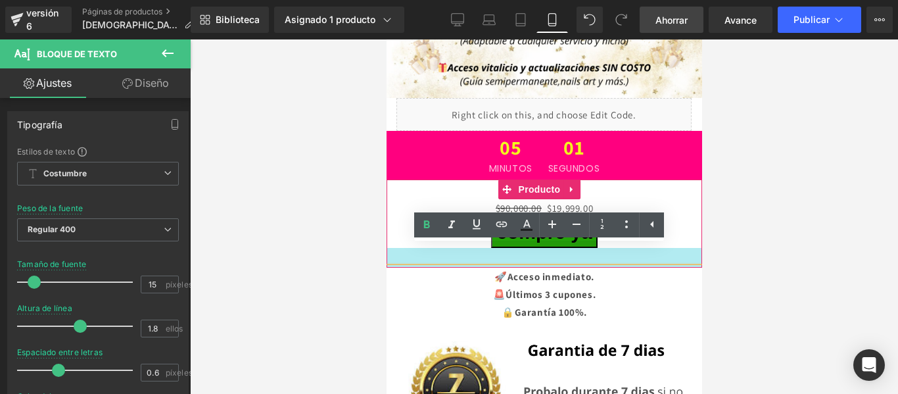
click at [516, 248] on div at bounding box center [544, 258] width 316 height 20
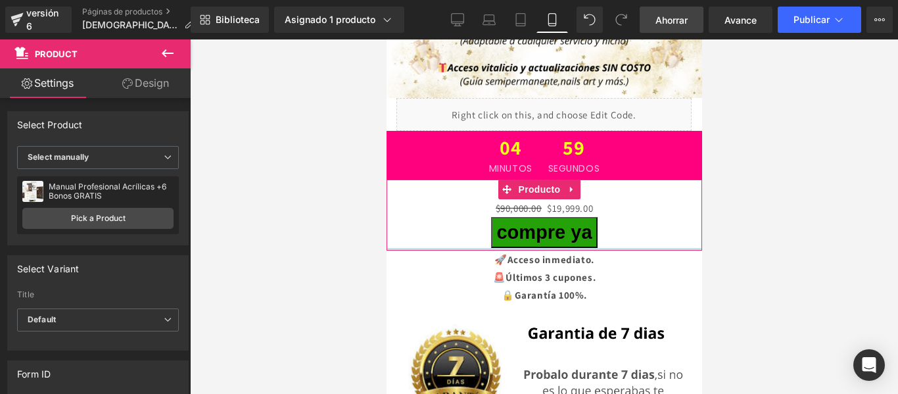
drag, startPoint x: 516, startPoint y: 241, endPoint x: 519, endPoint y: 221, distance: 19.9
click at [519, 221] on div "$90,000.00 $19,999.00 (P) Precio Compre ya (P) Botón de pago dinámico Producto" at bounding box center [544, 215] width 316 height 71
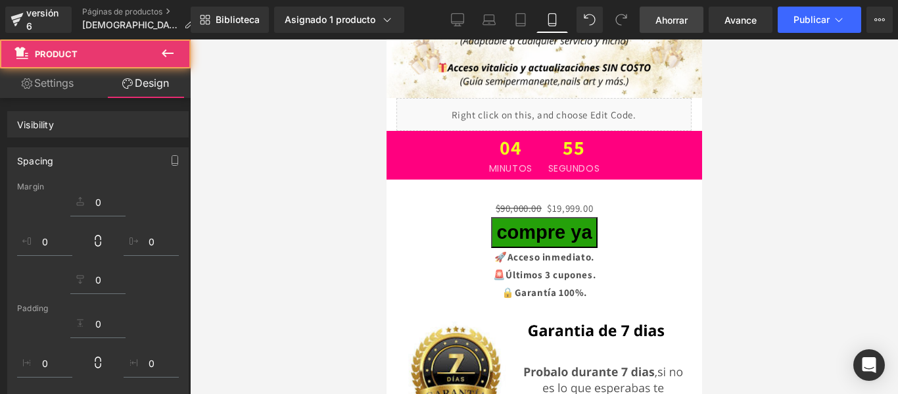
click at [539, 254] on div "🚀Acceso inmediato. 🚨Últimos 3 cupones. 🔒Garantía 100%. Bloque de texto" at bounding box center [544, 274] width 316 height 53
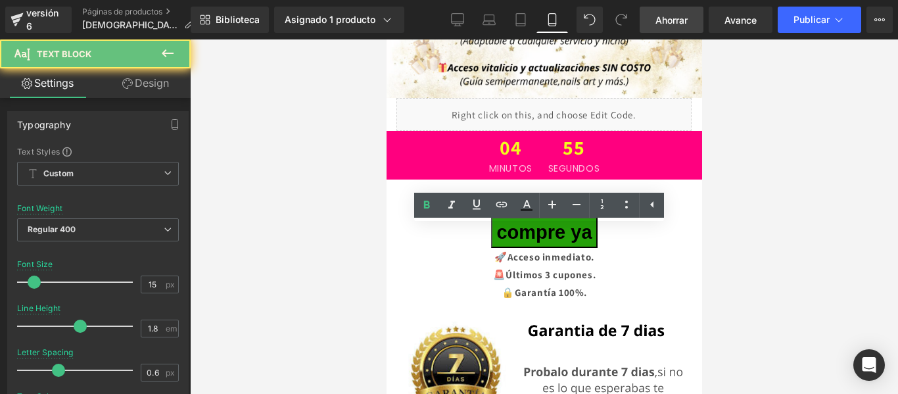
drag, startPoint x: 727, startPoint y: 182, endPoint x: 239, endPoint y: 160, distance: 487.8
click at [727, 182] on div at bounding box center [544, 216] width 708 height 354
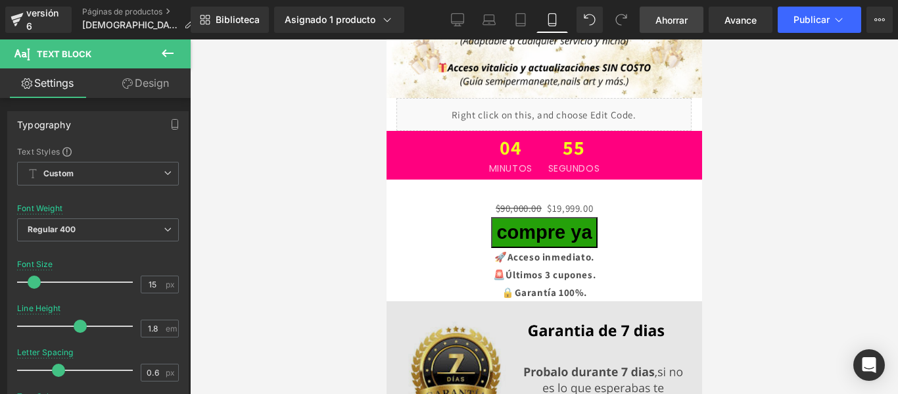
scroll to position [3104, 0]
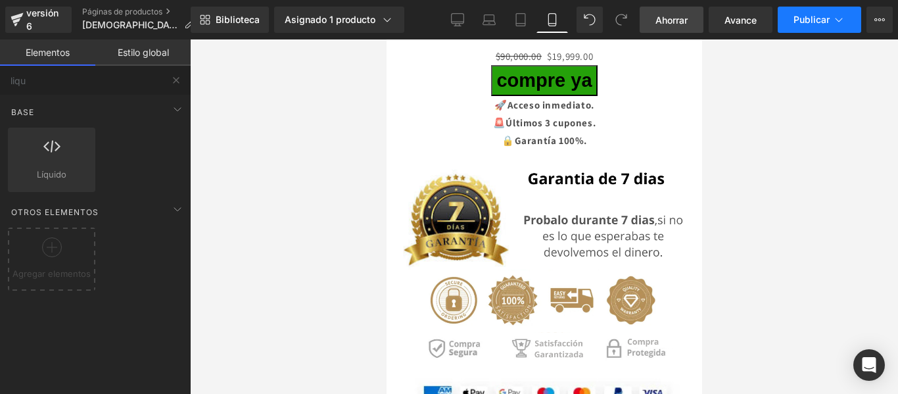
click at [810, 12] on button "Publicar" at bounding box center [820, 20] width 84 height 26
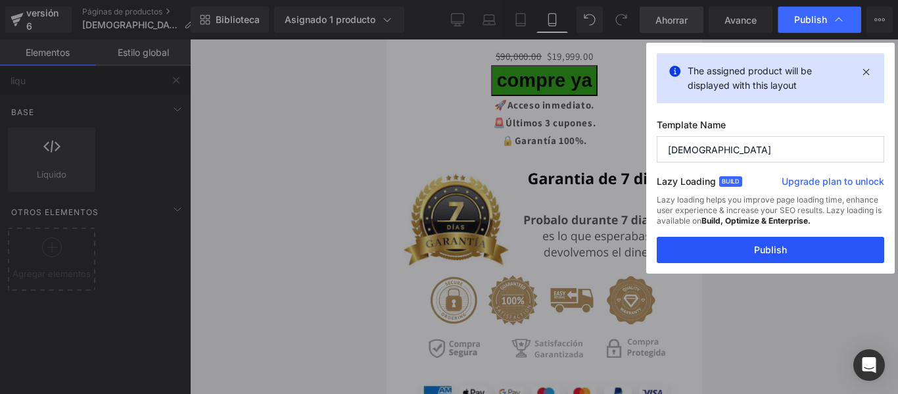
click at [768, 257] on button "Publish" at bounding box center [771, 250] width 228 height 26
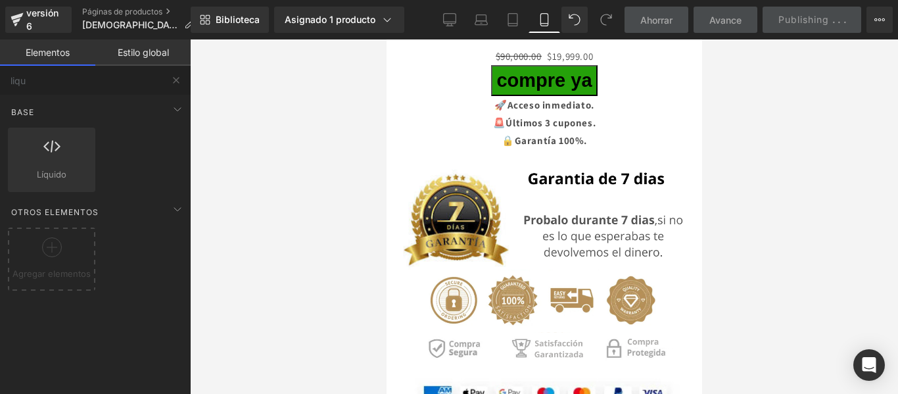
scroll to position [3204, 0]
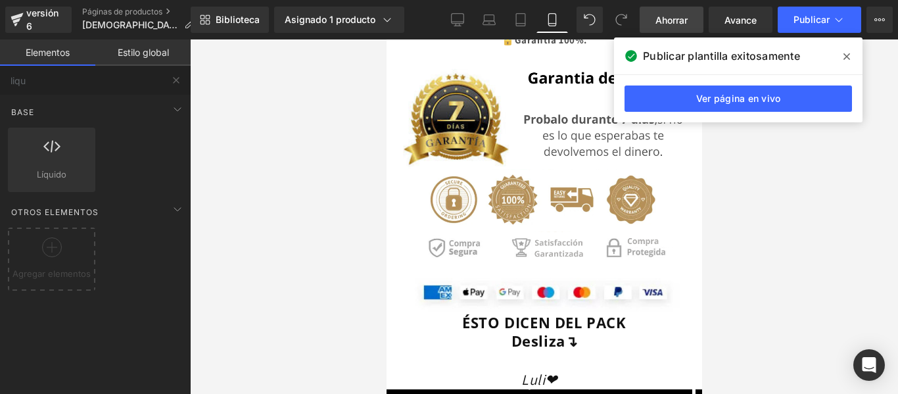
click at [741, 191] on div at bounding box center [544, 216] width 708 height 354
click at [848, 53] on icon at bounding box center [847, 56] width 7 height 11
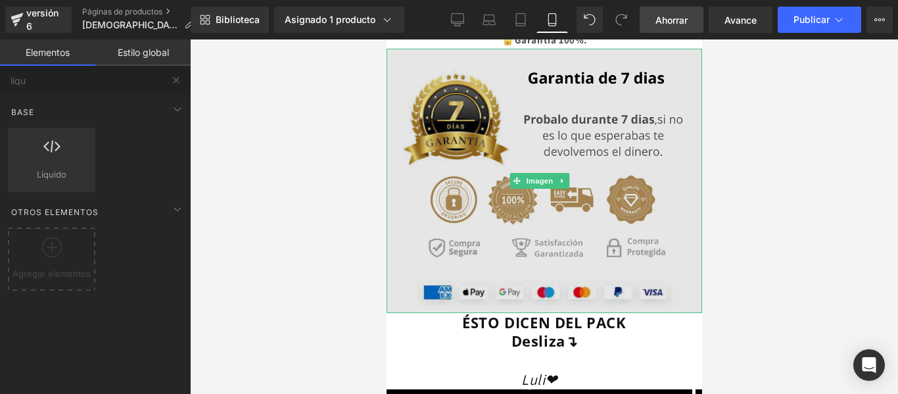
click at [554, 130] on img at bounding box center [544, 181] width 316 height 264
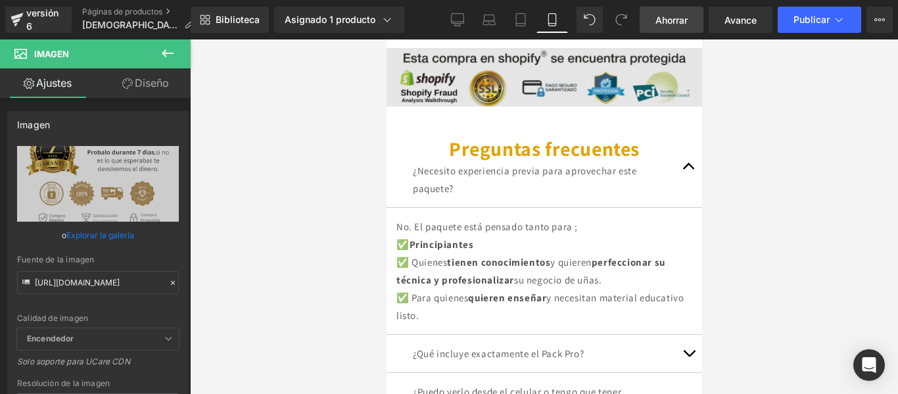
scroll to position [3985, 0]
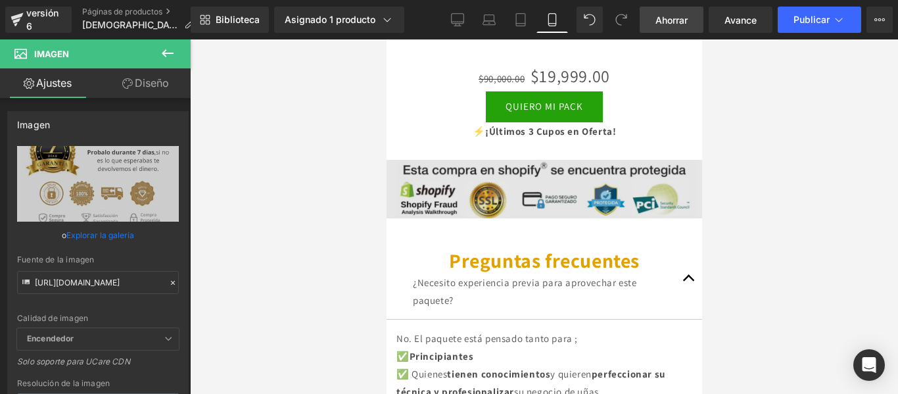
click at [472, 164] on img at bounding box center [544, 189] width 316 height 59
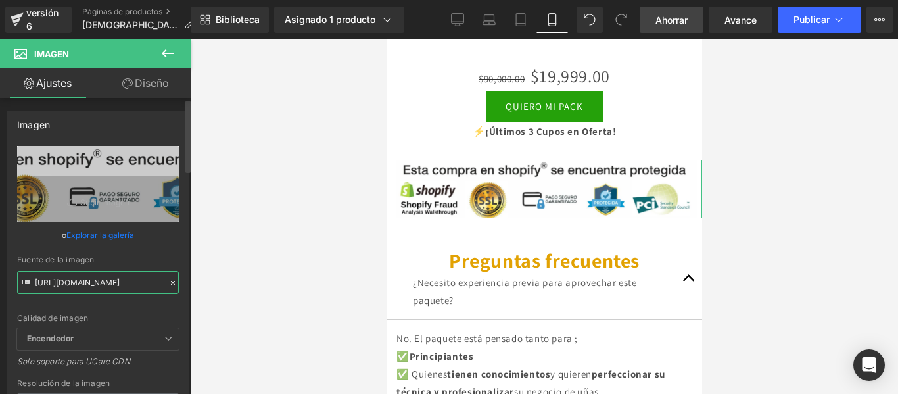
click at [120, 277] on input "https://i.postimg.cc/gkDG4824/compra-protegida.png" at bounding box center [98, 282] width 162 height 23
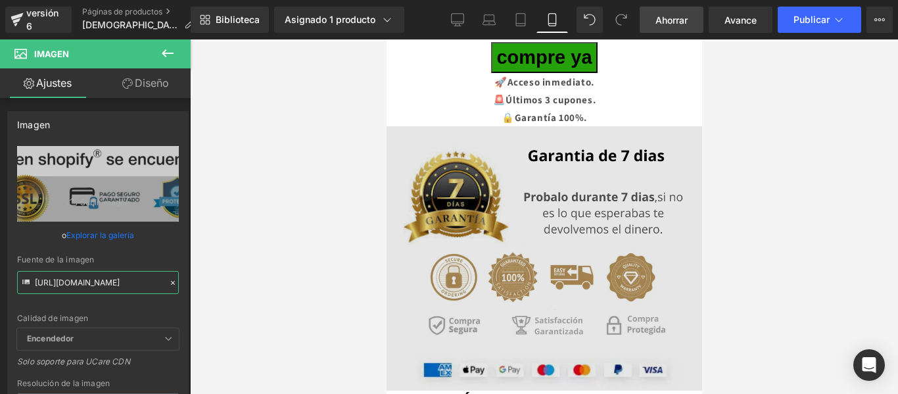
scroll to position [3123, 0]
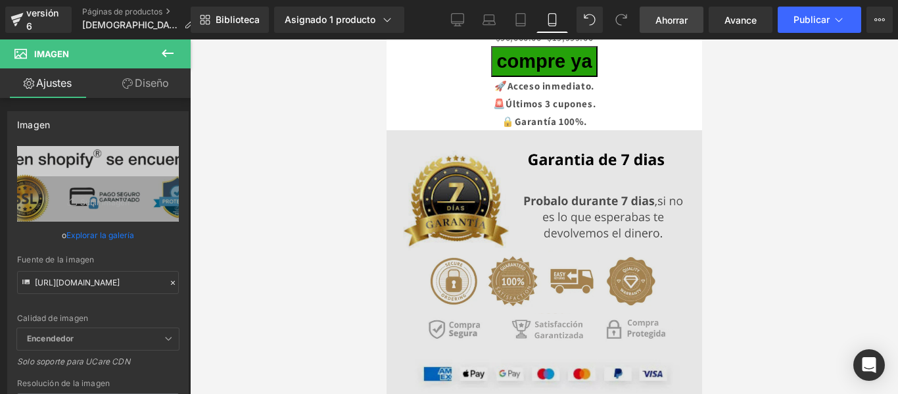
click at [518, 195] on img at bounding box center [544, 262] width 316 height 264
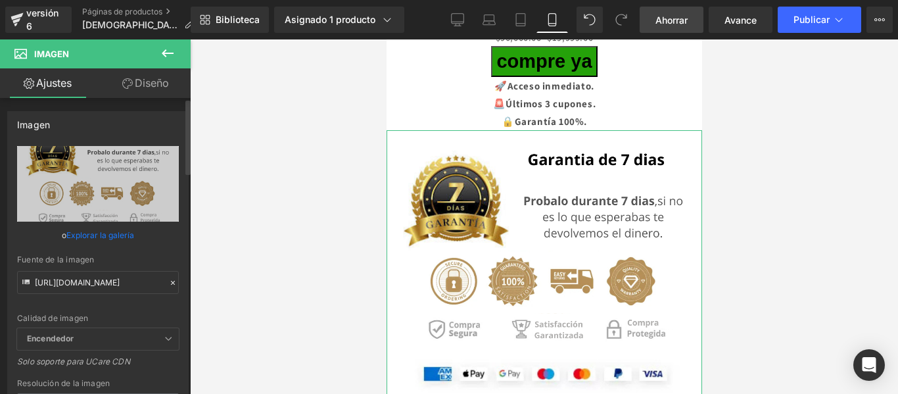
click at [168, 281] on icon at bounding box center [172, 282] width 9 height 9
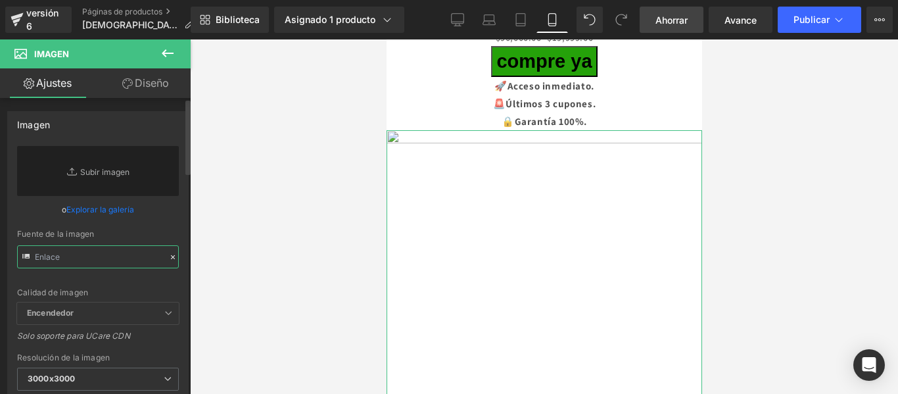
click at [99, 262] on input "text" at bounding box center [98, 256] width 162 height 23
paste input "https://i.postimg.cc/gkDG4824/compra-protegida.png"
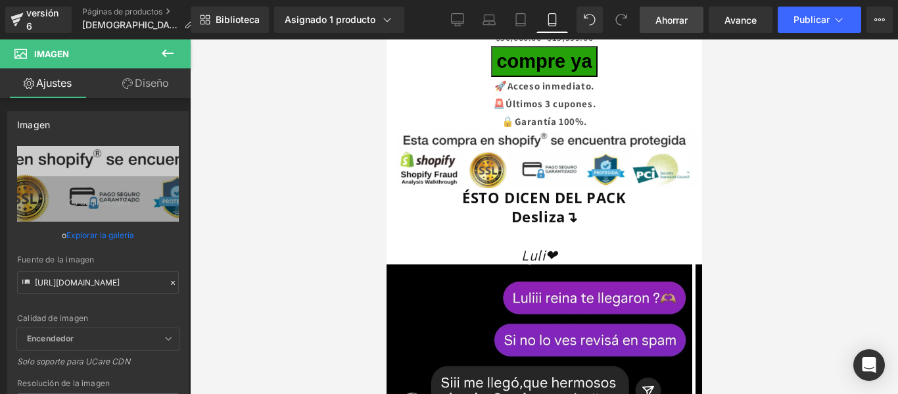
click at [744, 129] on div at bounding box center [544, 216] width 708 height 354
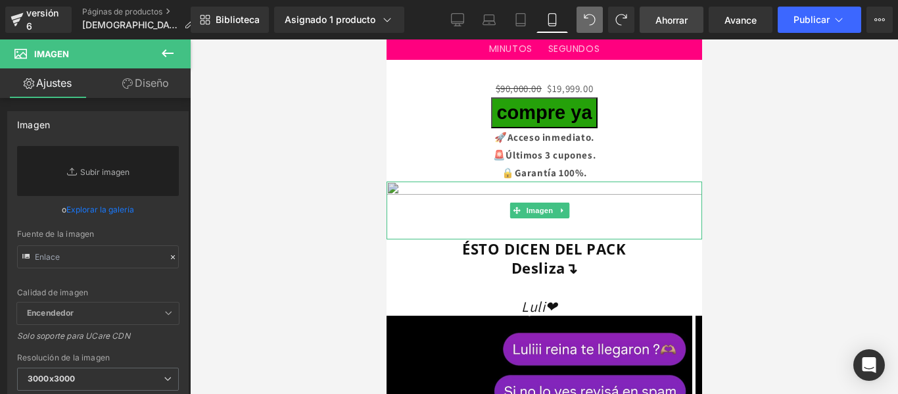
scroll to position [3119, 0]
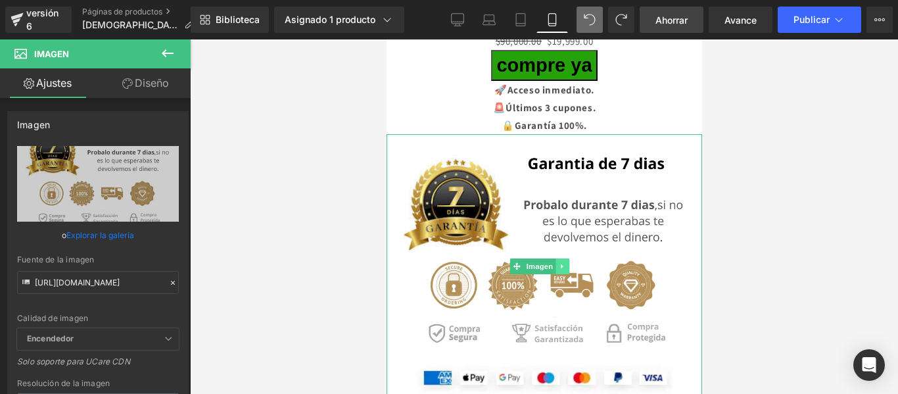
click at [563, 262] on icon at bounding box center [561, 266] width 7 height 8
click at [554, 262] on icon at bounding box center [554, 265] width 7 height 7
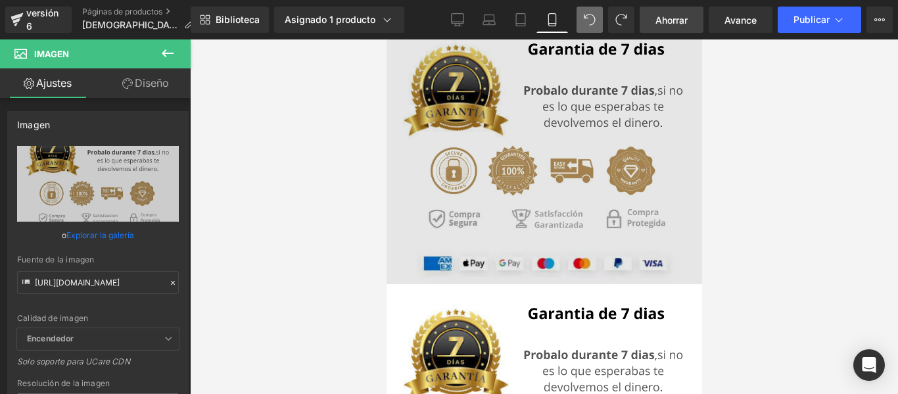
scroll to position [3195, 0]
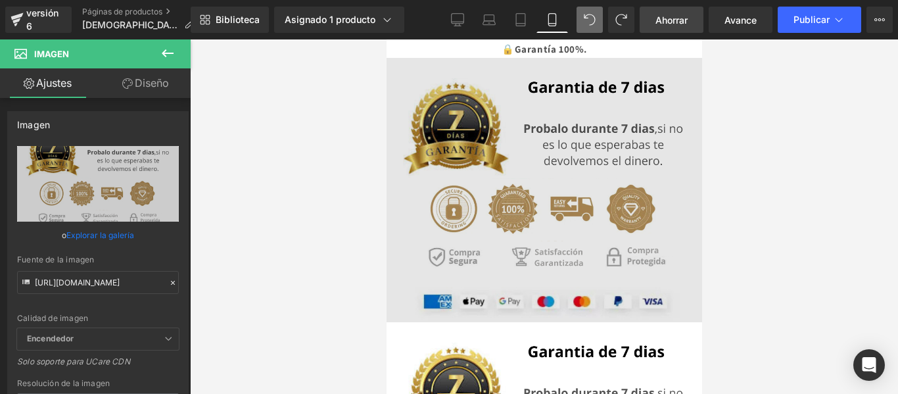
click at [506, 135] on img at bounding box center [544, 190] width 316 height 264
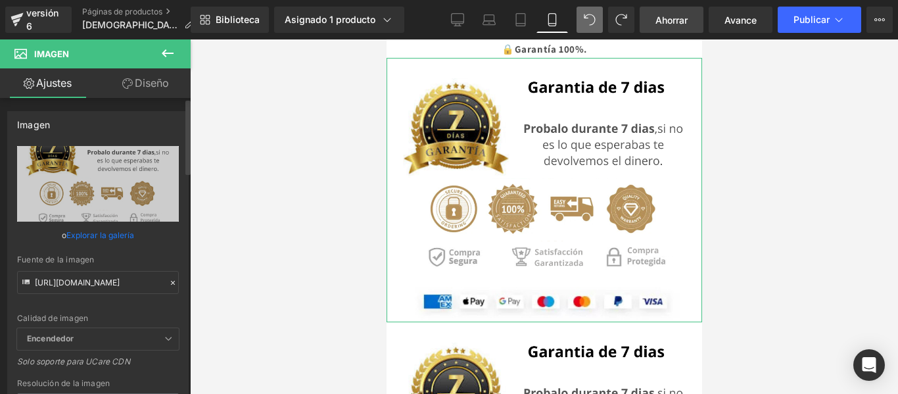
click at [167, 276] on div at bounding box center [173, 283] width 12 height 15
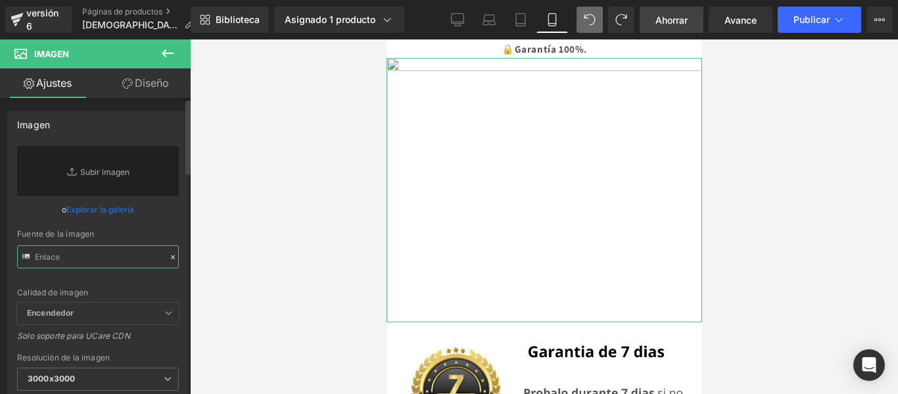
click at [110, 258] on input "text" at bounding box center [98, 256] width 162 height 23
paste input "https://i.postimg.cc/gkDG4824/compra-protegida.png"
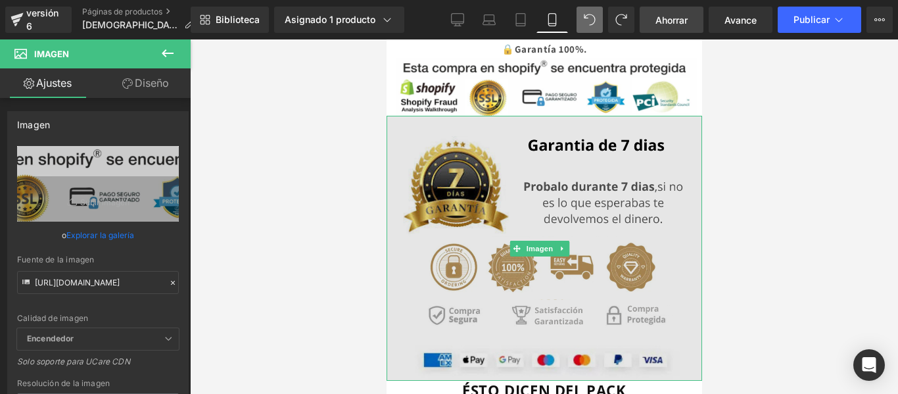
click at [560, 192] on img at bounding box center [544, 248] width 316 height 264
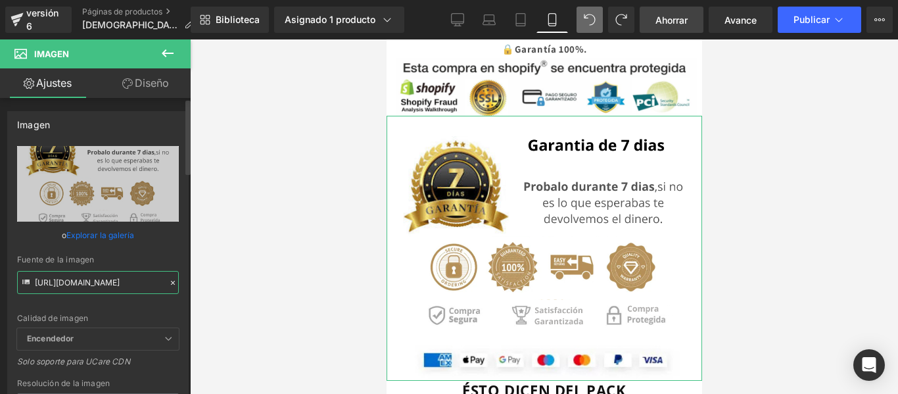
click at [106, 279] on input "https://i.postimg.cc/wMnjzdn2/Garant-a-7-dias-1.png" at bounding box center [98, 282] width 162 height 23
click at [564, 245] on icon at bounding box center [561, 249] width 7 height 8
click at [574, 241] on link at bounding box center [569, 249] width 14 height 16
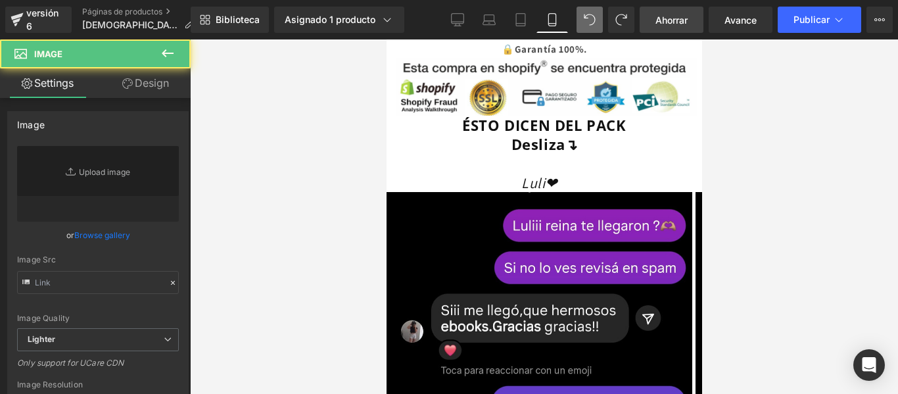
click at [105, 276] on input "text" at bounding box center [98, 282] width 162 height 23
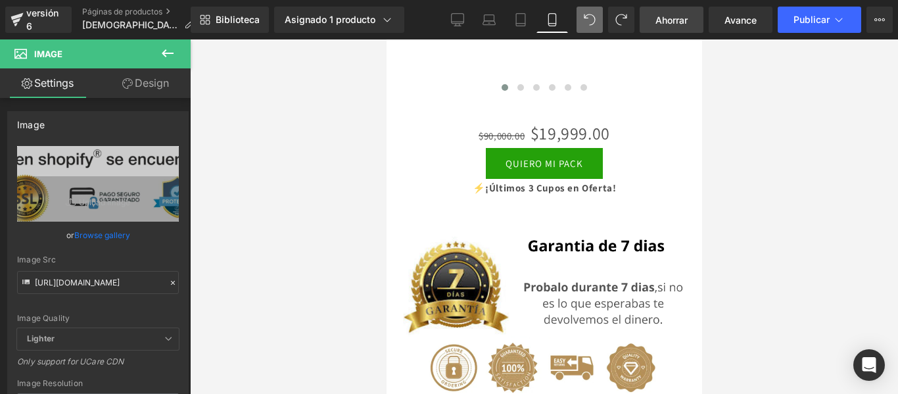
scroll to position [0, 79]
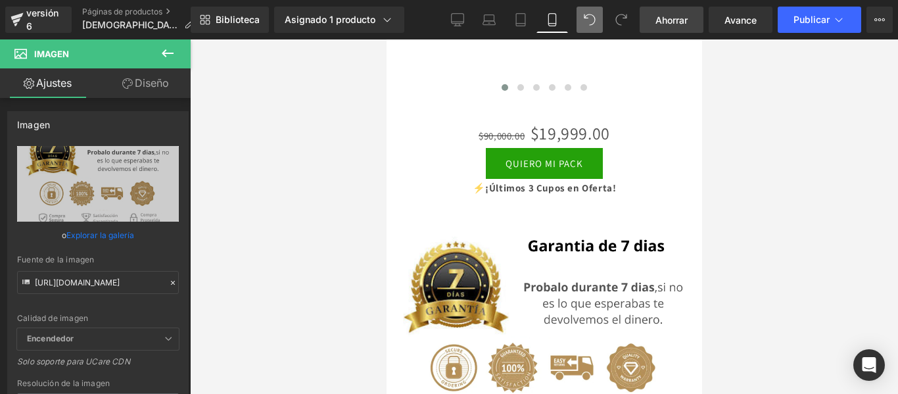
click at [386, 39] on div at bounding box center [386, 39] width 0 height 0
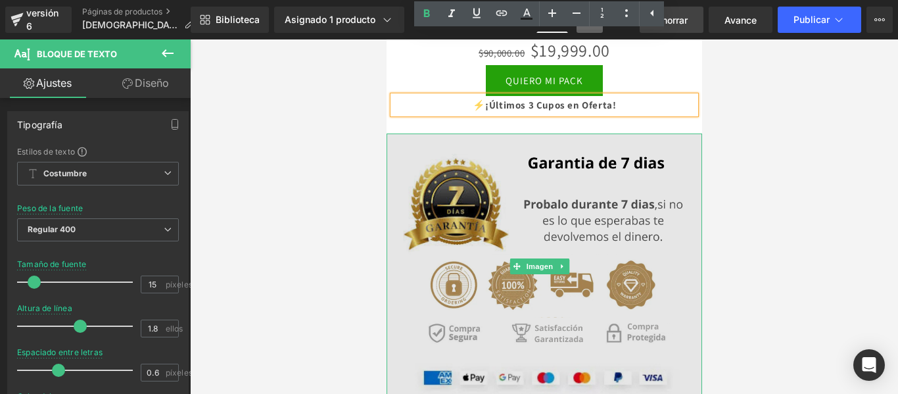
scroll to position [3843, 0]
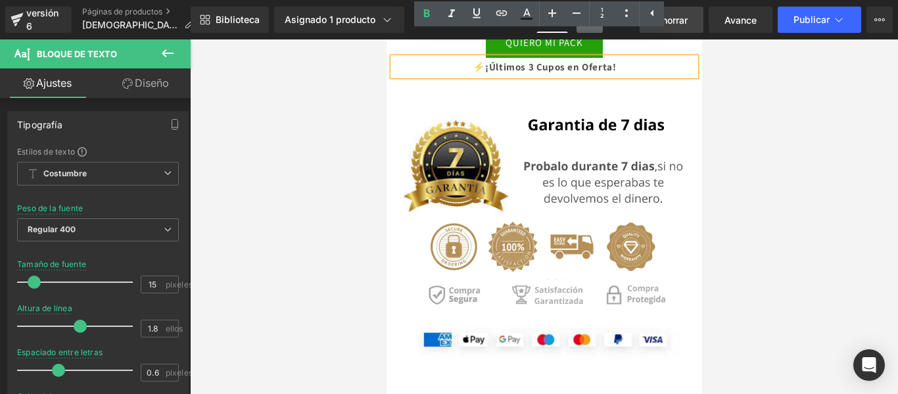
click at [725, 174] on div at bounding box center [544, 216] width 708 height 354
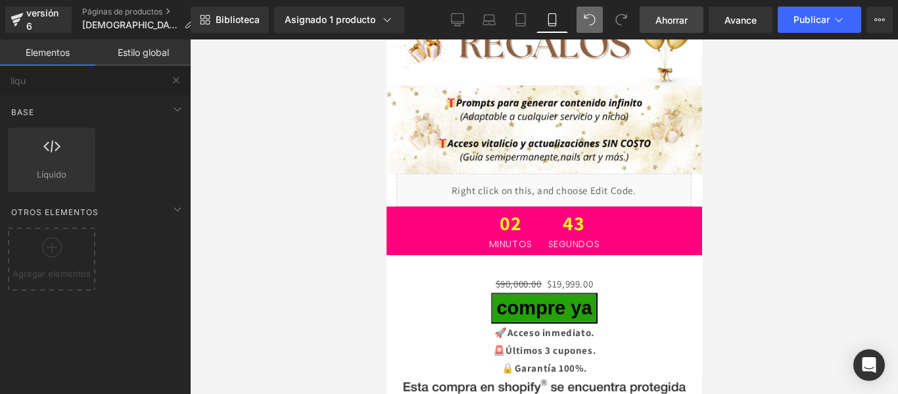
scroll to position [2874, 0]
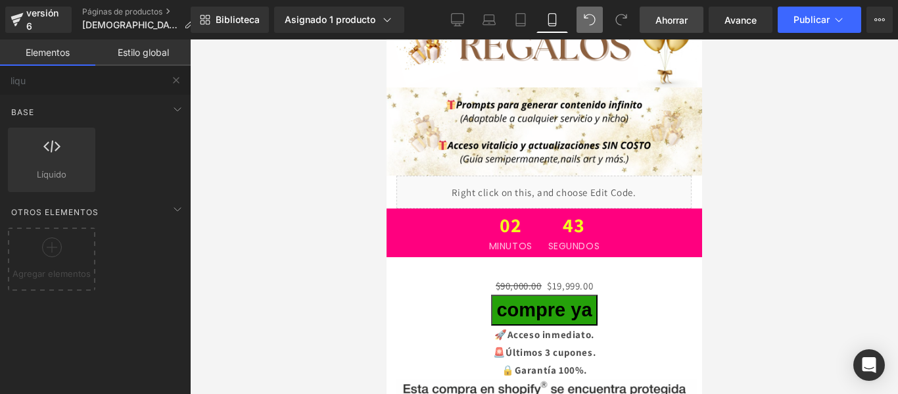
click at [529, 295] on button "Compre ya" at bounding box center [544, 310] width 106 height 31
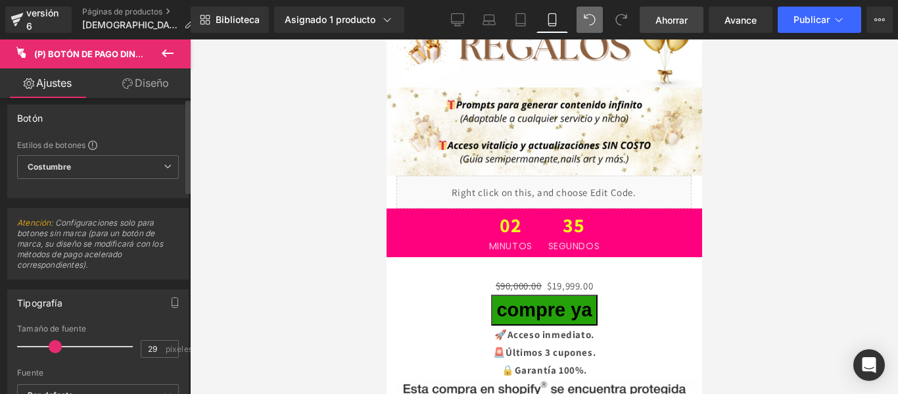
scroll to position [0, 0]
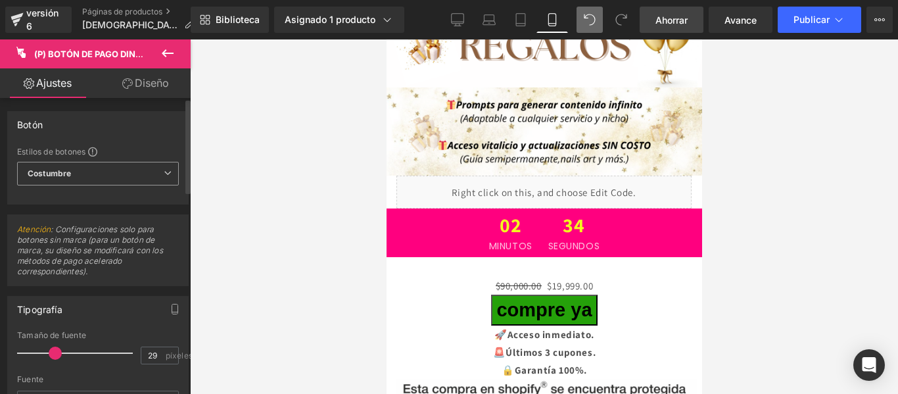
click at [130, 173] on span "Costumbre Configurar estilo global" at bounding box center [98, 174] width 162 height 24
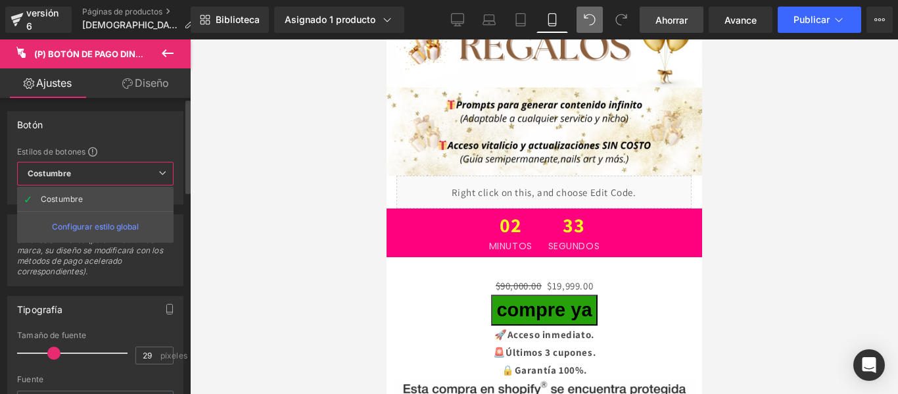
click at [132, 172] on span "Costumbre Configurar estilo global" at bounding box center [95, 174] width 156 height 24
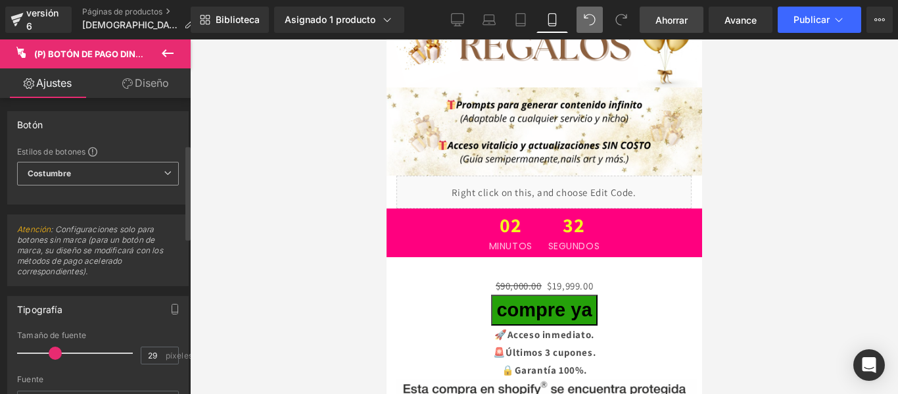
scroll to position [153, 0]
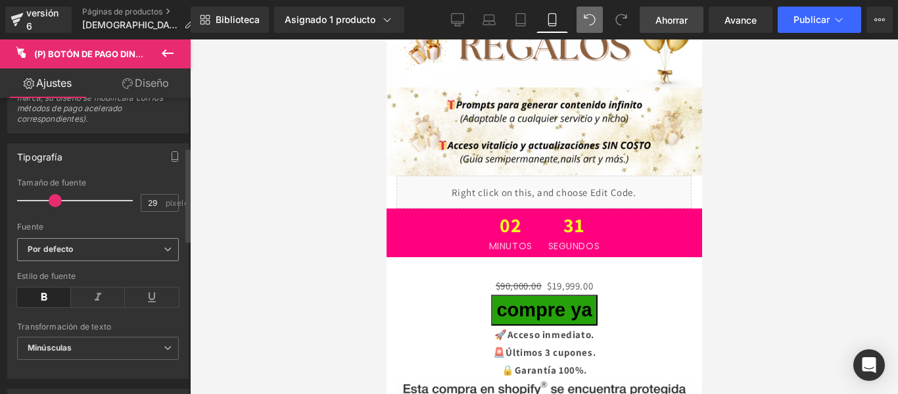
click at [116, 254] on b "Por defecto" at bounding box center [96, 249] width 136 height 11
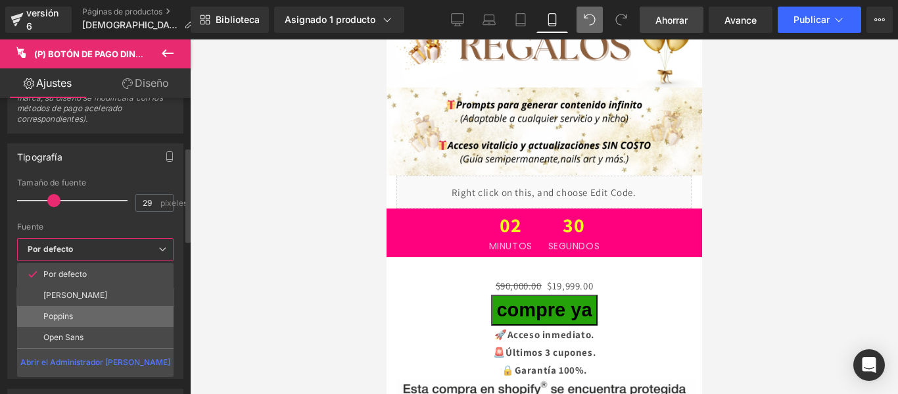
click at [68, 314] on font "Poppins" at bounding box center [58, 316] width 30 height 10
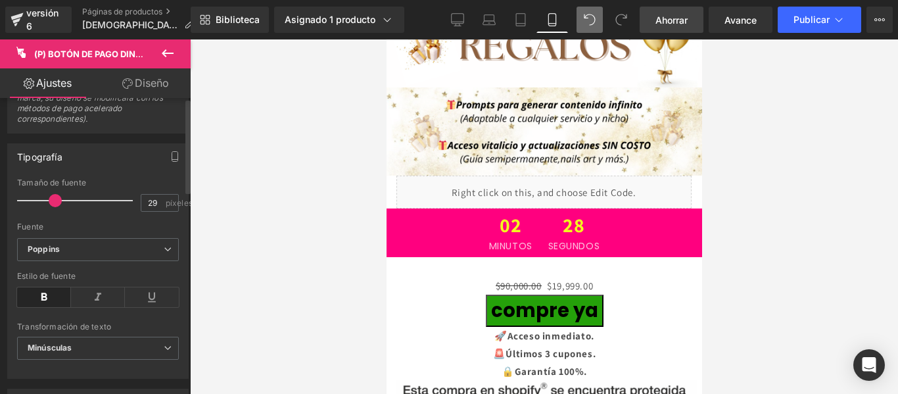
scroll to position [0, 0]
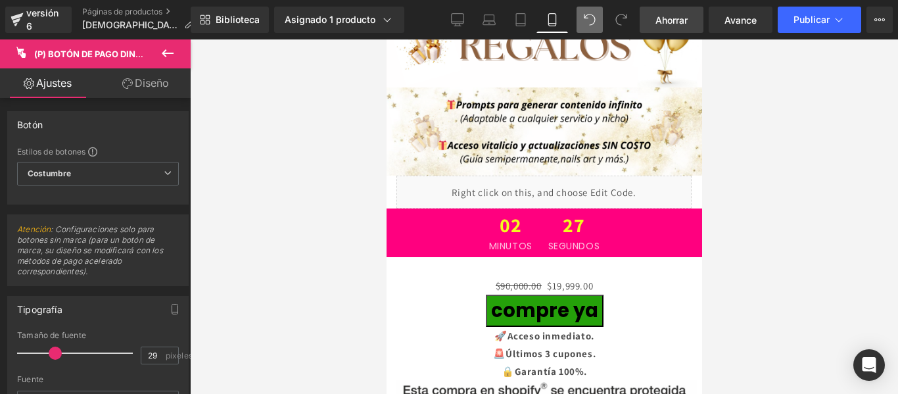
click at [142, 92] on link "Diseño" at bounding box center [145, 83] width 95 height 30
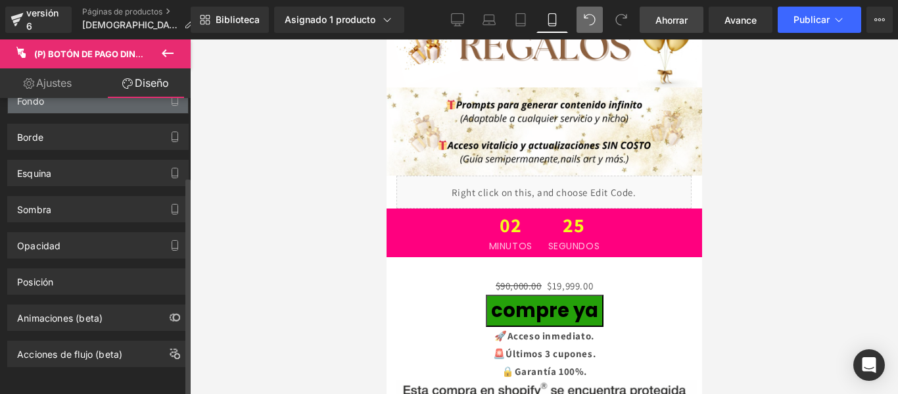
scroll to position [106, 0]
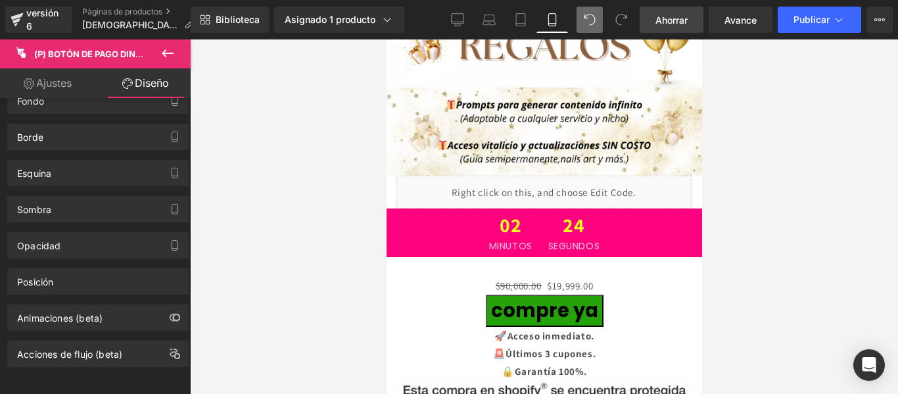
click at [69, 88] on font "Ajustes" at bounding box center [54, 82] width 36 height 13
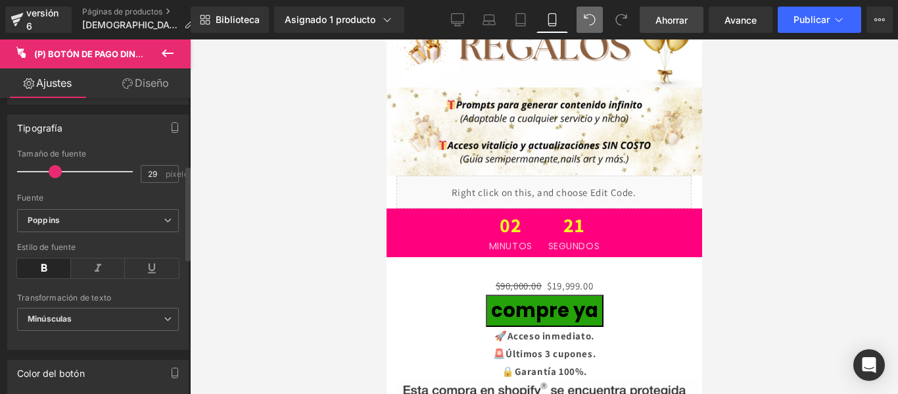
scroll to position [222, 0]
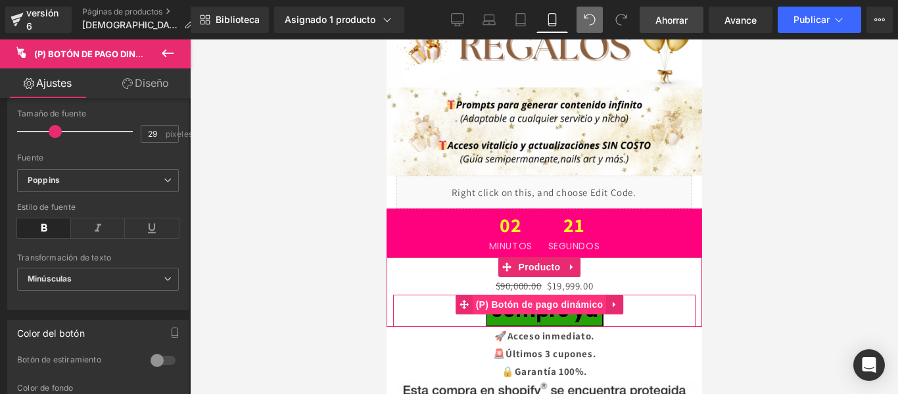
click at [521, 295] on font "(P) Botón de pago dinámico" at bounding box center [539, 305] width 128 height 20
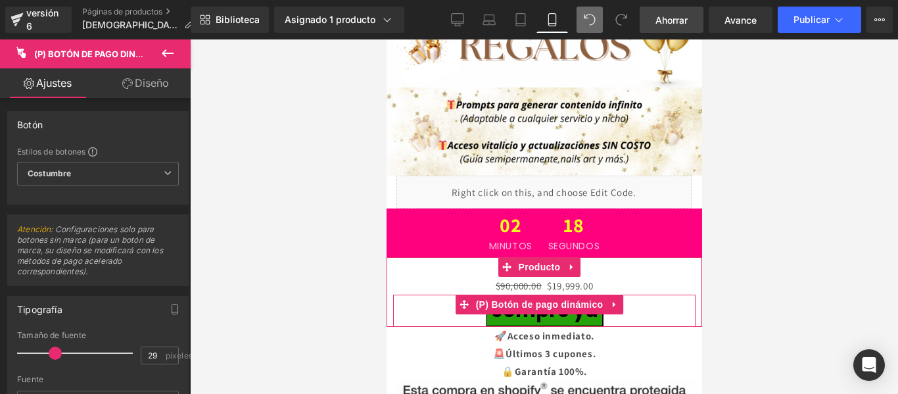
click at [535, 299] on button "Compre ya" at bounding box center [544, 311] width 118 height 32
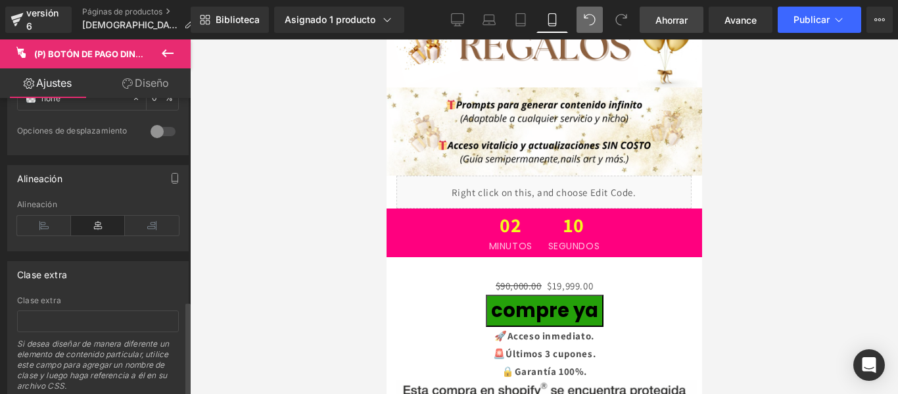
scroll to position [635, 0]
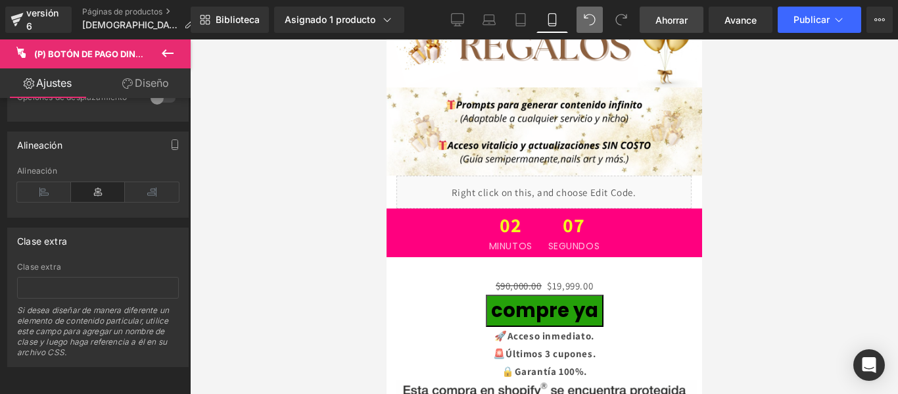
click at [718, 219] on div at bounding box center [544, 216] width 708 height 354
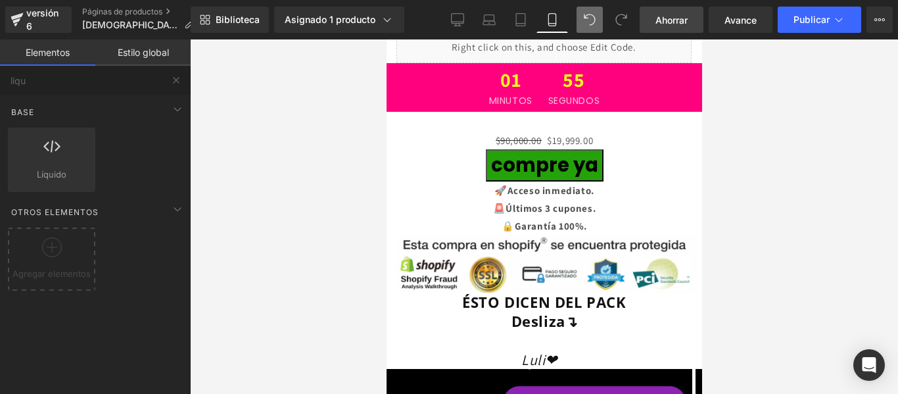
scroll to position [2947, 0]
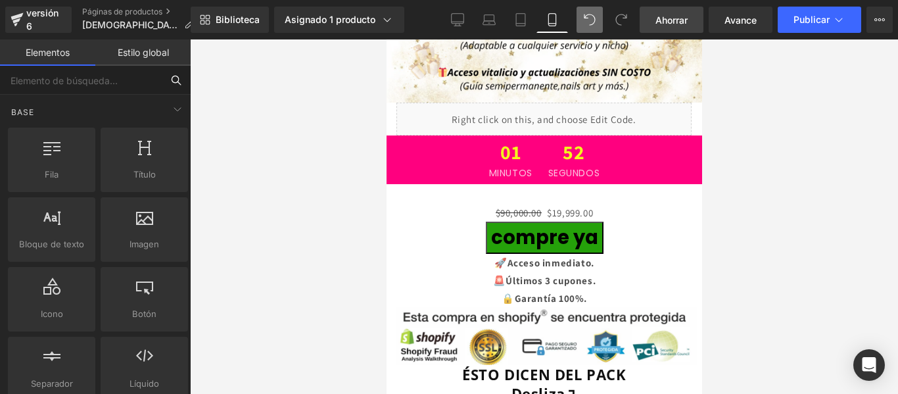
click at [108, 84] on input "text" at bounding box center [81, 80] width 162 height 29
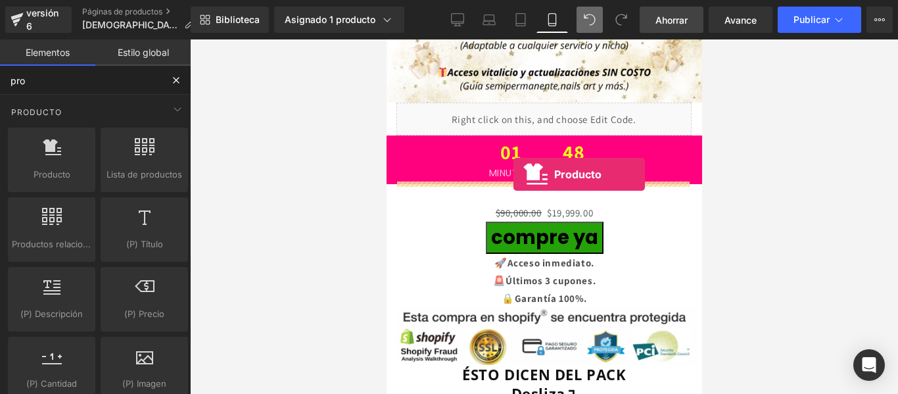
drag, startPoint x: 443, startPoint y: 202, endPoint x: 513, endPoint y: 174, distance: 75.6
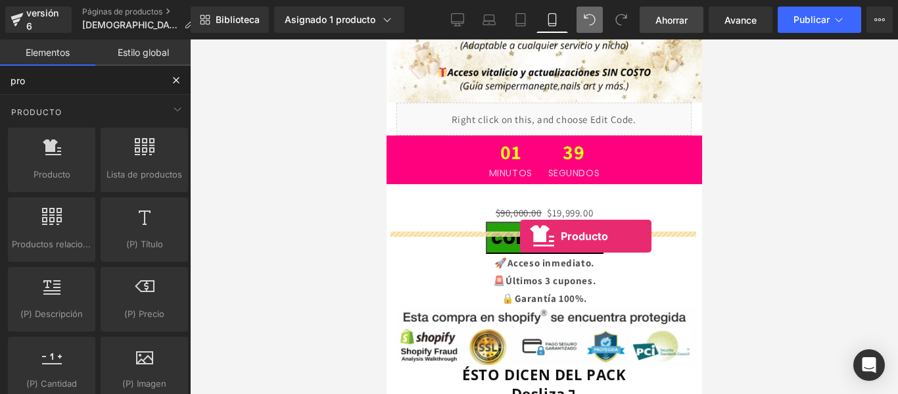
drag, startPoint x: 439, startPoint y: 210, endPoint x: 517, endPoint y: 236, distance: 81.9
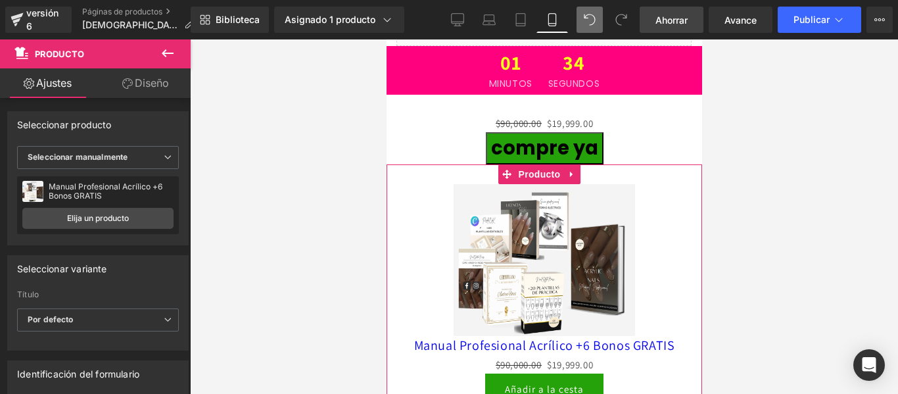
scroll to position [3178, 0]
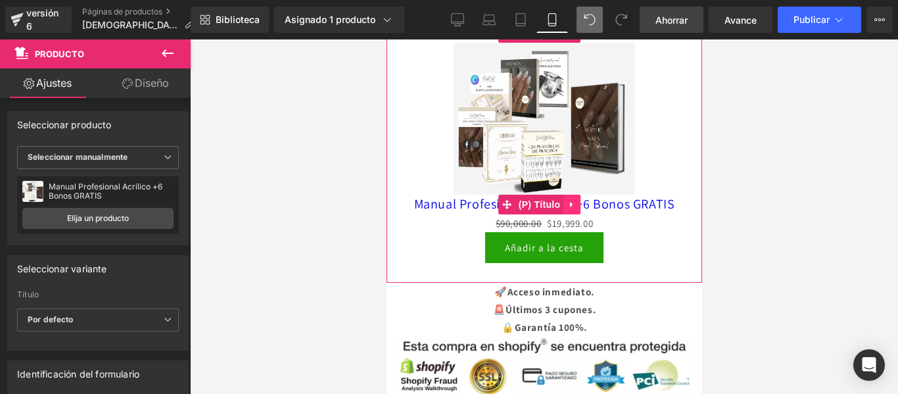
click at [570, 195] on link at bounding box center [571, 205] width 17 height 20
click at [577, 200] on icon at bounding box center [579, 204] width 9 height 9
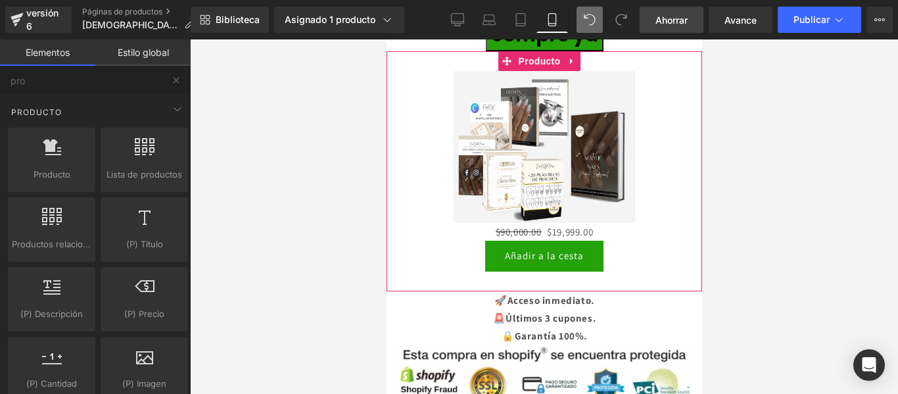
scroll to position [3091, 0]
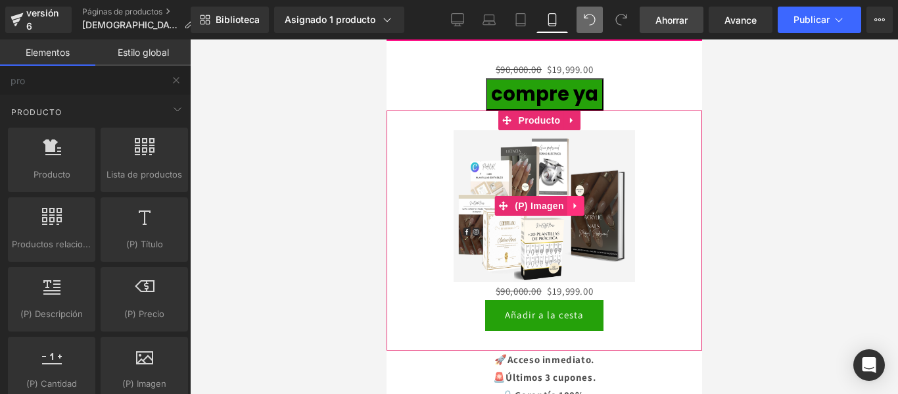
click at [573, 203] on icon at bounding box center [574, 206] width 3 height 6
click at [581, 201] on icon at bounding box center [583, 205] width 9 height 9
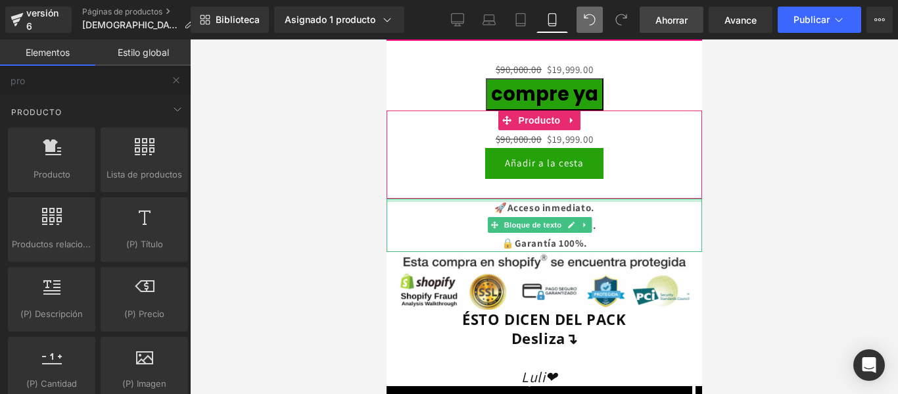
scroll to position [3002, 0]
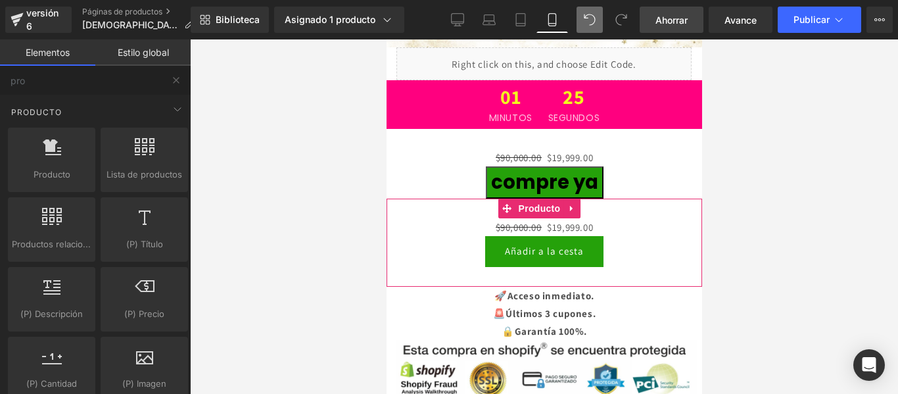
click at [529, 236] on div "Añadir a la cesta (P) Botón del carrito" at bounding box center [544, 251] width 302 height 31
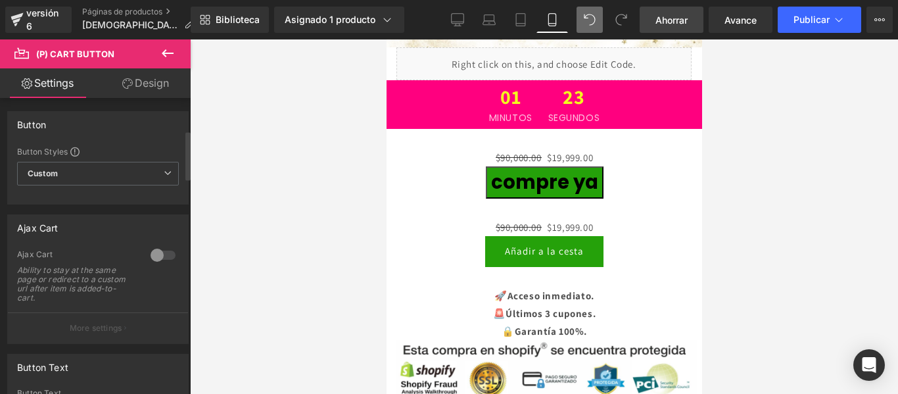
scroll to position [193, 0]
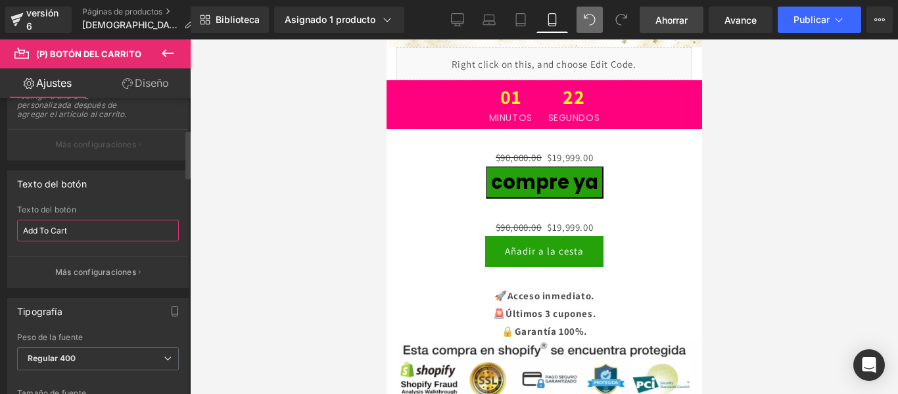
drag, startPoint x: 67, startPoint y: 243, endPoint x: 7, endPoint y: 236, distance: 60.9
click at [7, 236] on div "Texto del botón Add To Cart Texto del botón Add To Cart Más configuraciones" at bounding box center [98, 224] width 197 height 128
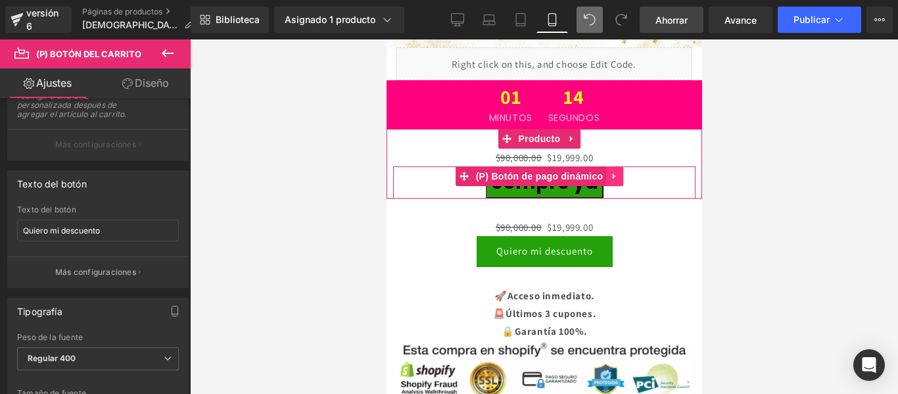
click at [613, 173] on icon at bounding box center [613, 176] width 3 height 6
click at [622, 171] on icon at bounding box center [622, 176] width 9 height 10
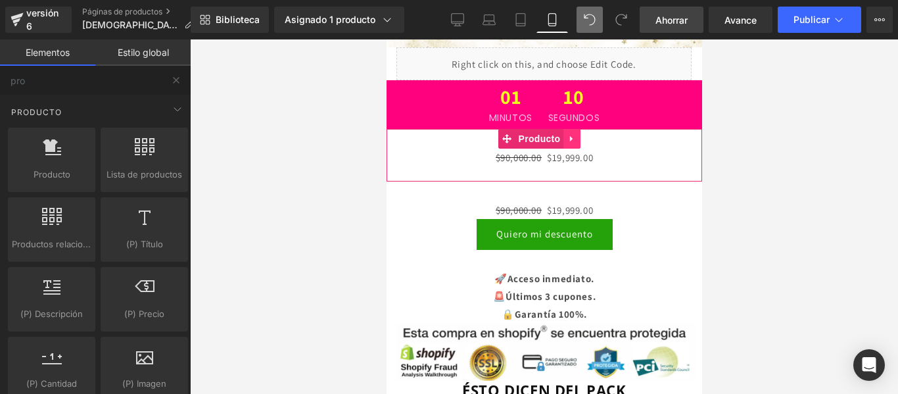
click at [573, 133] on icon at bounding box center [571, 138] width 9 height 10
click at [579, 133] on icon at bounding box center [579, 138] width 9 height 10
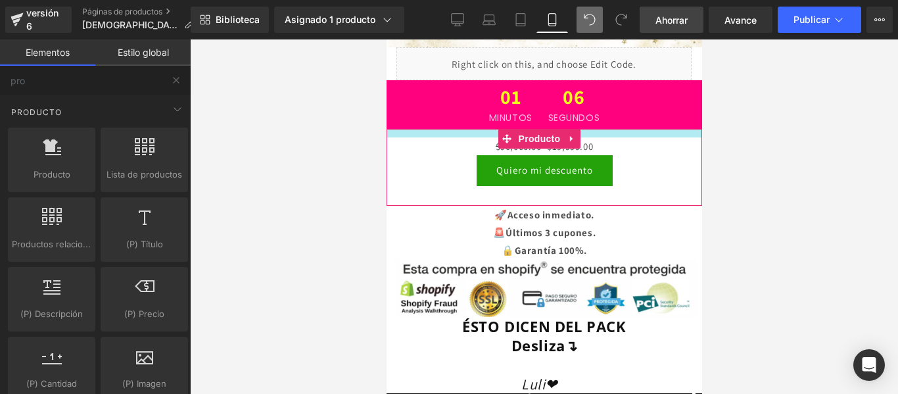
drag, startPoint x: 597, startPoint y: 126, endPoint x: 598, endPoint y: 106, distance: 19.7
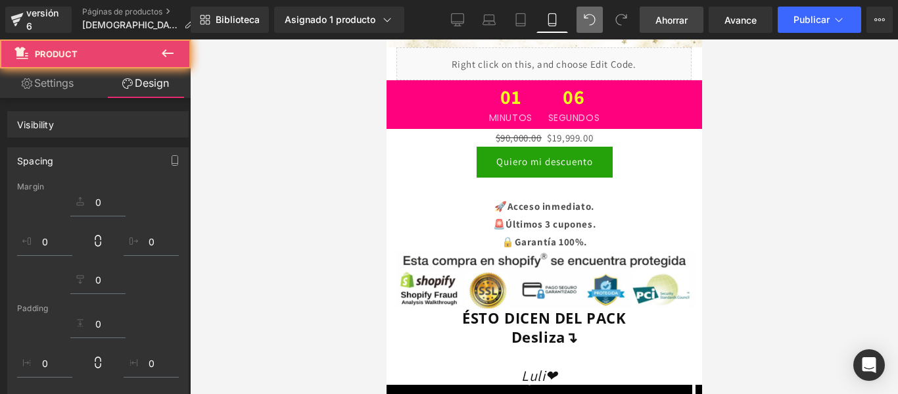
click at [731, 143] on div at bounding box center [544, 216] width 708 height 354
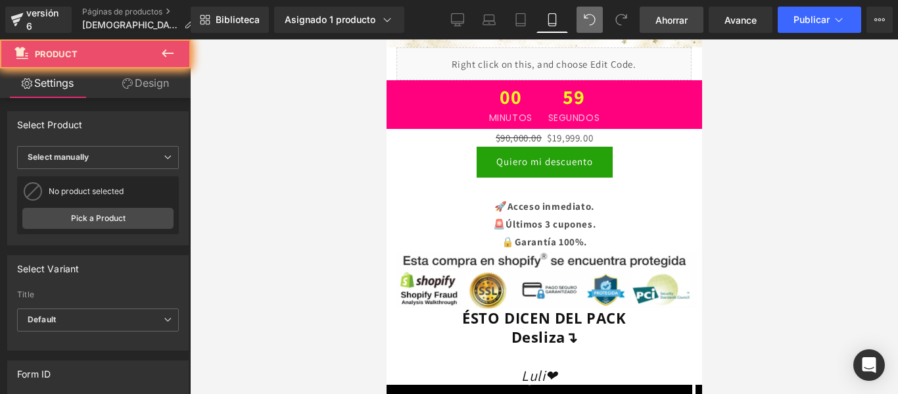
click at [503, 197] on div "$90,000.00 $19,999.00 (P) Precio Quiero mi descuento (P) Botón del carrito Prod…" at bounding box center [544, 163] width 316 height 68
click at [500, 197] on div "$90,000.00 $19,999.00 (P) Precio Quiero mi descuento (P) Botón del carrito Prod…" at bounding box center [544, 163] width 316 height 68
click at [494, 212] on font "🚀Acceso inmediato." at bounding box center [544, 206] width 100 height 12
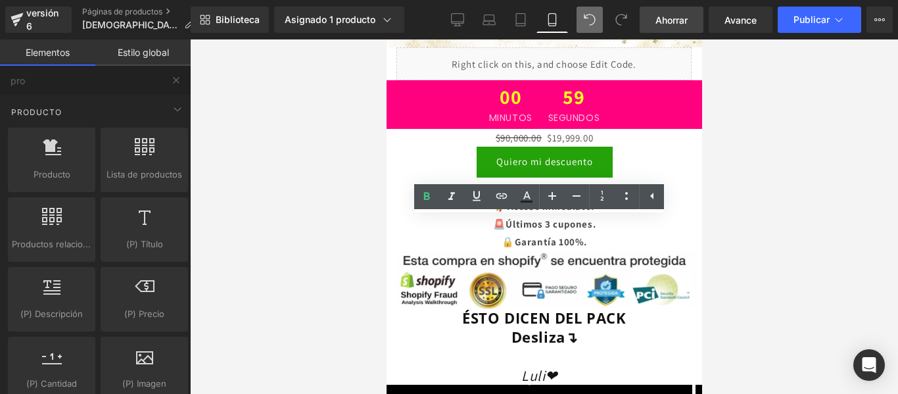
scroll to position [2960, 0]
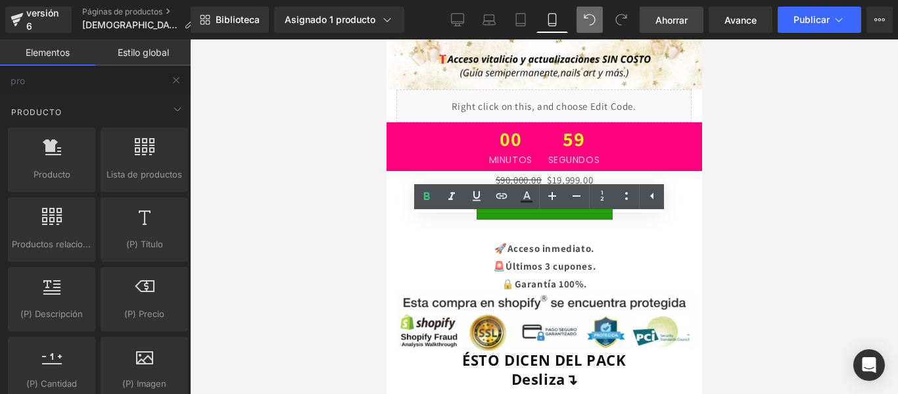
click at [762, 164] on div at bounding box center [544, 216] width 708 height 354
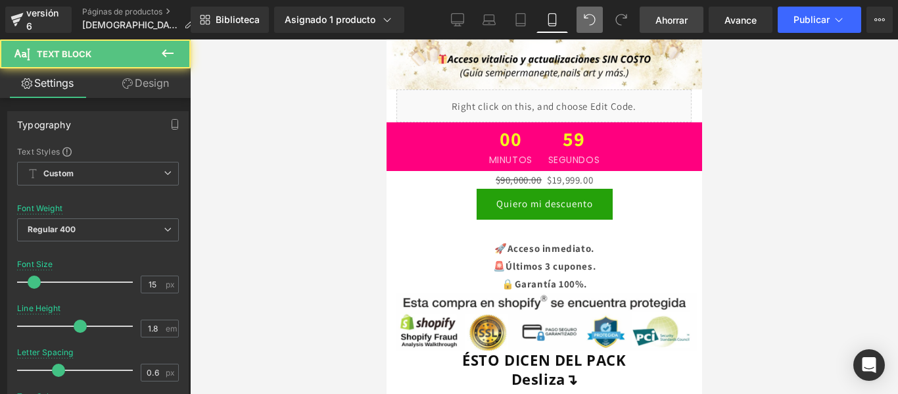
click at [493, 239] on p "🚀Acceso inmediato." at bounding box center [544, 248] width 316 height 18
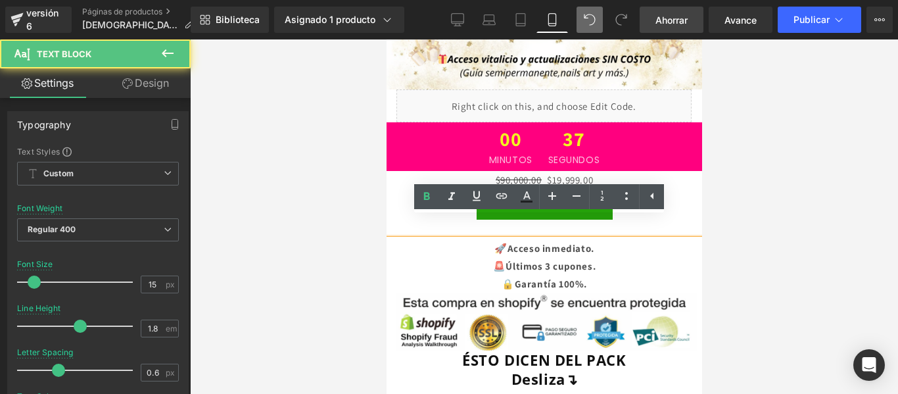
click at [387, 174] on div "$90,000.00 $19,999.00 (P) Precio Quiero mi descuento (P) Botón del carrito Prod…" at bounding box center [544, 205] width 316 height 68
click at [421, 189] on div "Quiero mi descuento" at bounding box center [544, 204] width 302 height 31
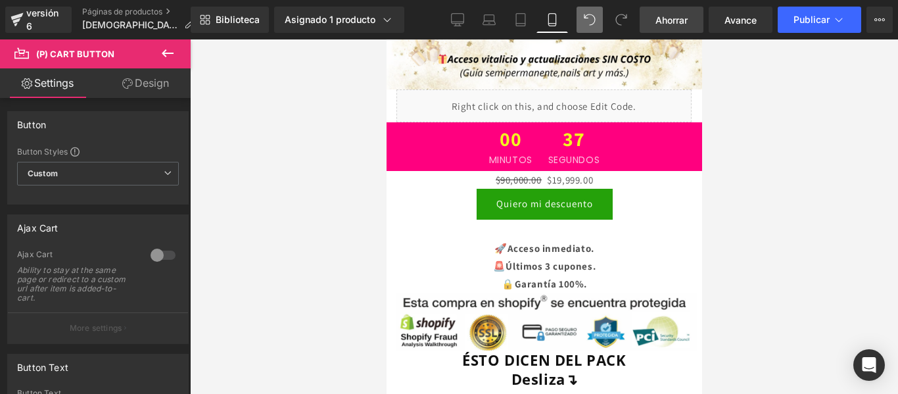
click at [719, 158] on div at bounding box center [544, 216] width 708 height 354
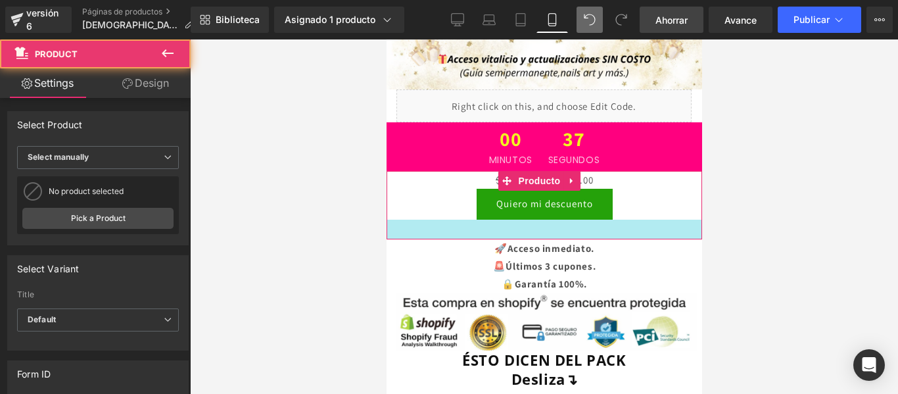
click at [448, 215] on div "$90,000.00 $19,999.00 (P) Precio Quiero mi descuento (P) Botón del carrito Prod…" at bounding box center [544, 205] width 316 height 68
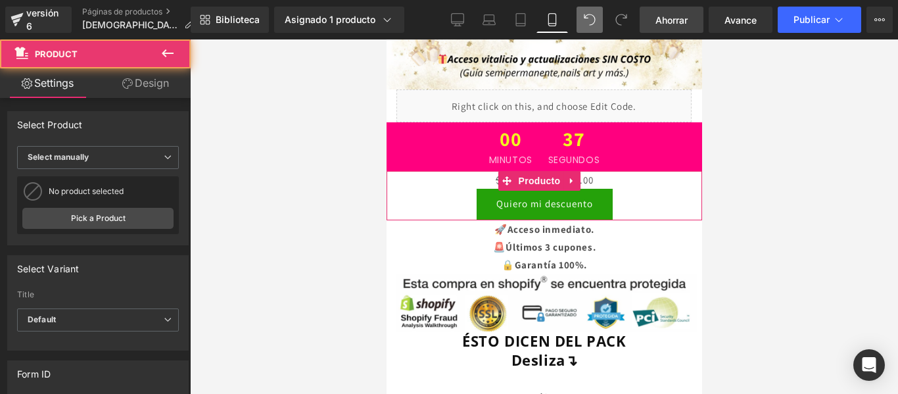
drag, startPoint x: 451, startPoint y: 215, endPoint x: 504, endPoint y: 183, distance: 61.9
click at [451, 195] on div "$90,000.00 $19,999.00 (P) Precio Quiero mi descuento (P) Botón del carrito Prod…" at bounding box center [544, 195] width 316 height 49
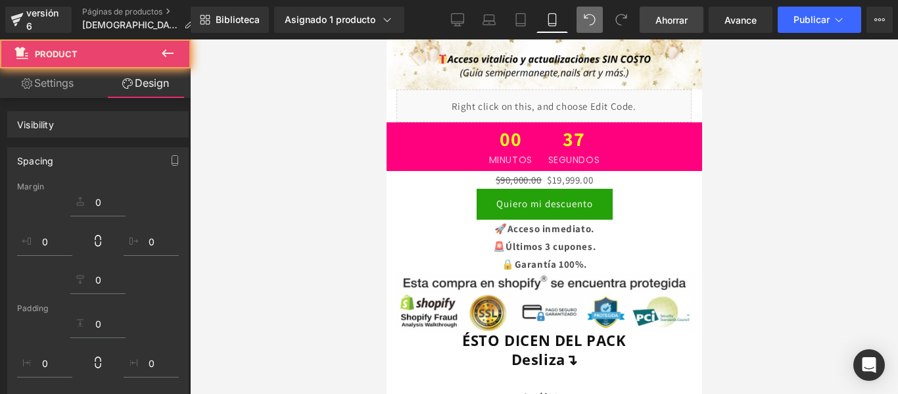
click at [758, 153] on div at bounding box center [544, 216] width 708 height 354
click at [512, 330] on font "ÉSTO DICEN DEL PACK" at bounding box center [544, 340] width 164 height 20
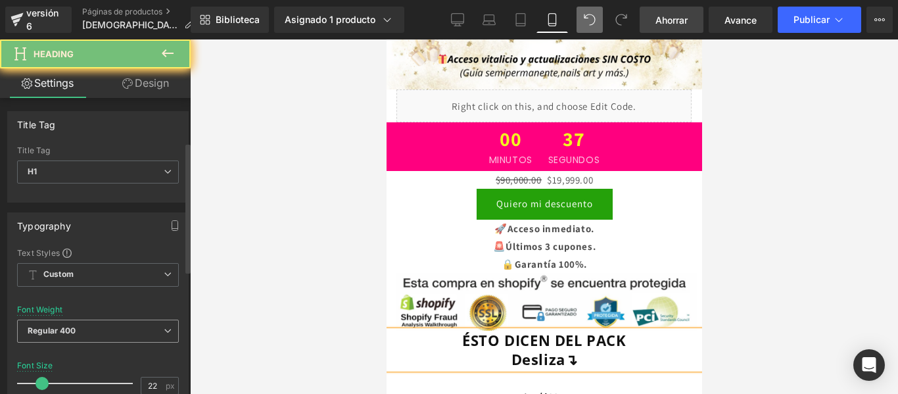
click at [121, 320] on span "Regular 400" at bounding box center [98, 331] width 162 height 23
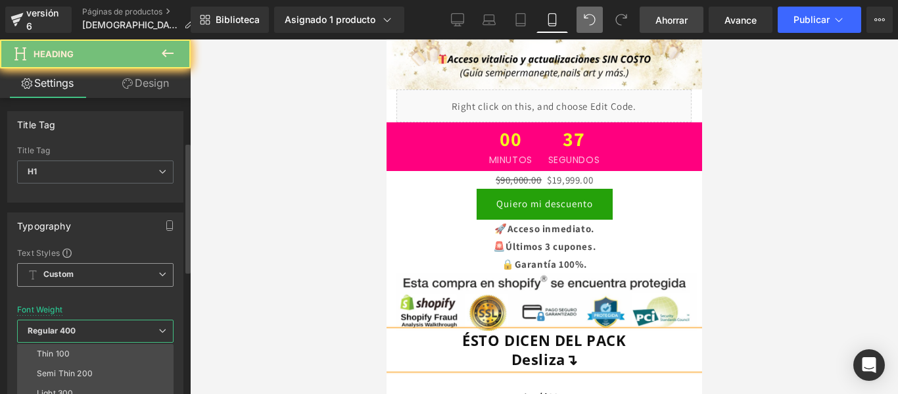
click at [121, 263] on span "Custom Setup Global Style" at bounding box center [95, 275] width 156 height 24
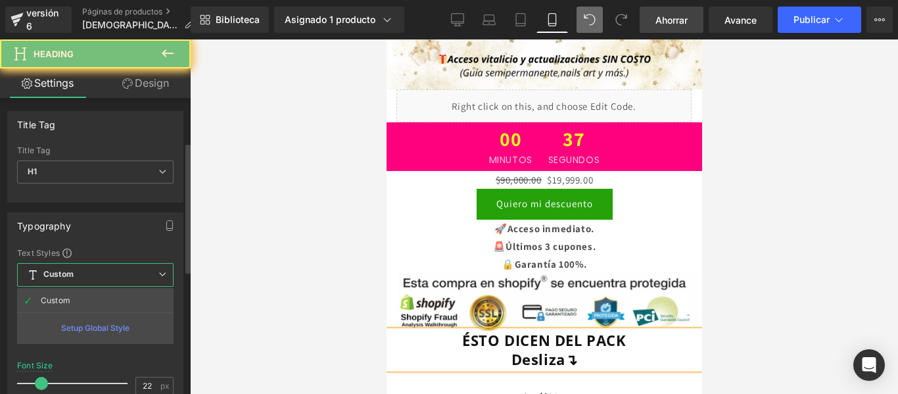
click at [121, 263] on span "Custom Setup Global Style" at bounding box center [95, 275] width 156 height 24
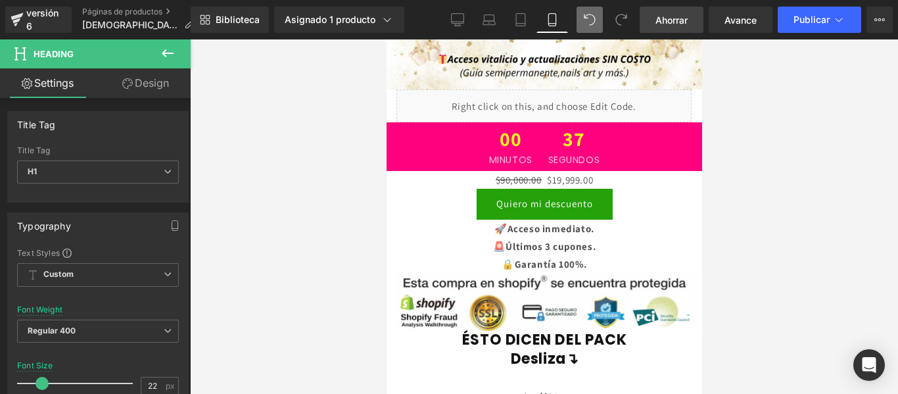
click at [739, 186] on div at bounding box center [544, 216] width 708 height 354
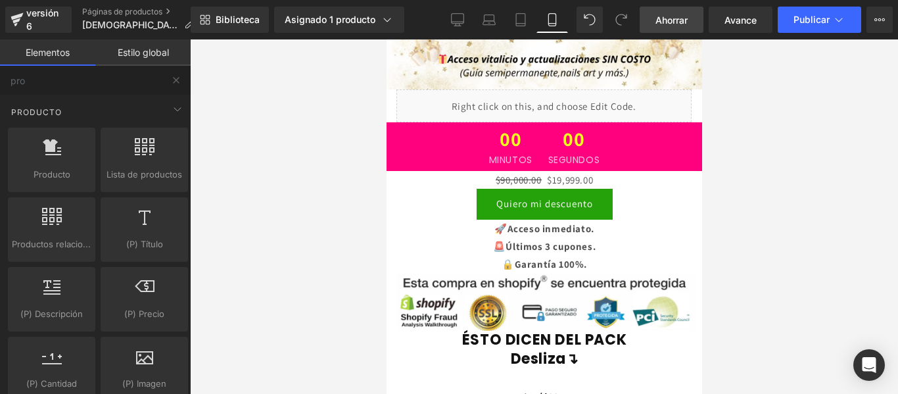
scroll to position [2831, 0]
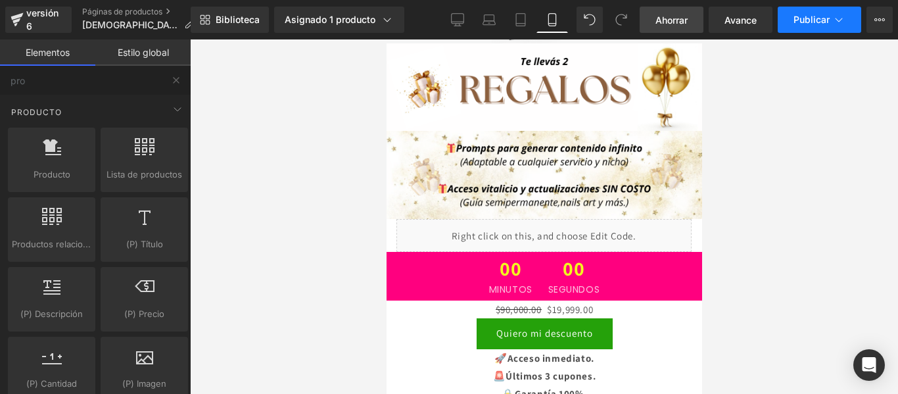
click at [851, 17] on button "Publicar" at bounding box center [820, 20] width 84 height 26
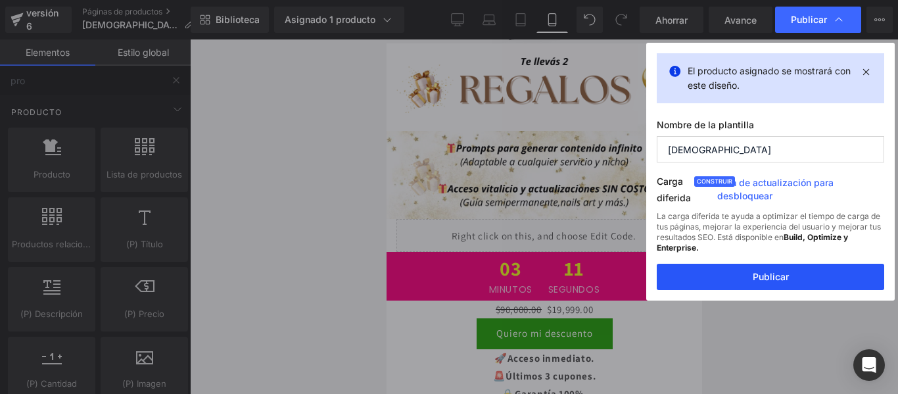
click at [782, 276] on font "Publicar" at bounding box center [771, 276] width 36 height 11
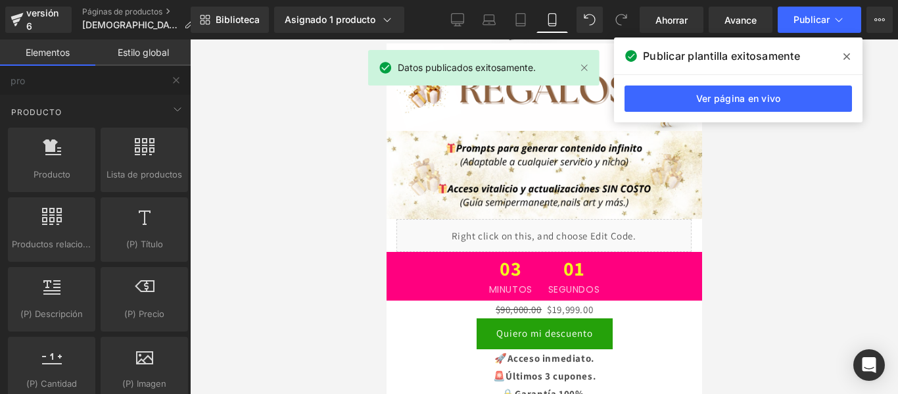
click at [849, 56] on icon at bounding box center [847, 56] width 7 height 11
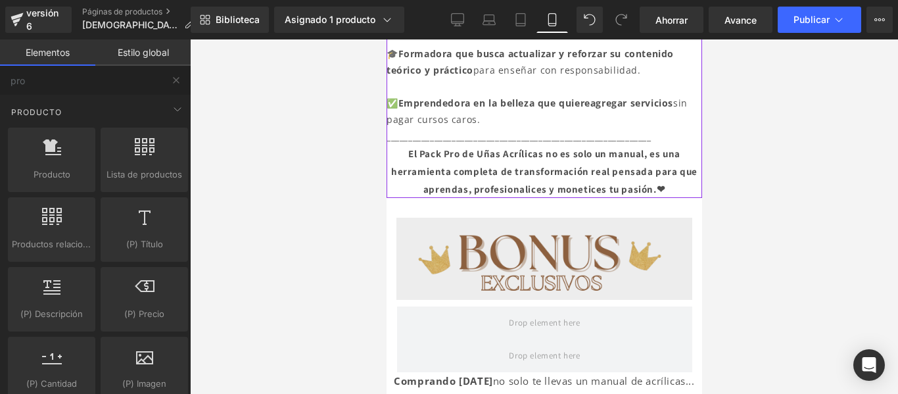
scroll to position [671, 0]
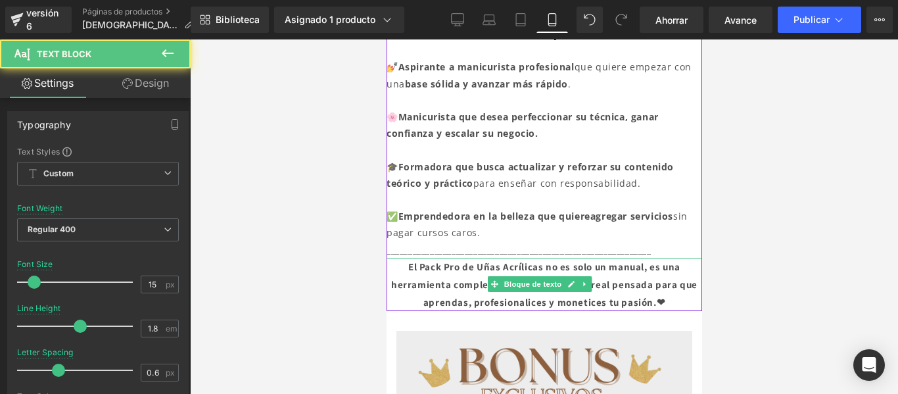
click at [609, 278] on font "El Pack Pro de Uñas Acrílicas no es solo un manual, es una herramienta completa…" at bounding box center [544, 284] width 306 height 48
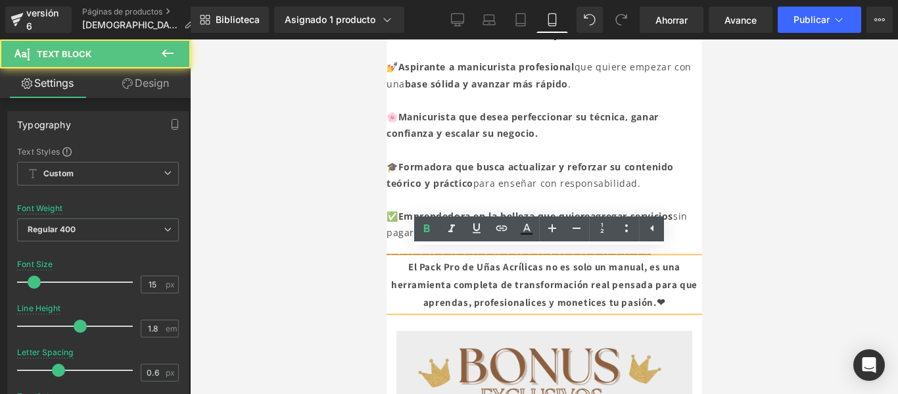
click at [740, 264] on div at bounding box center [544, 216] width 708 height 354
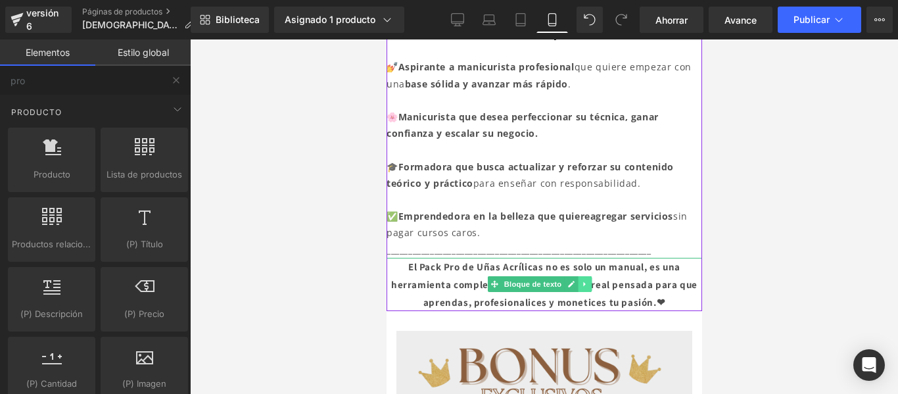
click at [585, 280] on icon at bounding box center [584, 284] width 7 height 8
click at [595, 277] on link at bounding box center [591, 284] width 14 height 16
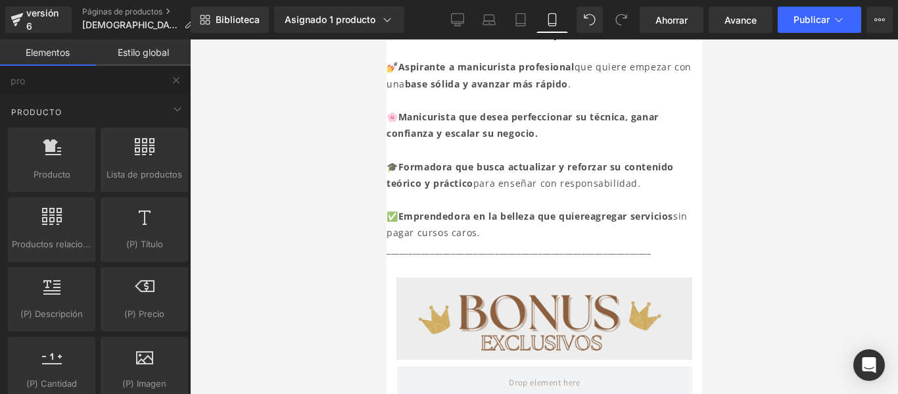
click at [658, 241] on p "_____________________________________________________________" at bounding box center [544, 249] width 316 height 16
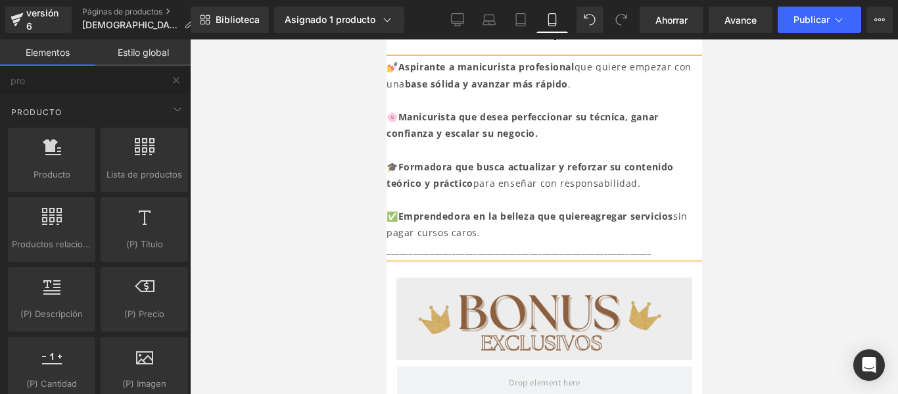
scroll to position [715, 0]
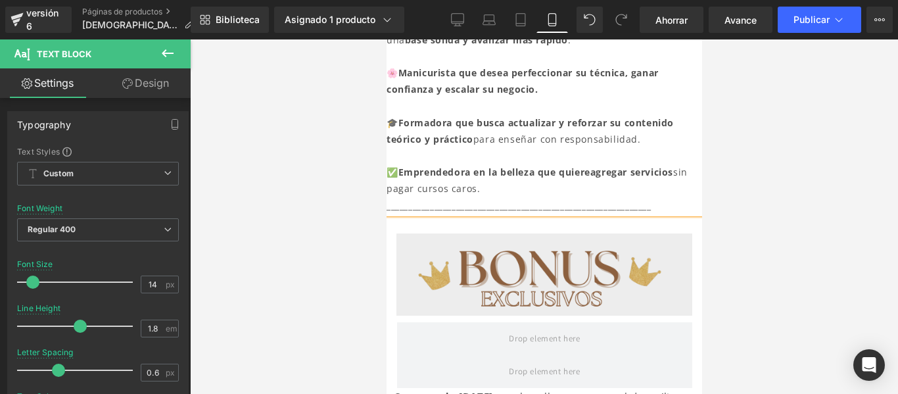
drag, startPoint x: 665, startPoint y: 201, endPoint x: 384, endPoint y: 206, distance: 281.5
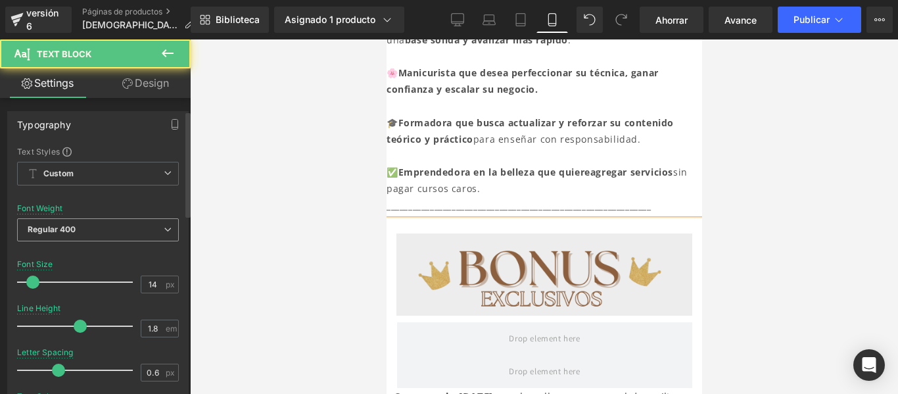
click at [147, 218] on span "Regular 400" at bounding box center [98, 229] width 162 height 23
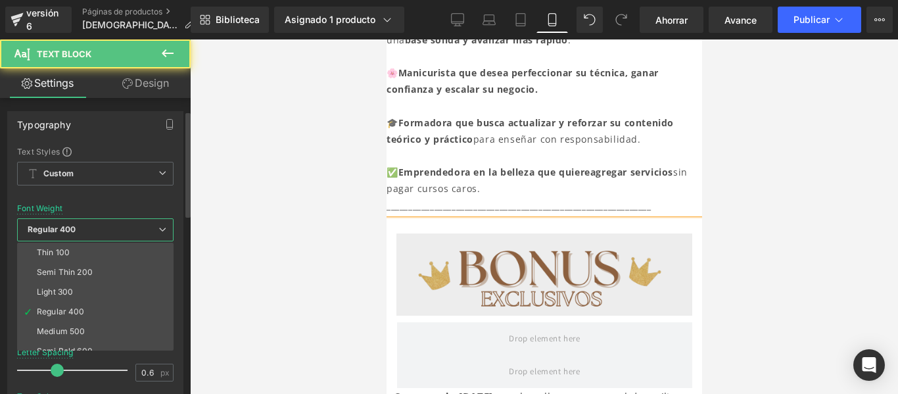
click at [147, 218] on span "Regular 400" at bounding box center [95, 229] width 156 height 23
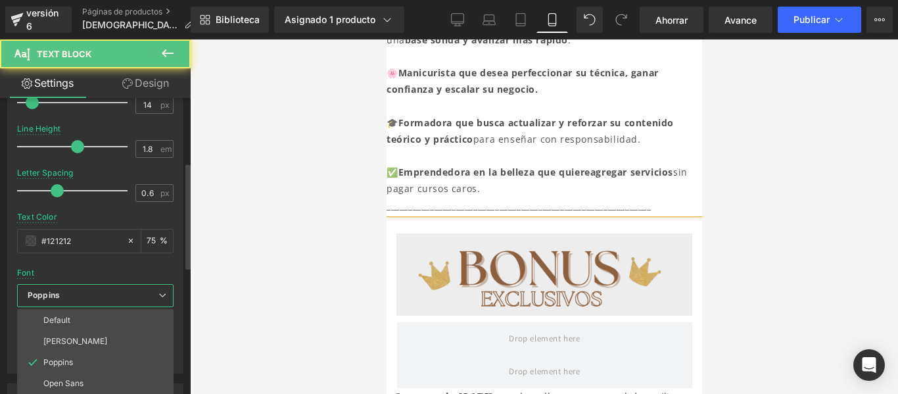
scroll to position [1, 0]
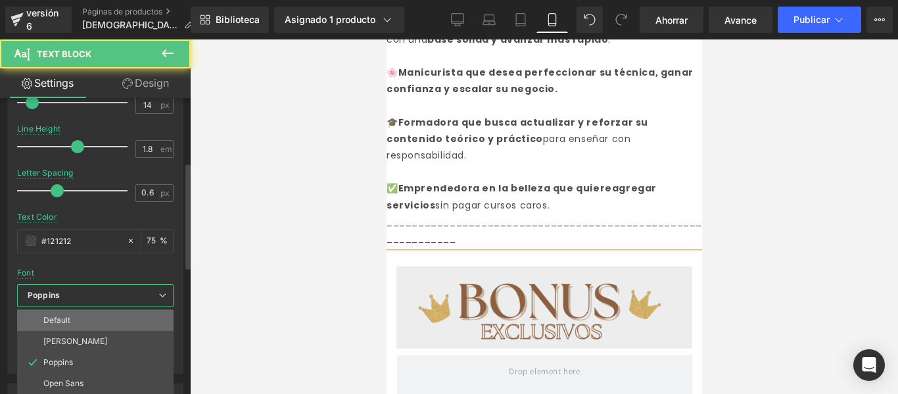
click at [100, 322] on li "Default" at bounding box center [95, 320] width 156 height 21
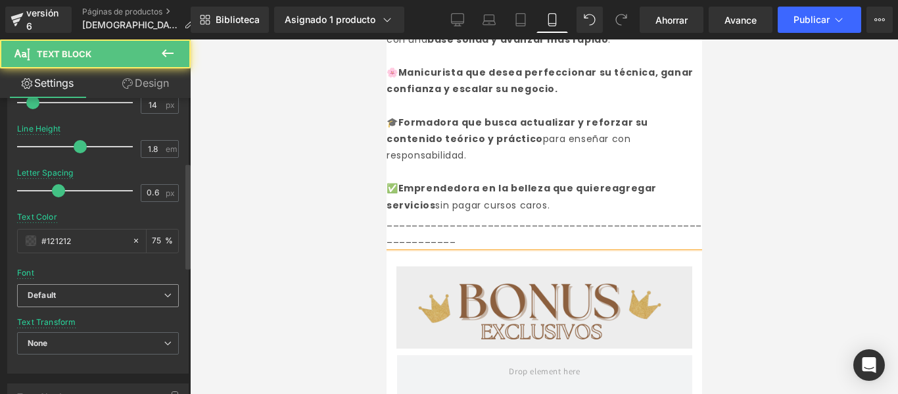
click at [132, 290] on b "Default" at bounding box center [96, 295] width 136 height 11
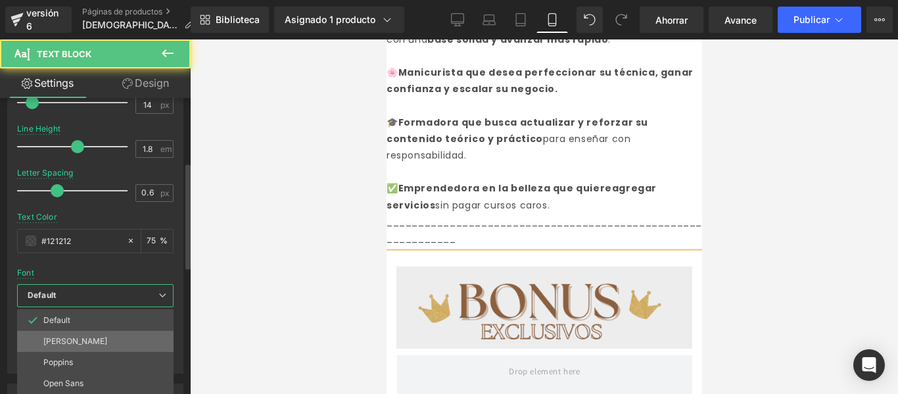
click at [125, 335] on li "[PERSON_NAME]" at bounding box center [95, 341] width 156 height 21
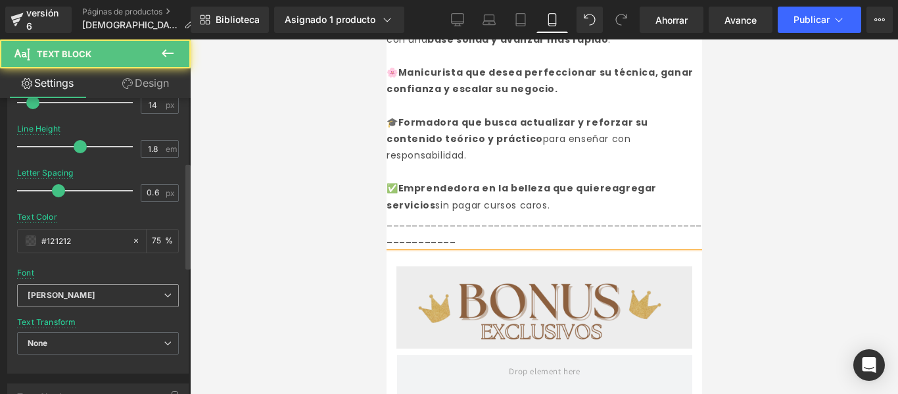
click at [136, 297] on b "[PERSON_NAME]" at bounding box center [96, 295] width 136 height 11
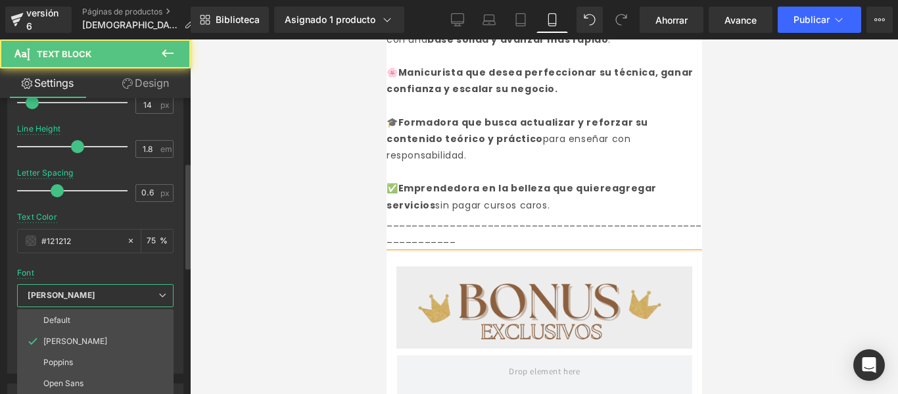
click at [118, 314] on li "Default" at bounding box center [95, 320] width 156 height 21
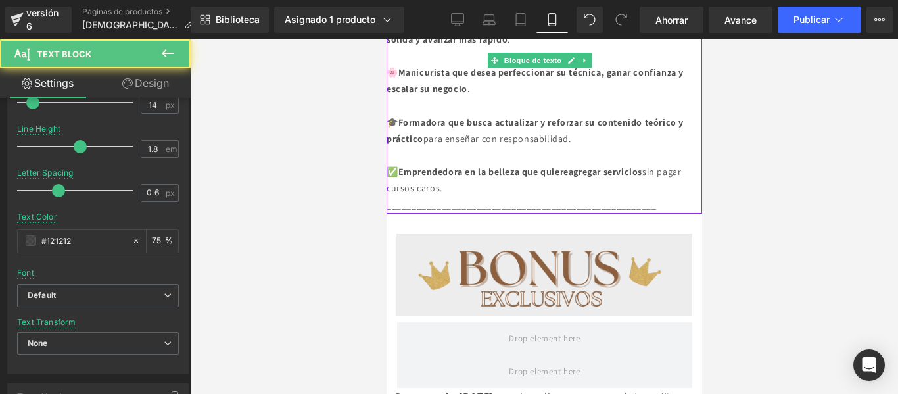
click at [686, 199] on p "______________________________________________________" at bounding box center [544, 205] width 316 height 16
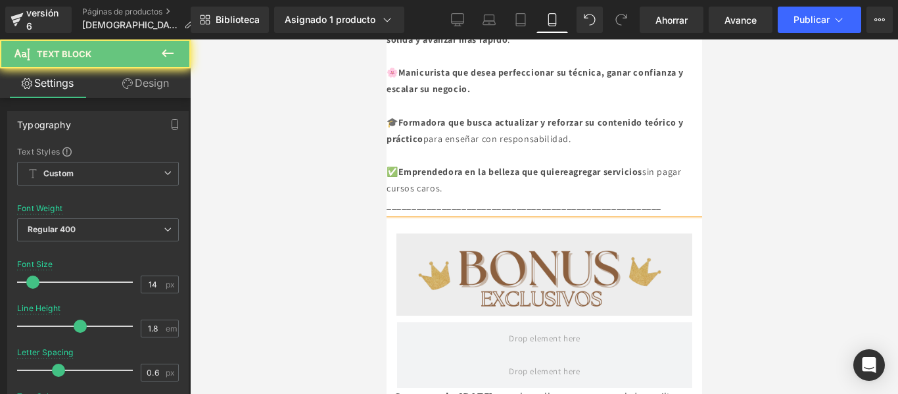
drag, startPoint x: 710, startPoint y: 199, endPoint x: 226, endPoint y: 129, distance: 489.0
click at [710, 199] on div at bounding box center [544, 216] width 708 height 354
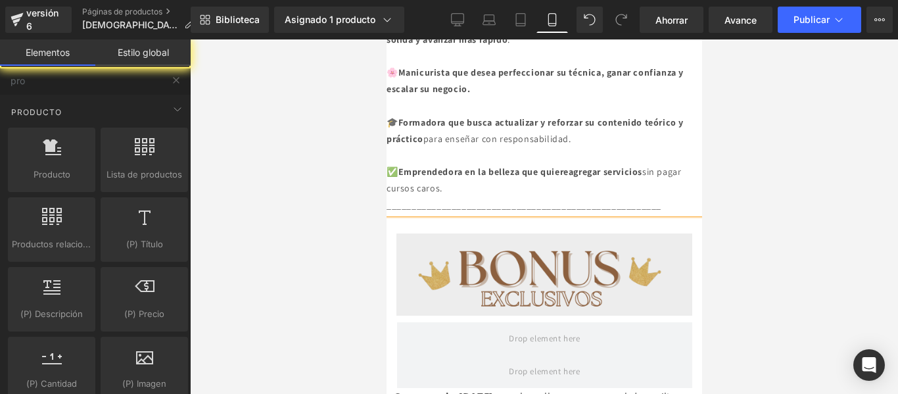
drag, startPoint x: 682, startPoint y: 22, endPoint x: 208, endPoint y: 4, distance: 473.8
click at [682, 22] on font "Ahorrar" at bounding box center [672, 19] width 32 height 11
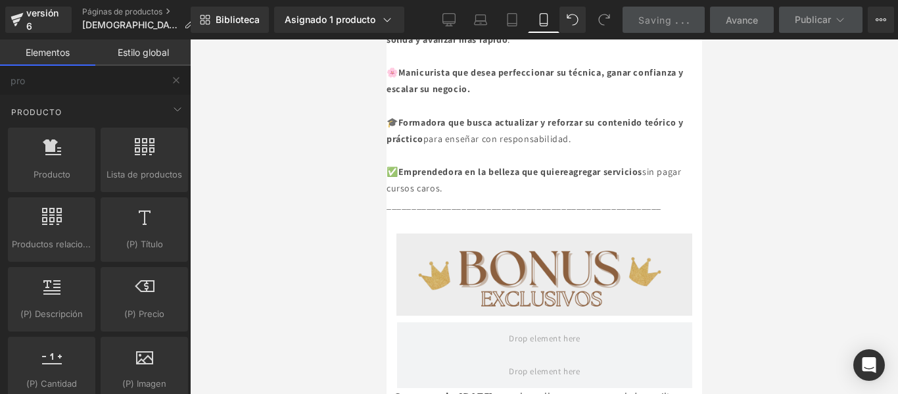
scroll to position [0, 0]
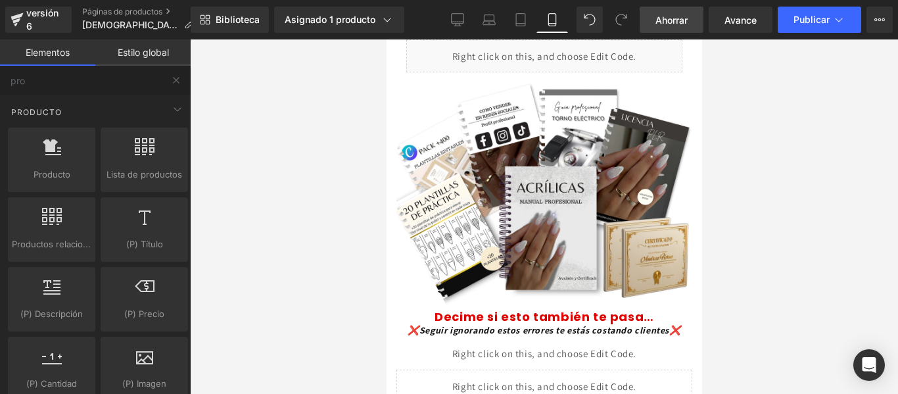
drag, startPoint x: 1080, startPoint y: 2, endPoint x: 361, endPoint y: 208, distance: 747.8
click at [361, 208] on div at bounding box center [544, 216] width 708 height 354
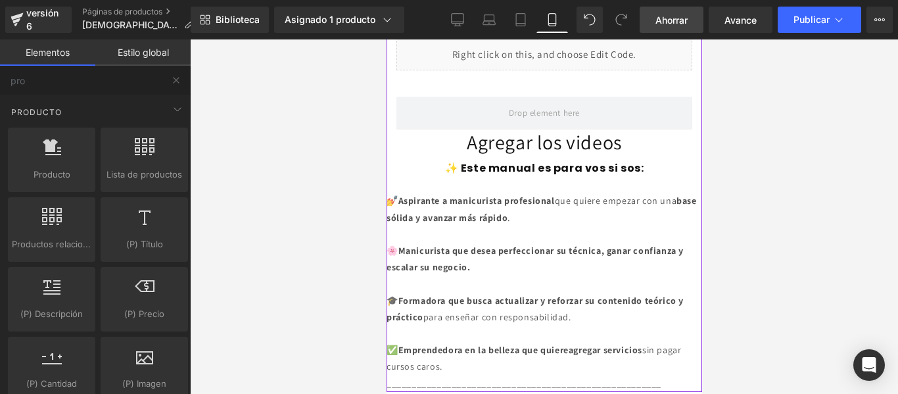
scroll to position [489, 0]
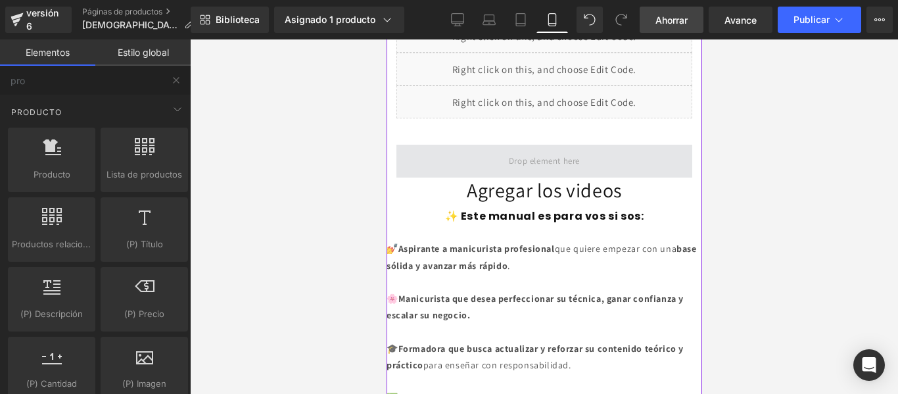
click at [544, 153] on span at bounding box center [544, 161] width 80 height 22
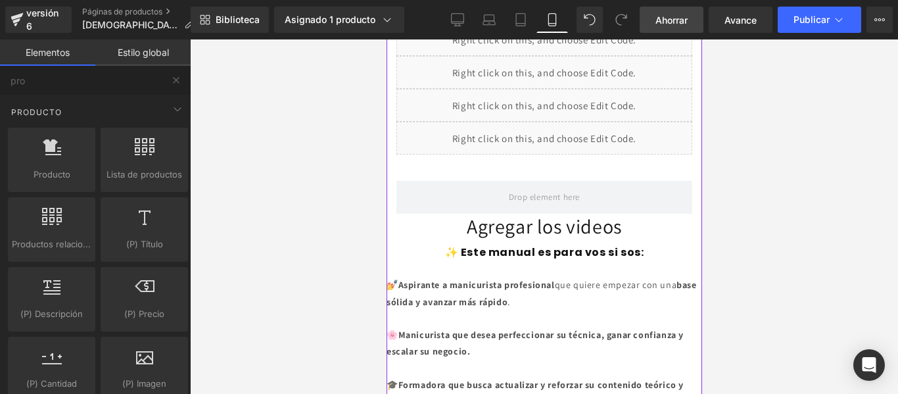
scroll to position [469, 0]
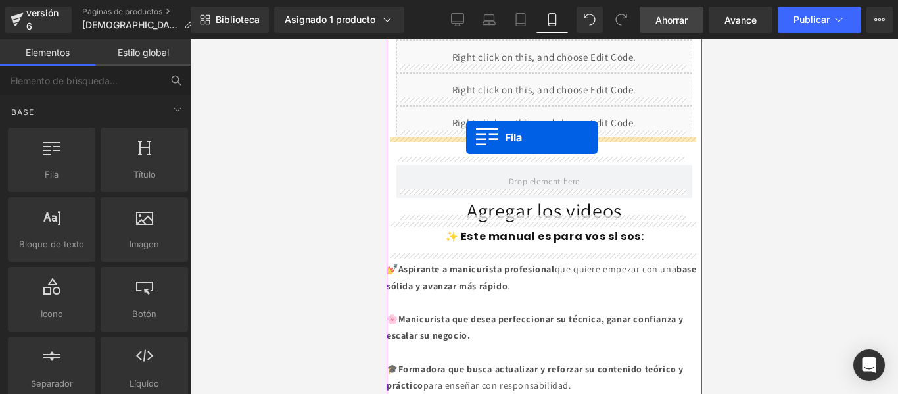
drag, startPoint x: 452, startPoint y: 193, endPoint x: 466, endPoint y: 137, distance: 56.8
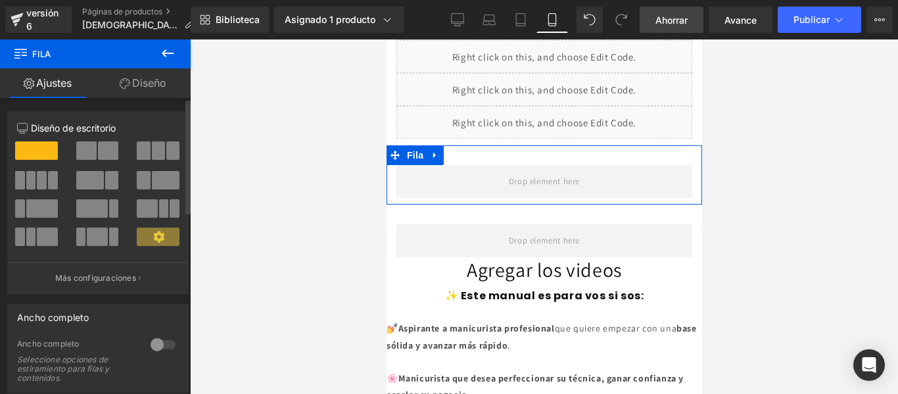
click at [103, 146] on span at bounding box center [108, 150] width 20 height 18
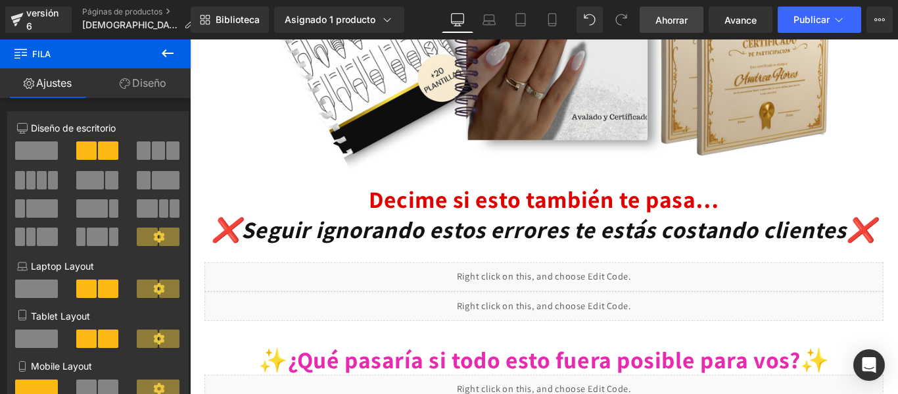
scroll to position [953, 0]
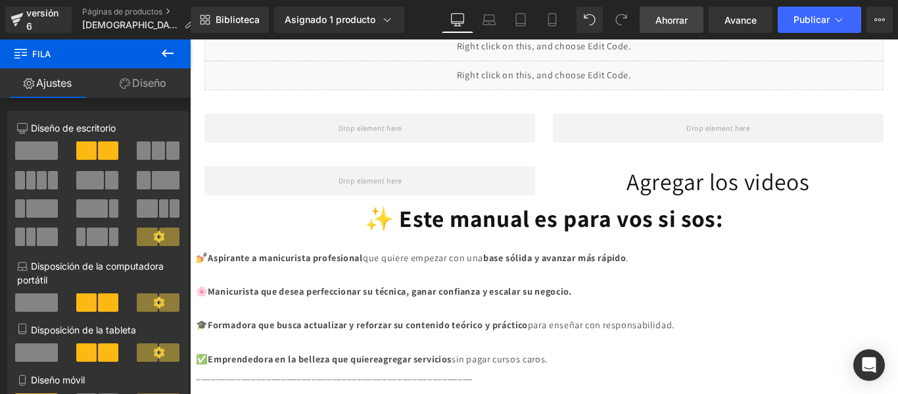
click at [164, 55] on icon at bounding box center [168, 53] width 12 height 8
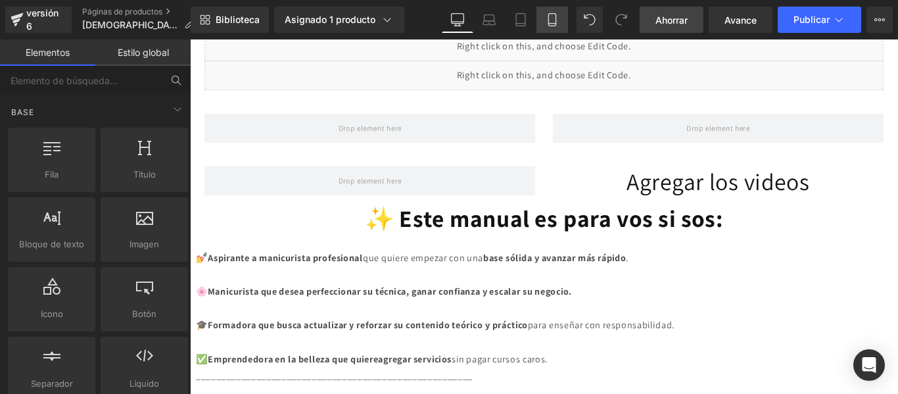
click at [549, 16] on icon at bounding box center [552, 19] width 13 height 13
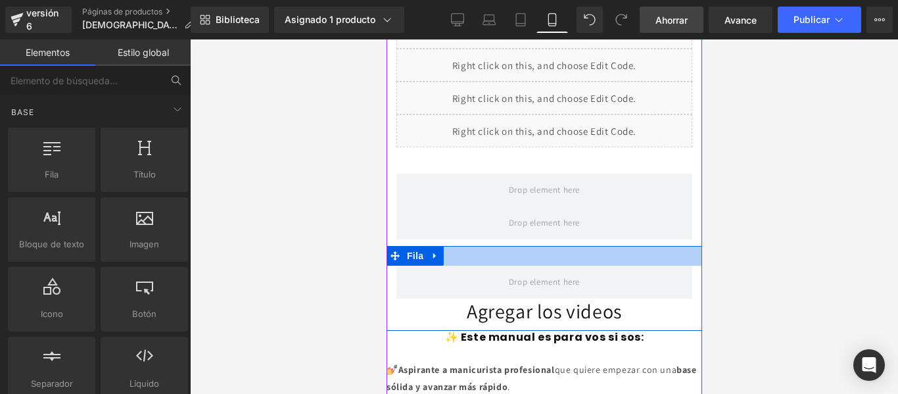
scroll to position [529, 0]
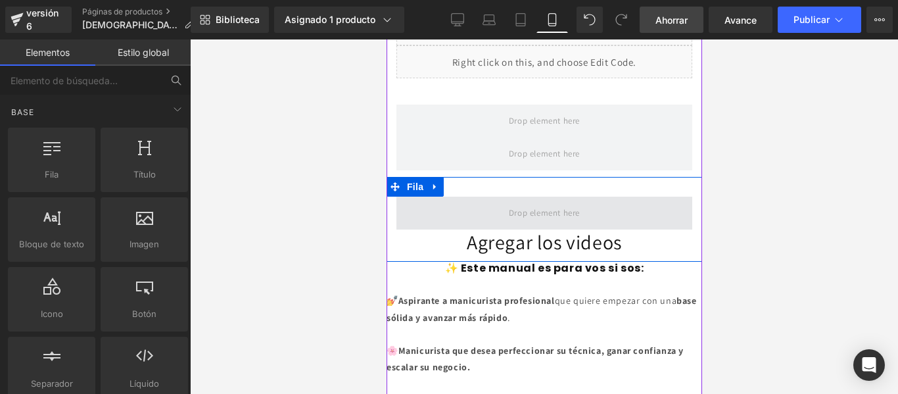
click at [548, 202] on span at bounding box center [544, 213] width 80 height 22
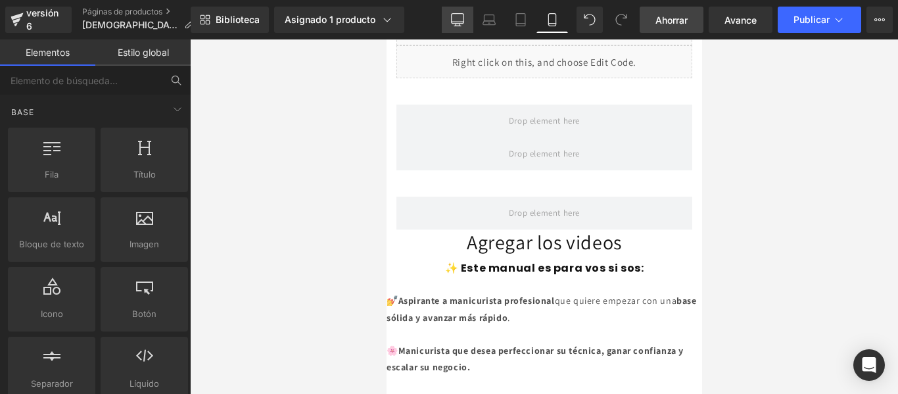
click at [452, 18] on icon at bounding box center [457, 19] width 13 height 13
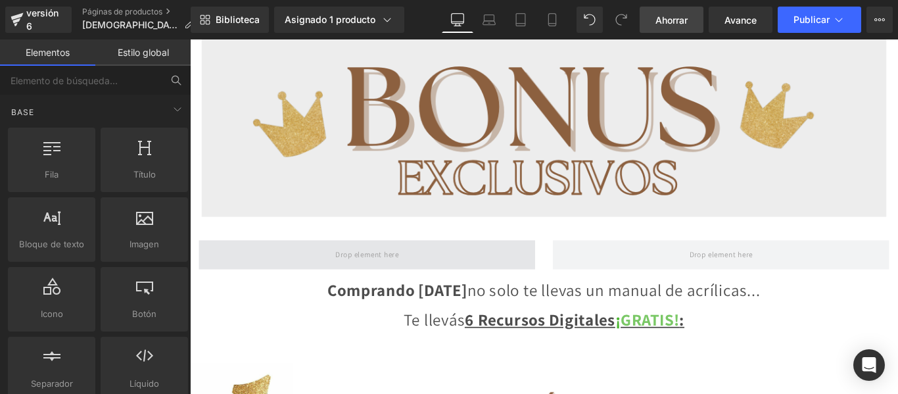
scroll to position [1553, 0]
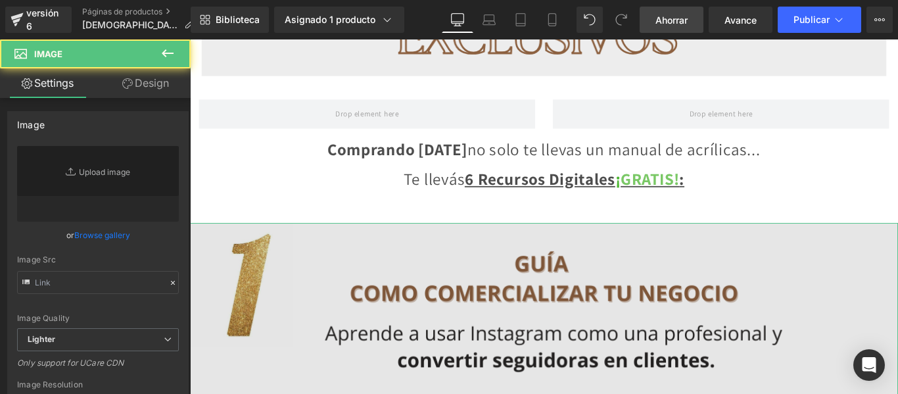
type input "[URL][DOMAIN_NAME]"
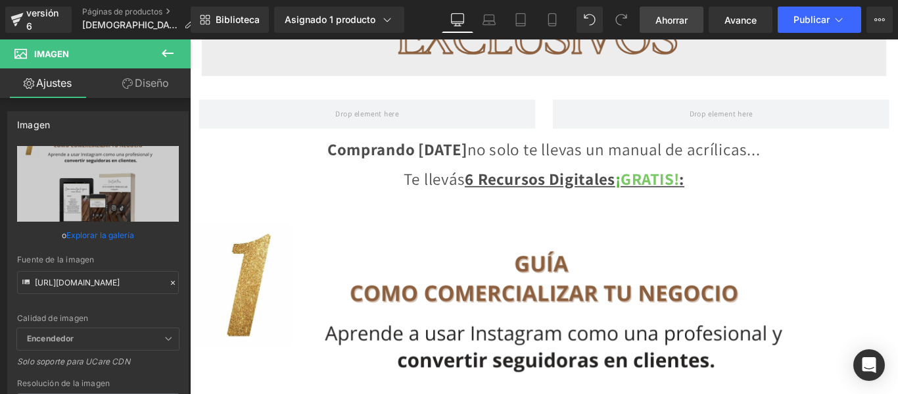
click at [164, 52] on icon at bounding box center [168, 53] width 12 height 8
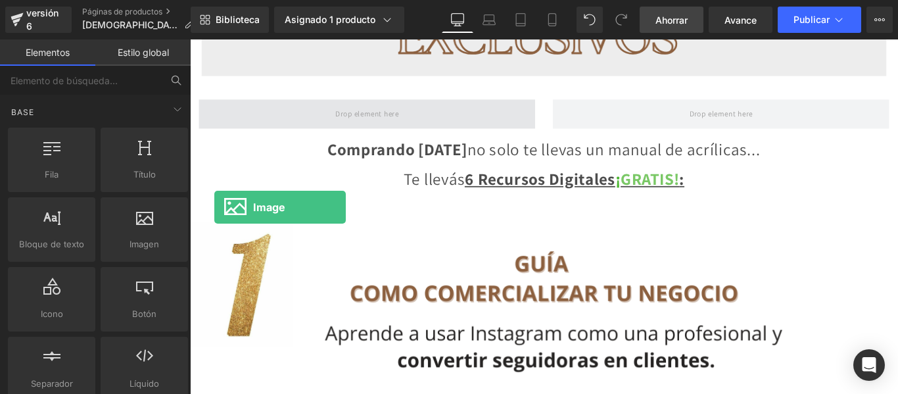
drag, startPoint x: 333, startPoint y: 277, endPoint x: 368, endPoint y: 154, distance: 128.4
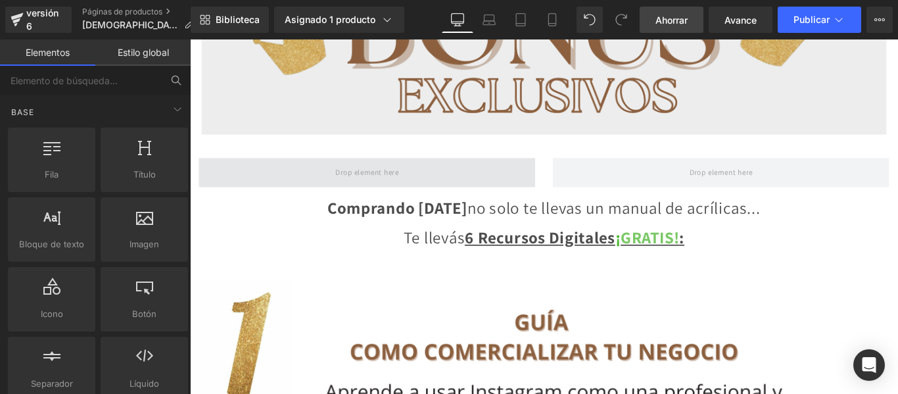
scroll to position [1619, 0]
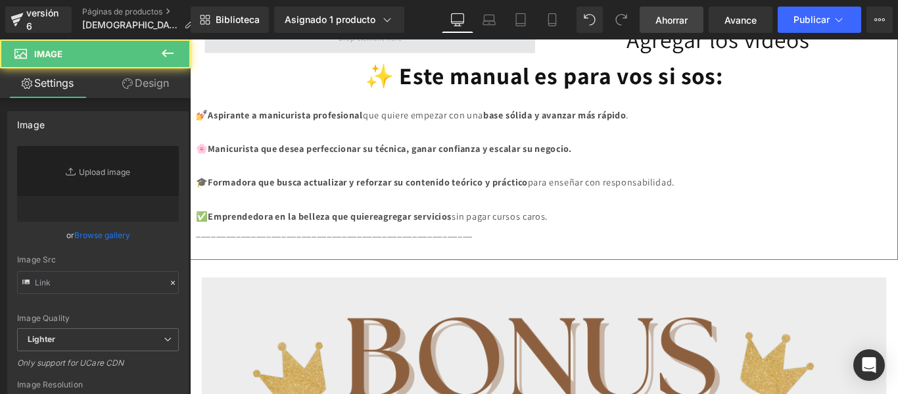
type input "//[DOMAIN_NAME][URL]"
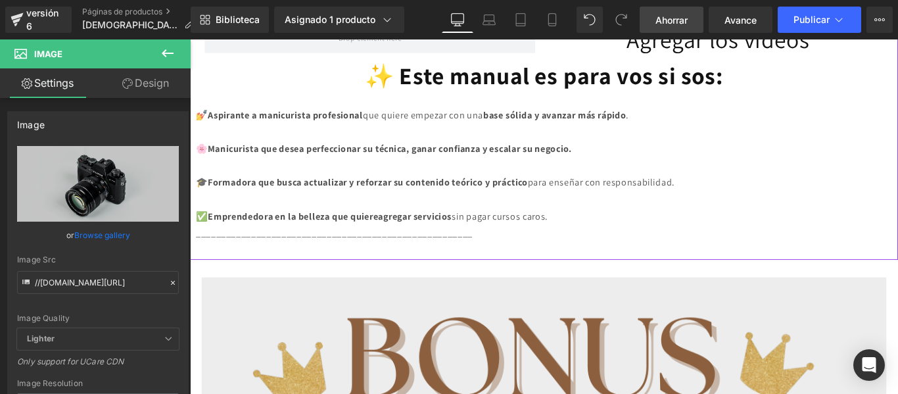
scroll to position [1475, 0]
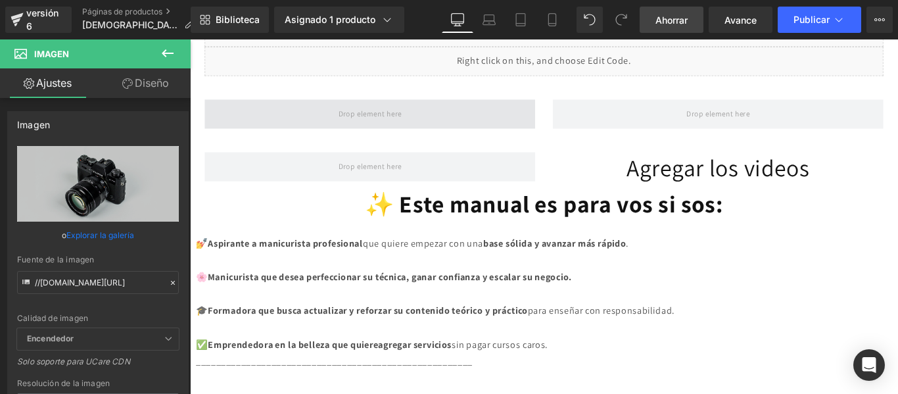
click at [436, 139] on span at bounding box center [392, 123] width 372 height 33
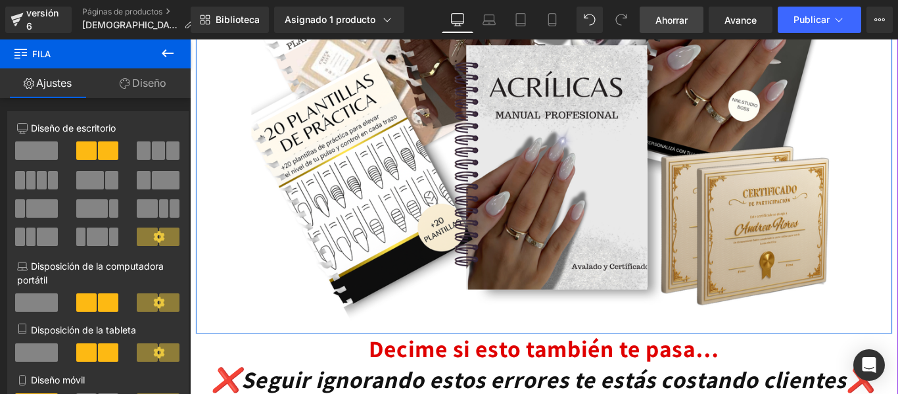
scroll to position [0, 0]
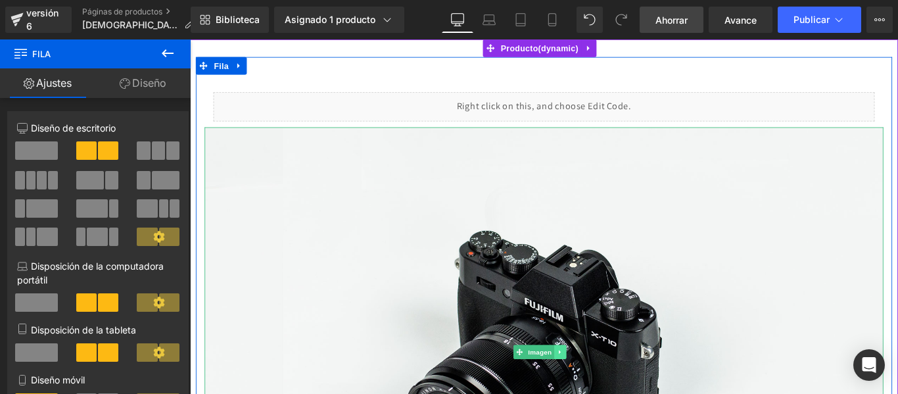
click at [606, 390] on icon at bounding box center [605, 391] width 7 height 8
click at [612, 387] on icon at bounding box center [612, 391] width 7 height 8
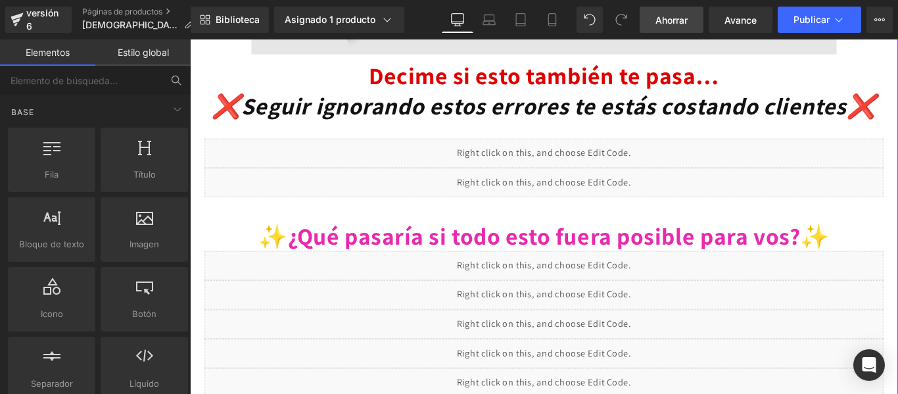
scroll to position [1146, 0]
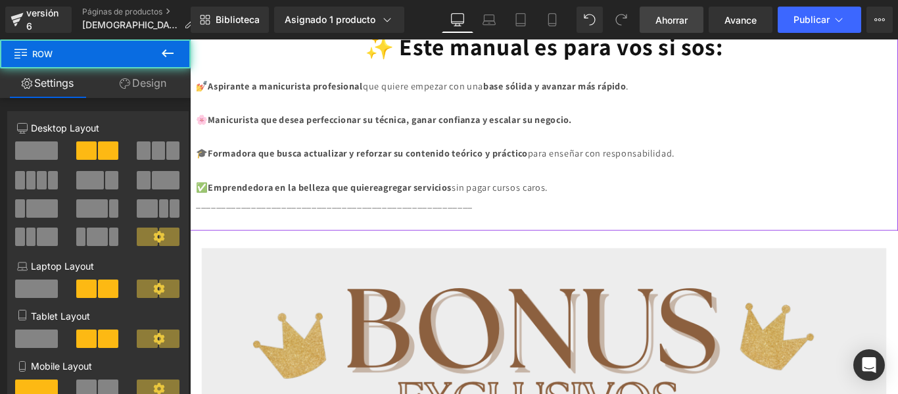
scroll to position [913, 0]
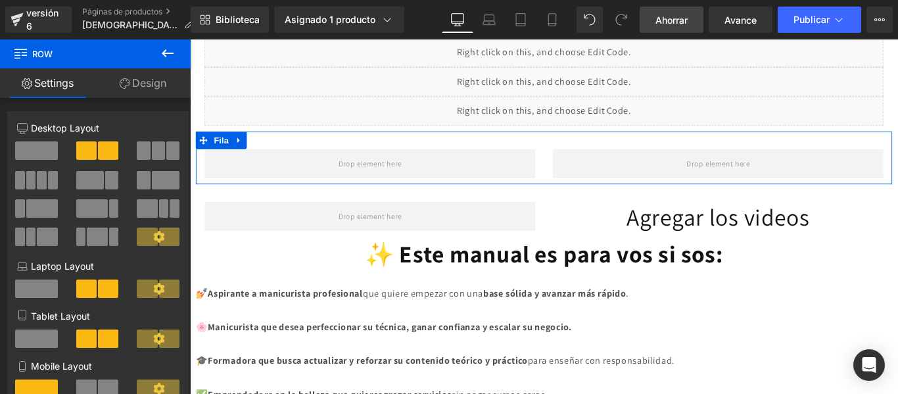
click at [171, 47] on icon at bounding box center [168, 53] width 16 height 16
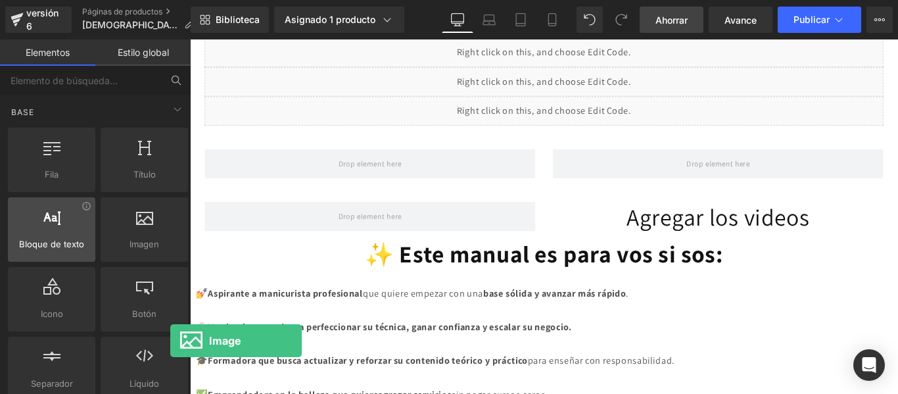
drag, startPoint x: 151, startPoint y: 251, endPoint x: 60, endPoint y: 219, distance: 96.3
click at [60, 219] on div "Fila filas, columnas, diseños, div Título encabezados, títulos, h1,h2,h3,h4,h5,…" at bounding box center [97, 264] width 185 height 279
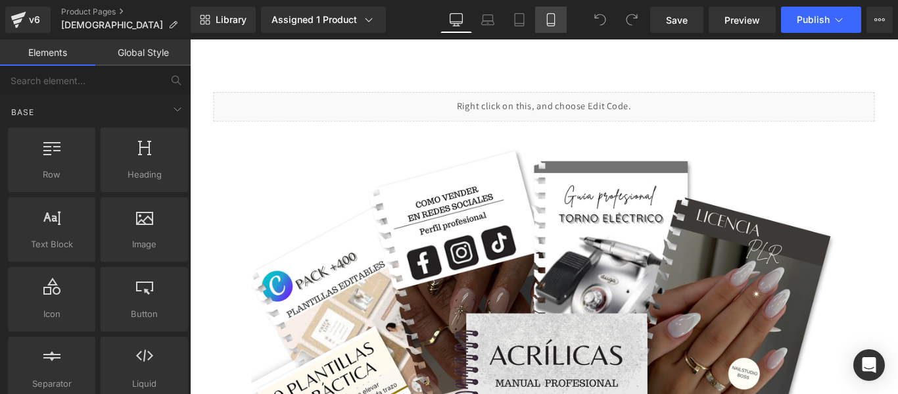
click at [552, 14] on icon at bounding box center [550, 20] width 7 height 12
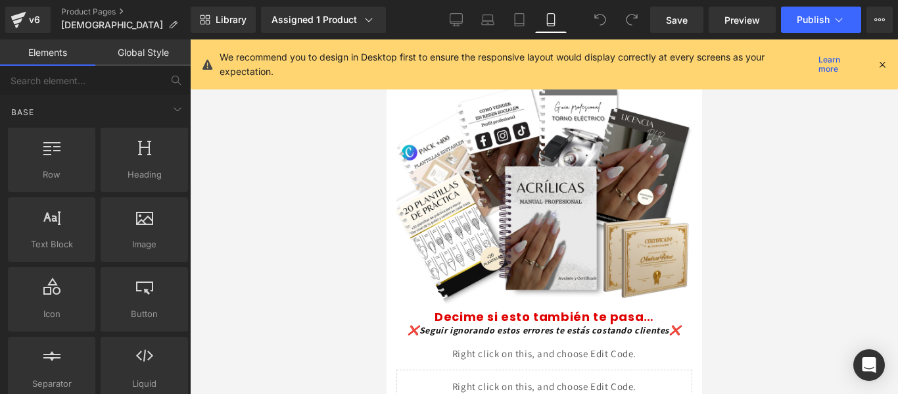
click at [880, 65] on icon at bounding box center [883, 65] width 12 height 12
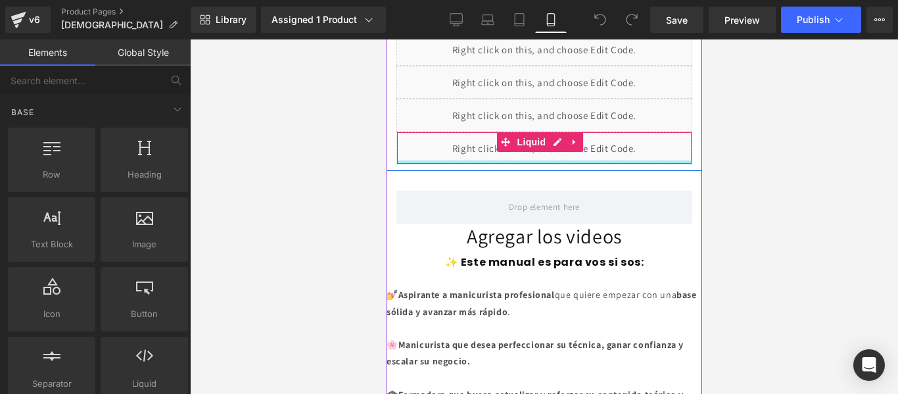
scroll to position [441, 0]
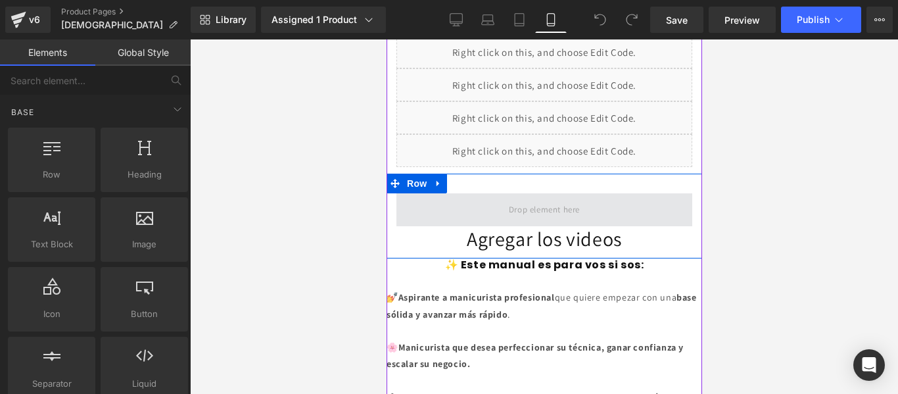
click at [527, 199] on span at bounding box center [544, 210] width 80 height 22
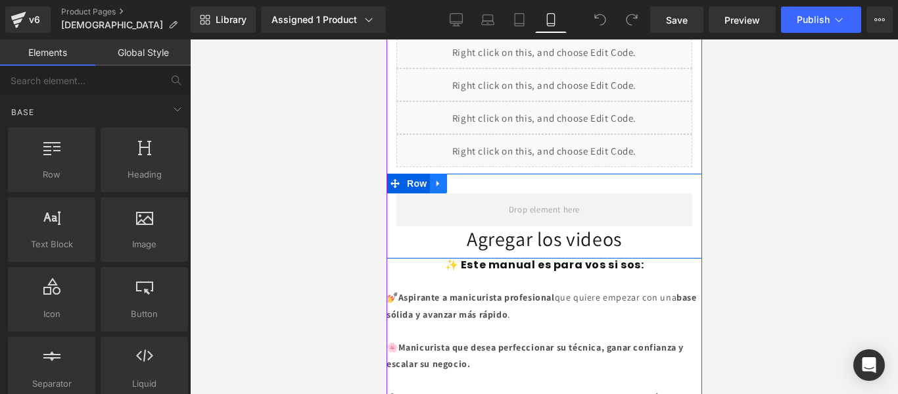
click at [441, 178] on icon at bounding box center [437, 183] width 9 height 10
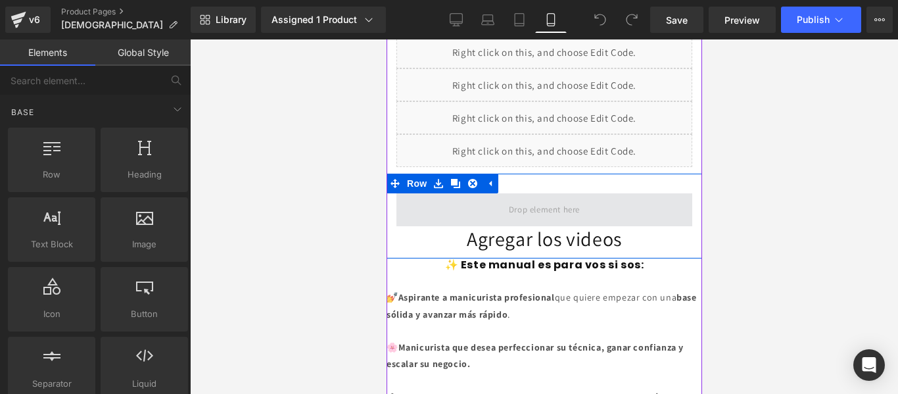
click at [474, 199] on span at bounding box center [544, 209] width 296 height 33
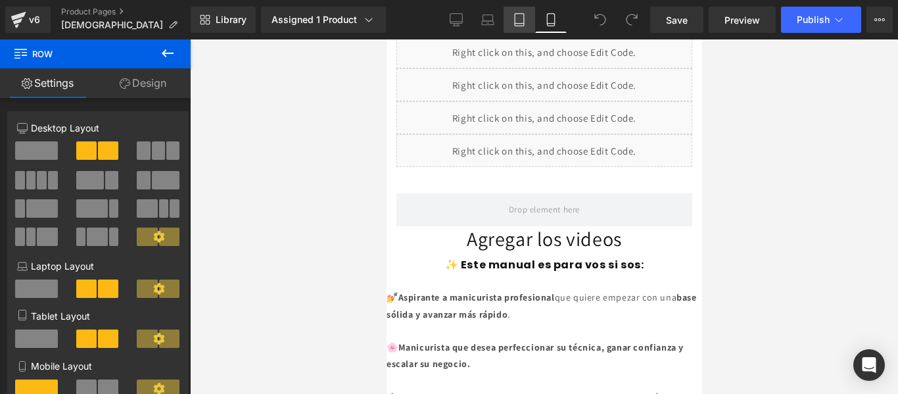
click at [514, 20] on icon at bounding box center [519, 19] width 13 height 13
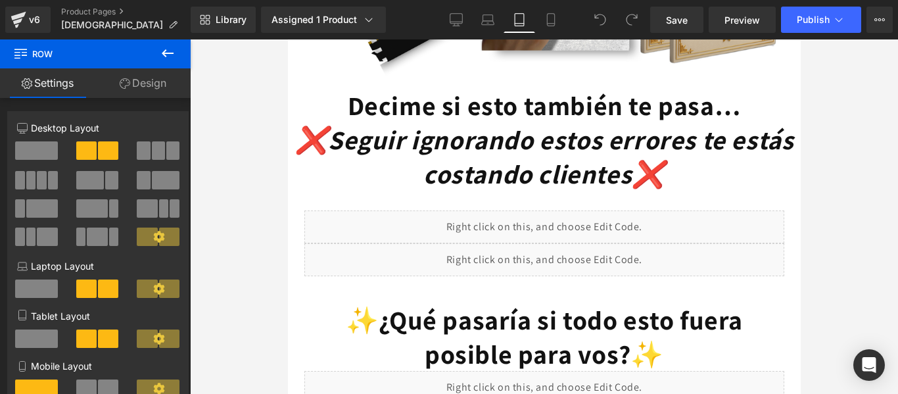
scroll to position [809, 0]
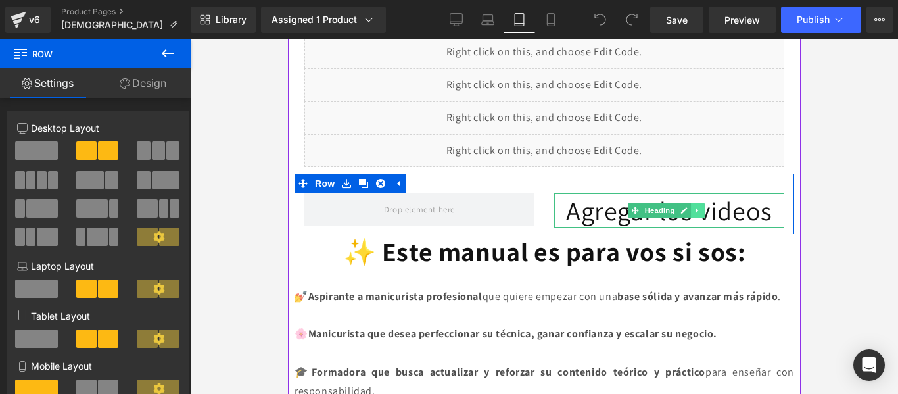
click at [694, 206] on icon at bounding box center [697, 210] width 7 height 8
click at [701, 206] on icon at bounding box center [704, 210] width 7 height 8
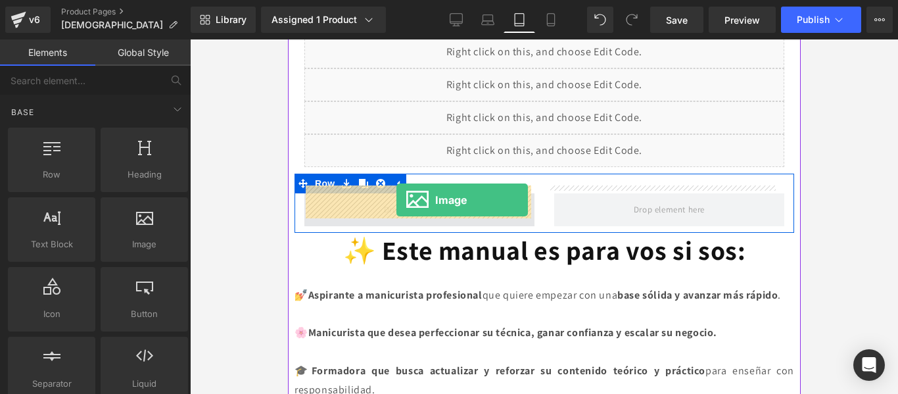
drag, startPoint x: 430, startPoint y: 265, endPoint x: 396, endPoint y: 200, distance: 73.5
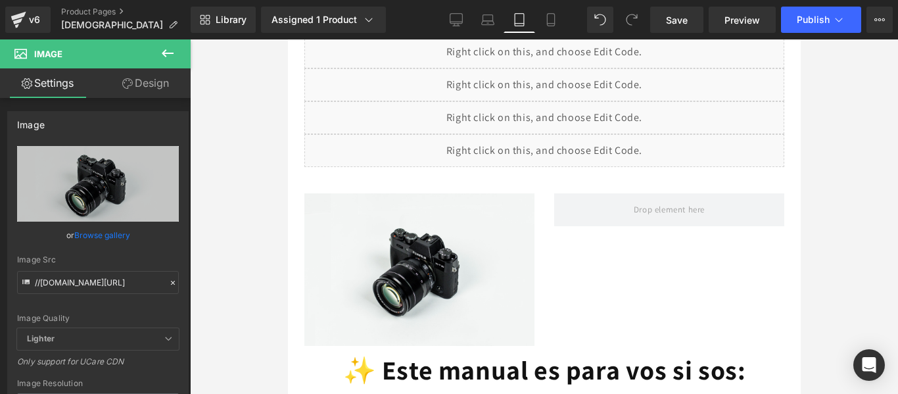
click at [170, 53] on icon at bounding box center [168, 53] width 12 height 8
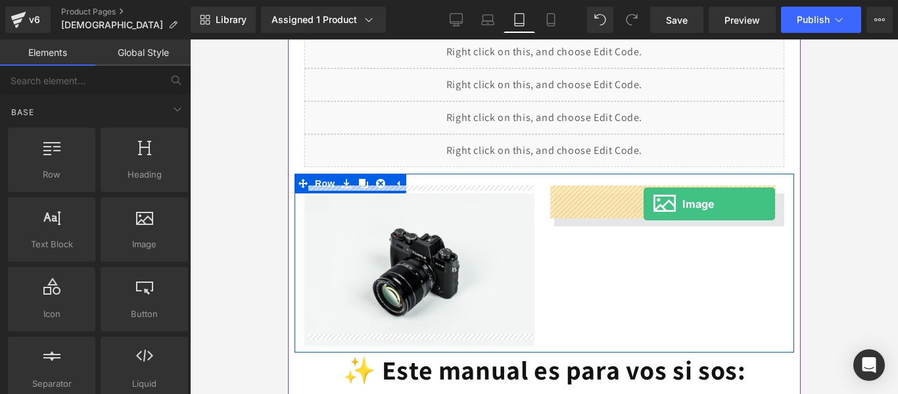
drag, startPoint x: 440, startPoint y: 290, endPoint x: 639, endPoint y: 204, distance: 217.1
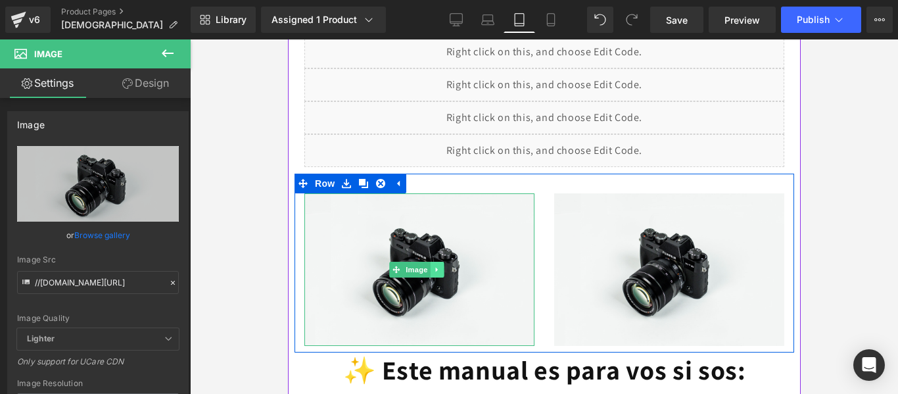
click at [434, 266] on icon at bounding box center [436, 270] width 7 height 8
click at [442, 266] on icon at bounding box center [443, 270] width 7 height 8
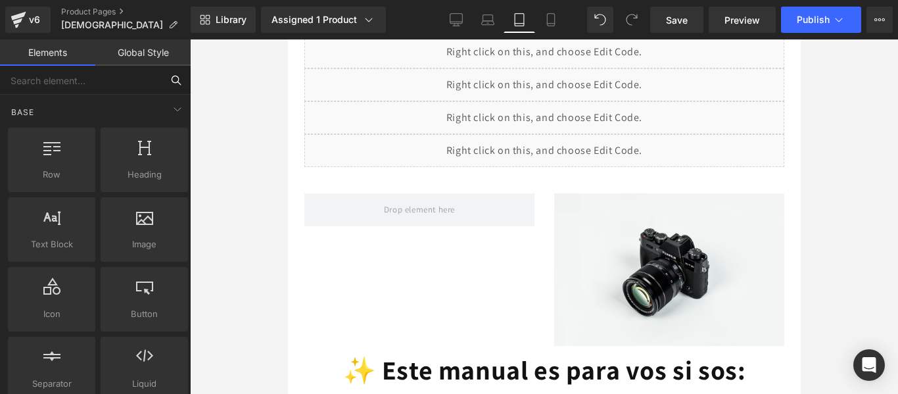
click at [112, 78] on input "text" at bounding box center [81, 80] width 162 height 29
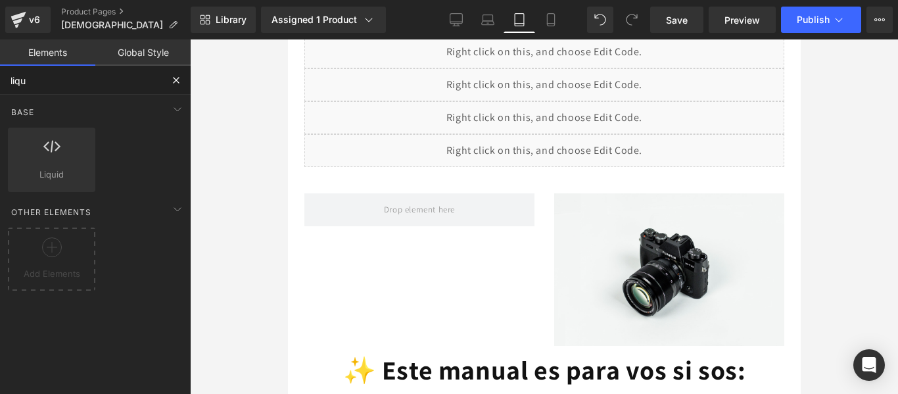
type input "liqui"
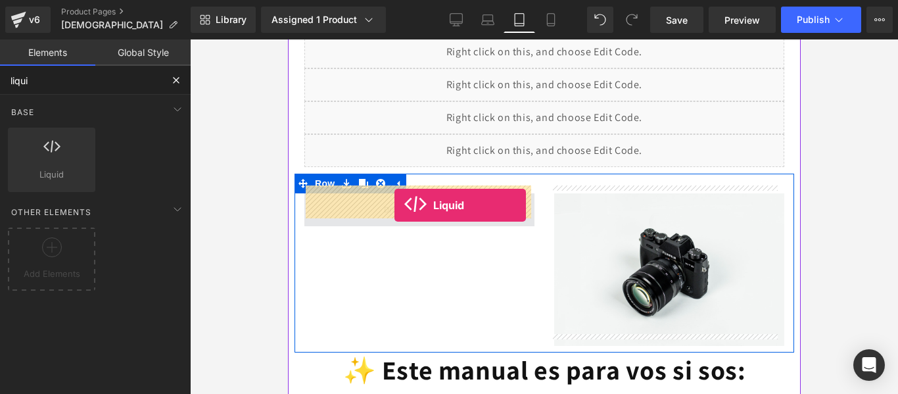
drag, startPoint x: 344, startPoint y: 203, endPoint x: 394, endPoint y: 205, distance: 50.0
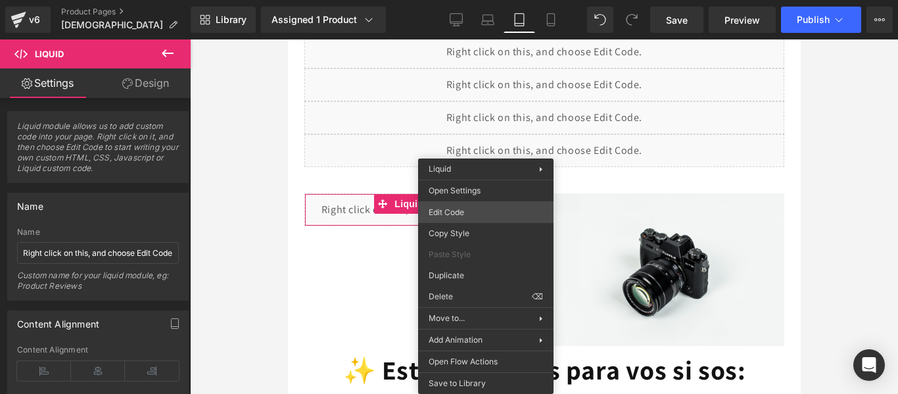
click at [472, 0] on div "Liquid You are previewing how the will restyle your page. You can not edit Elem…" at bounding box center [449, 0] width 898 height 0
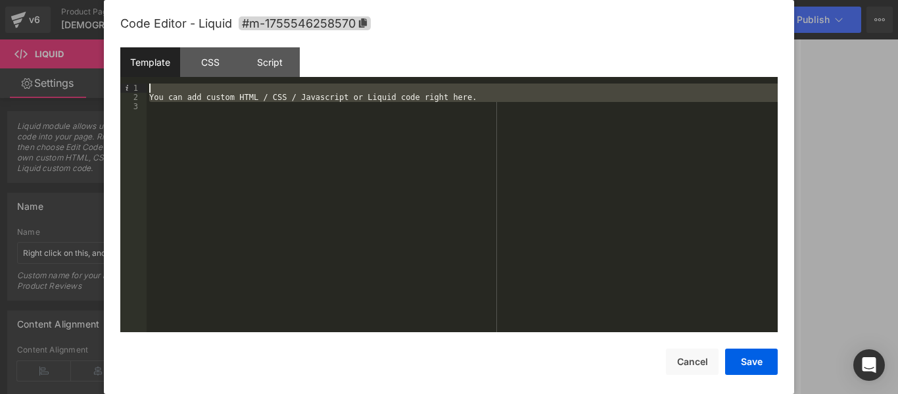
drag, startPoint x: 297, startPoint y: 168, endPoint x: 133, endPoint y: 82, distance: 185.3
click at [133, 82] on div "Template CSS Script Data 1 2 3 You can add custom HTML / CSS / Javascript or Li…" at bounding box center [449, 189] width 658 height 285
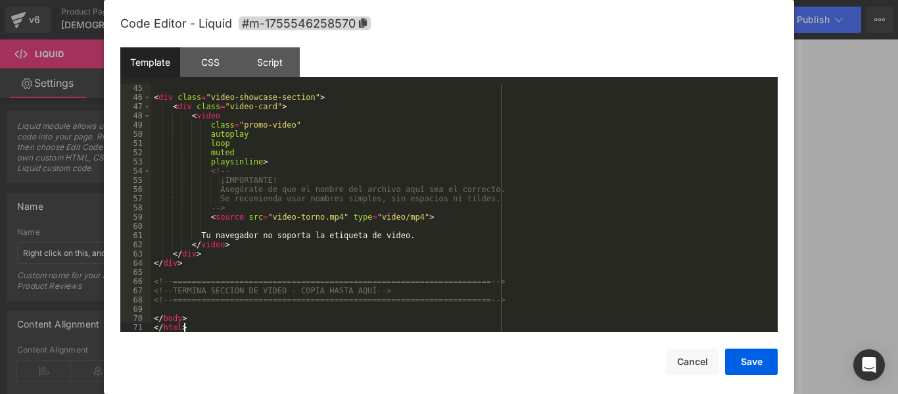
scroll to position [405, 0]
click at [750, 368] on button "Save" at bounding box center [751, 362] width 53 height 26
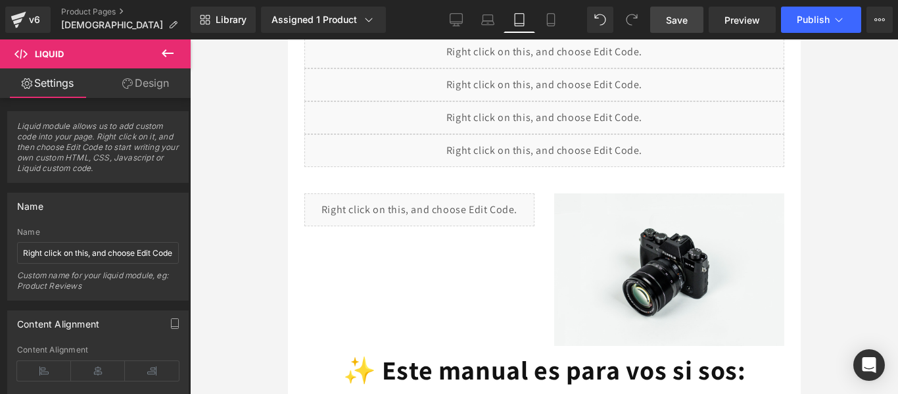
click at [672, 22] on span "Save" at bounding box center [677, 20] width 22 height 14
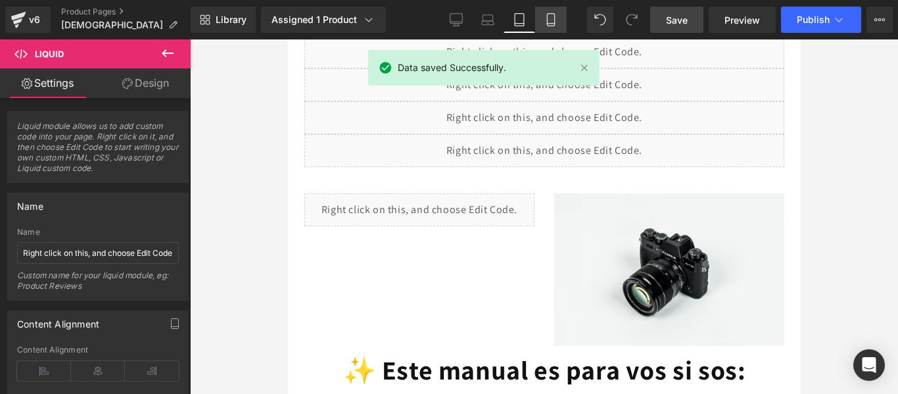
click at [551, 19] on icon at bounding box center [550, 19] width 13 height 13
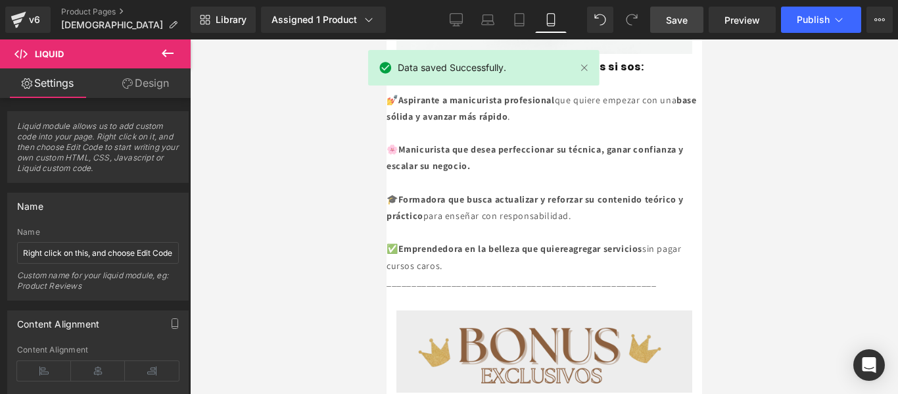
scroll to position [441, 0]
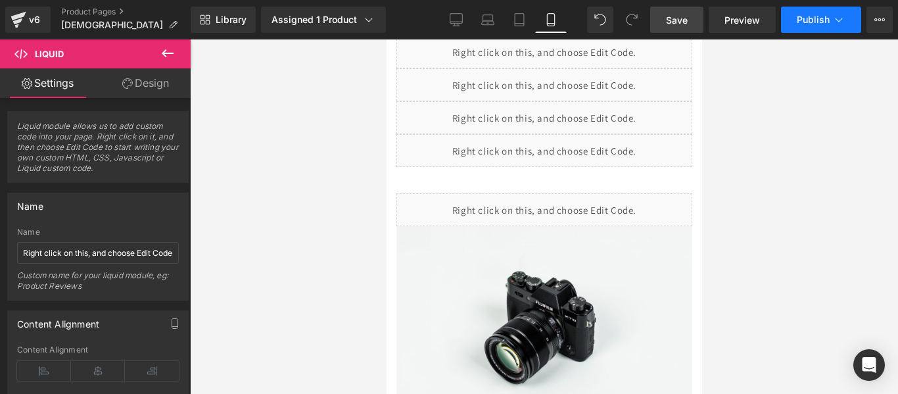
click at [822, 20] on span "Publish" at bounding box center [813, 19] width 33 height 11
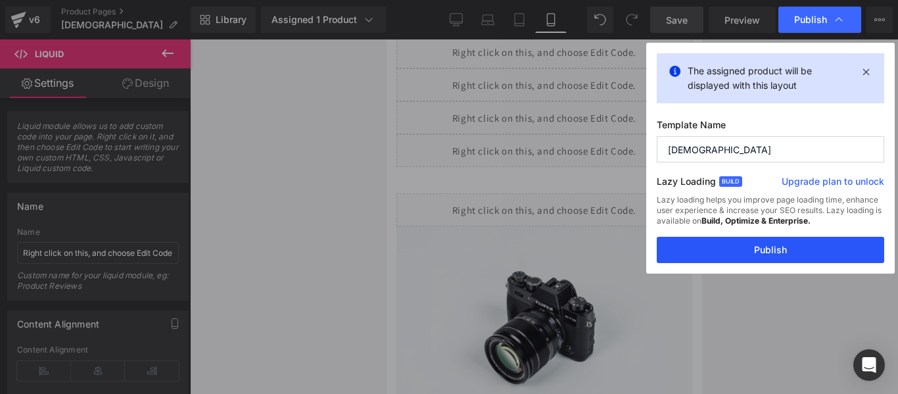
click at [780, 249] on button "Publish" at bounding box center [771, 250] width 228 height 26
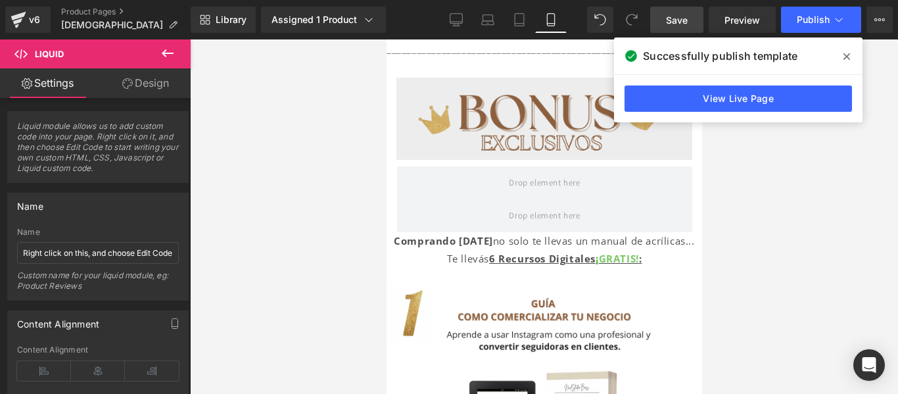
scroll to position [1042, 0]
click at [458, 12] on link "Desktop" at bounding box center [457, 20] width 32 height 26
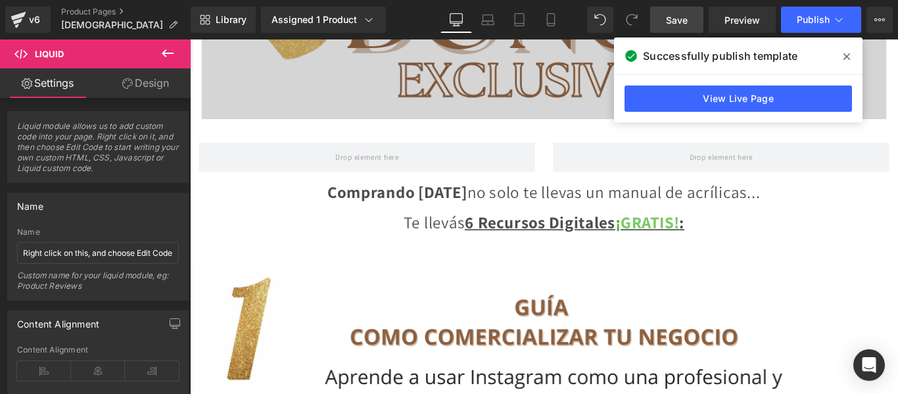
scroll to position [1656, 0]
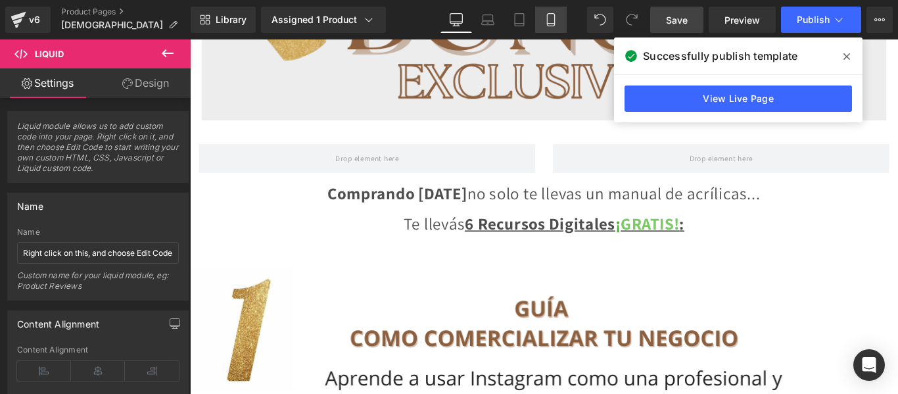
click at [548, 24] on icon at bounding box center [550, 24] width 7 height 0
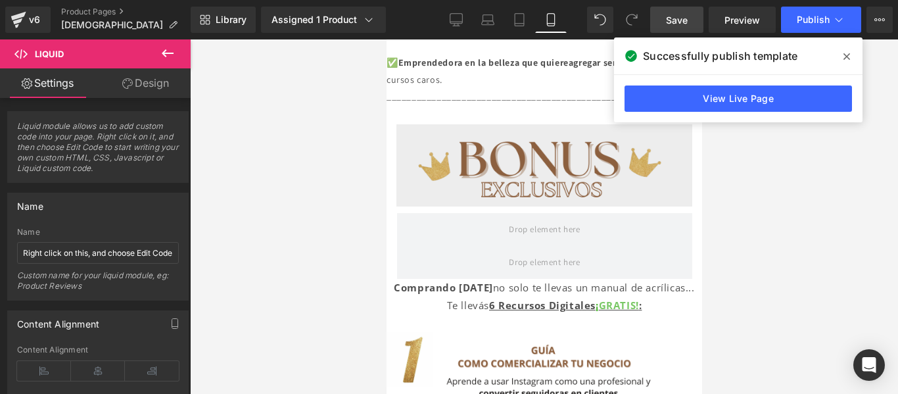
scroll to position [996, 0]
click at [163, 48] on icon at bounding box center [168, 53] width 16 height 16
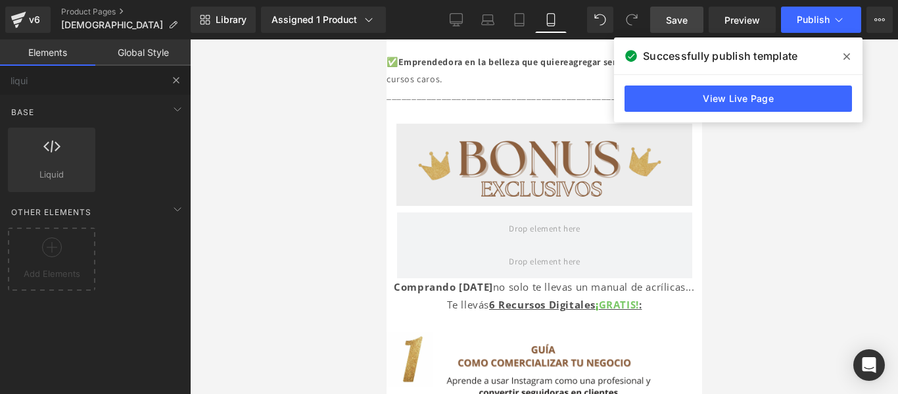
click at [172, 74] on button at bounding box center [176, 80] width 29 height 29
click at [174, 73] on button at bounding box center [176, 80] width 29 height 29
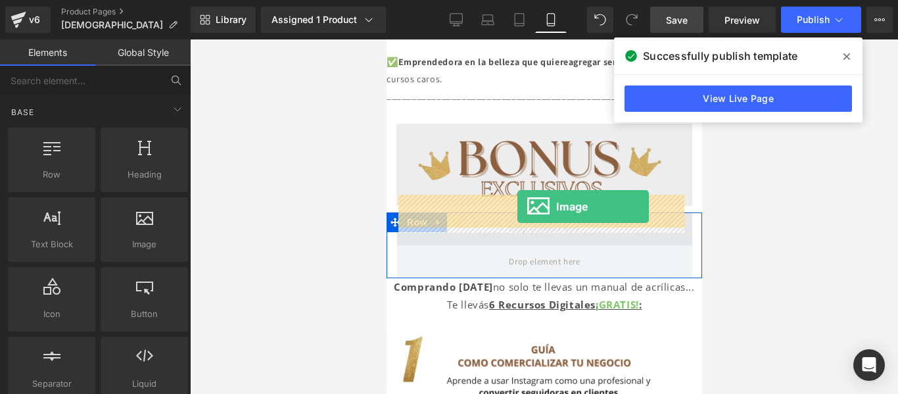
drag, startPoint x: 535, startPoint y: 287, endPoint x: 517, endPoint y: 206, distance: 82.3
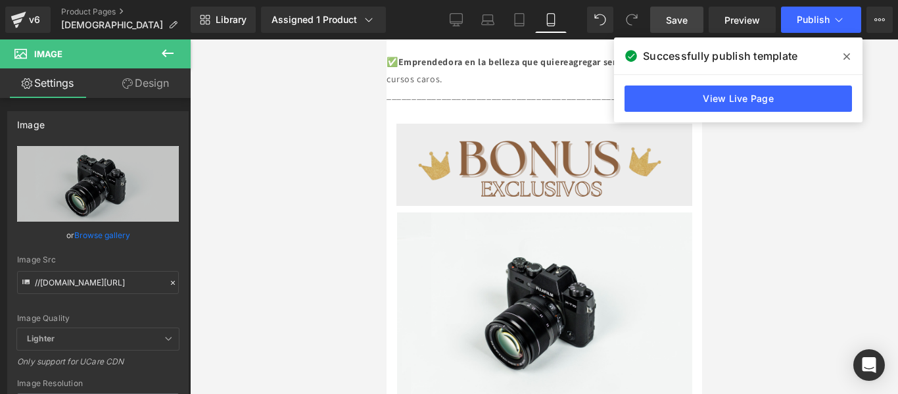
click at [172, 53] on icon at bounding box center [168, 53] width 12 height 8
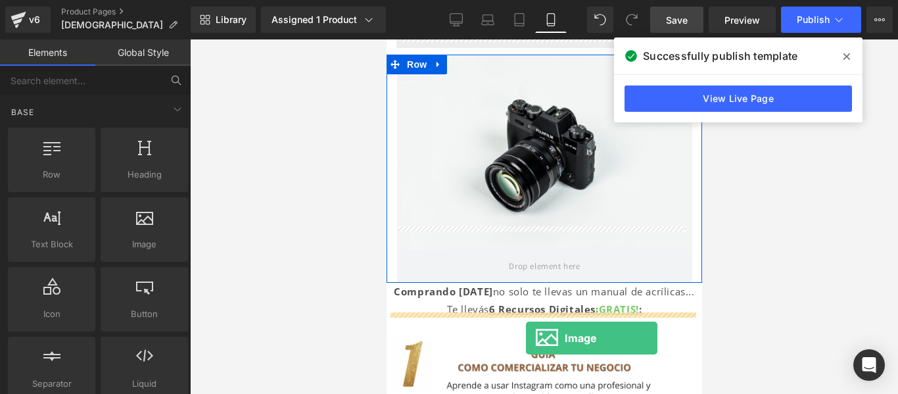
scroll to position [1193, 0]
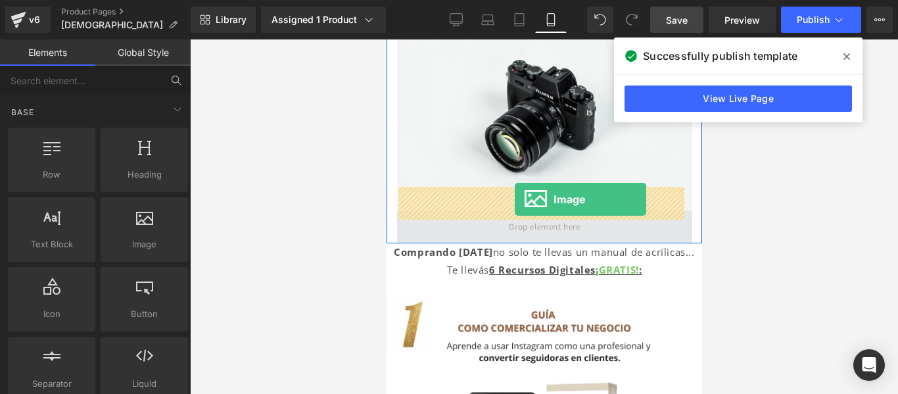
drag, startPoint x: 542, startPoint y: 272, endPoint x: 514, endPoint y: 199, distance: 77.4
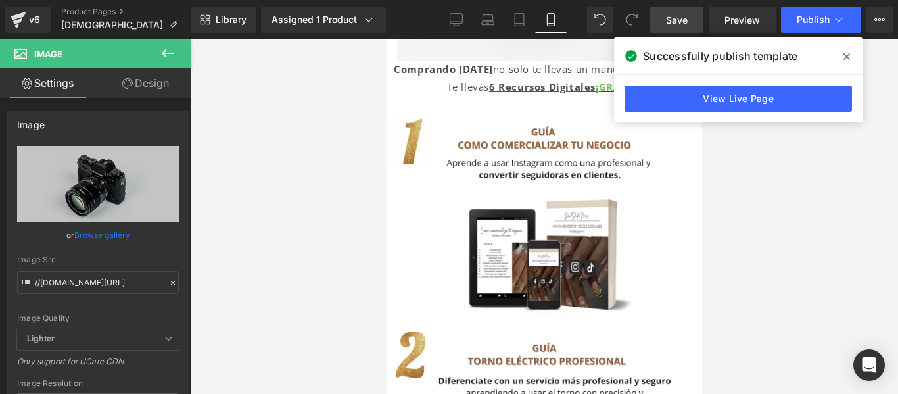
scroll to position [1538, 0]
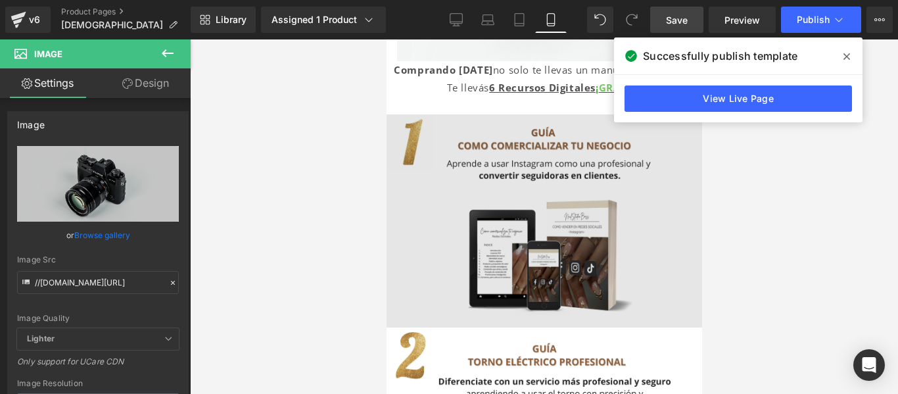
click at [494, 151] on img at bounding box center [544, 220] width 316 height 213
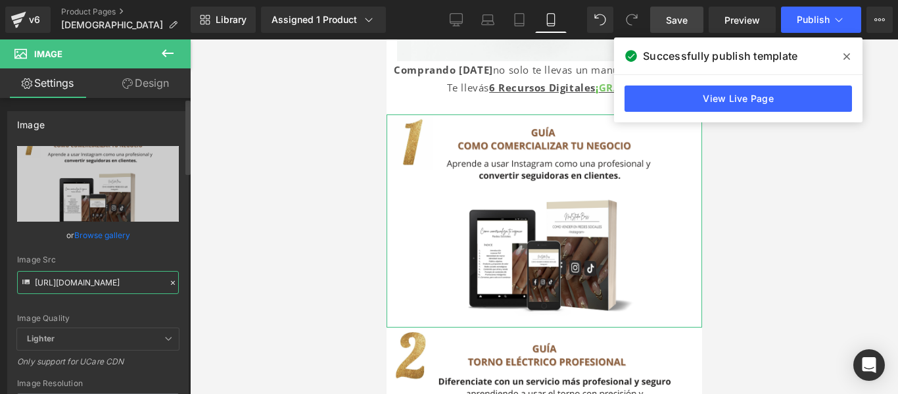
click at [87, 287] on input "[URL][DOMAIN_NAME]" at bounding box center [98, 282] width 162 height 23
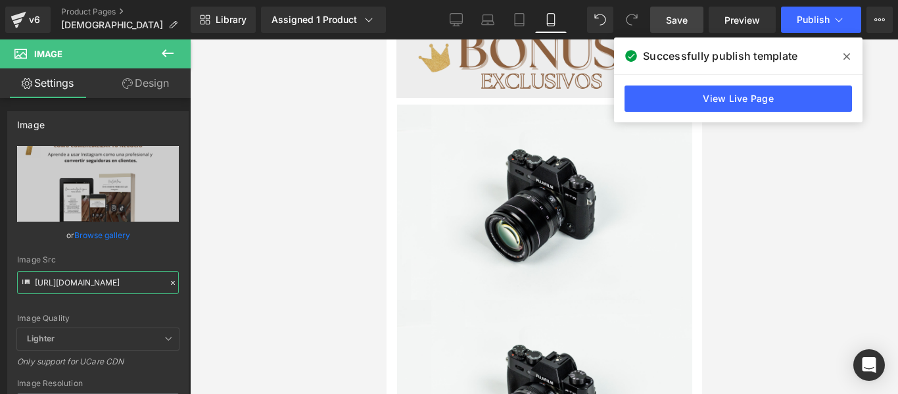
scroll to position [1101, 0]
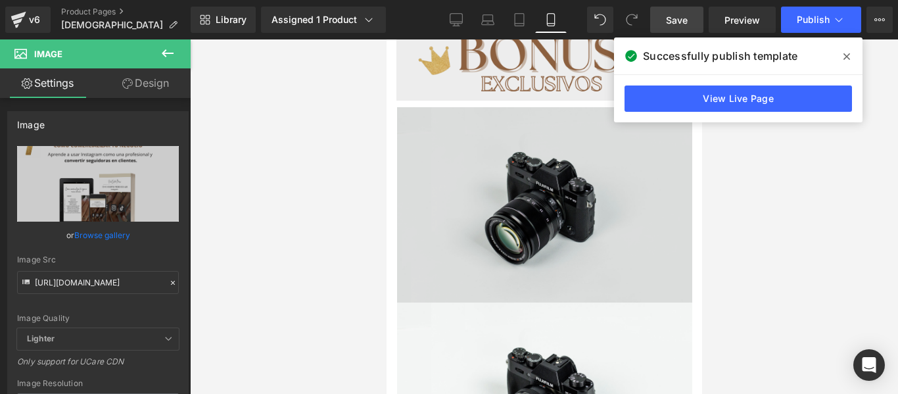
click at [496, 180] on img at bounding box center [544, 204] width 295 height 195
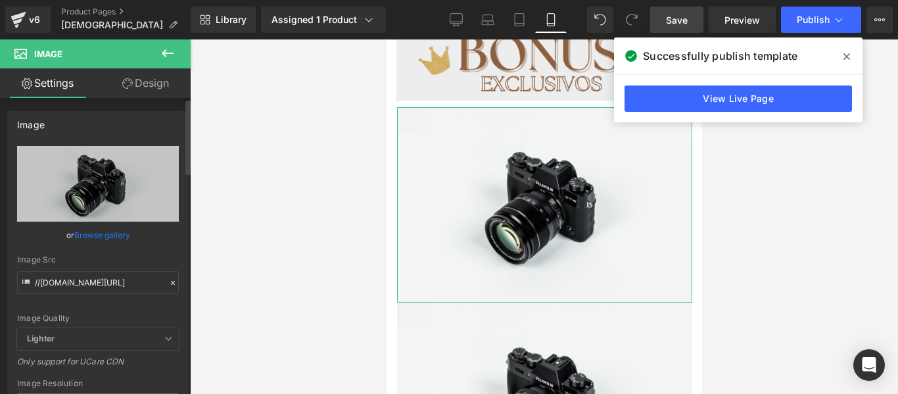
click at [168, 285] on icon at bounding box center [172, 282] width 9 height 9
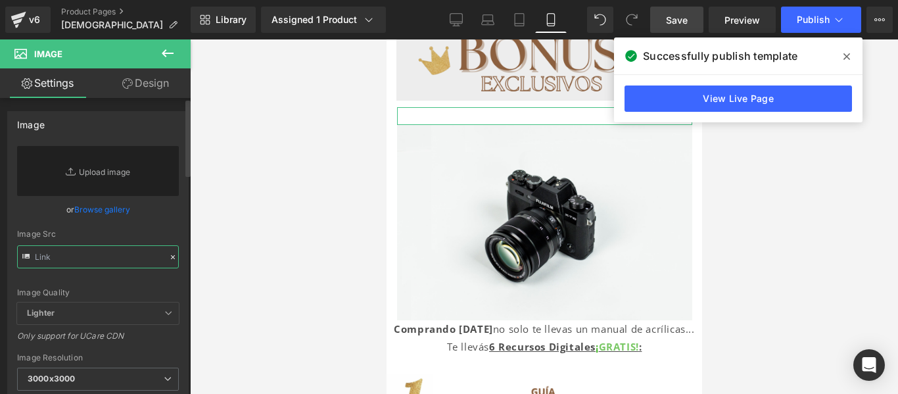
click at [128, 264] on input "text" at bounding box center [98, 256] width 162 height 23
paste input "[URL][DOMAIN_NAME]"
type input "[URL][DOMAIN_NAME]"
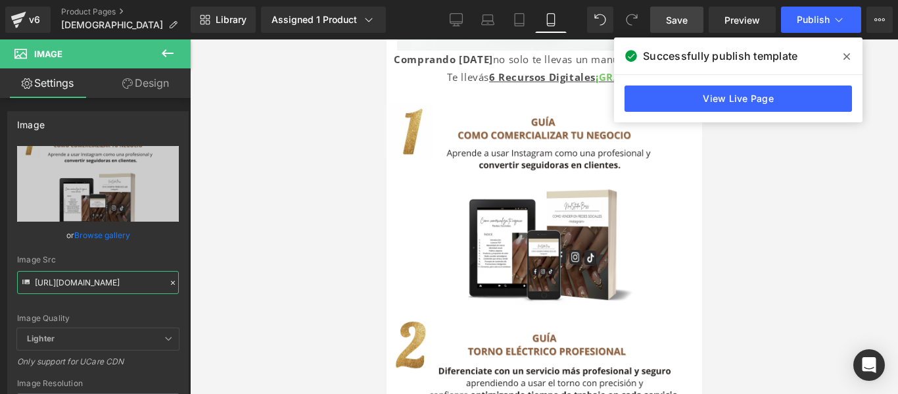
scroll to position [1553, 0]
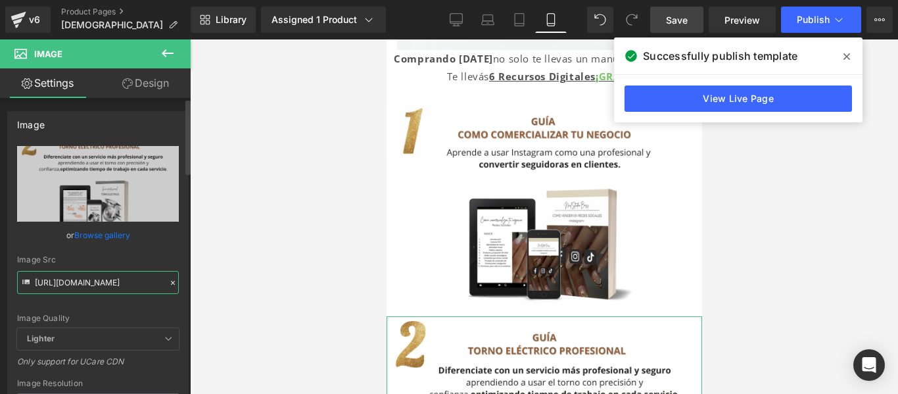
click at [107, 283] on input "https://i.postimg.cc/kXyXgHf4/Indice-manual-acrilicas-MOCKUPS-1.png" at bounding box center [98, 282] width 162 height 23
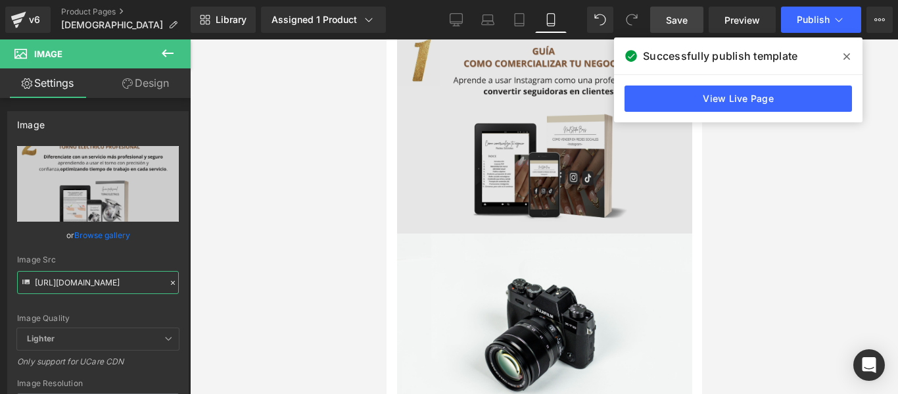
scroll to position [1172, 0]
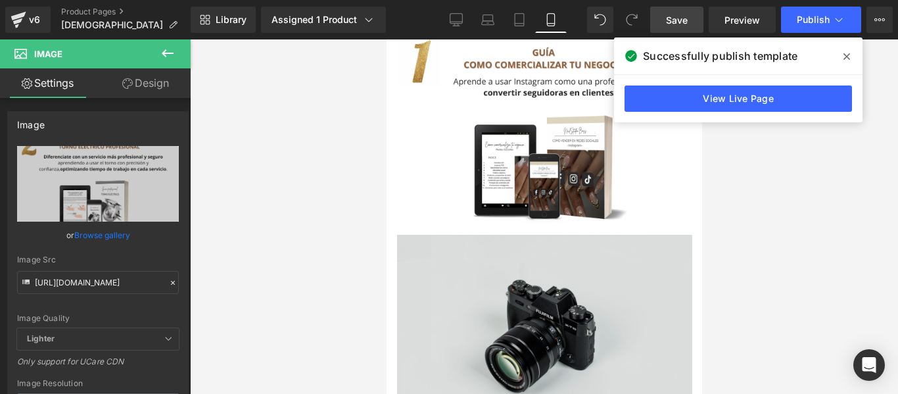
click at [502, 276] on img at bounding box center [544, 332] width 295 height 195
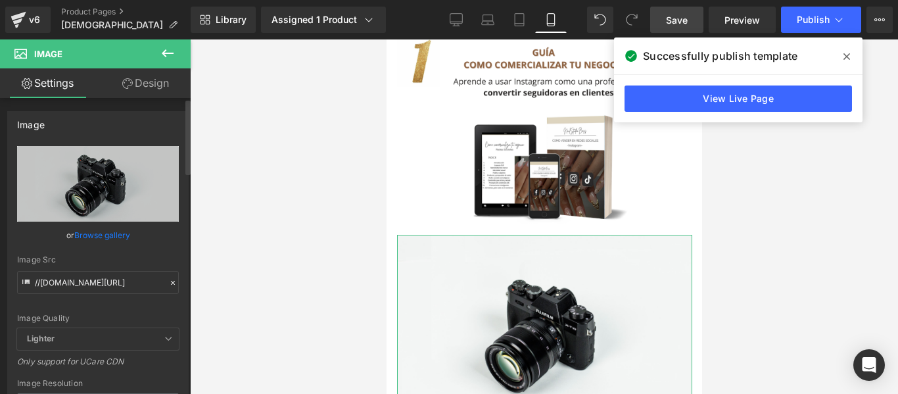
click at [171, 279] on icon at bounding box center [172, 282] width 9 height 9
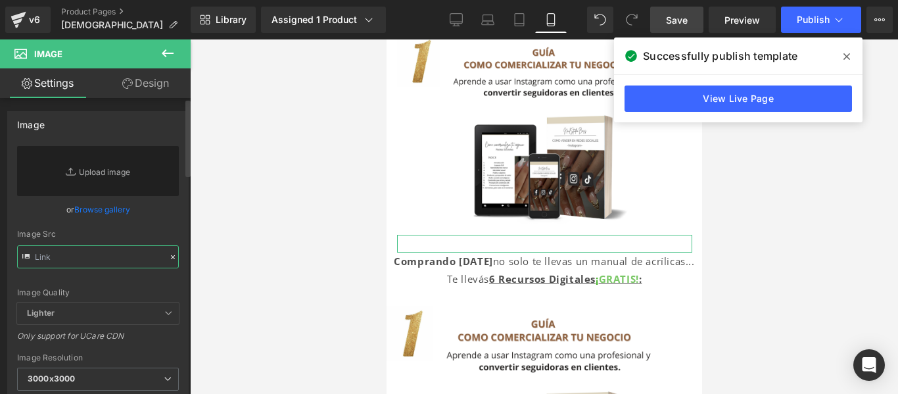
click at [108, 259] on input "text" at bounding box center [98, 256] width 162 height 23
paste input "https://i.postimg.cc/kXyXgHf4/Indice-manual-acrilicas-MOCKUPS-1.png"
type input "https://i.postimg.cc/kXyXgHf4/Indice-manual-acrilicas-MOCKUPS-1.png"
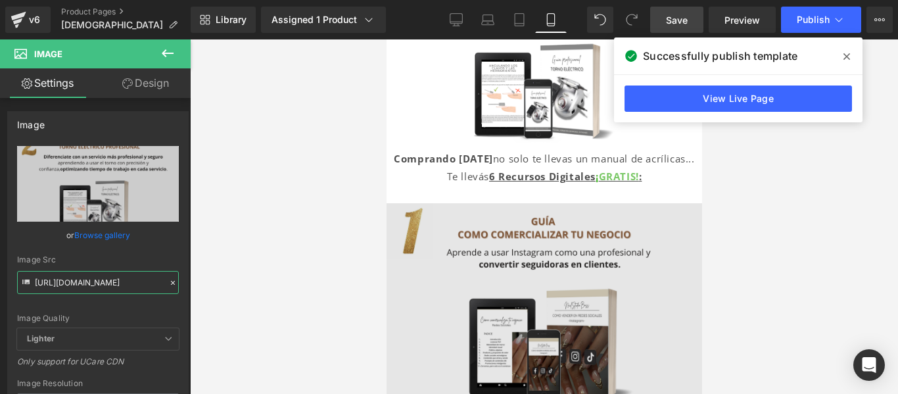
scroll to position [1456, 0]
click at [604, 255] on img at bounding box center [544, 310] width 316 height 213
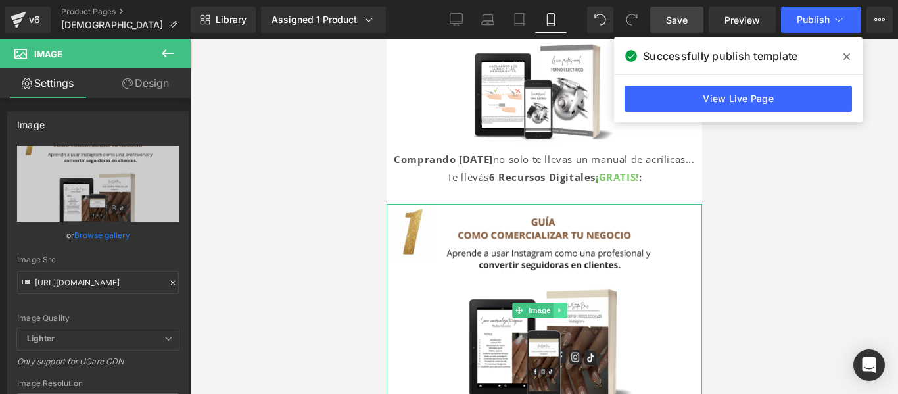
click at [561, 306] on icon at bounding box center [559, 310] width 7 height 8
click at [569, 307] on icon at bounding box center [565, 310] width 7 height 7
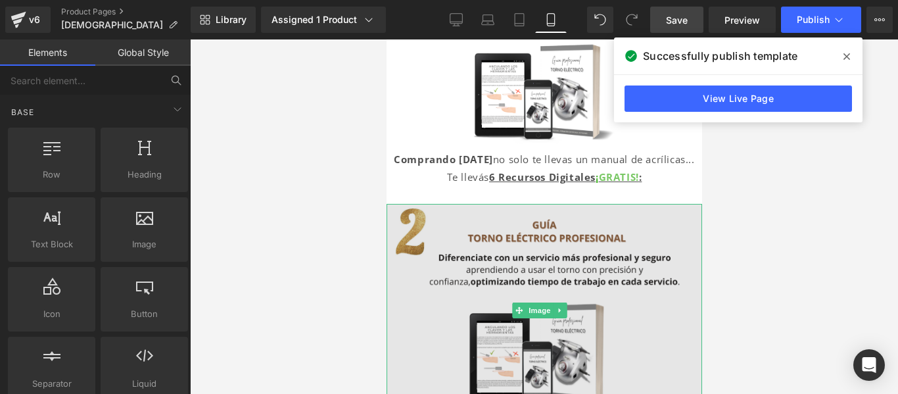
click at [573, 206] on img at bounding box center [544, 310] width 316 height 213
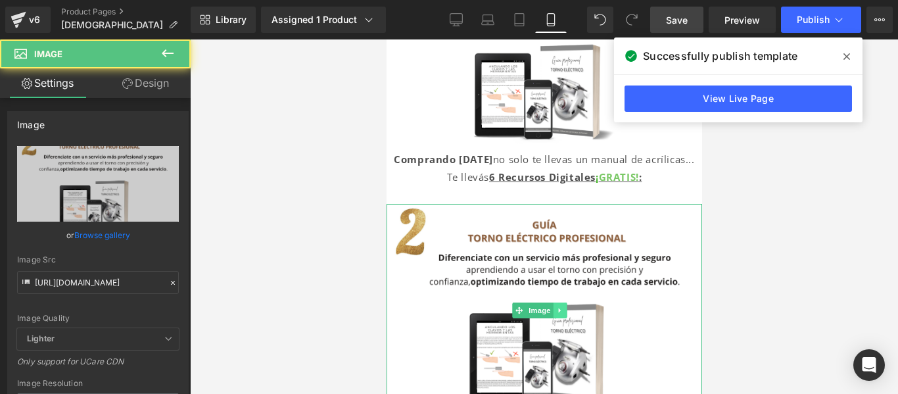
click at [558, 308] on icon at bounding box center [559, 310] width 2 height 5
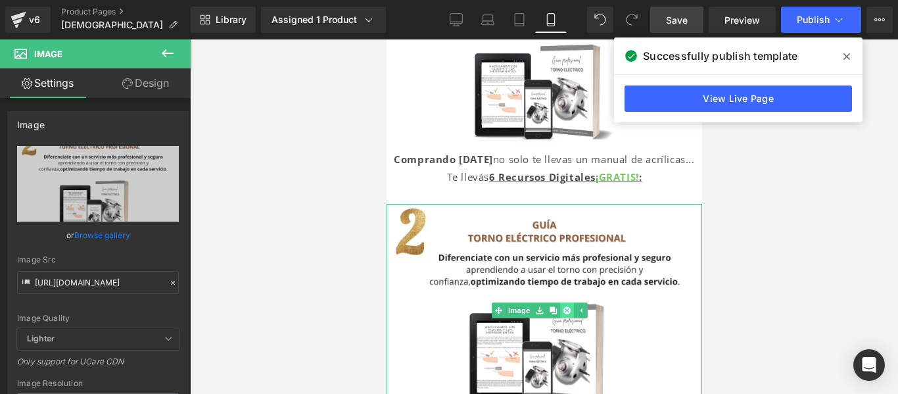
click at [566, 306] on icon at bounding box center [565, 310] width 7 height 8
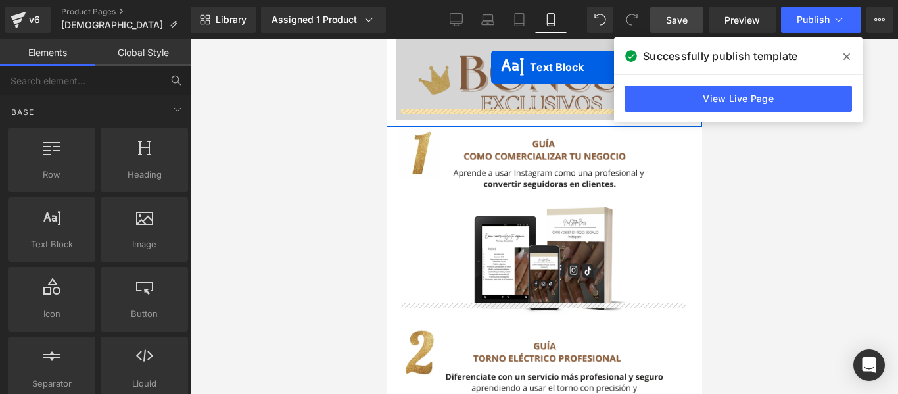
scroll to position [1015, 0]
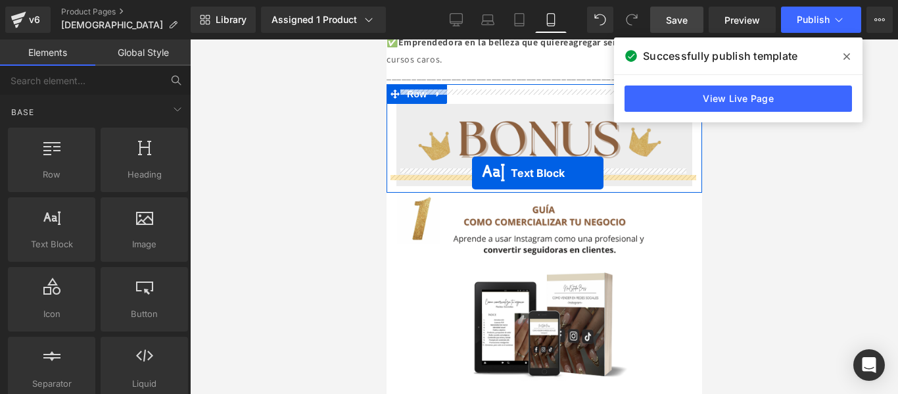
drag, startPoint x: 504, startPoint y: 239, endPoint x: 471, endPoint y: 173, distance: 73.2
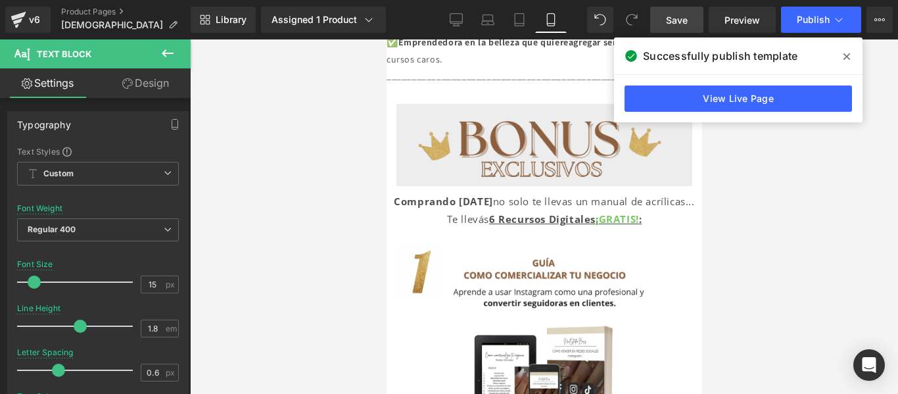
click at [793, 206] on div at bounding box center [544, 216] width 708 height 354
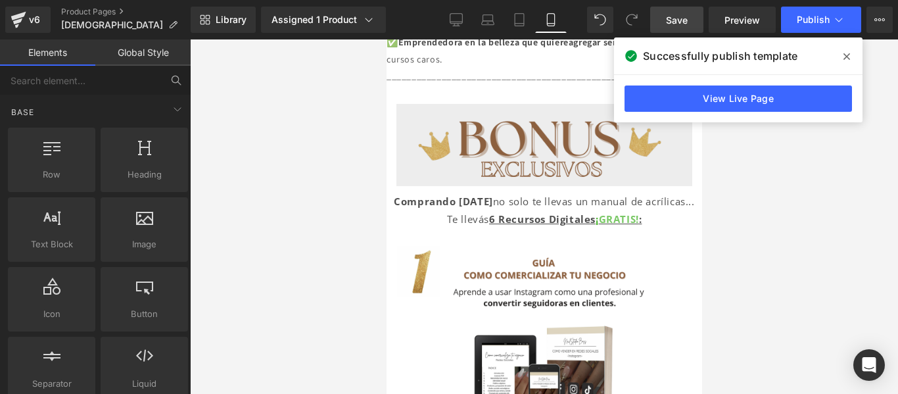
click at [685, 27] on link "Save" at bounding box center [676, 20] width 53 height 26
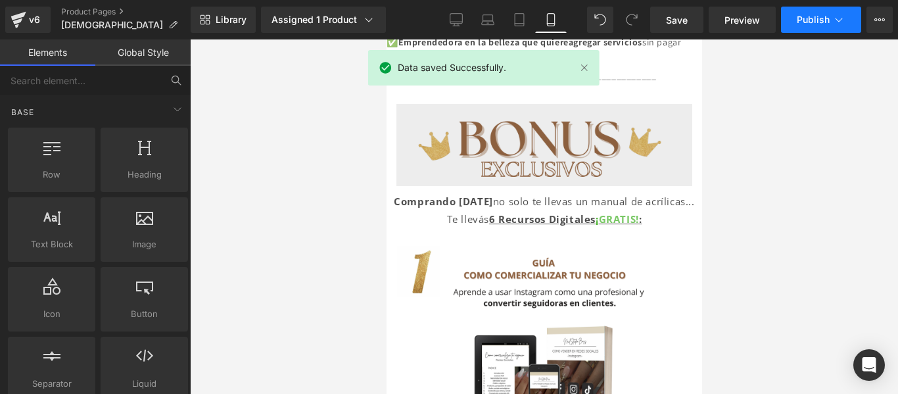
click at [817, 22] on span "Publish" at bounding box center [813, 19] width 33 height 11
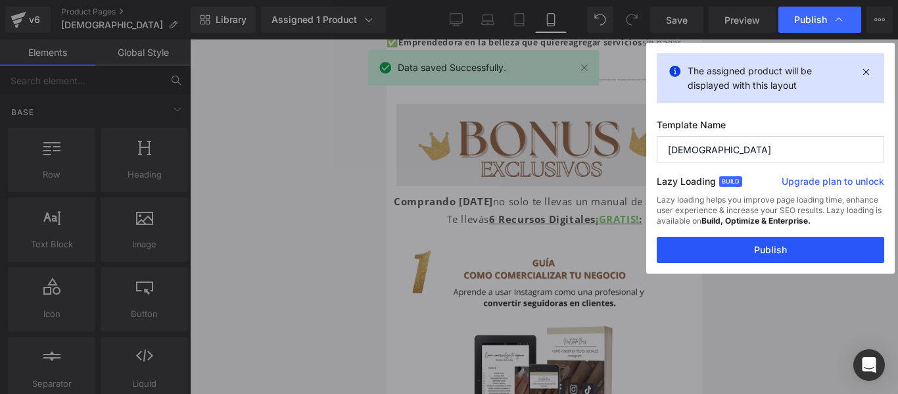
click at [761, 256] on button "Publish" at bounding box center [771, 250] width 228 height 26
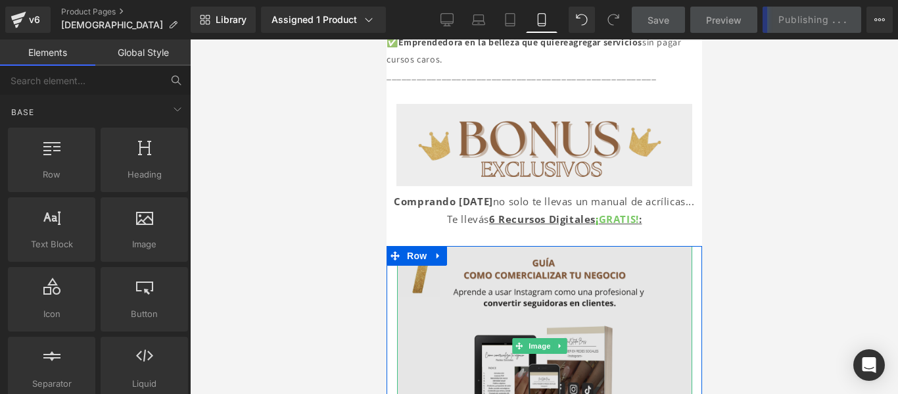
click at [576, 246] on img at bounding box center [544, 345] width 295 height 199
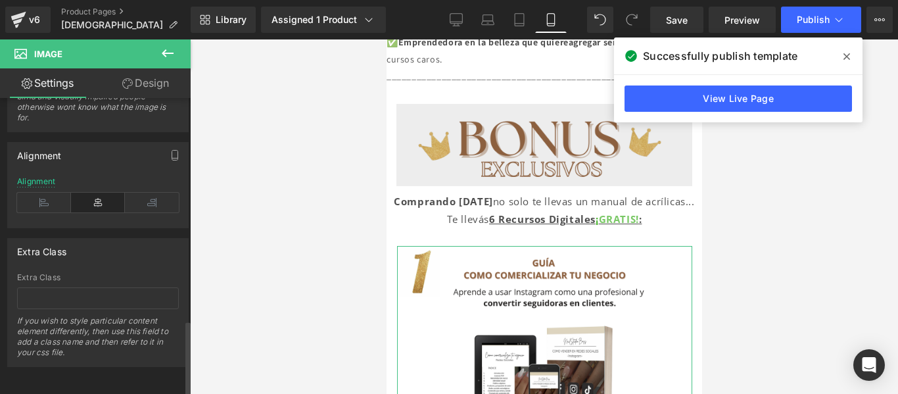
scroll to position [871, 0]
click at [722, 145] on div at bounding box center [544, 216] width 708 height 354
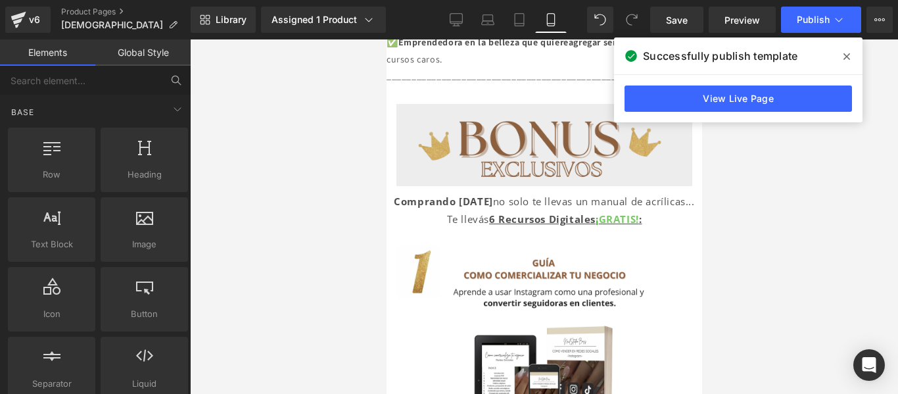
click at [850, 55] on icon at bounding box center [847, 56] width 7 height 11
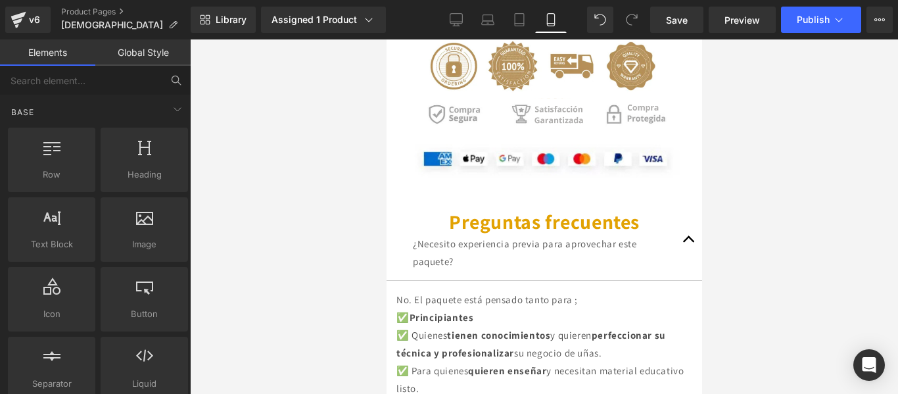
scroll to position [4008, 0]
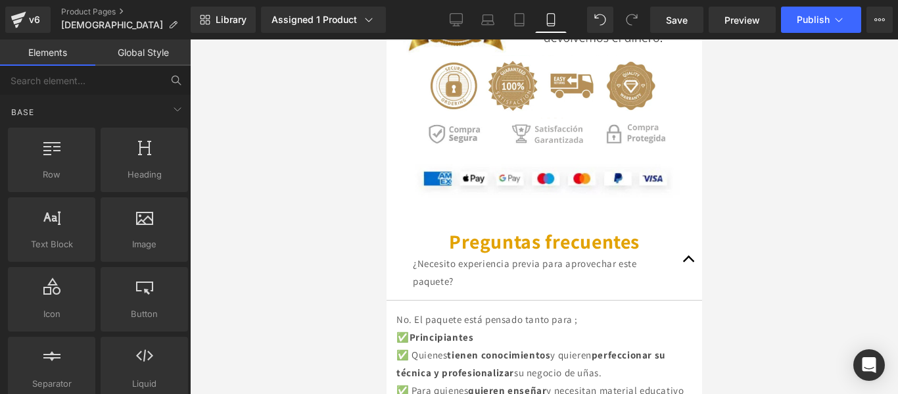
click at [675, 219] on button "button" at bounding box center [688, 259] width 26 height 81
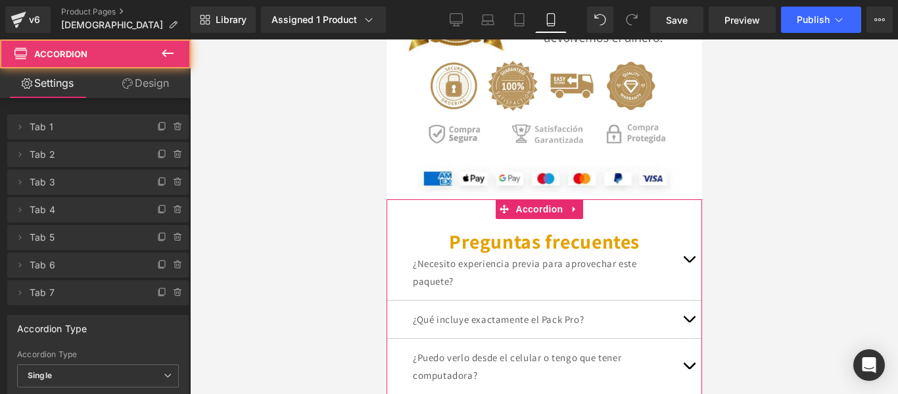
click at [678, 220] on button "button" at bounding box center [688, 259] width 26 height 81
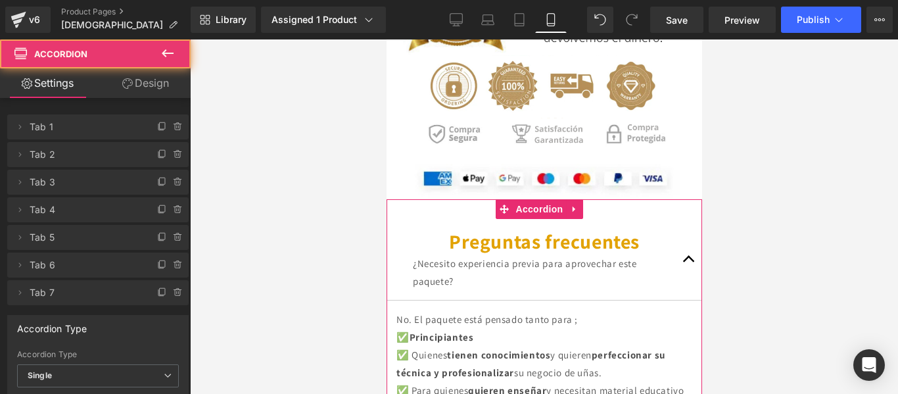
click at [678, 220] on button "button" at bounding box center [688, 259] width 26 height 81
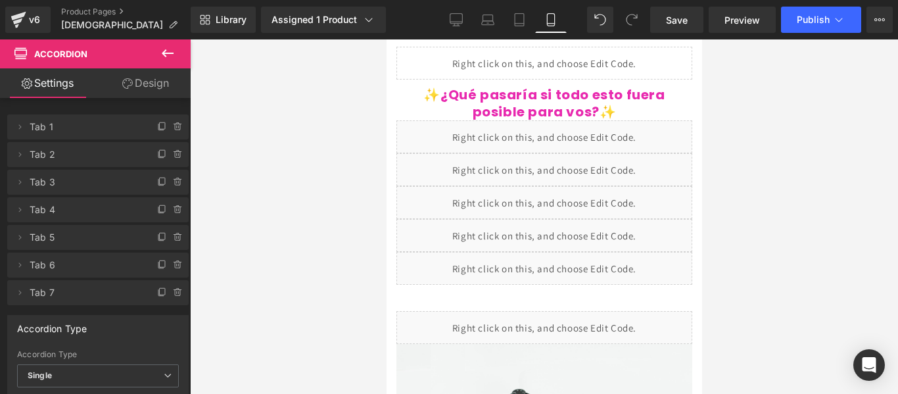
scroll to position [324, 0]
click at [734, 225] on div at bounding box center [544, 216] width 708 height 354
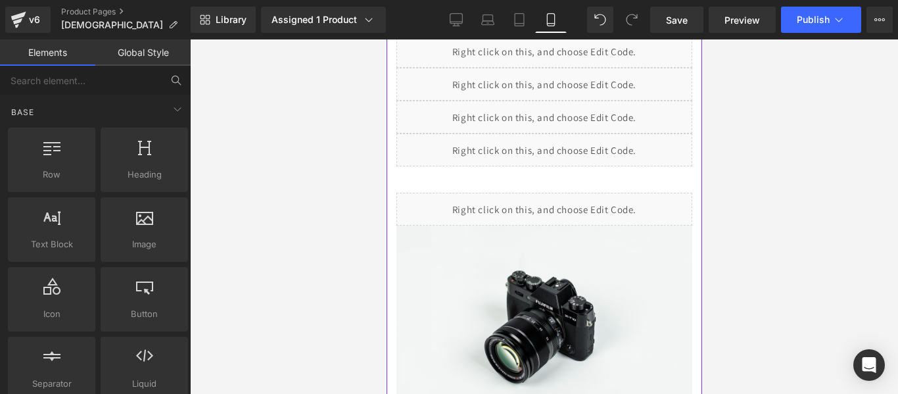
scroll to position [442, 0]
click at [570, 201] on div "Liquid" at bounding box center [544, 208] width 296 height 33
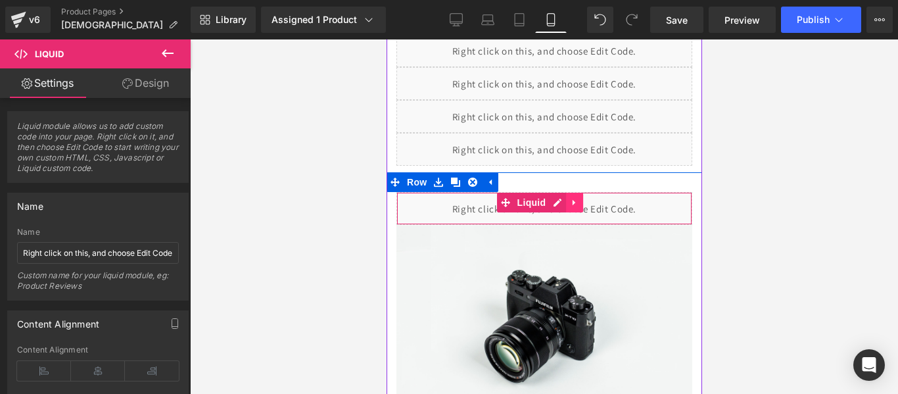
click at [573, 197] on icon at bounding box center [573, 202] width 9 height 10
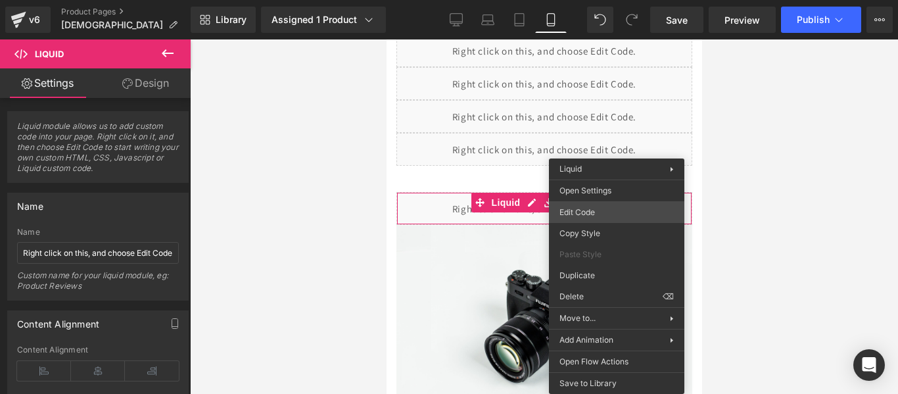
click at [578, 0] on div "Text Block You are previewing how the will restyle your page. You can not edit …" at bounding box center [449, 0] width 898 height 0
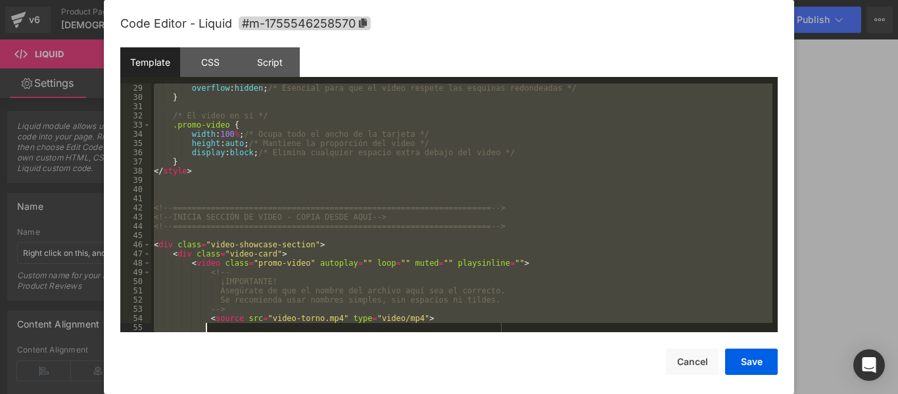
scroll to position [359, 0]
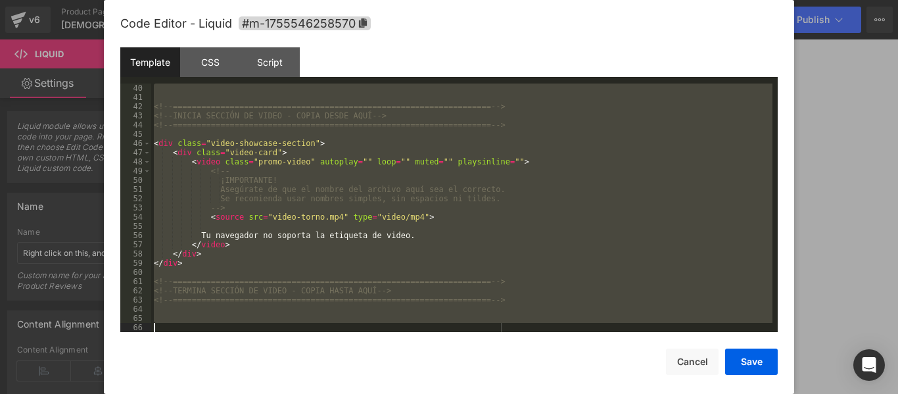
drag, startPoint x: 160, startPoint y: 87, endPoint x: 535, endPoint y: 425, distance: 504.7
click at [535, 393] on html "Text Block You are previewing how the will restyle your page. You can not edit …" at bounding box center [449, 197] width 898 height 394
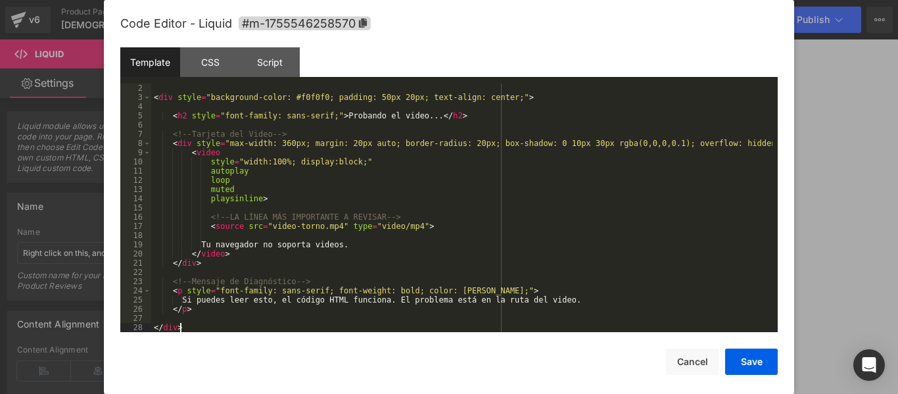
scroll to position [9, 0]
click at [750, 362] on button "Save" at bounding box center [751, 362] width 53 height 26
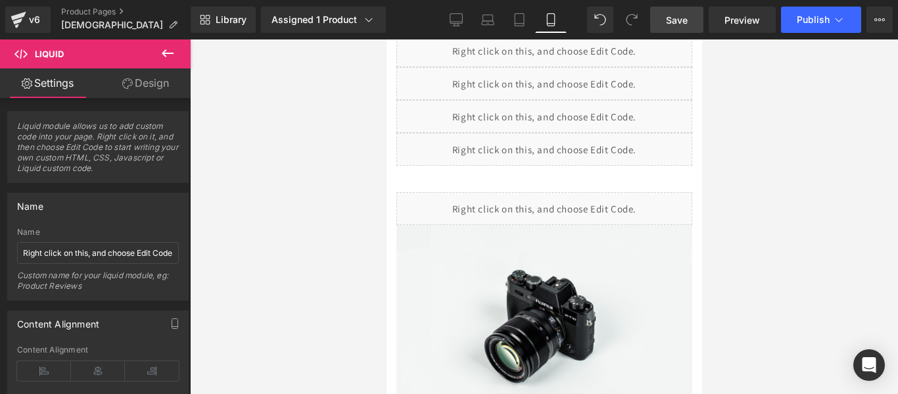
click at [677, 18] on span "Save" at bounding box center [677, 20] width 22 height 14
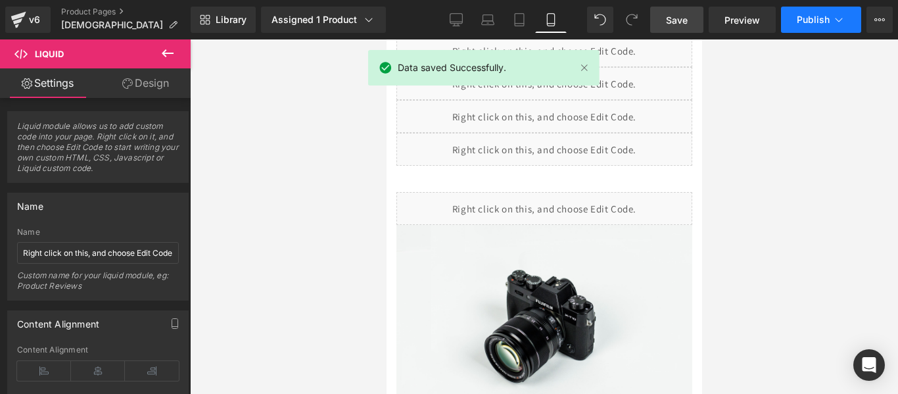
click at [808, 21] on span "Publish" at bounding box center [813, 19] width 33 height 11
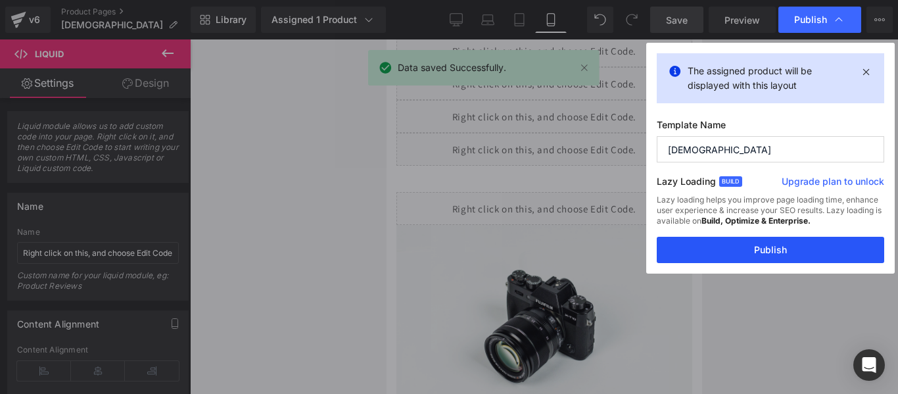
click at [769, 254] on button "Publish" at bounding box center [771, 250] width 228 height 26
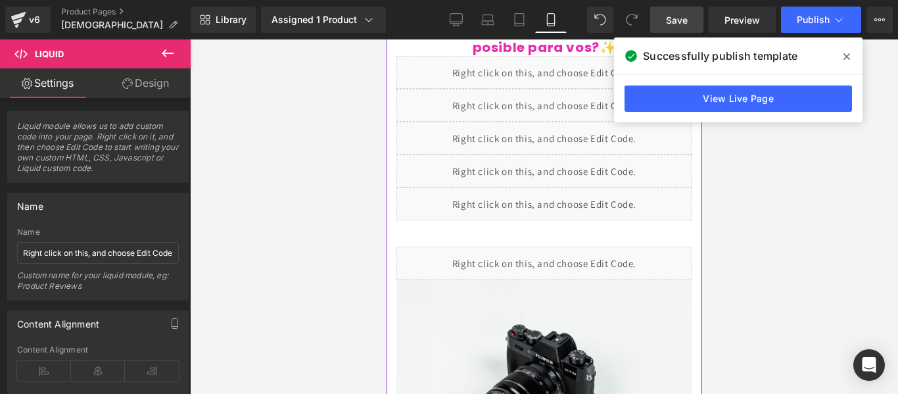
scroll to position [389, 0]
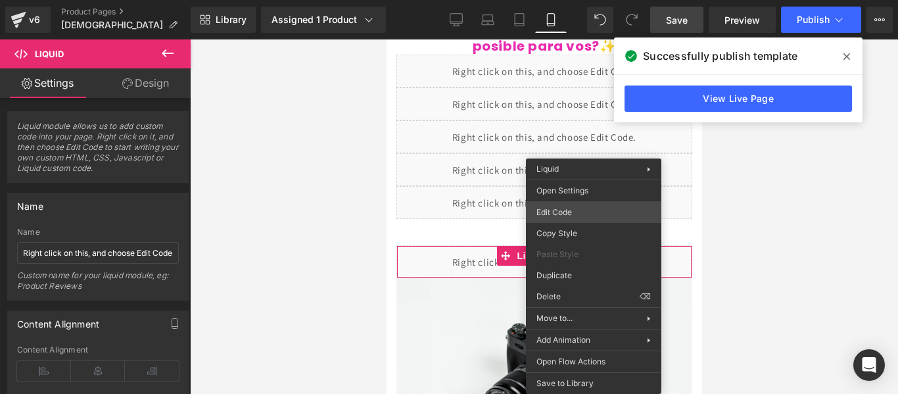
click at [573, 0] on div "Text Block You are previewing how the will restyle your page. You can not edit …" at bounding box center [449, 0] width 898 height 0
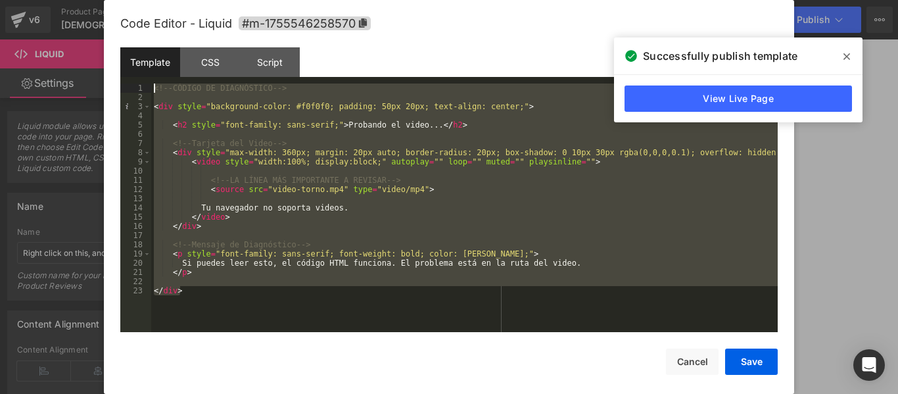
drag, startPoint x: 183, startPoint y: 314, endPoint x: 154, endPoint y: 80, distance: 235.9
click at [154, 80] on div "Template CSS Script Data 1 2 3 4 5 6 7 8 9 10 11 12 13 14 15 16 17 18 19 20 21 …" at bounding box center [449, 189] width 658 height 285
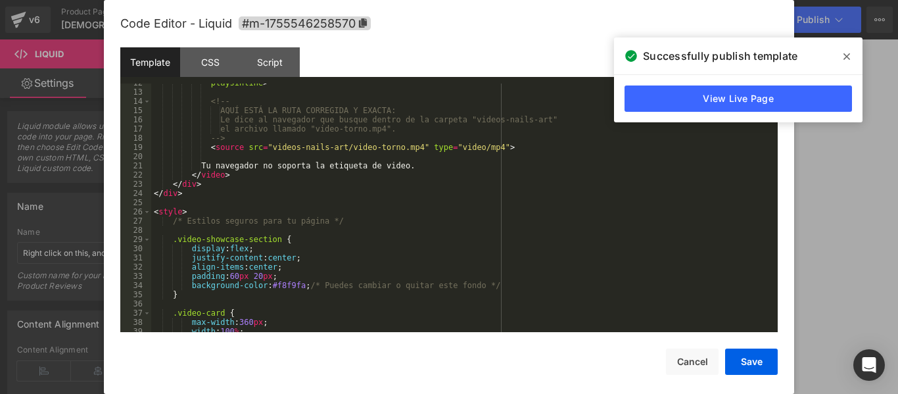
scroll to position [0, 0]
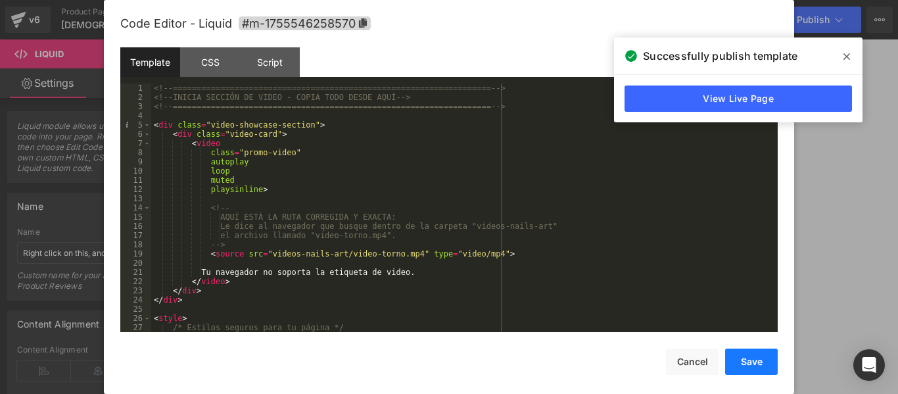
click at [740, 364] on button "Save" at bounding box center [751, 362] width 53 height 26
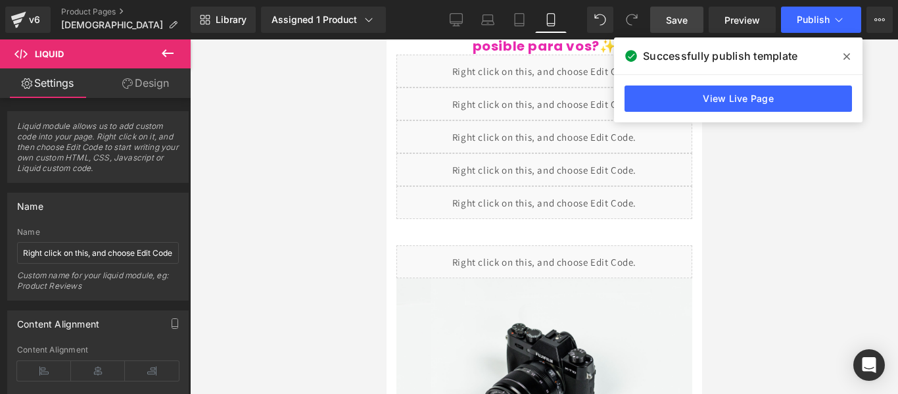
click at [691, 16] on link "Save" at bounding box center [676, 20] width 53 height 26
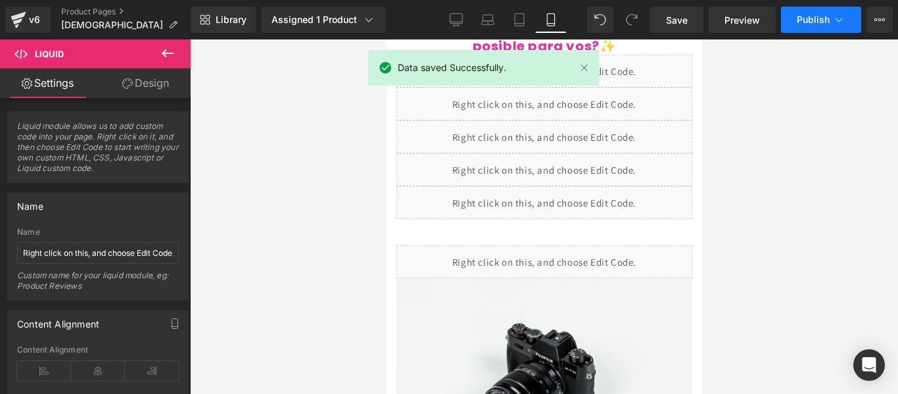
click at [825, 21] on span "Publish" at bounding box center [813, 19] width 33 height 11
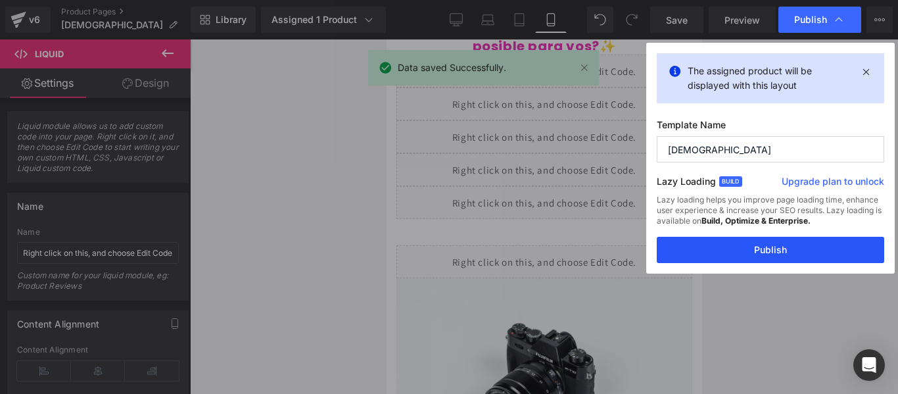
click at [764, 243] on button "Publish" at bounding box center [771, 250] width 228 height 26
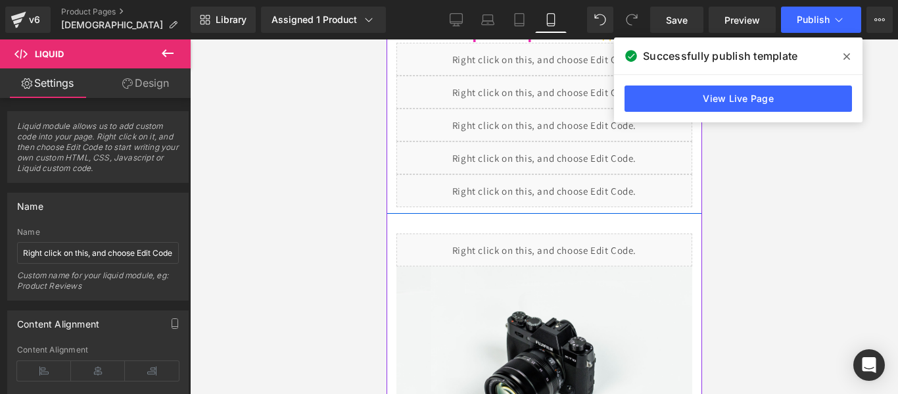
scroll to position [401, 0]
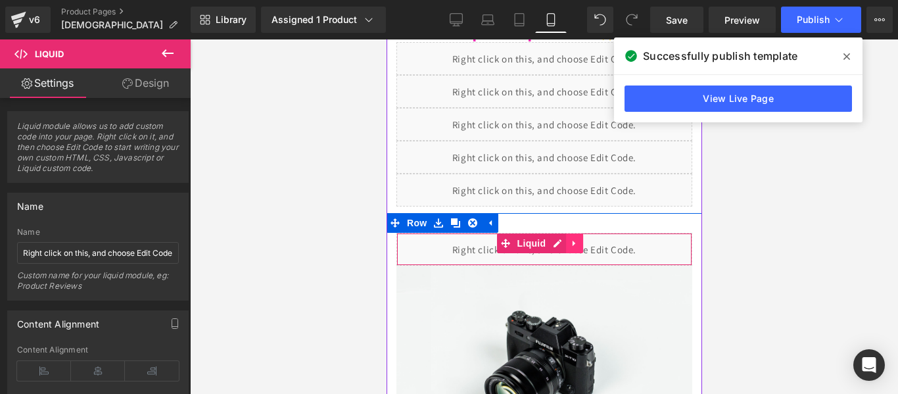
click at [573, 240] on icon at bounding box center [573, 243] width 3 height 6
click at [586, 238] on icon at bounding box center [582, 243] width 9 height 10
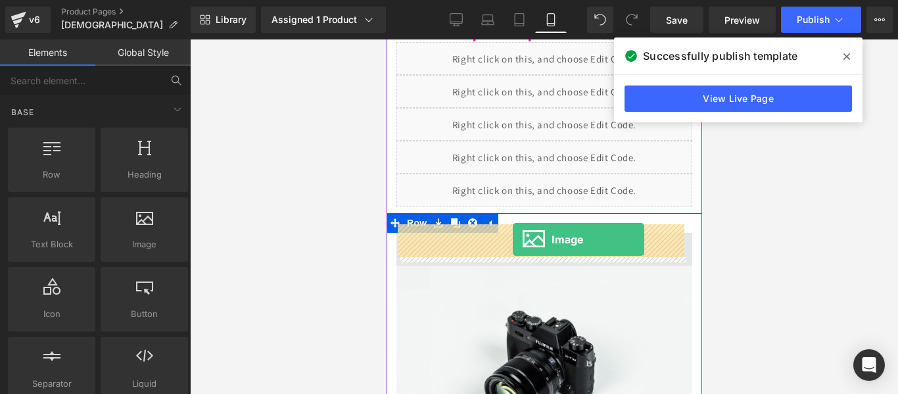
drag, startPoint x: 521, startPoint y: 272, endPoint x: 512, endPoint y: 239, distance: 34.0
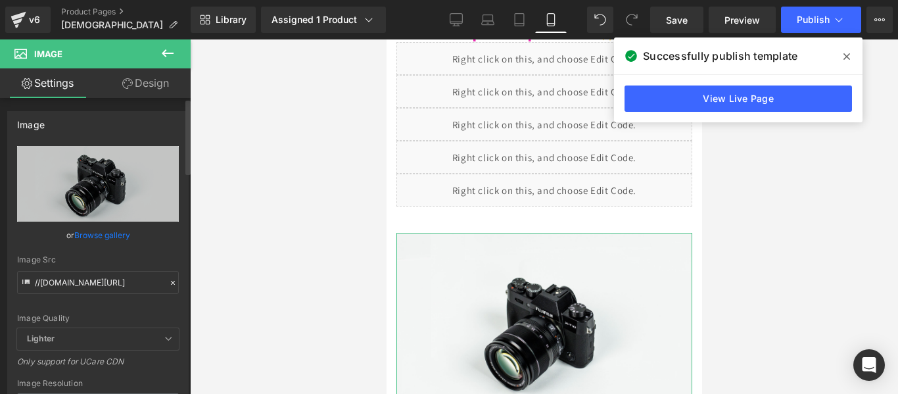
click at [170, 284] on icon at bounding box center [172, 282] width 9 height 9
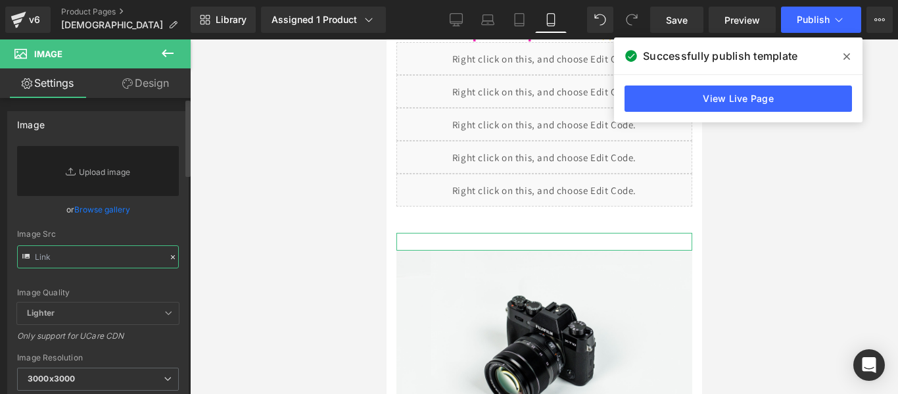
click at [113, 258] on input "text" at bounding box center [98, 256] width 162 height 23
paste input "https://i.postimg.cc/Z5nhgHp6/20250818-1710-Cuidado-de-U-as-remix-01k2zcrrvxe39…"
type input "https://i.postimg.cc/Z5nhgHp6/20250818-1710-Cuidado-de-U-as-remix-01k2zcrrvxe39…"
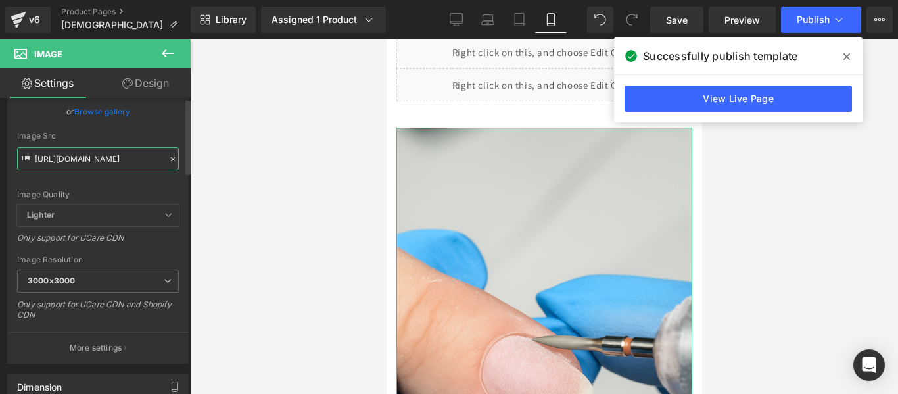
scroll to position [0, 0]
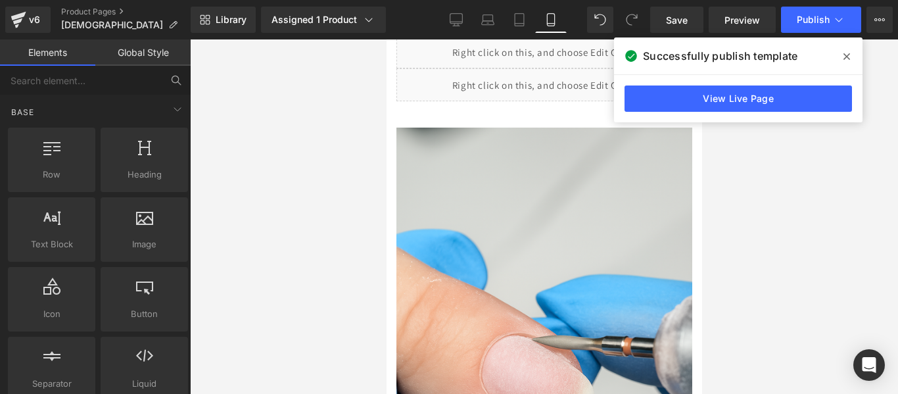
click at [721, 219] on div at bounding box center [544, 216] width 708 height 354
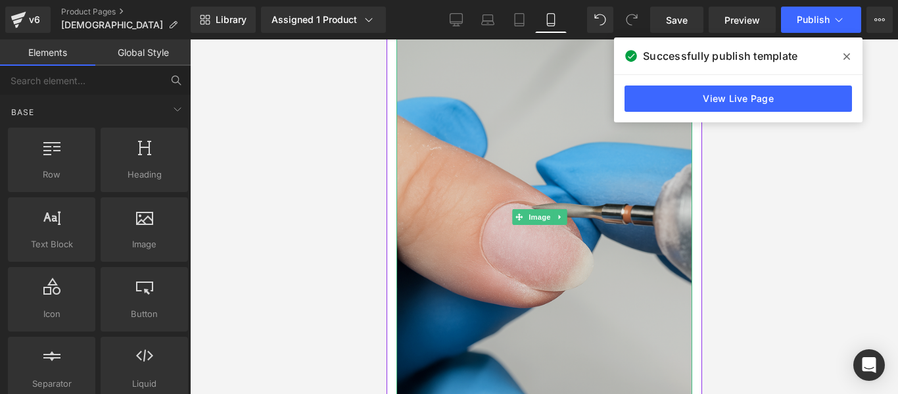
scroll to position [639, 0]
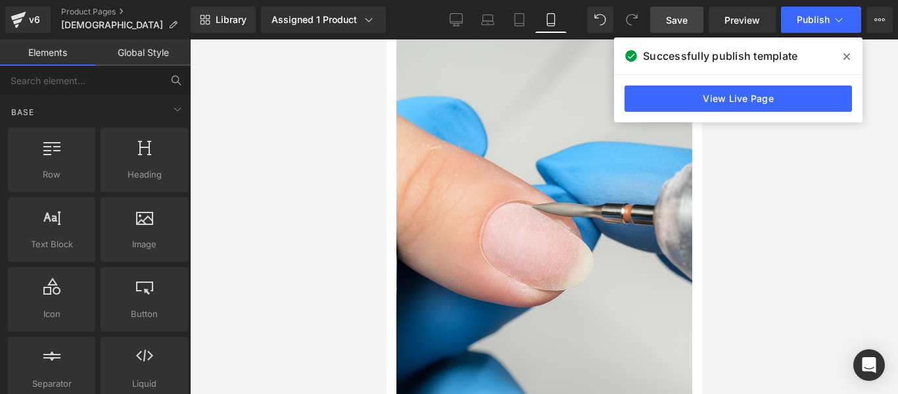
click at [675, 20] on span "Save" at bounding box center [677, 20] width 22 height 14
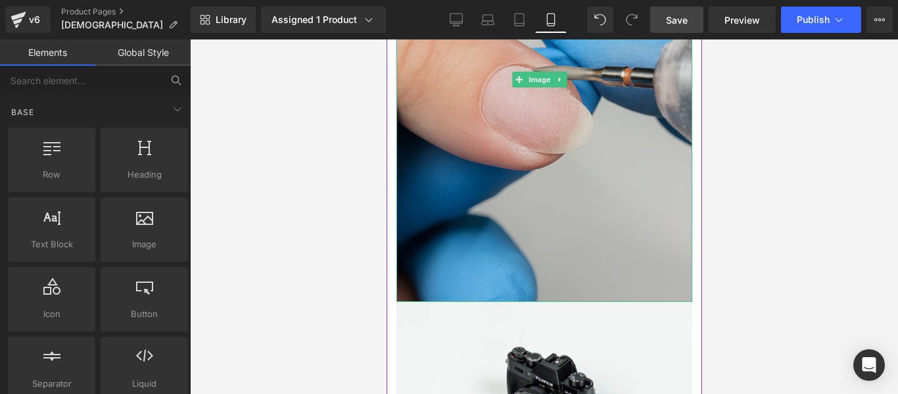
scroll to position [783, 0]
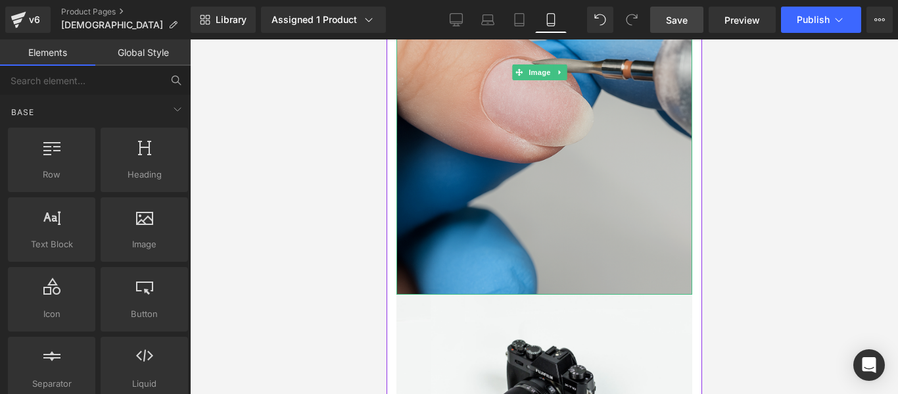
click at [594, 101] on img at bounding box center [544, 73] width 296 height 444
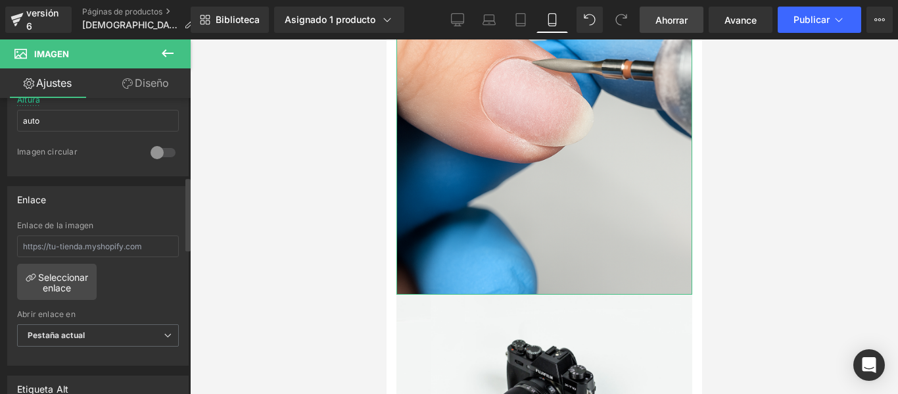
scroll to position [0, 0]
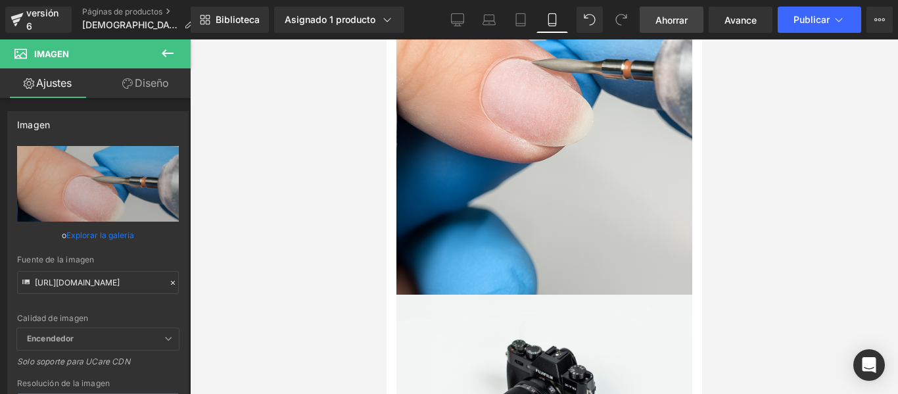
click at [169, 46] on icon at bounding box center [168, 53] width 16 height 16
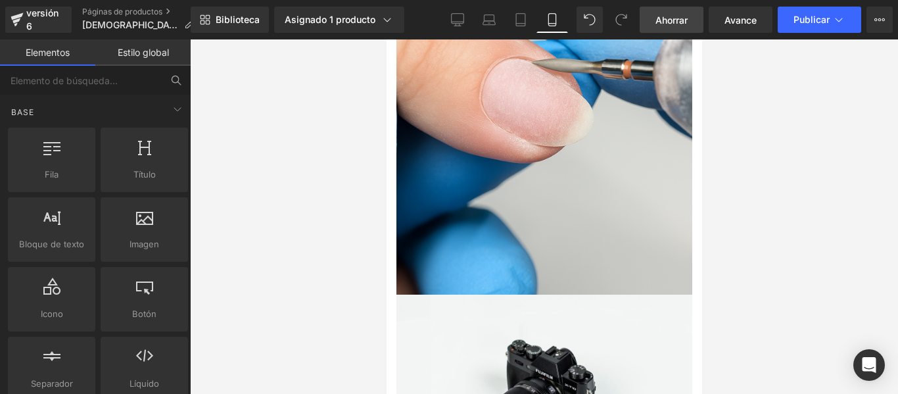
click at [673, 17] on font "Ahorrar" at bounding box center [672, 19] width 32 height 11
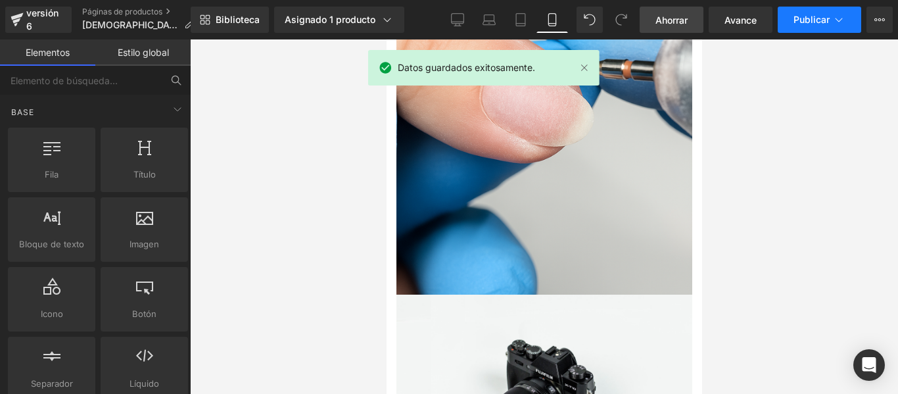
click at [808, 19] on font "Publicar" at bounding box center [812, 19] width 36 height 11
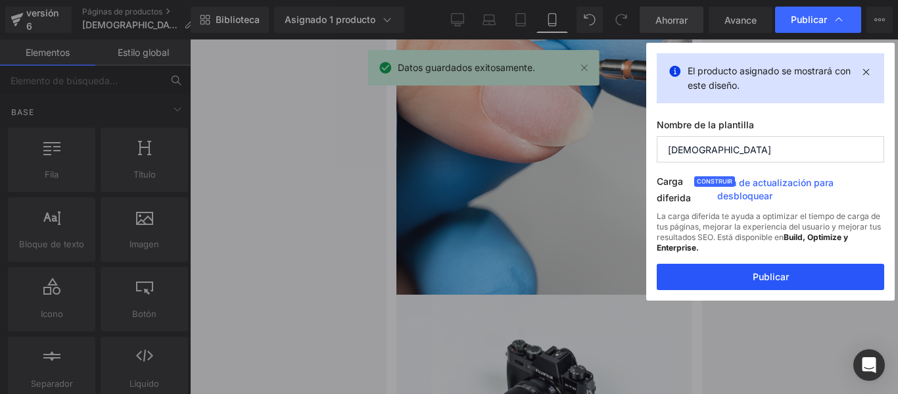
click at [758, 277] on font "Publicar" at bounding box center [771, 276] width 36 height 11
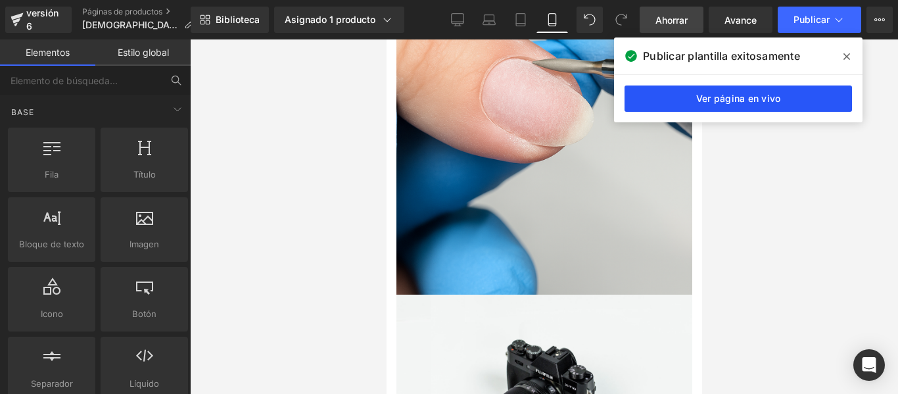
click at [767, 100] on font "Ver página en vivo" at bounding box center [738, 98] width 85 height 11
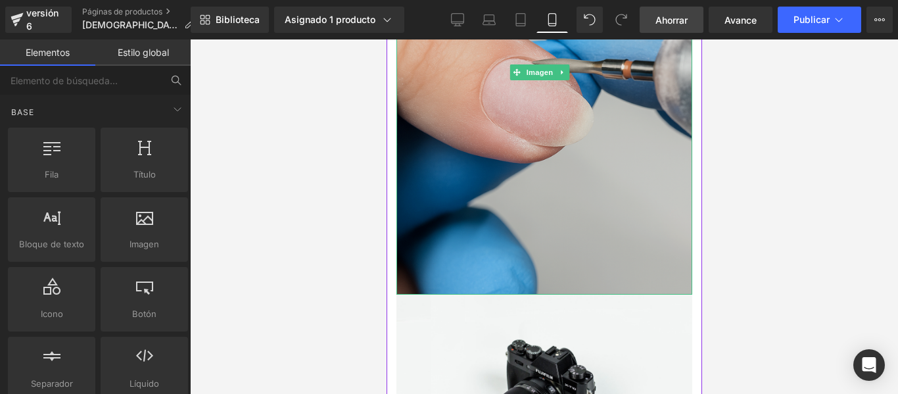
scroll to position [727, 0]
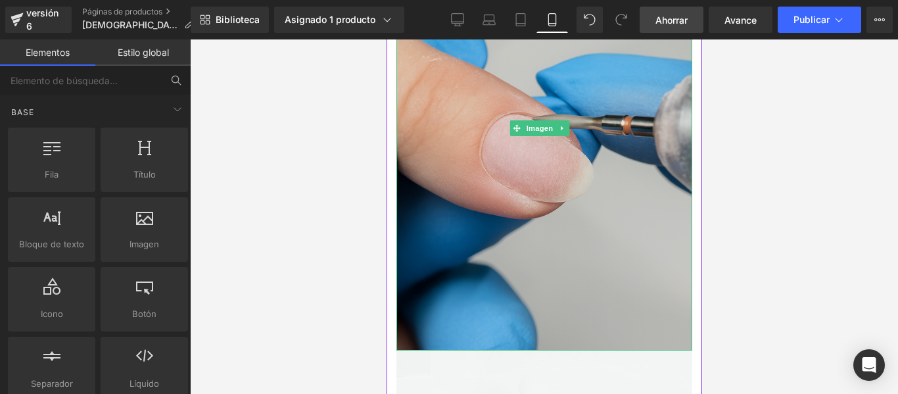
click at [550, 130] on img at bounding box center [544, 129] width 296 height 444
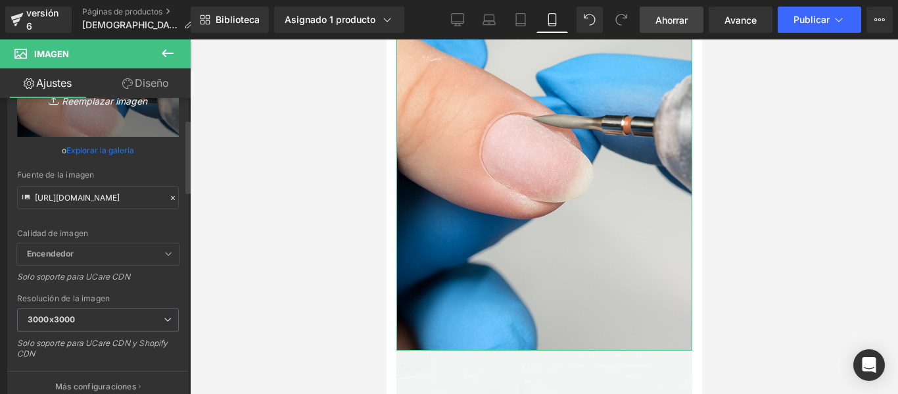
scroll to position [0, 0]
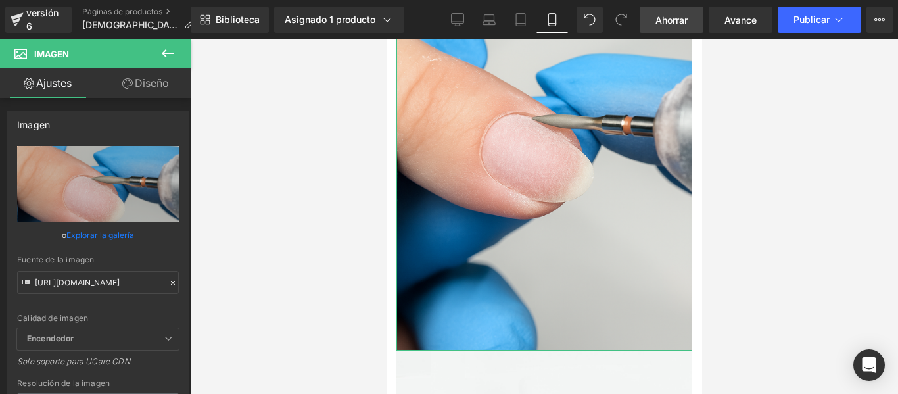
click at [138, 95] on link "Diseño" at bounding box center [145, 83] width 95 height 30
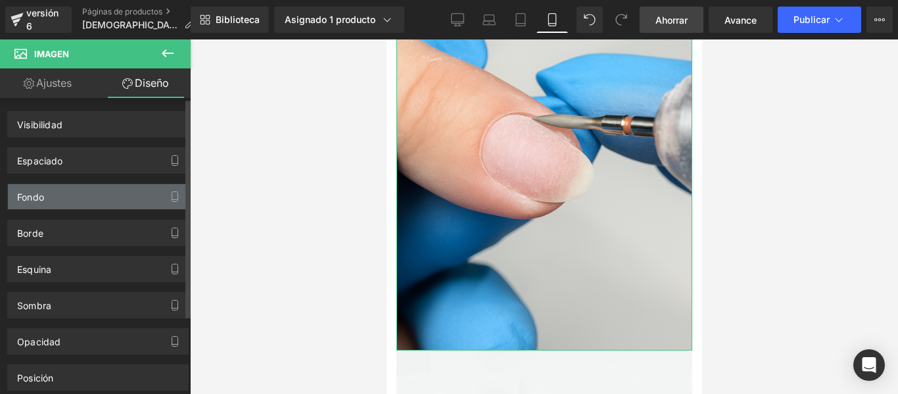
click at [120, 187] on div "Fondo" at bounding box center [98, 196] width 180 height 25
click at [182, 193] on div "Fondo" at bounding box center [98, 196] width 180 height 25
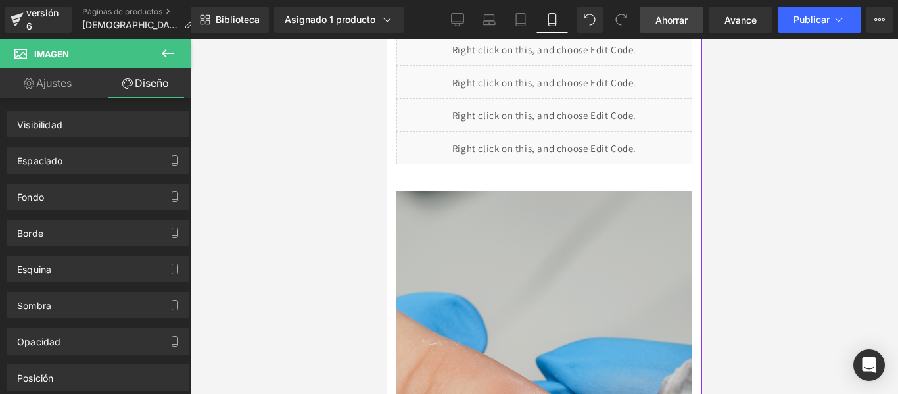
scroll to position [441, 0]
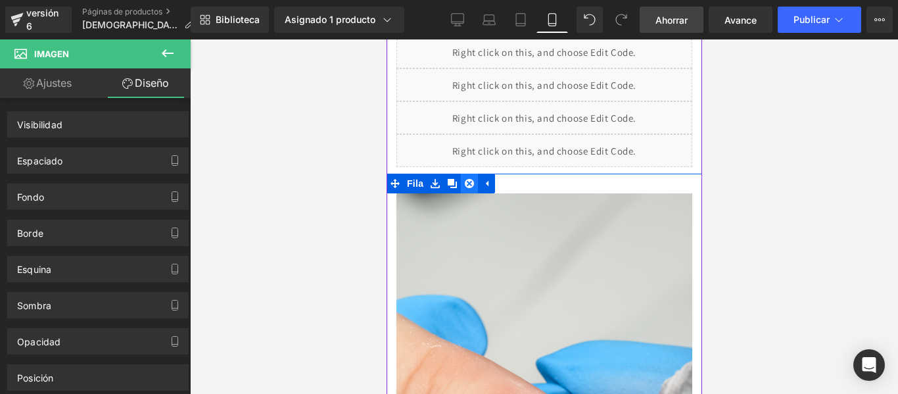
click at [470, 179] on icon at bounding box center [468, 183] width 9 height 9
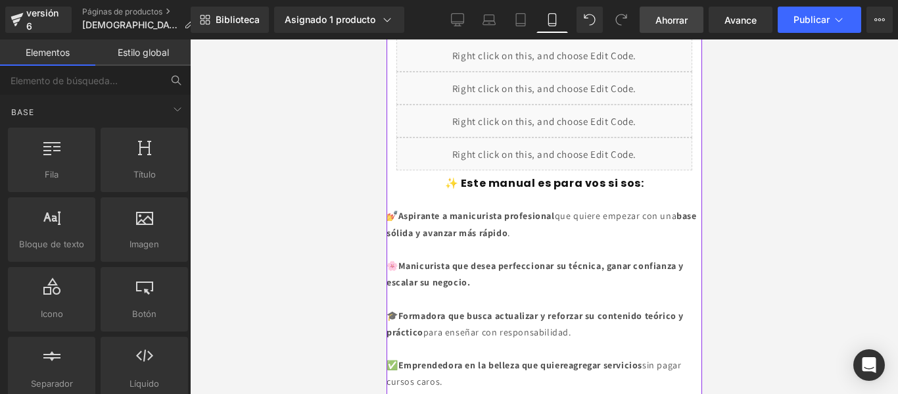
scroll to position [446, 0]
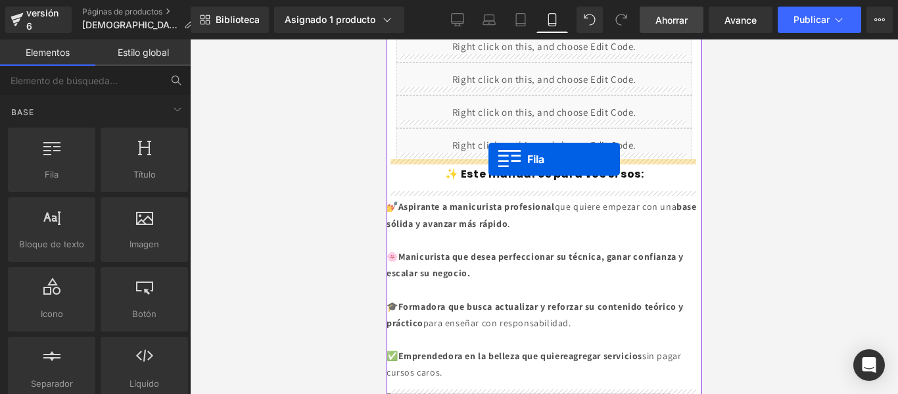
drag, startPoint x: 445, startPoint y: 199, endPoint x: 488, endPoint y: 159, distance: 58.2
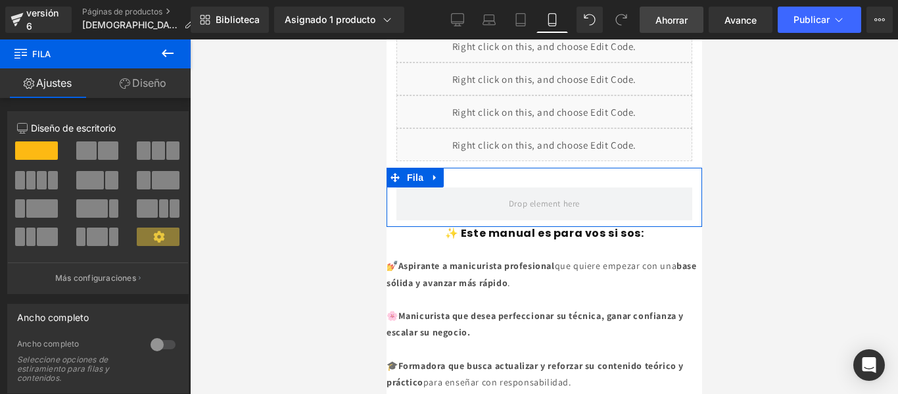
click at [94, 154] on button at bounding box center [98, 150] width 44 height 18
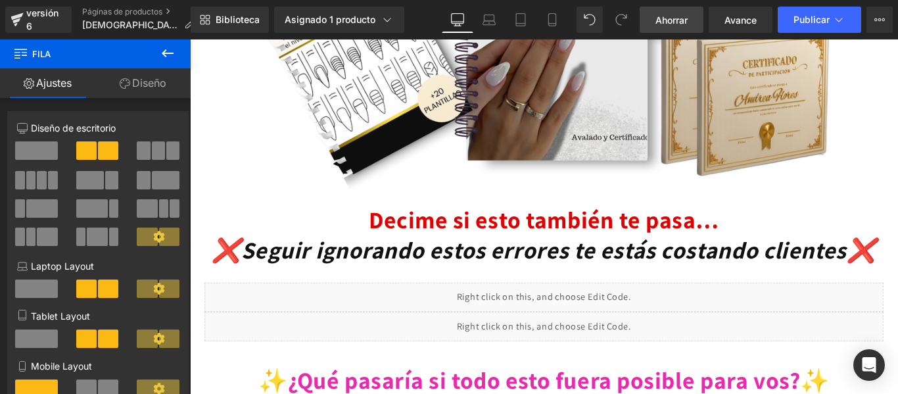
scroll to position [930, 0]
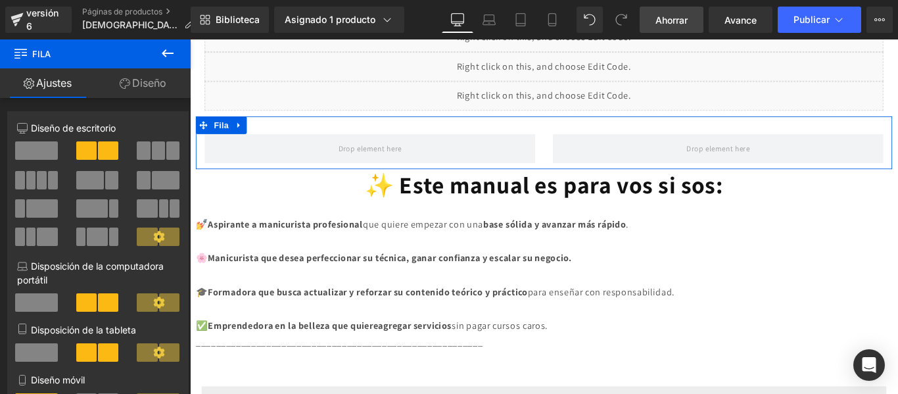
click at [156, 149] on span at bounding box center [158, 150] width 13 height 18
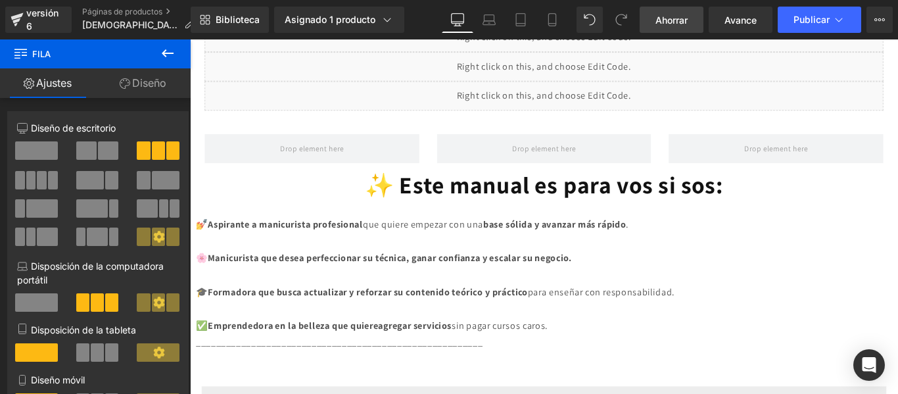
click at [170, 52] on icon at bounding box center [168, 53] width 16 height 16
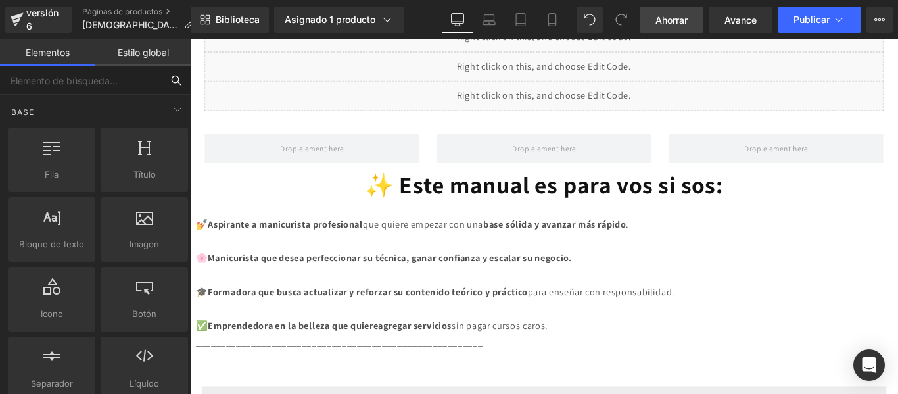
click at [112, 84] on input "text" at bounding box center [81, 80] width 162 height 29
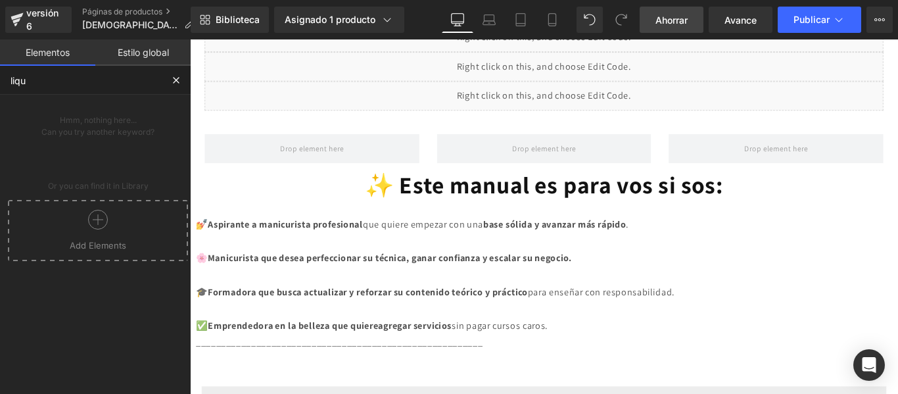
type input "liqui"
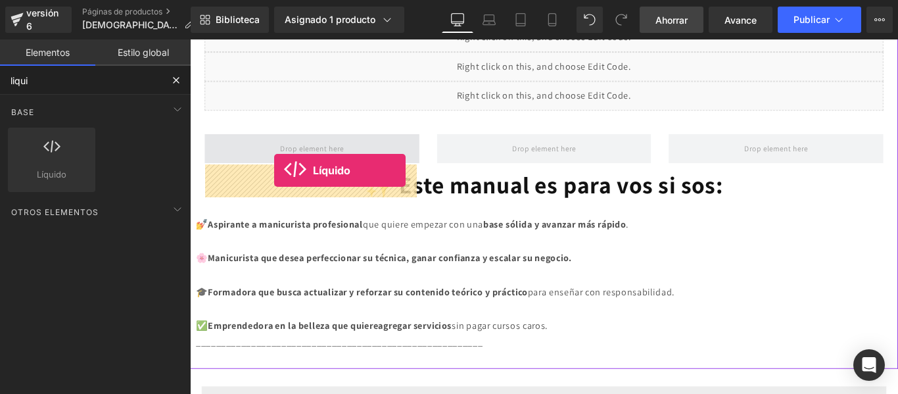
drag, startPoint x: 249, startPoint y: 189, endPoint x: 285, endPoint y: 187, distance: 35.6
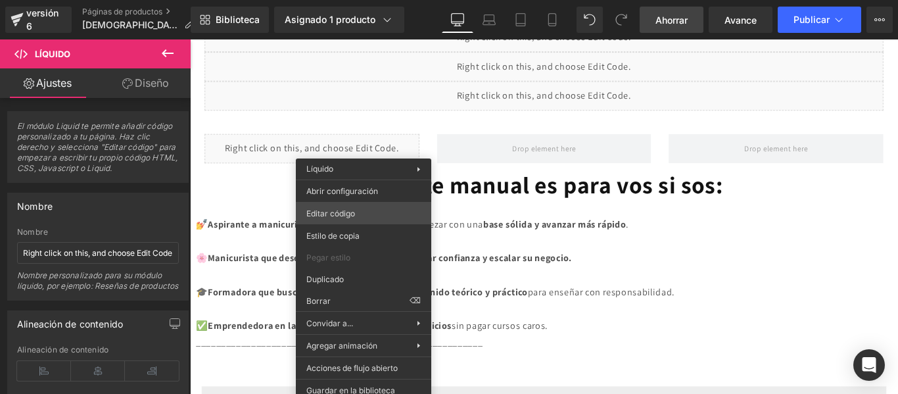
click at [366, 0] on div "Líquido Estás previsualizando cómo funciona el Reestilizará tu página. No puede…" at bounding box center [449, 0] width 898 height 0
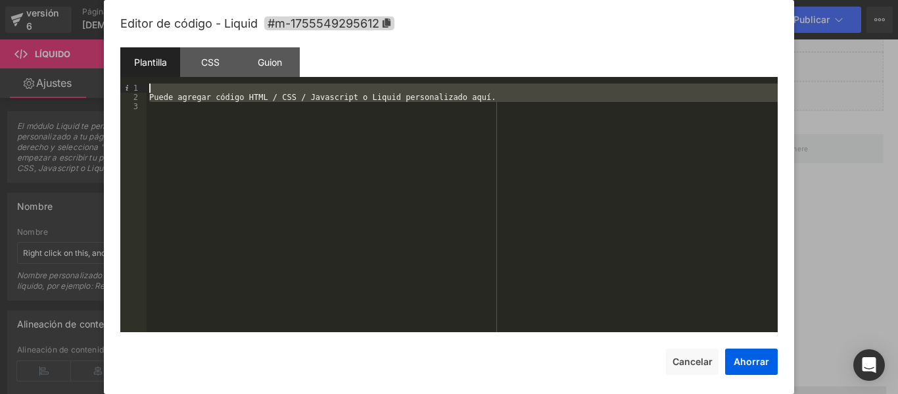
drag, startPoint x: 251, startPoint y: 185, endPoint x: 139, endPoint y: 82, distance: 152.6
click at [139, 82] on div "Plantilla CSS Guion Datos 1 2 3 Puede agregar código HTML / CSS / Javascript o …" at bounding box center [449, 189] width 658 height 285
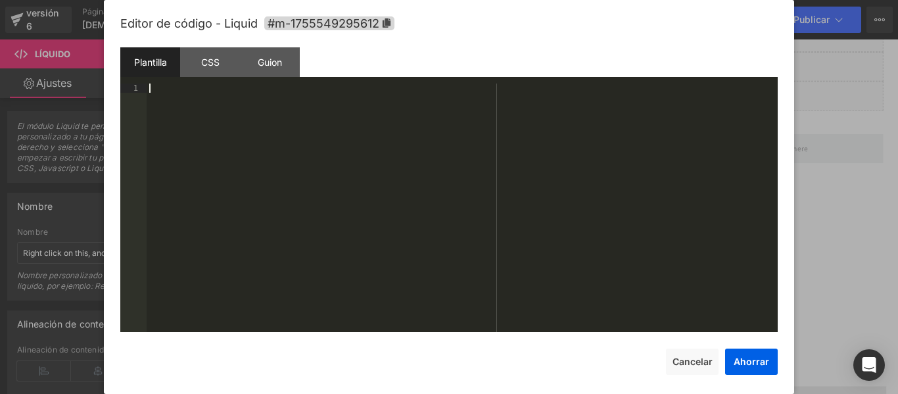
scroll to position [221, 0]
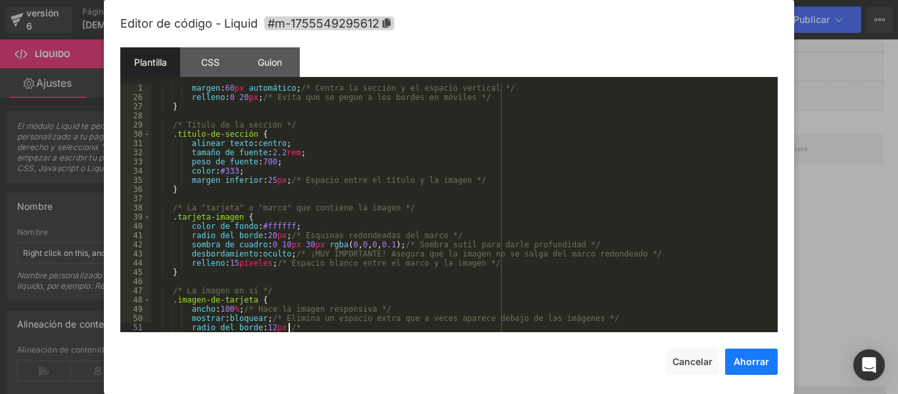
click at [751, 358] on font "Ahorrar" at bounding box center [752, 361] width 36 height 11
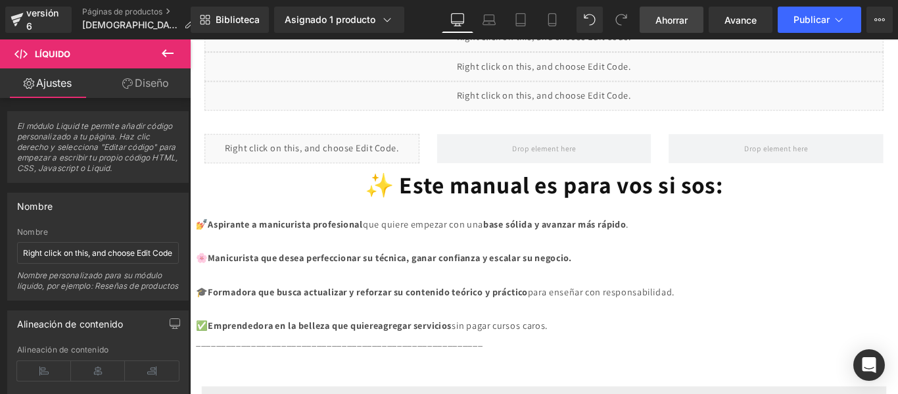
click at [667, 9] on link "Ahorrar" at bounding box center [672, 20] width 64 height 26
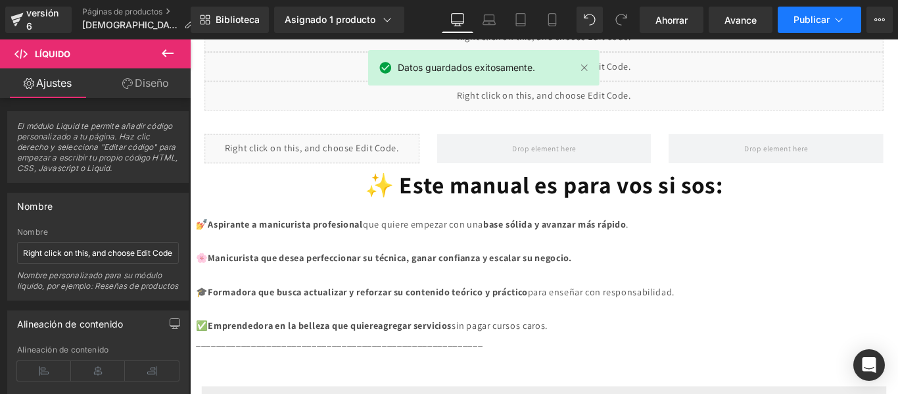
click at [806, 18] on font "Publicar" at bounding box center [812, 19] width 36 height 11
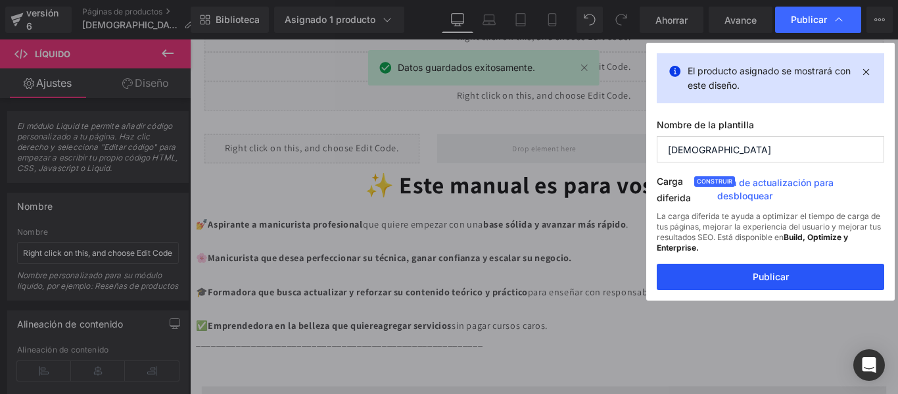
click at [752, 288] on button "Publicar" at bounding box center [771, 277] width 228 height 26
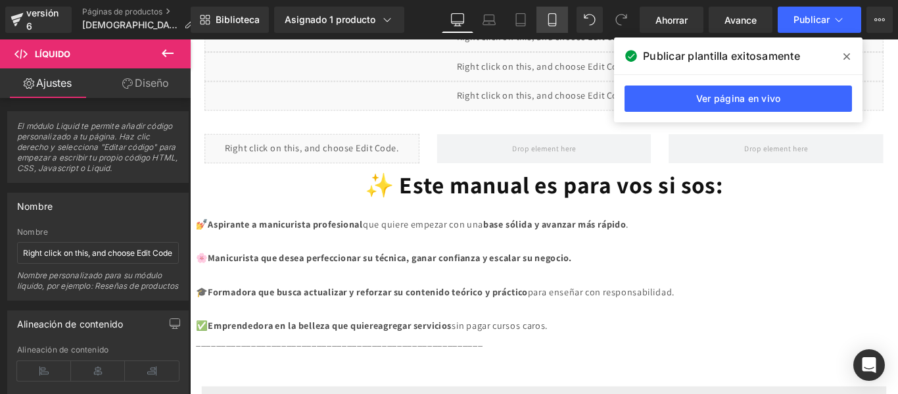
click at [552, 18] on icon at bounding box center [552, 19] width 13 height 13
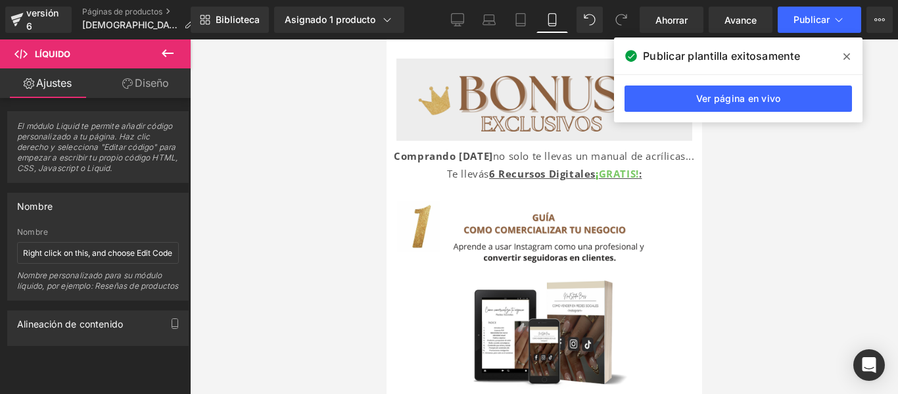
scroll to position [446, 0]
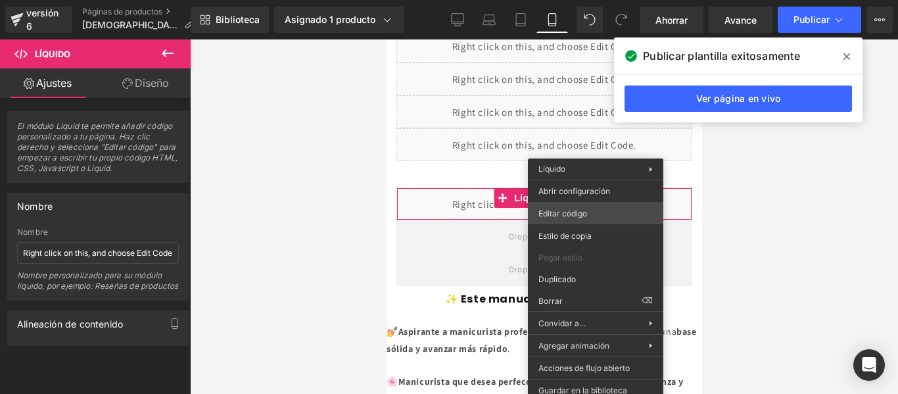
click at [583, 0] on div "Líquido Estás previsualizando cómo funciona el Reestilizará tu página. No puede…" at bounding box center [449, 0] width 898 height 0
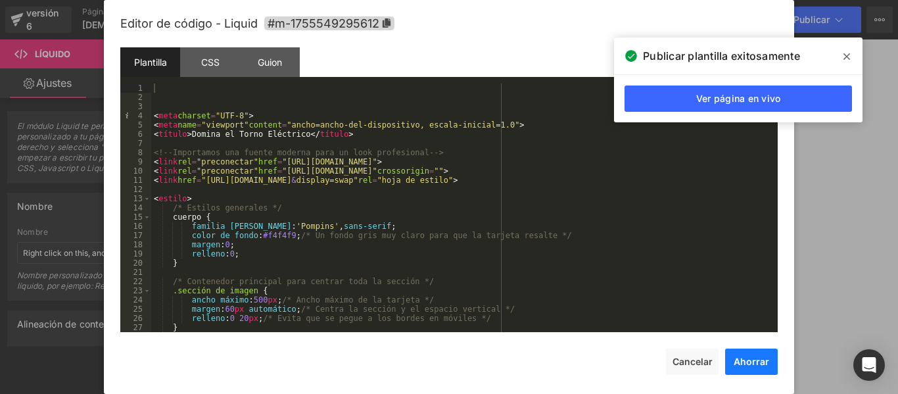
click at [750, 358] on font "Ahorrar" at bounding box center [752, 361] width 36 height 11
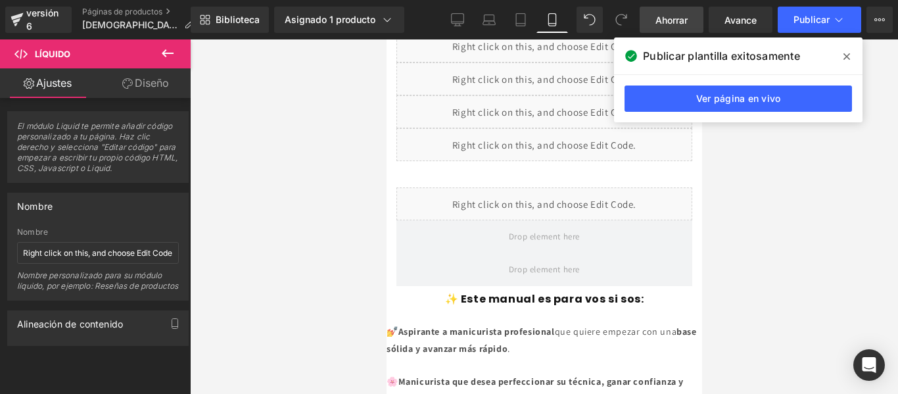
click at [663, 20] on font "Ahorrar" at bounding box center [672, 19] width 32 height 11
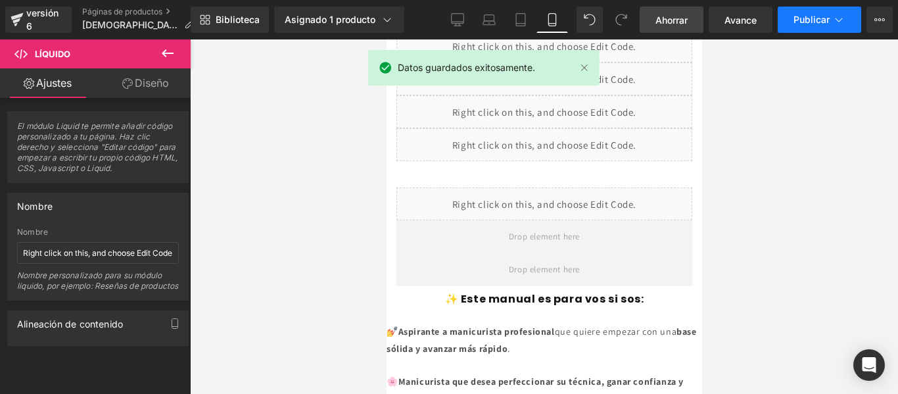
click at [802, 22] on font "Publicar" at bounding box center [812, 19] width 36 height 11
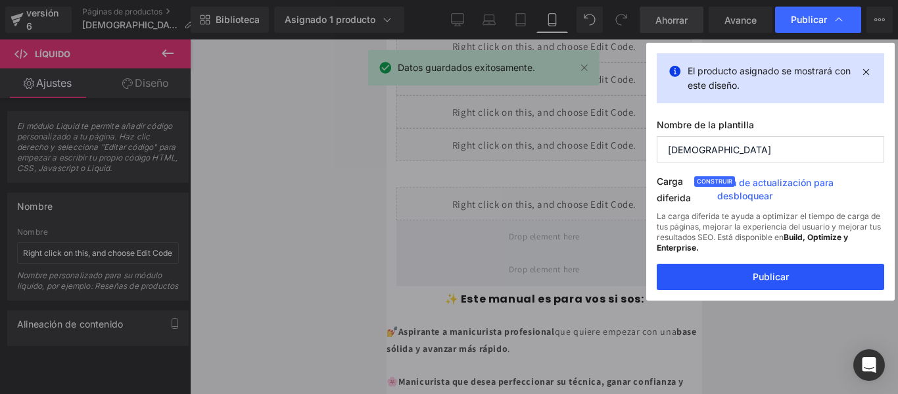
click at [751, 269] on button "Publicar" at bounding box center [771, 277] width 228 height 26
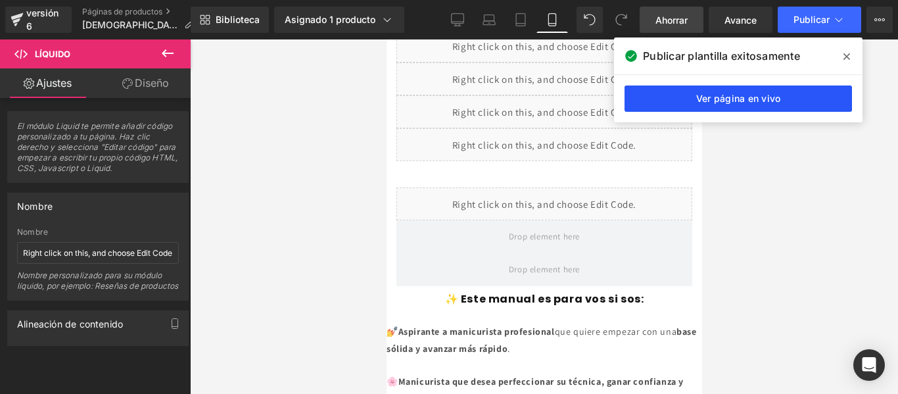
click at [768, 89] on link "Ver página en vivo" at bounding box center [739, 98] width 228 height 26
